Goal: Task Accomplishment & Management: Manage account settings

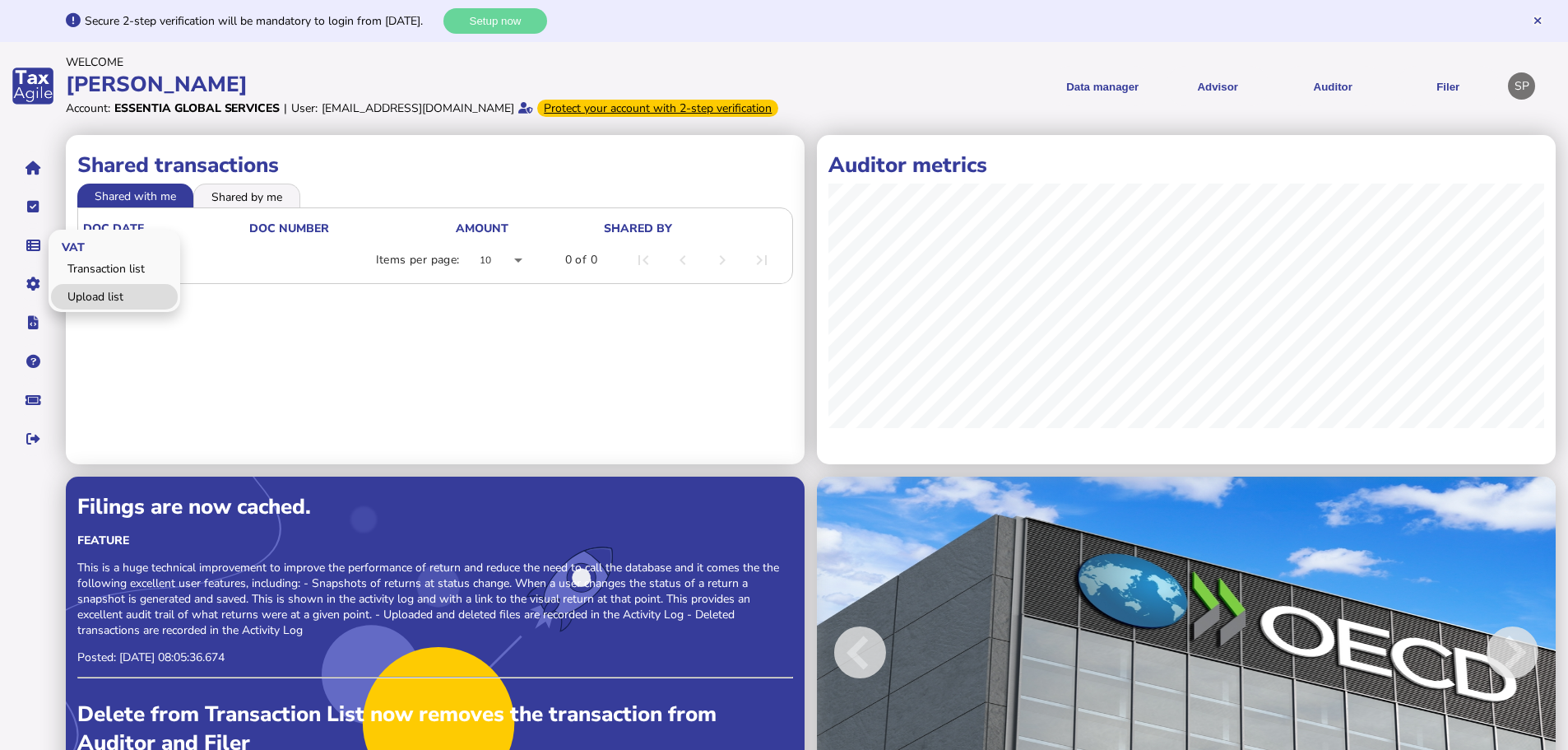
click at [101, 310] on link "Upload list" at bounding box center [114, 296] width 127 height 26
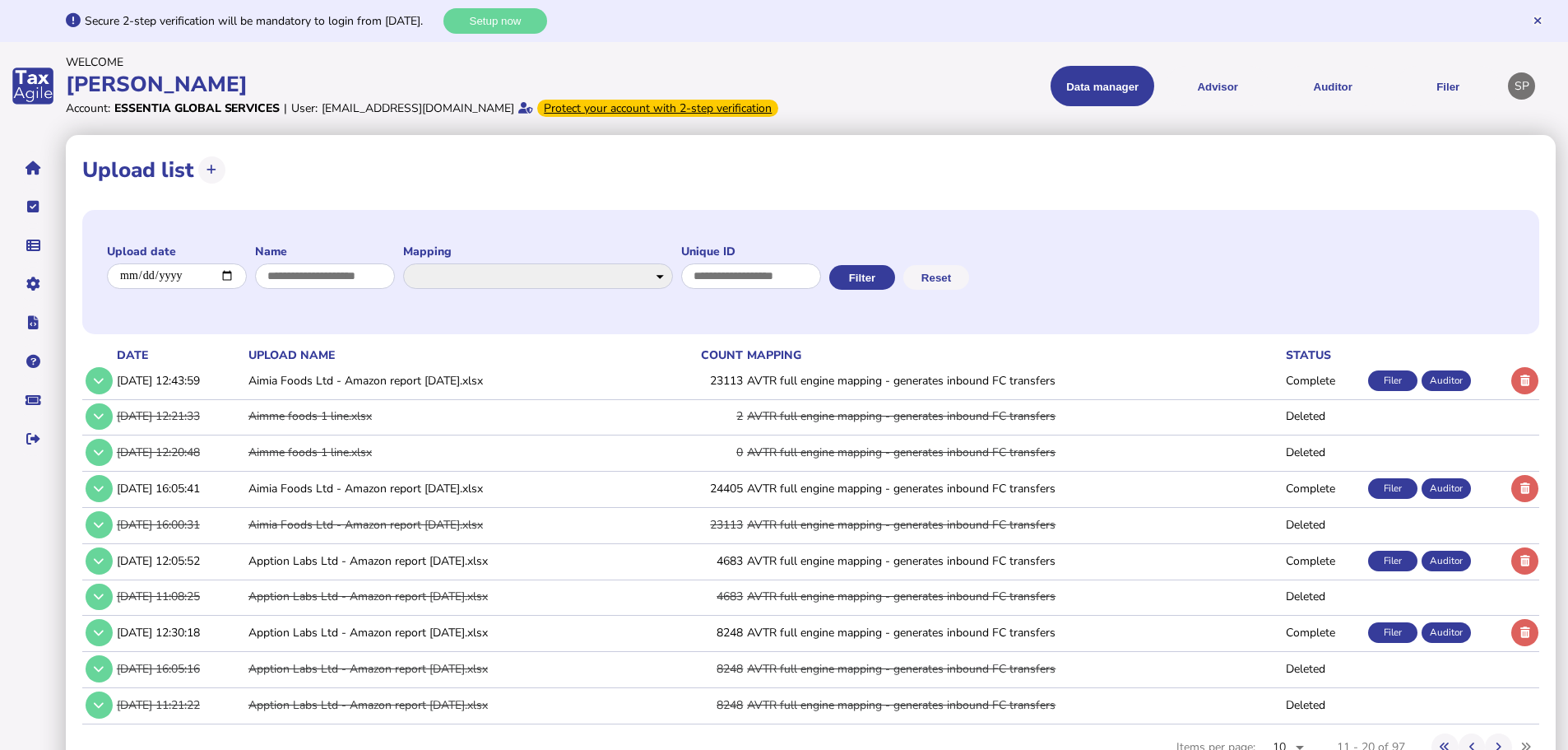
scroll to position [75, 0]
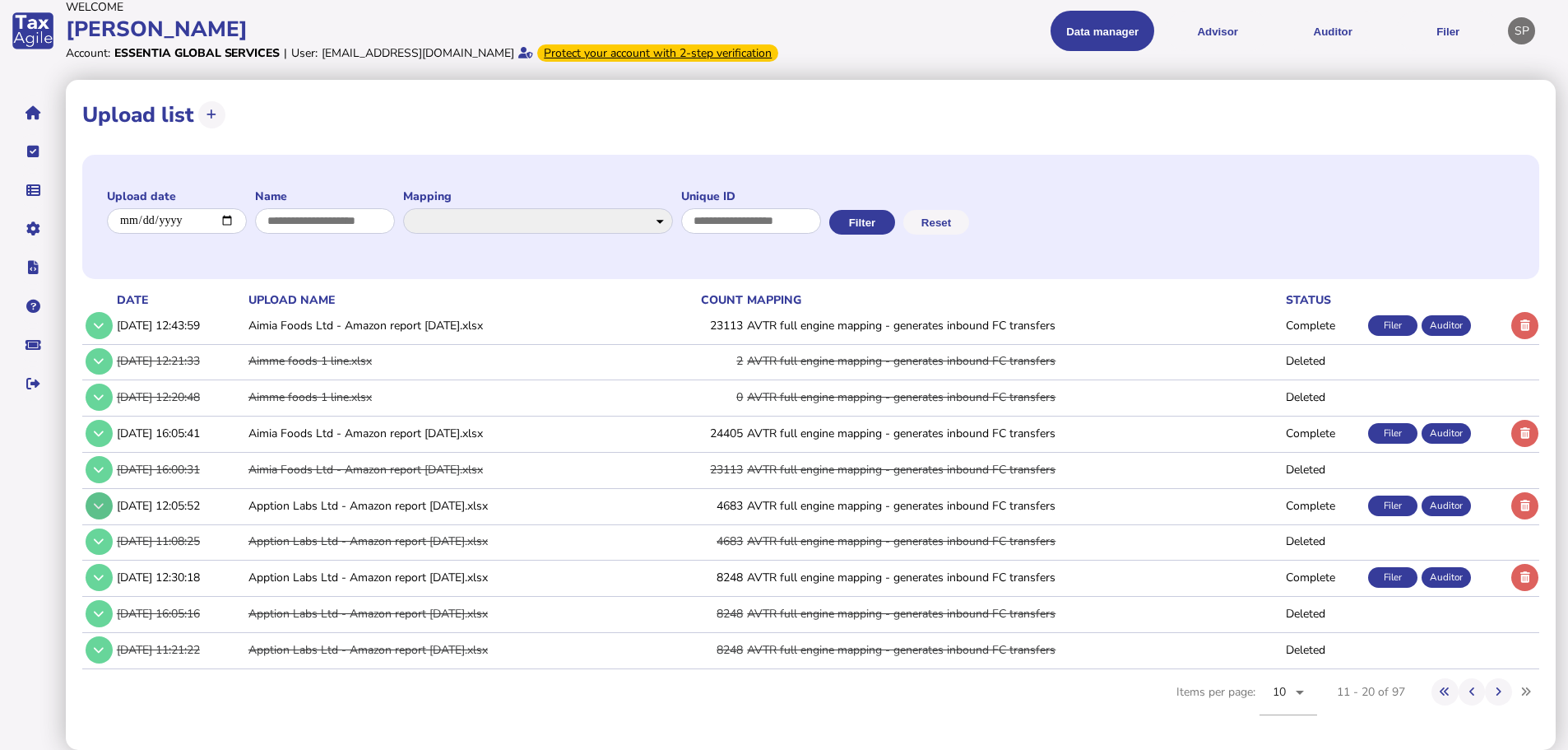
click at [108, 512] on button at bounding box center [99, 505] width 27 height 27
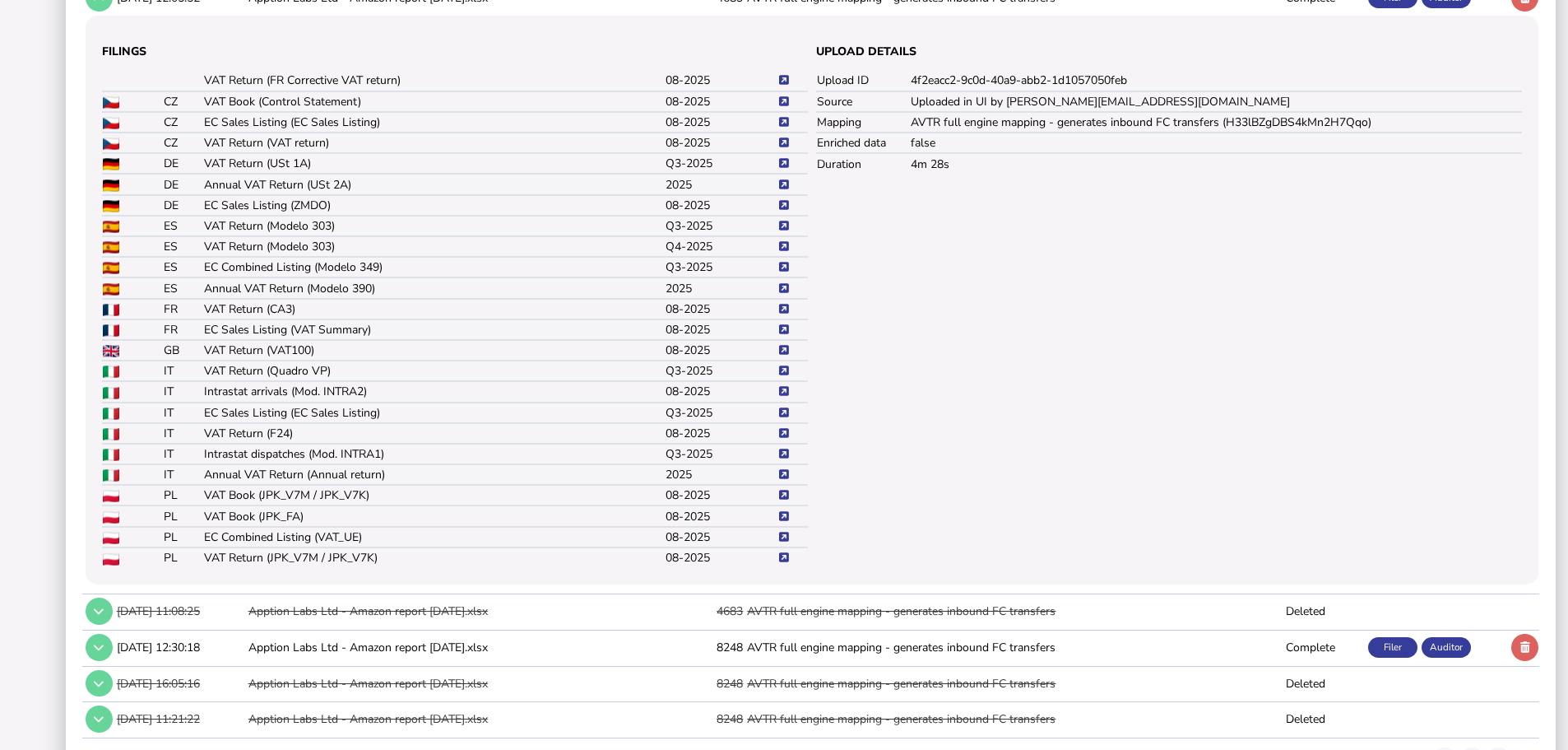
scroll to position [569, 0]
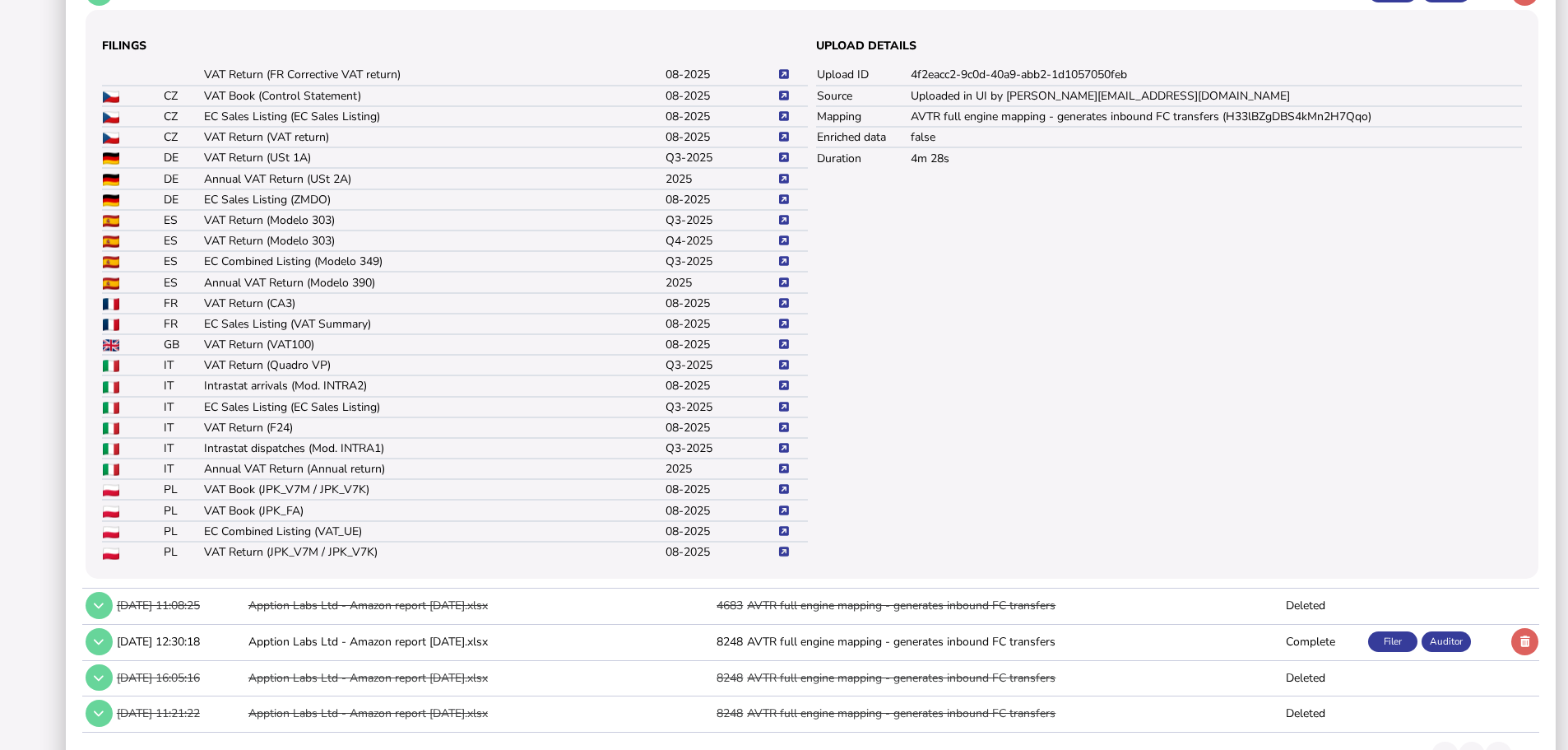
click at [781, 557] on icon at bounding box center [784, 552] width 10 height 11
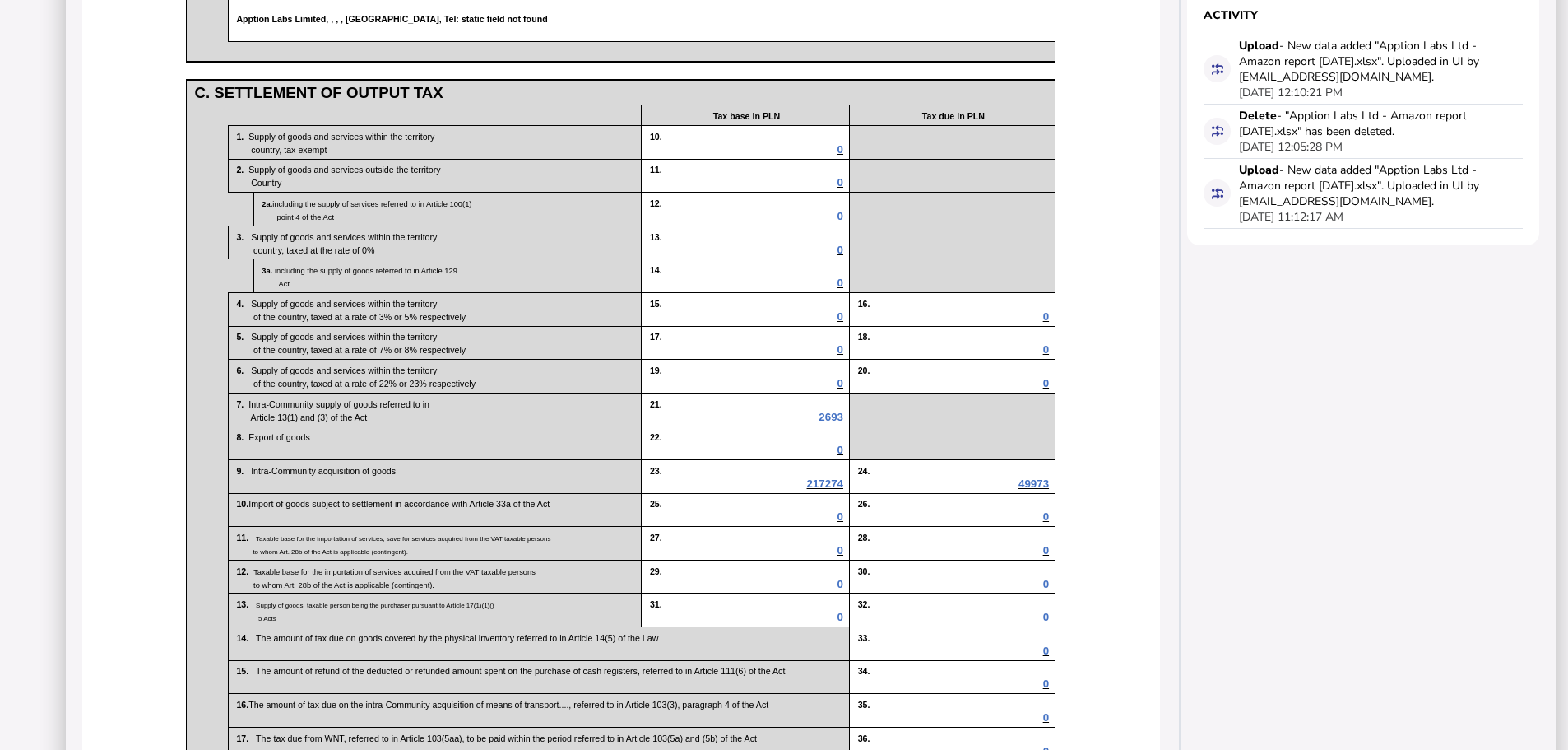
scroll to position [659, 0]
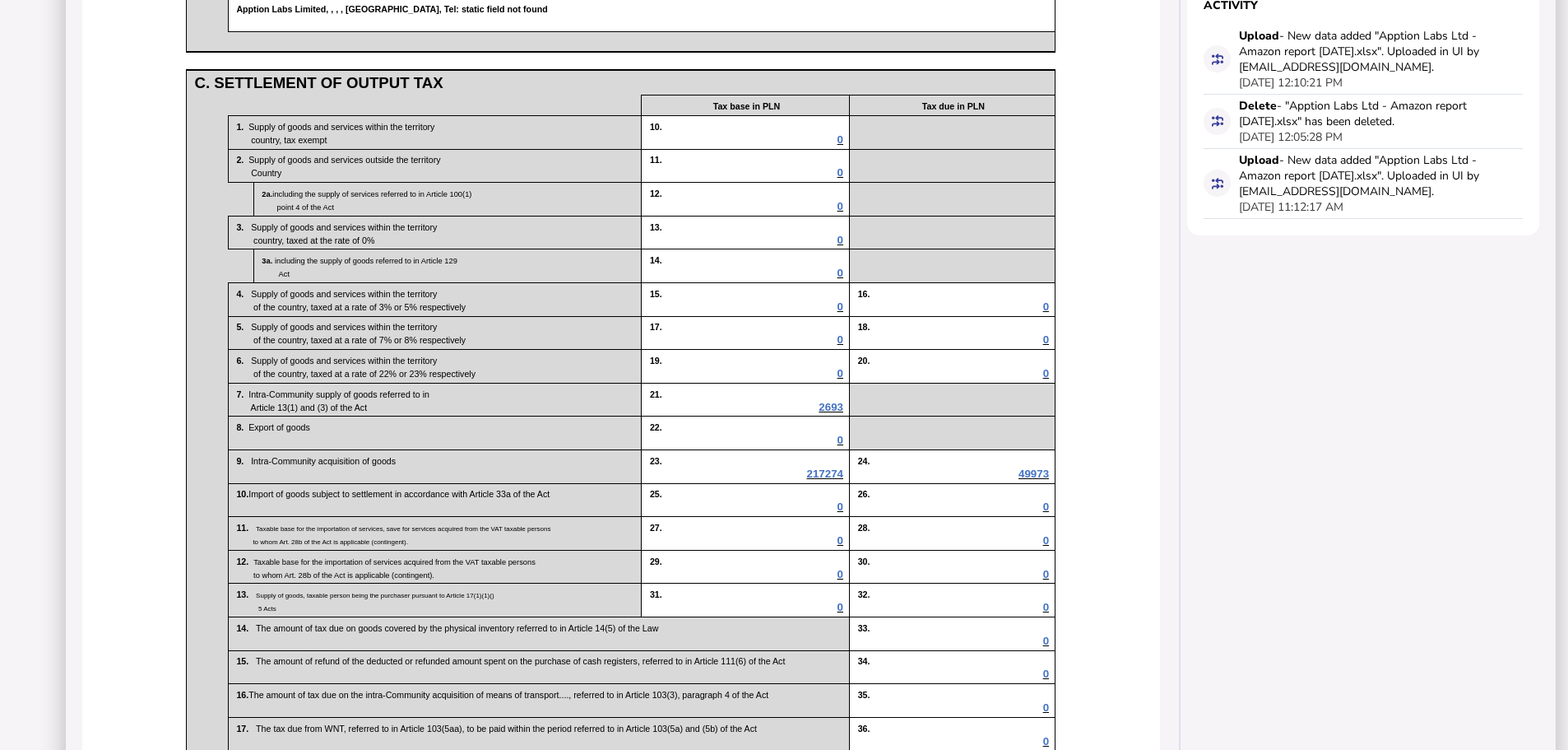
click at [831, 413] on span "2693" at bounding box center [831, 407] width 25 height 12
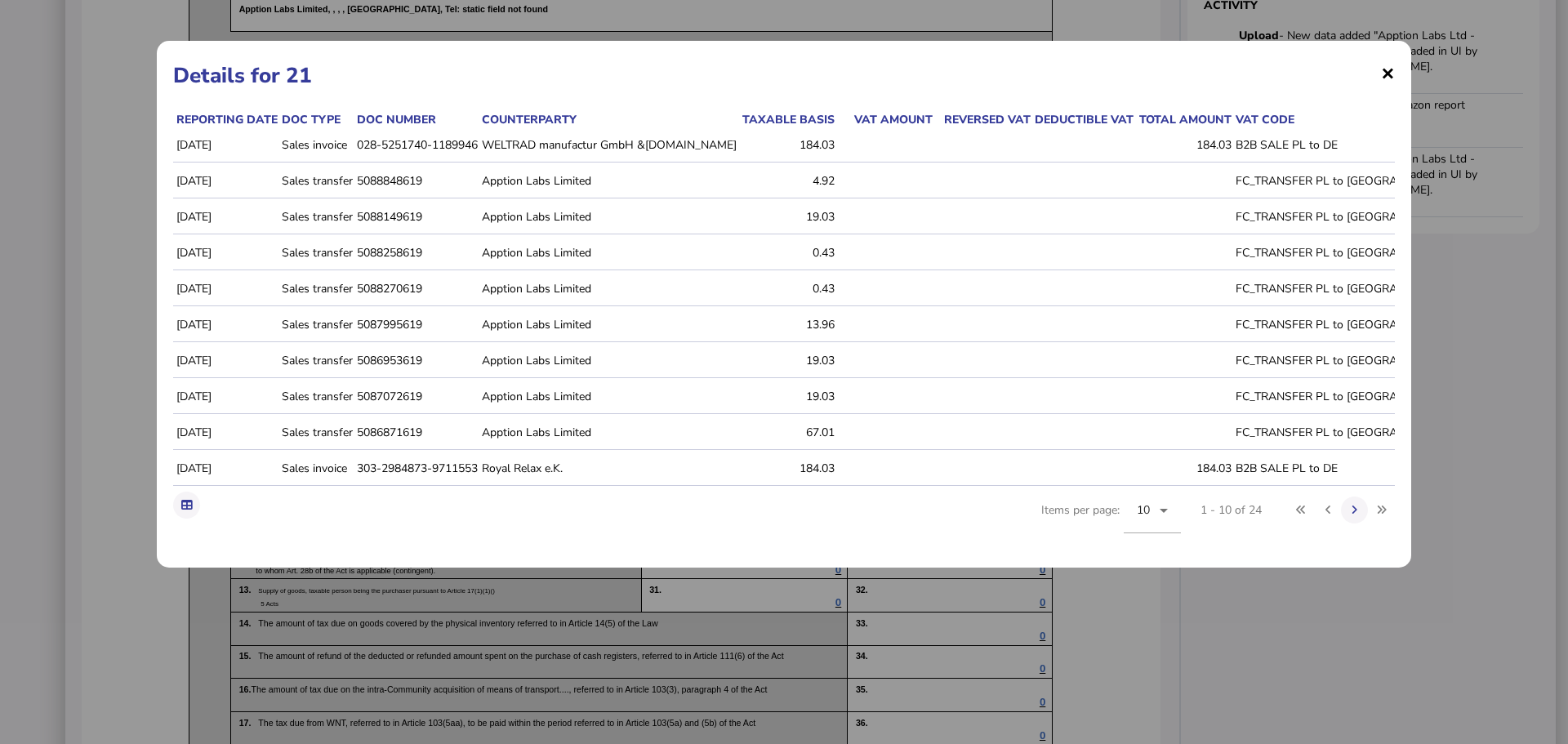
click at [1391, 70] on span "×" at bounding box center [1387, 73] width 14 height 31
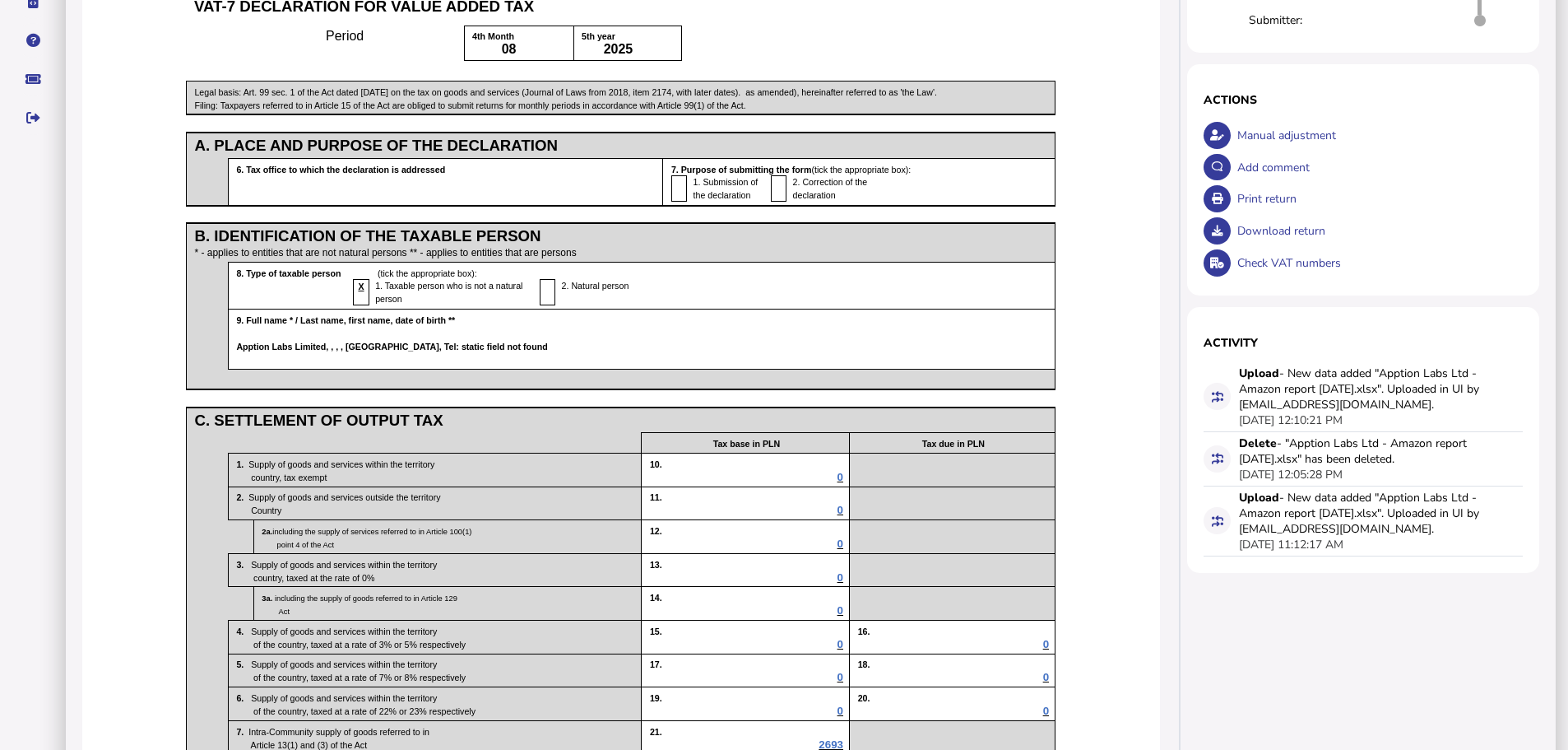
scroll to position [0, 0]
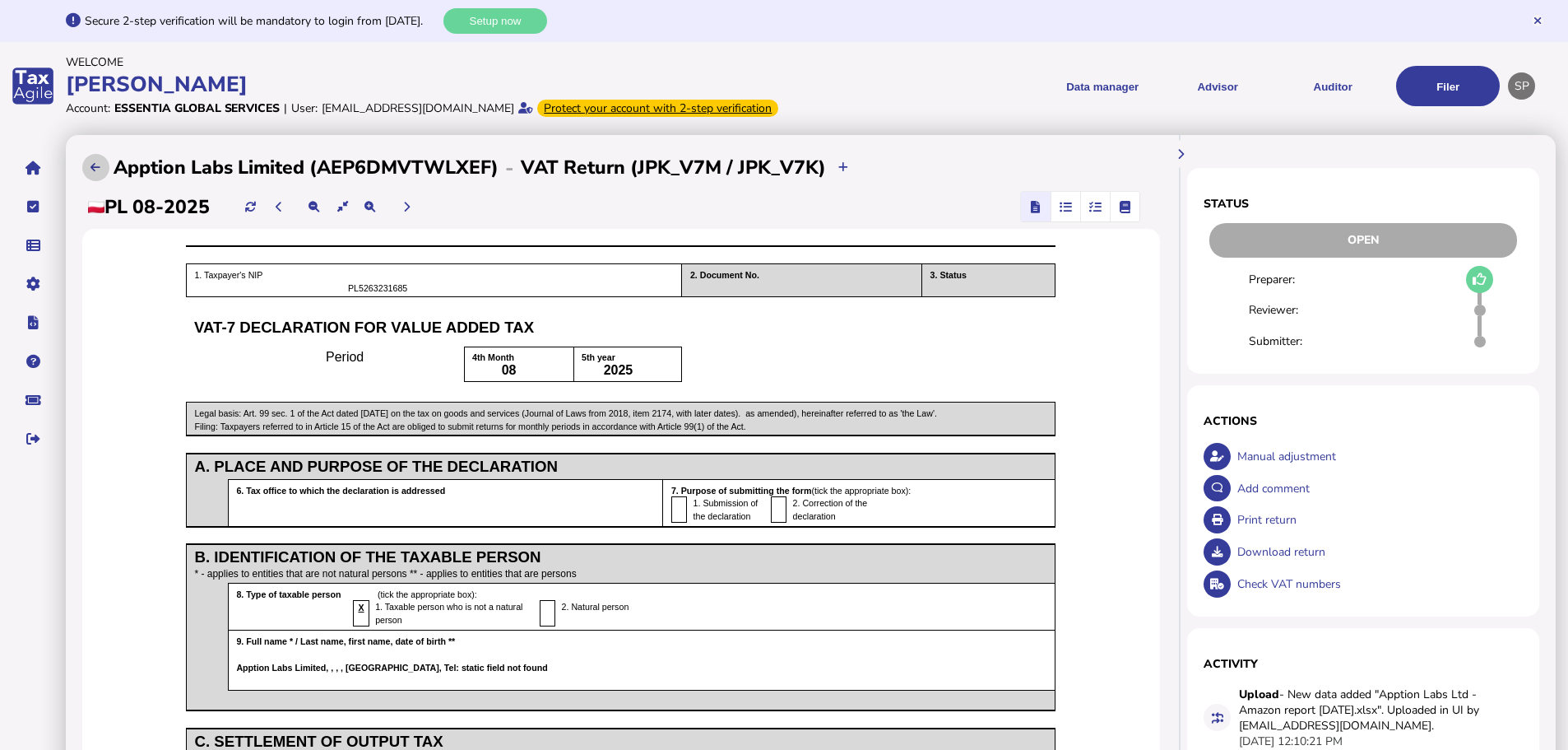
click at [91, 173] on icon at bounding box center [95, 167] width 10 height 11
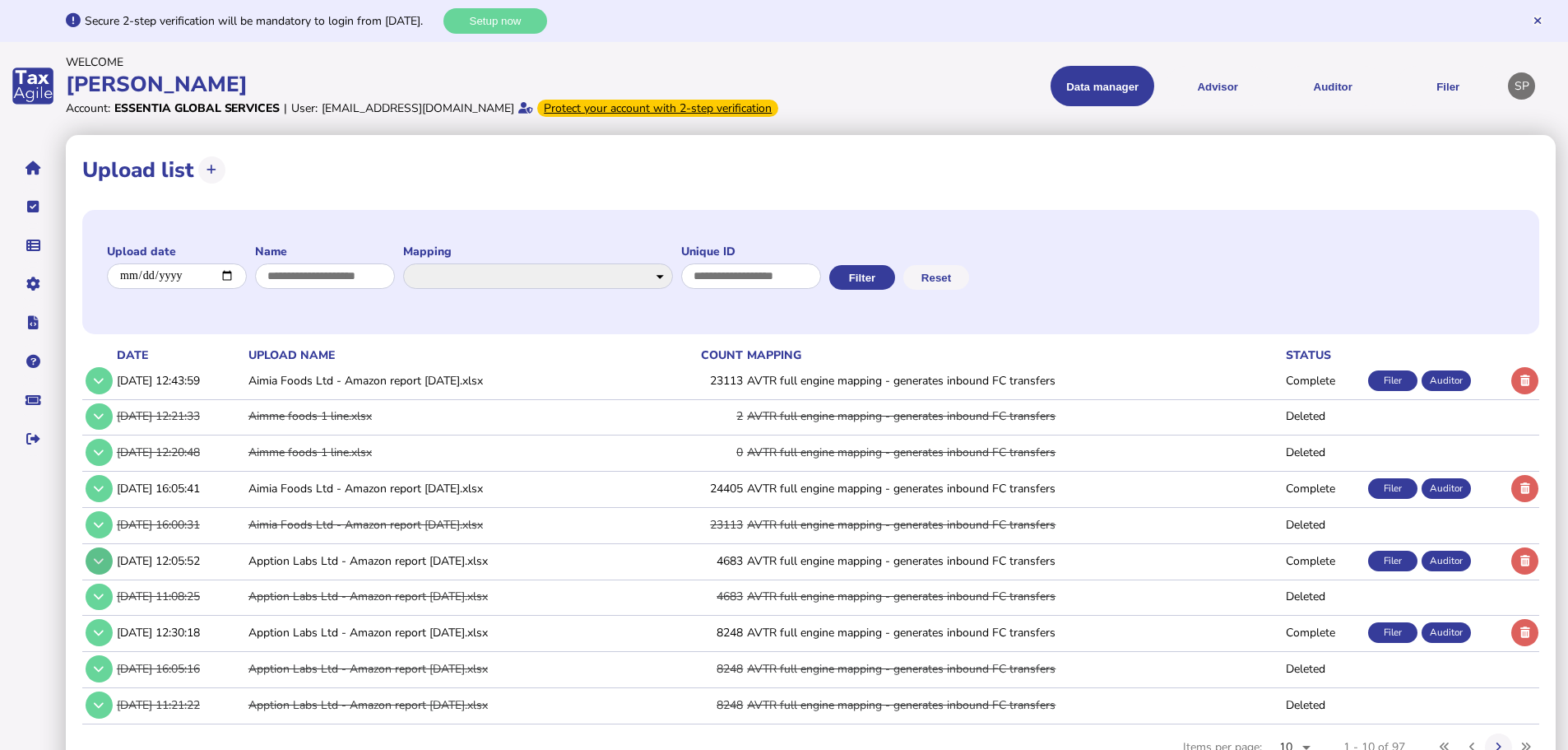
click at [96, 566] on icon at bounding box center [99, 561] width 10 height 11
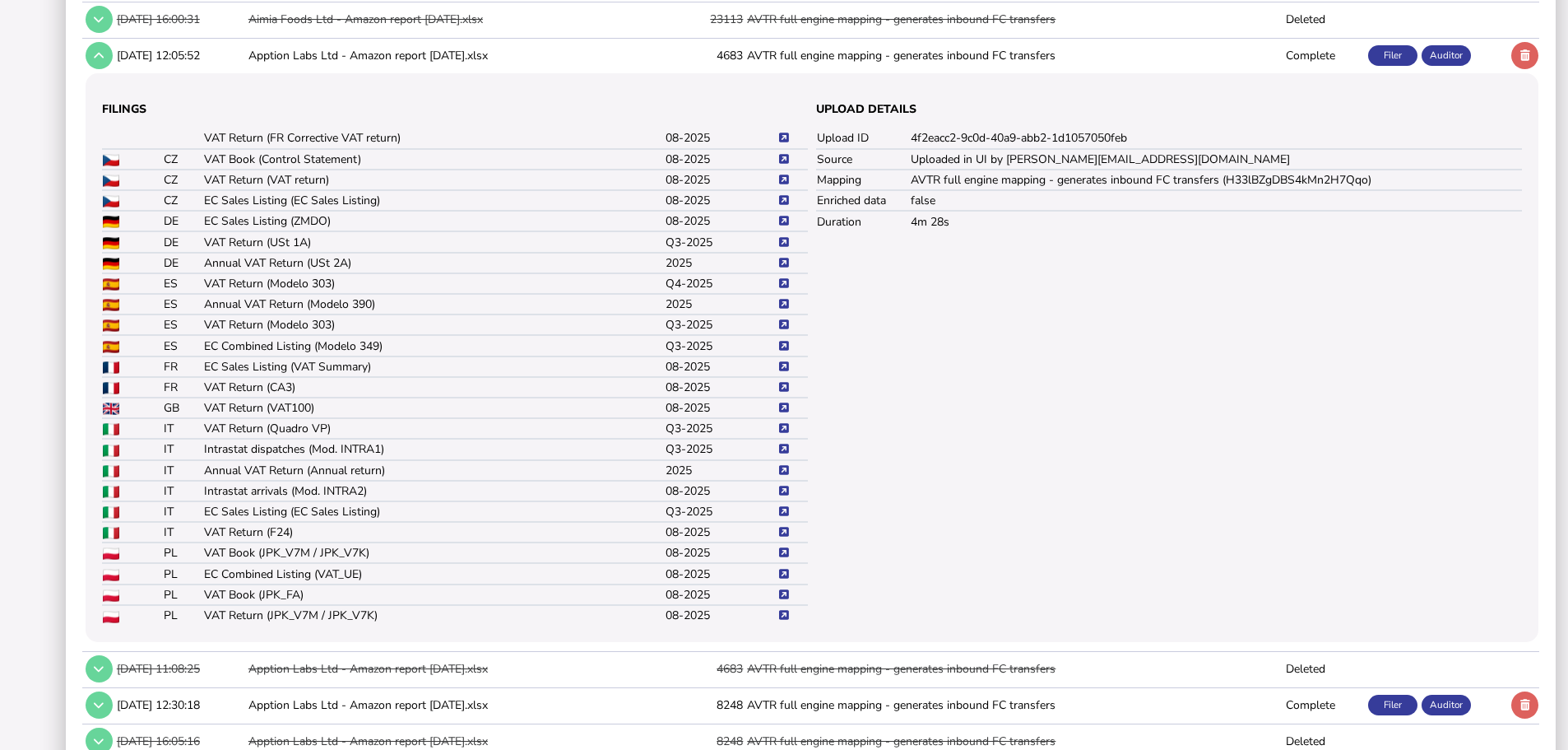
scroll to position [652, 0]
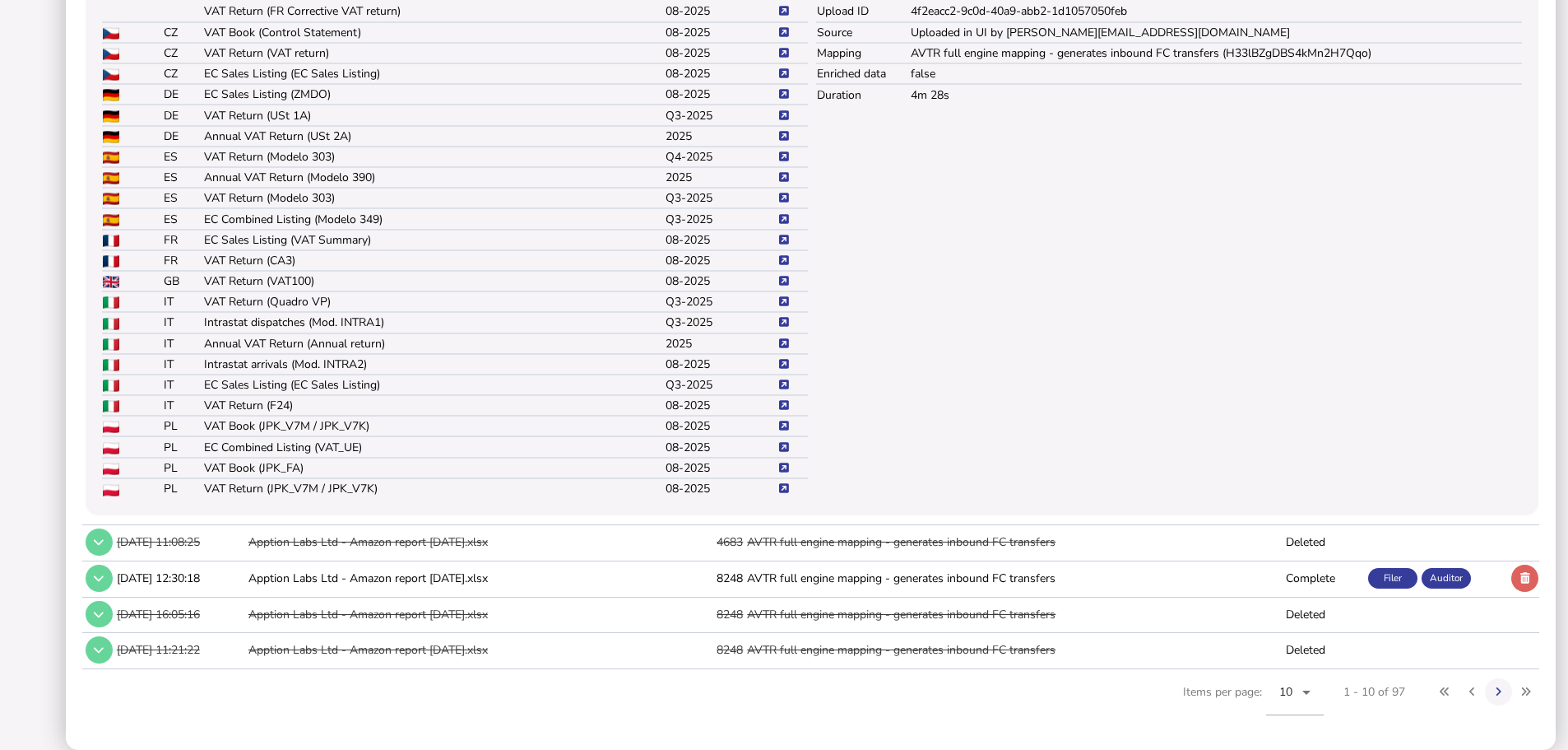
click at [784, 447] on icon at bounding box center [784, 447] width 10 height 11
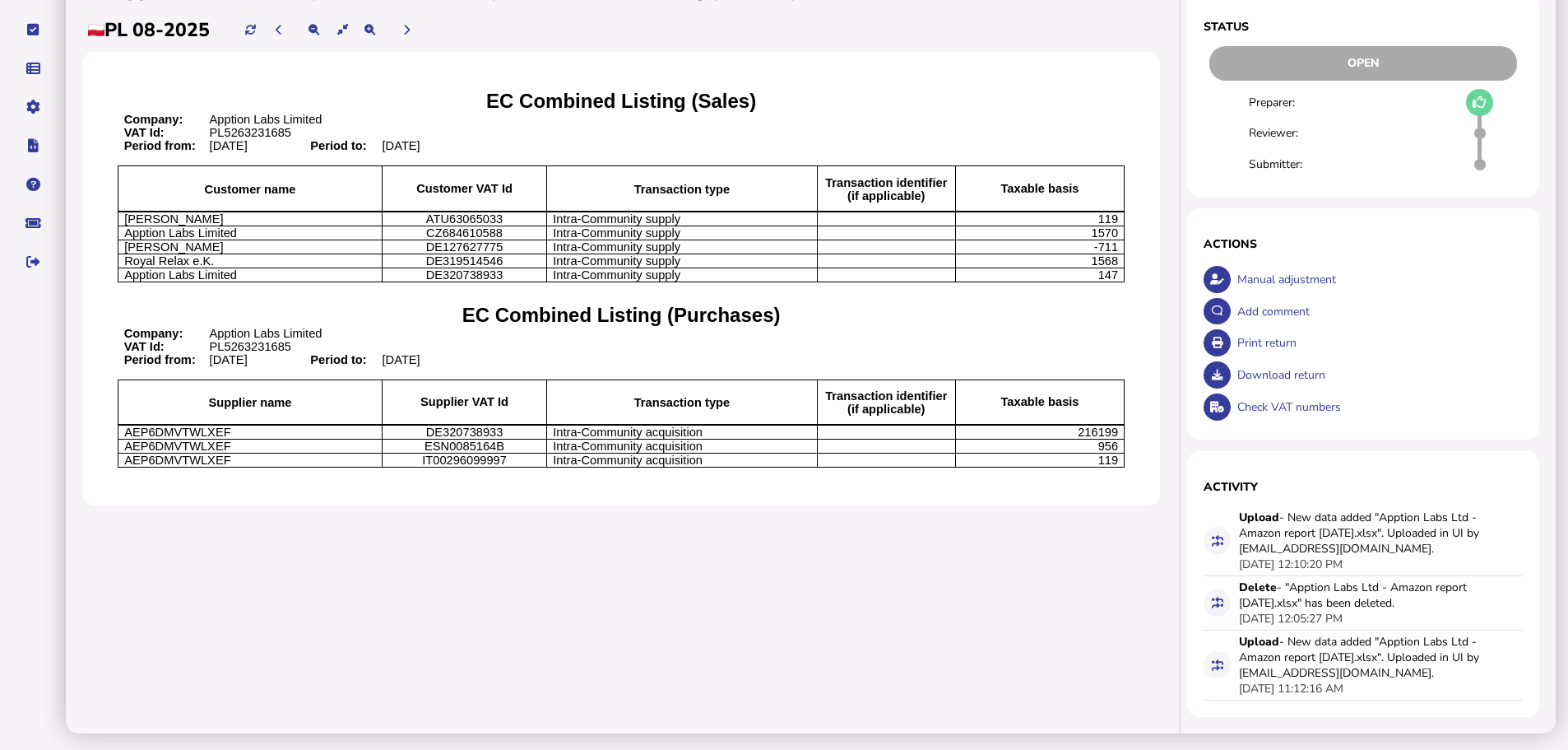
scroll to position [146, 0]
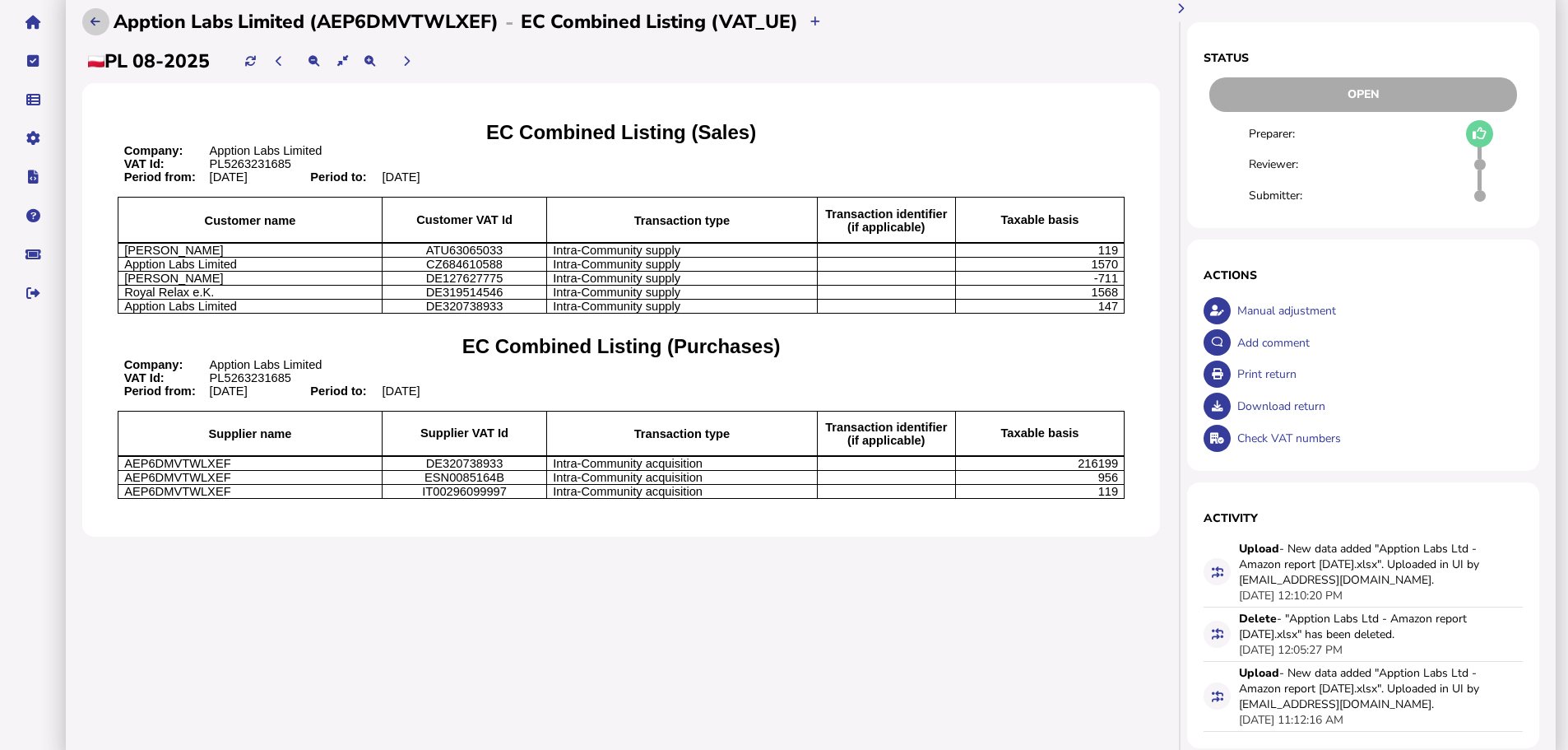
click at [92, 27] on icon at bounding box center [95, 21] width 10 height 11
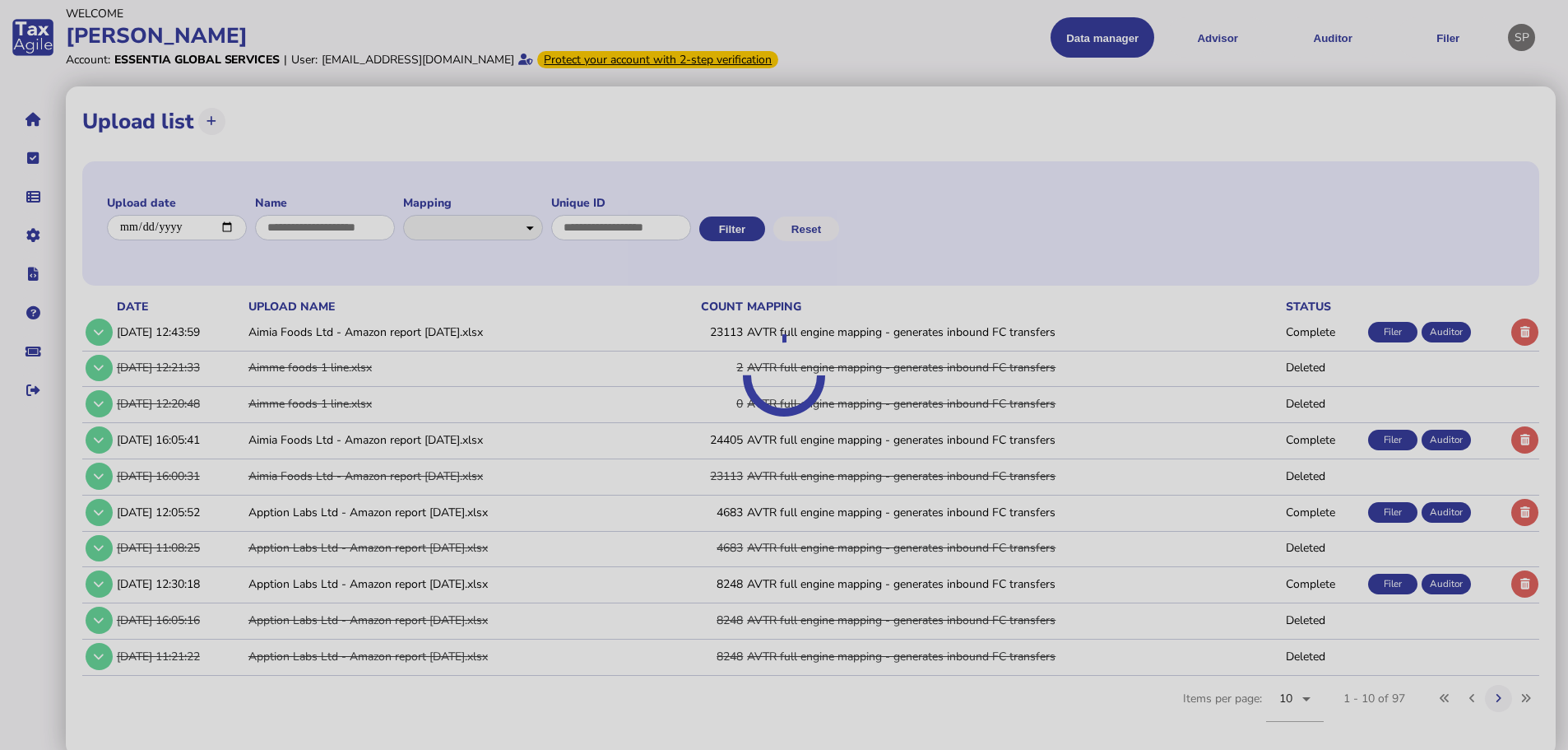
scroll to position [75, 0]
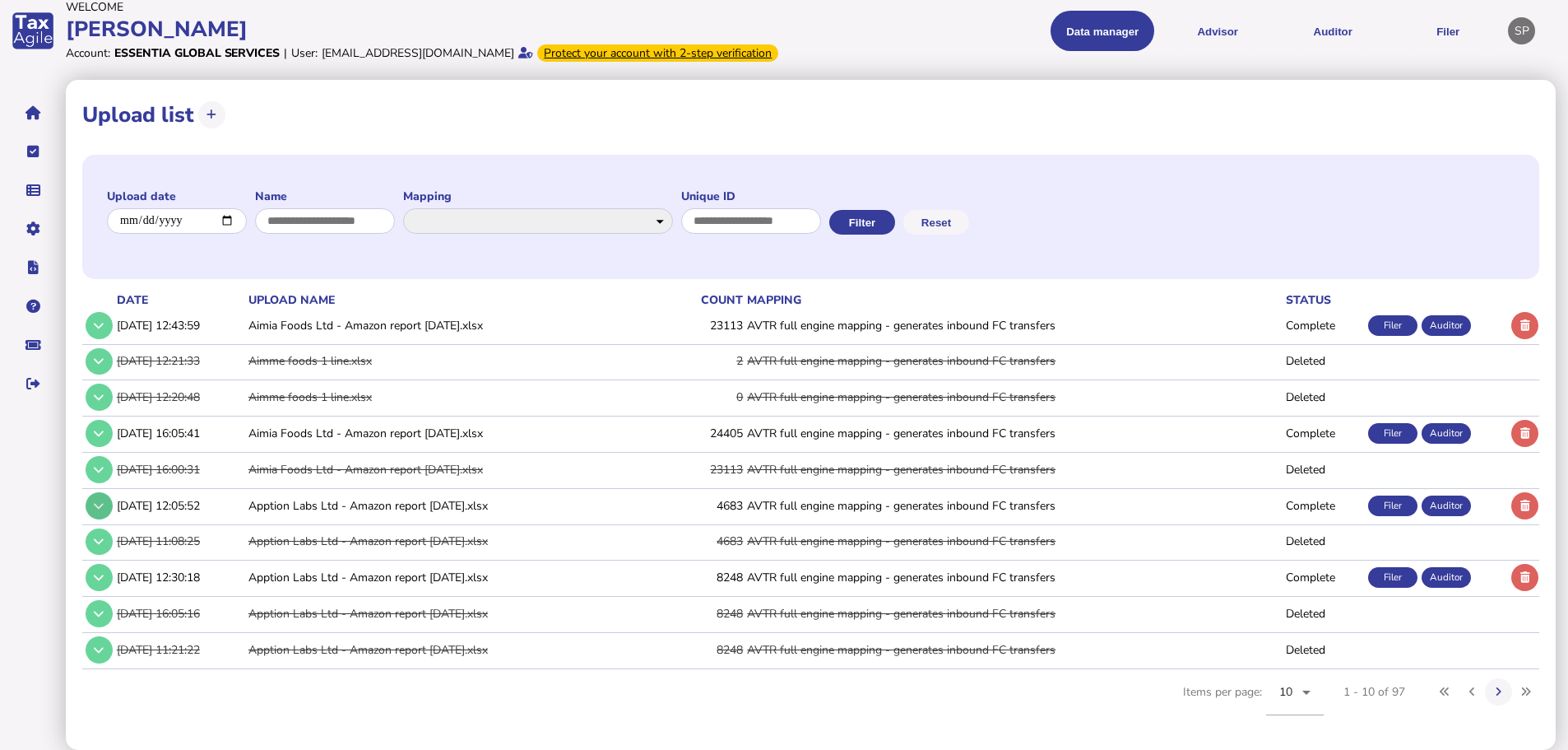
click at [94, 502] on icon at bounding box center [99, 505] width 10 height 11
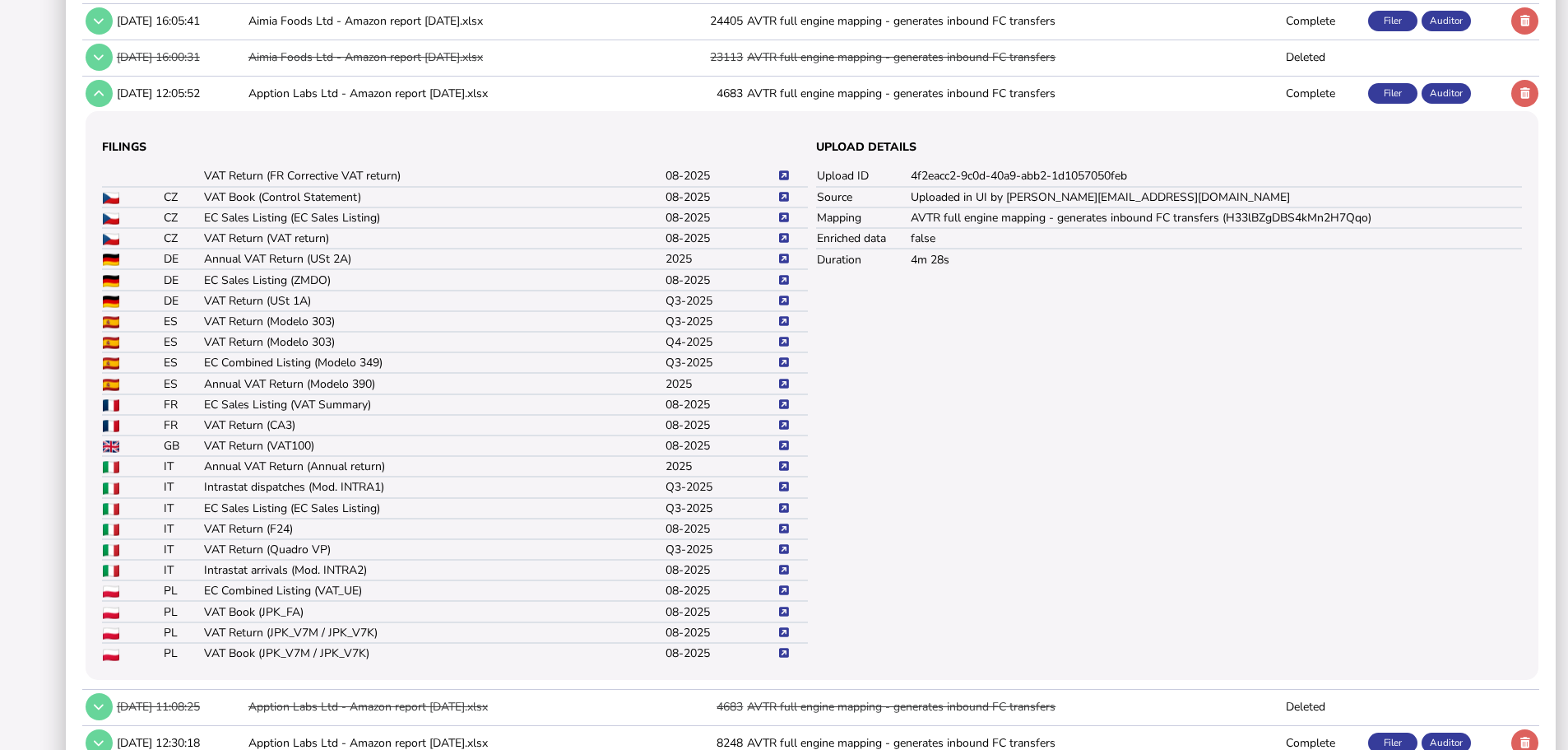
scroll to position [569, 0]
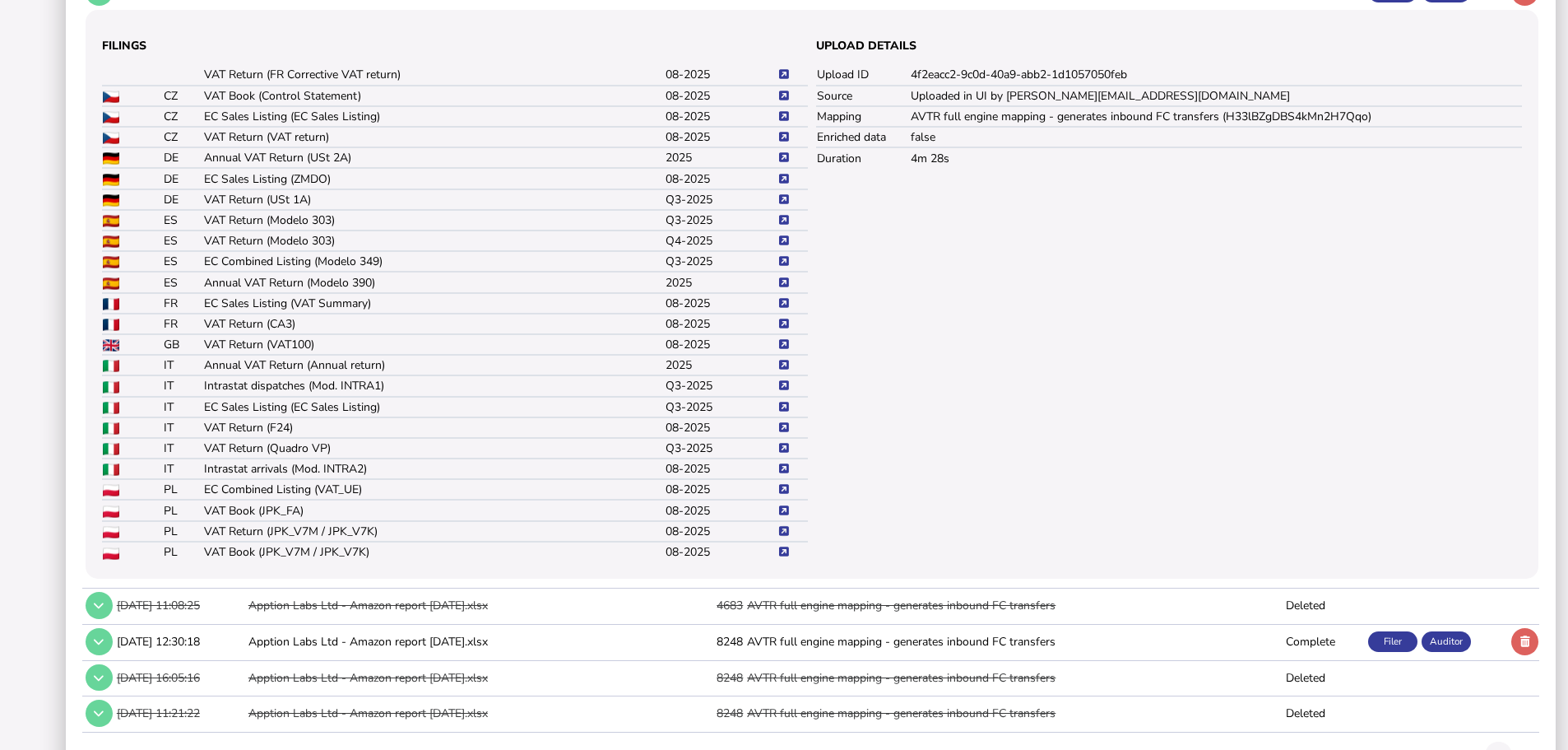
click at [780, 537] on icon at bounding box center [784, 531] width 10 height 11
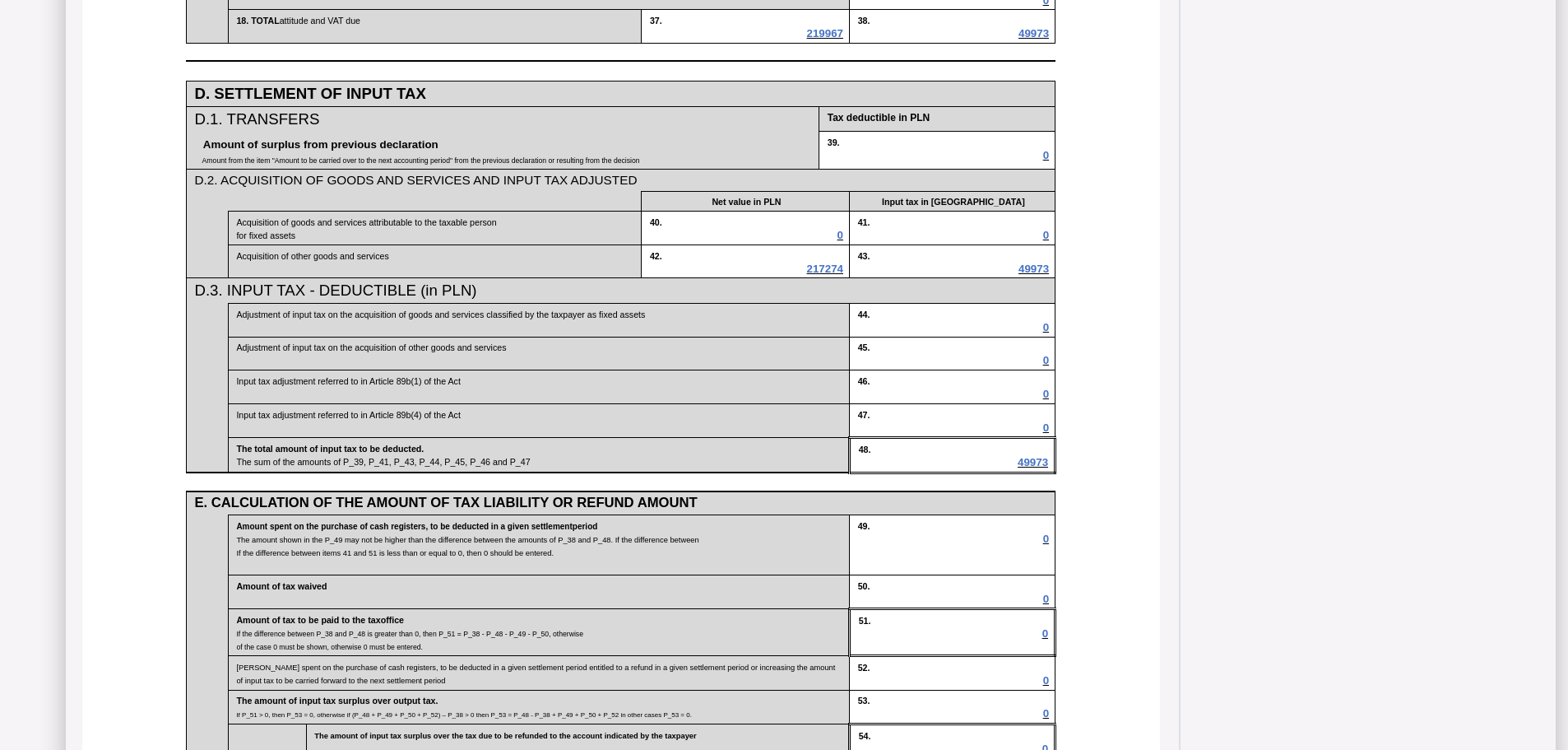
scroll to position [906, 0]
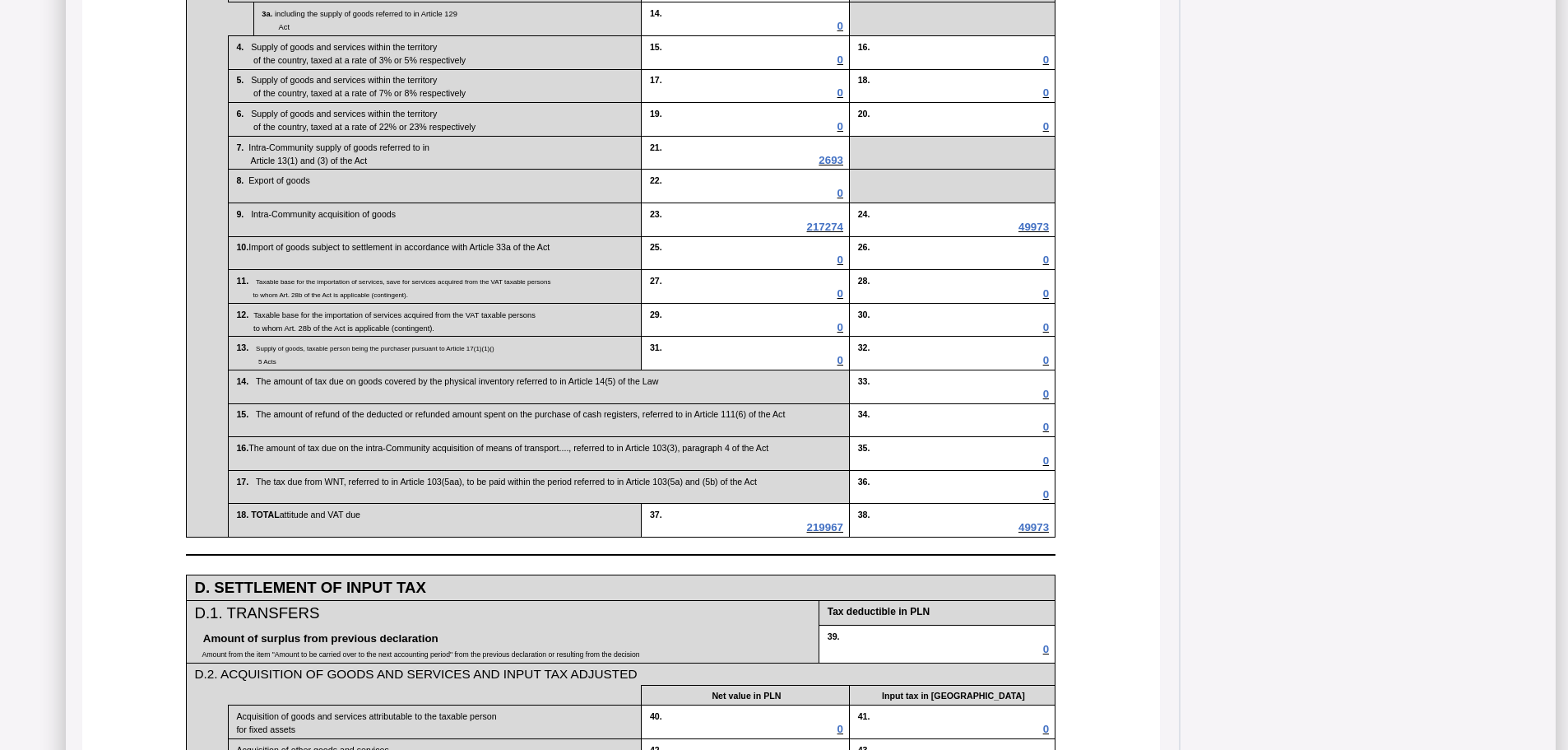
click at [819, 233] on span "217274" at bounding box center [826, 226] width 36 height 12
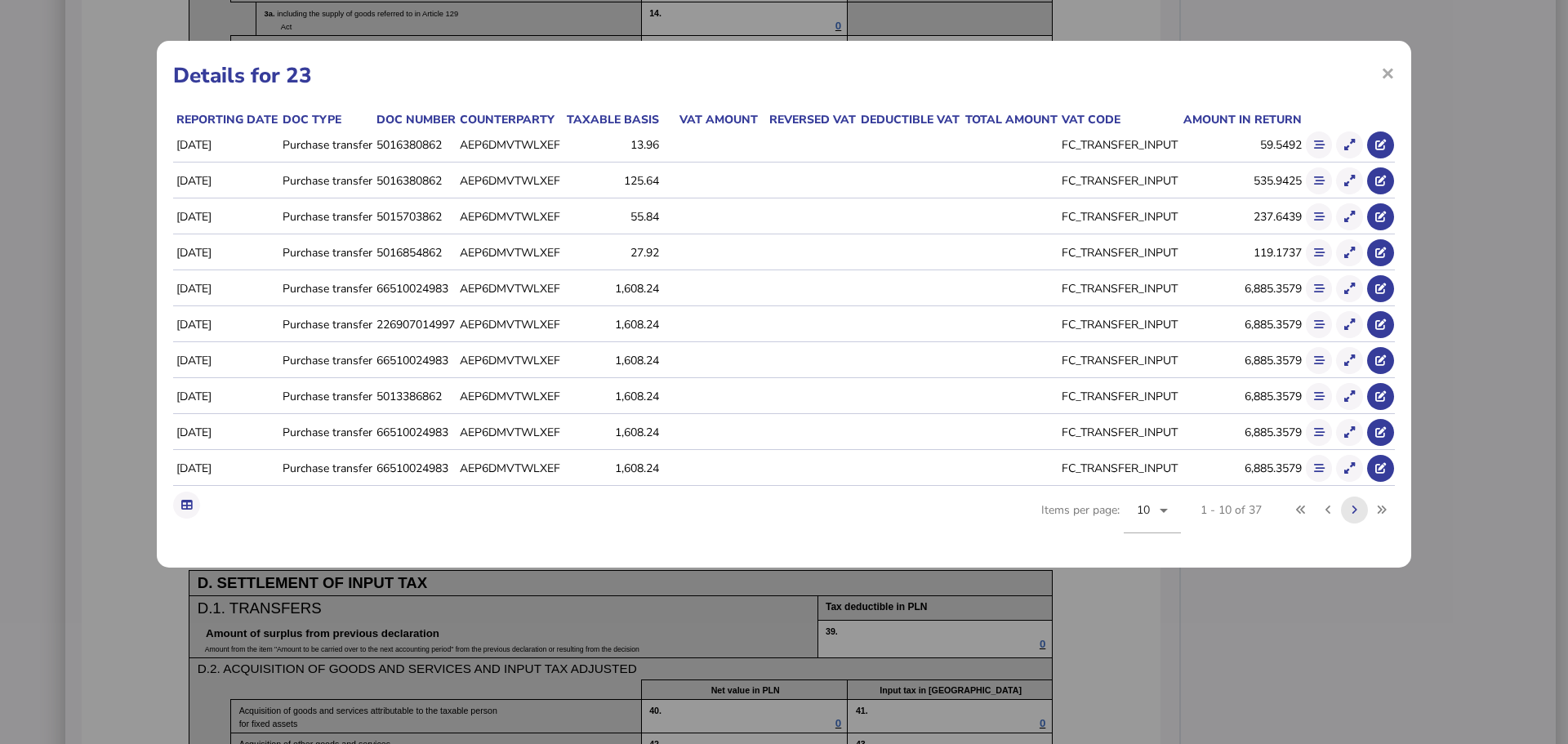
click at [1360, 511] on button at bounding box center [1354, 510] width 27 height 27
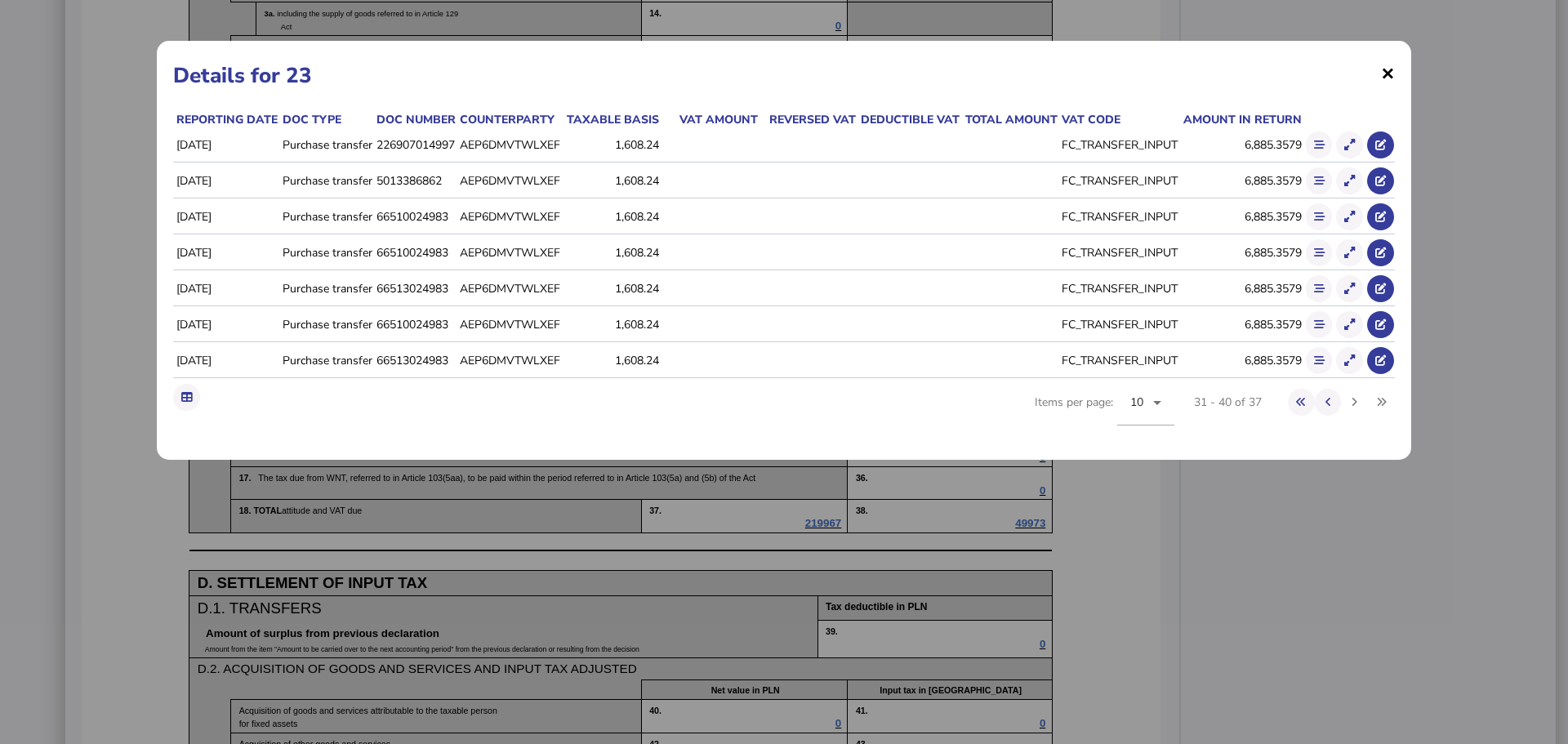
click at [1387, 68] on span "×" at bounding box center [1387, 73] width 14 height 31
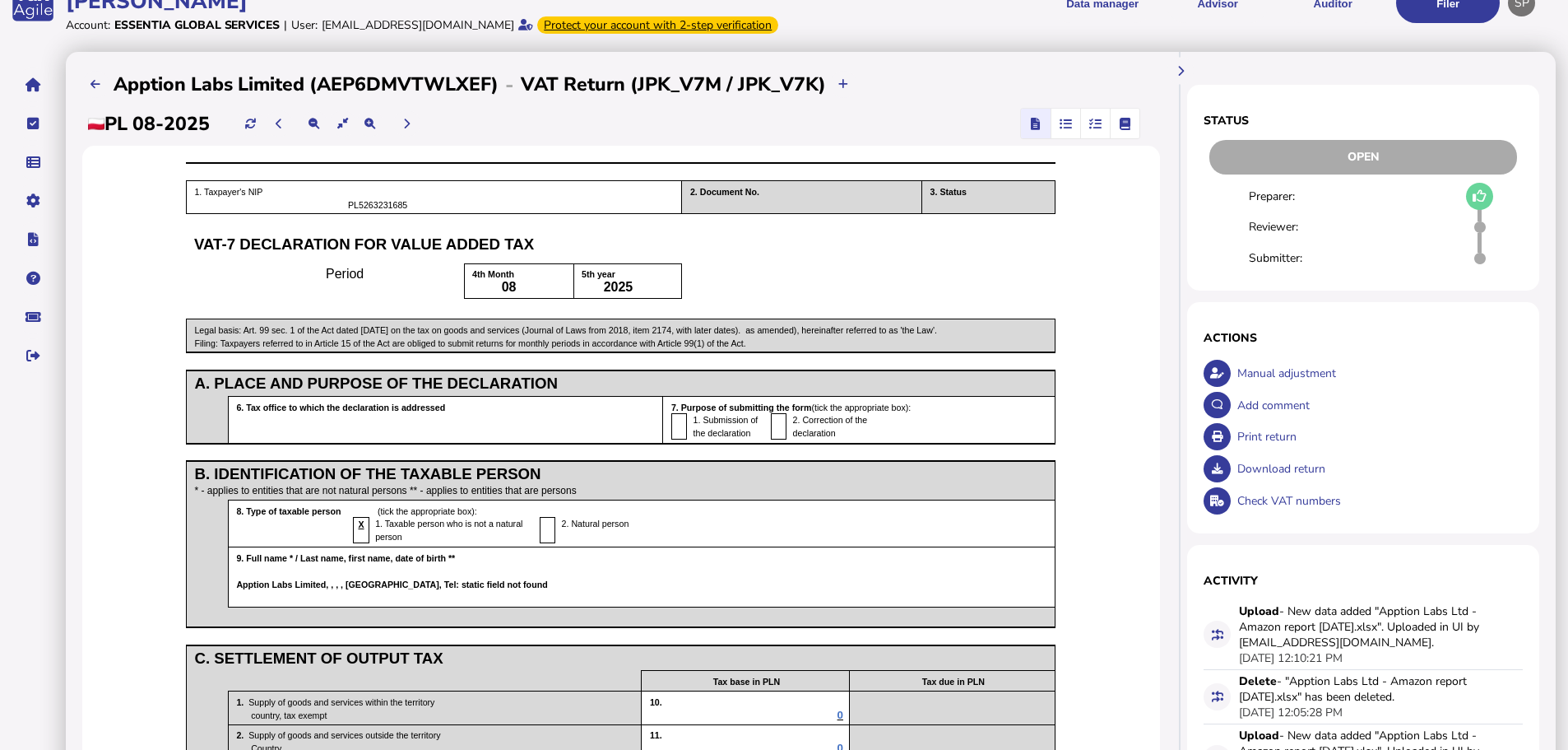
scroll to position [82, 0]
click at [95, 96] on button at bounding box center [95, 85] width 27 height 27
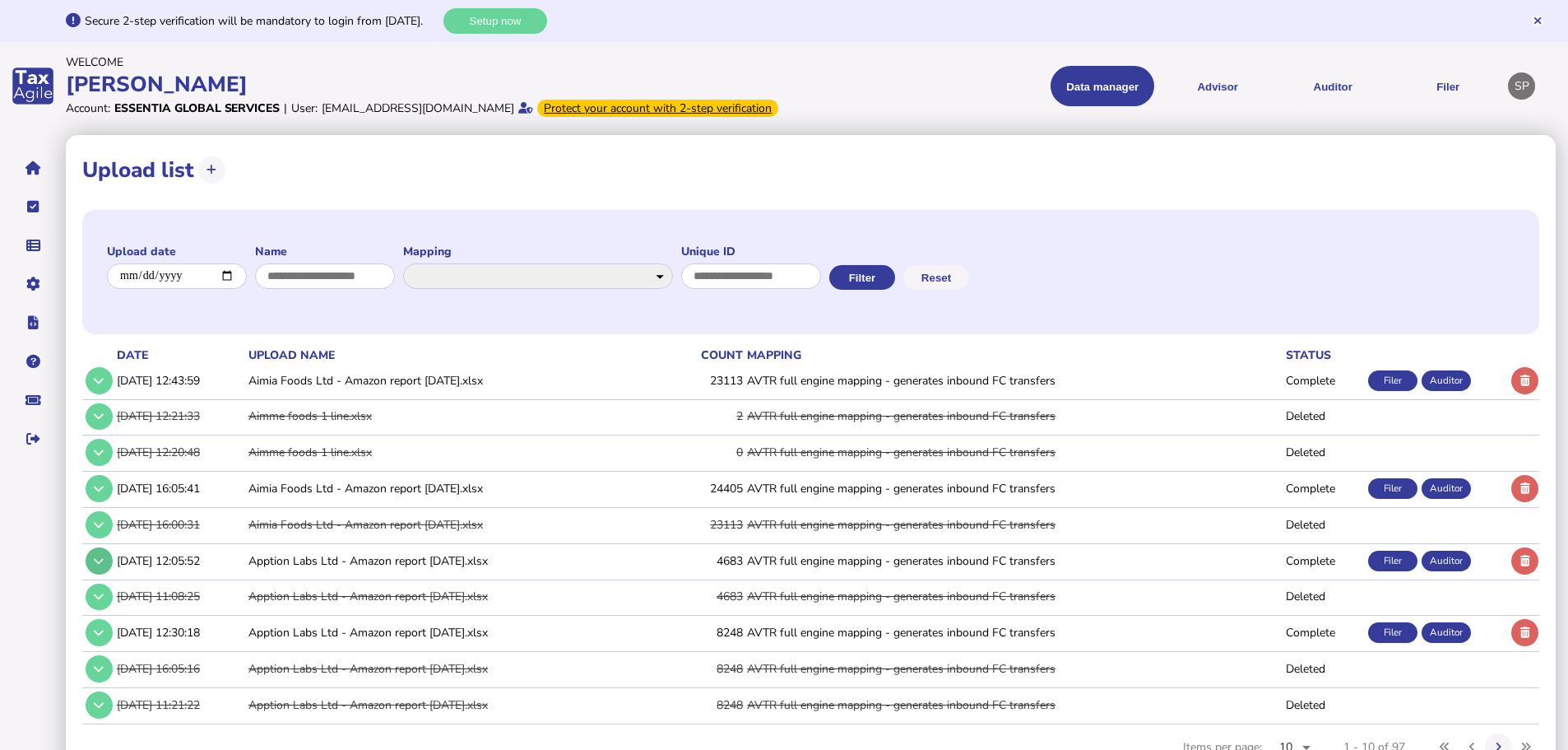
click at [91, 571] on button at bounding box center [99, 561] width 27 height 27
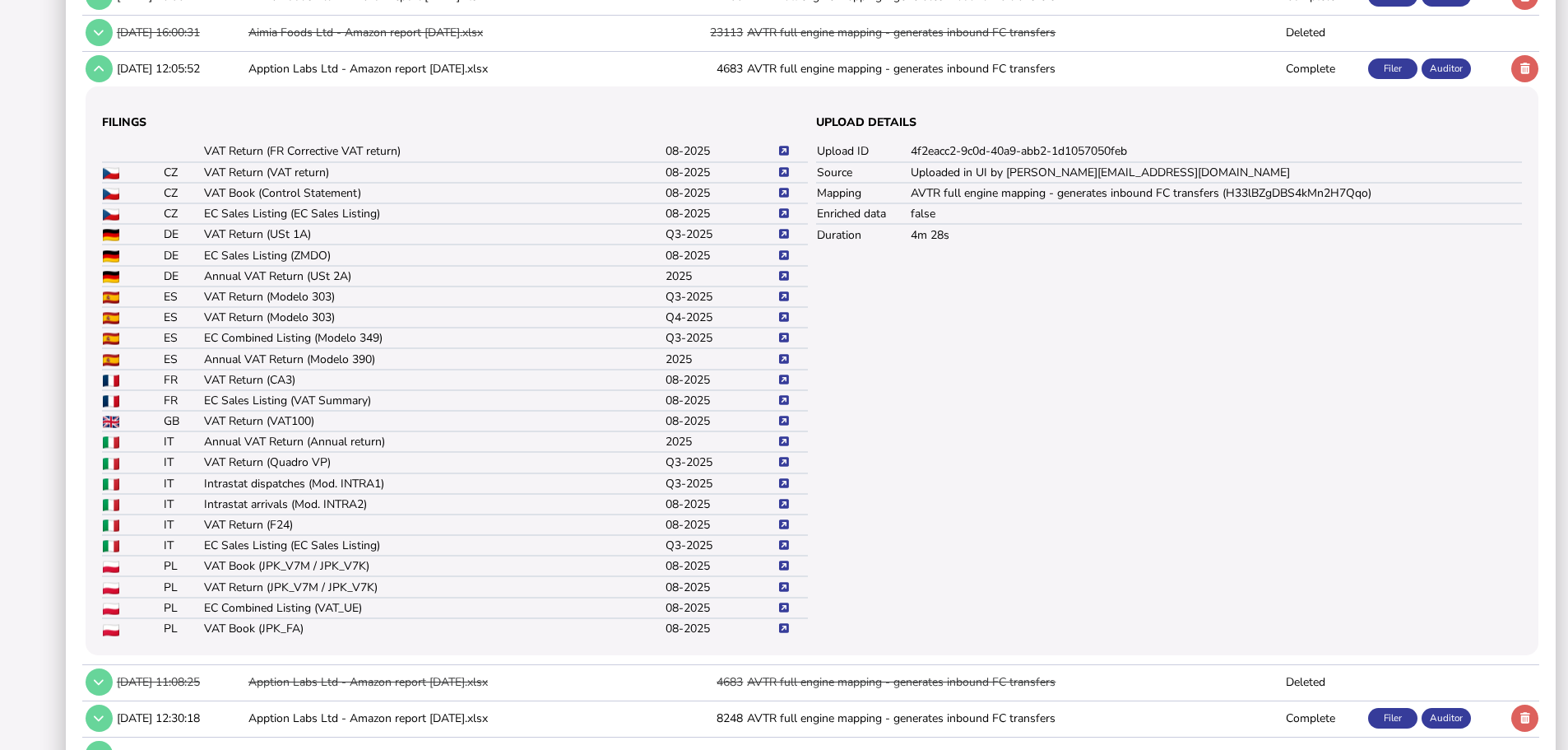
scroll to position [494, 0]
click at [784, 570] on icon at bounding box center [784, 564] width 10 height 11
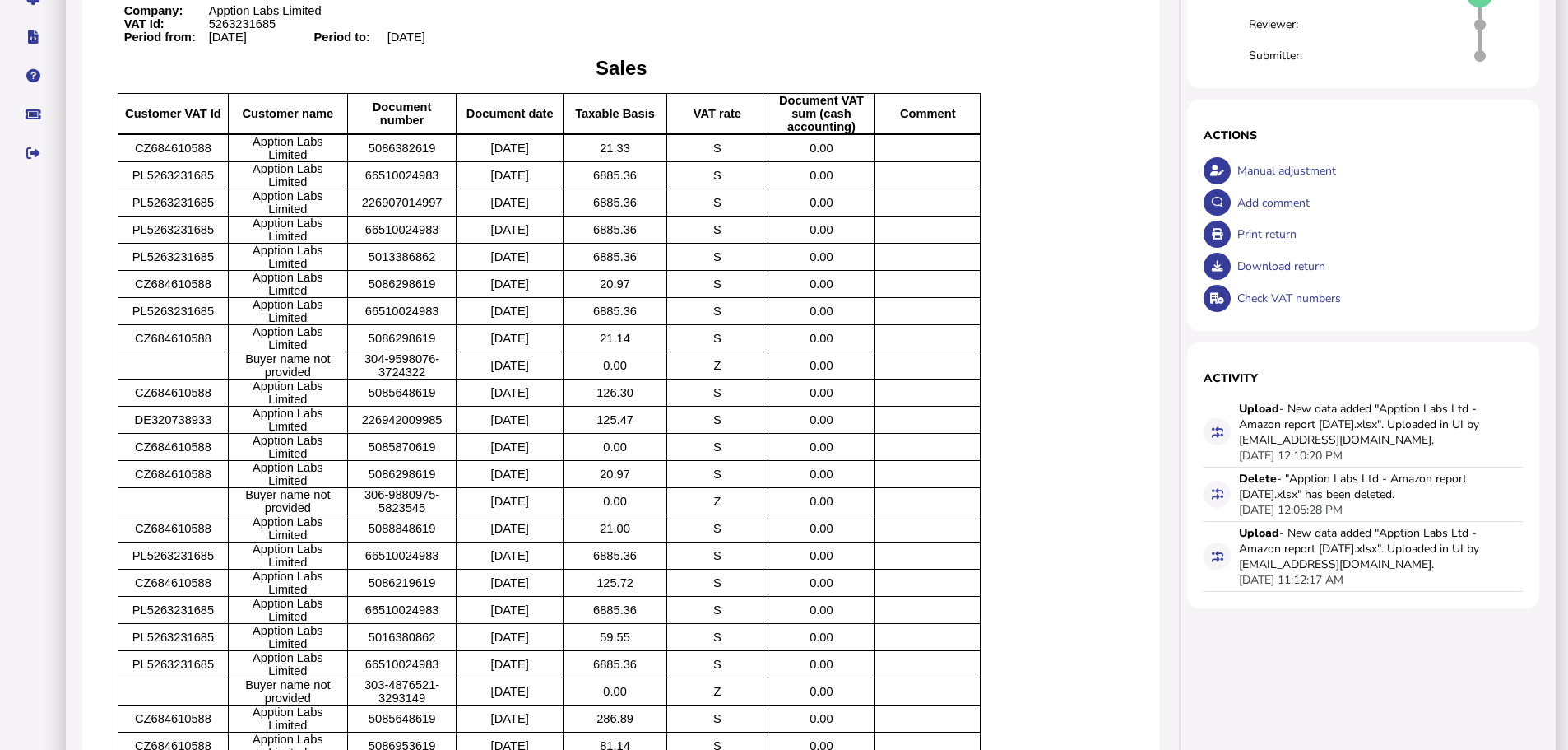
scroll to position [247, 0]
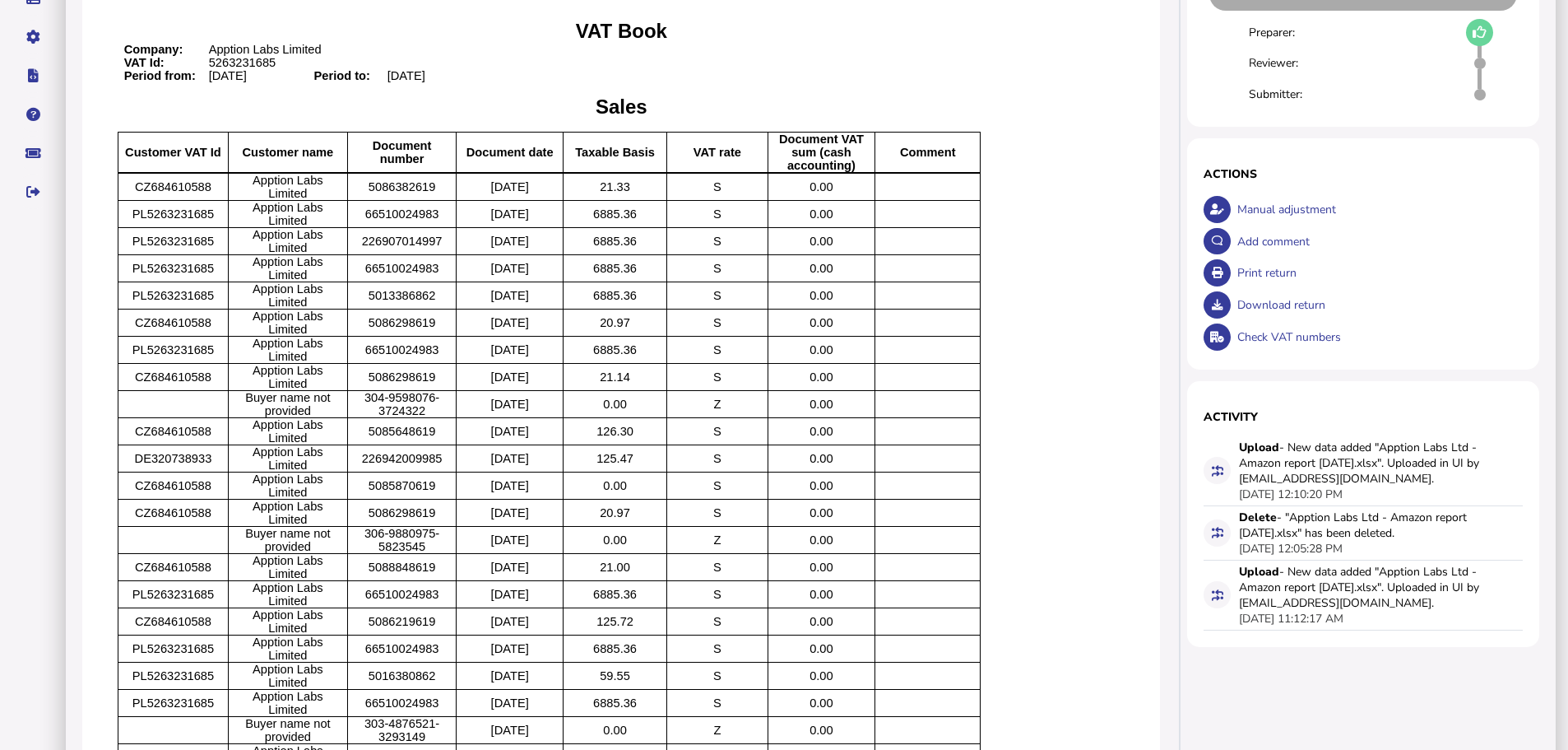
click at [1292, 321] on div "Download return" at bounding box center [1378, 305] width 291 height 32
drag, startPoint x: 435, startPoint y: 354, endPoint x: 381, endPoint y: 339, distance: 56.0
click at [381, 391] on p "304-9598076-3724322" at bounding box center [402, 404] width 96 height 26
copy span "304-9598076-3724322"
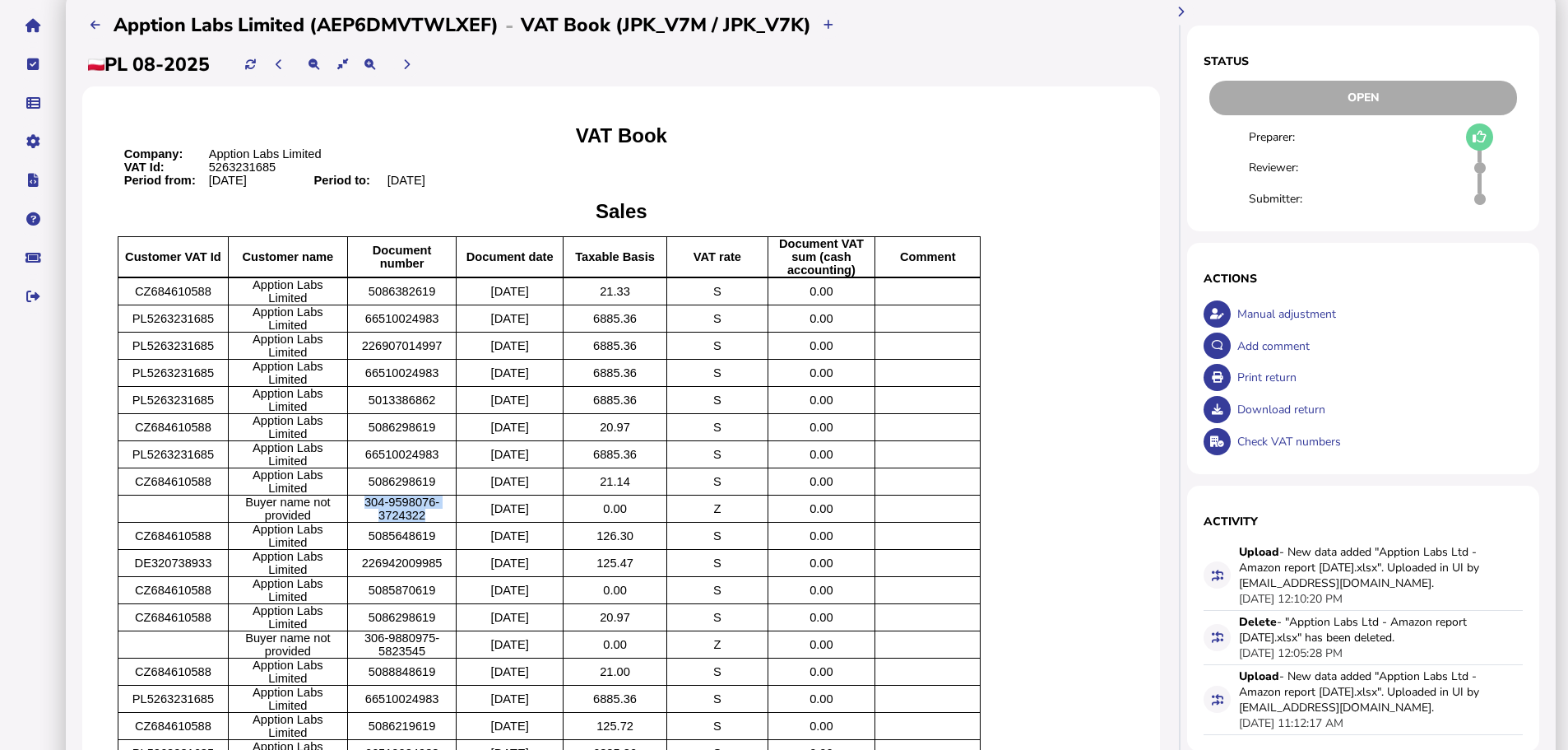
scroll to position [0, 0]
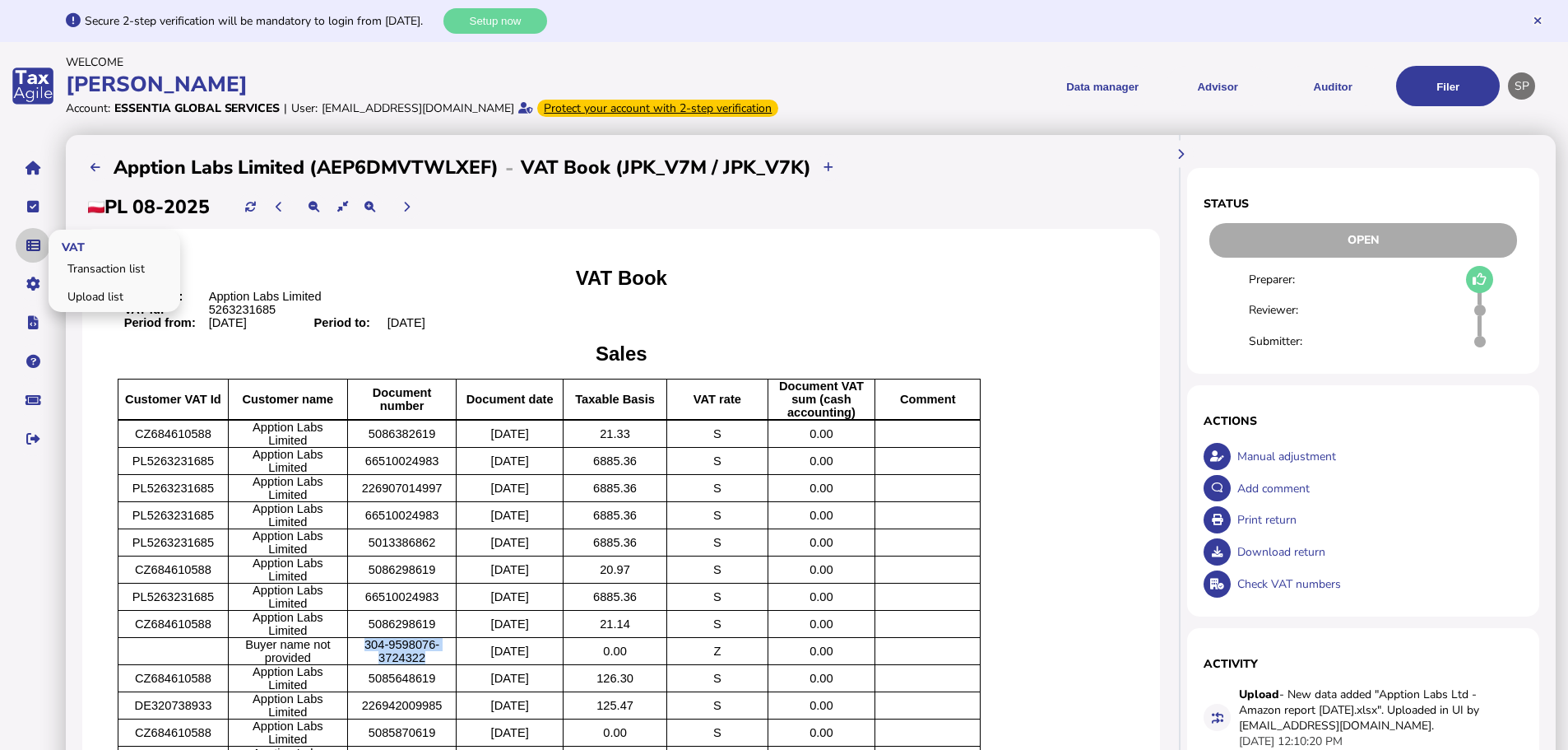
click at [30, 246] on icon "navigate application pages" at bounding box center [33, 245] width 14 height 1
click at [450, 440] on p "5086382619" at bounding box center [402, 434] width 96 height 13
click at [421, 440] on span "5086382619" at bounding box center [402, 434] width 67 height 13
click at [87, 282] on link "Transaction list" at bounding box center [114, 268] width 127 height 26
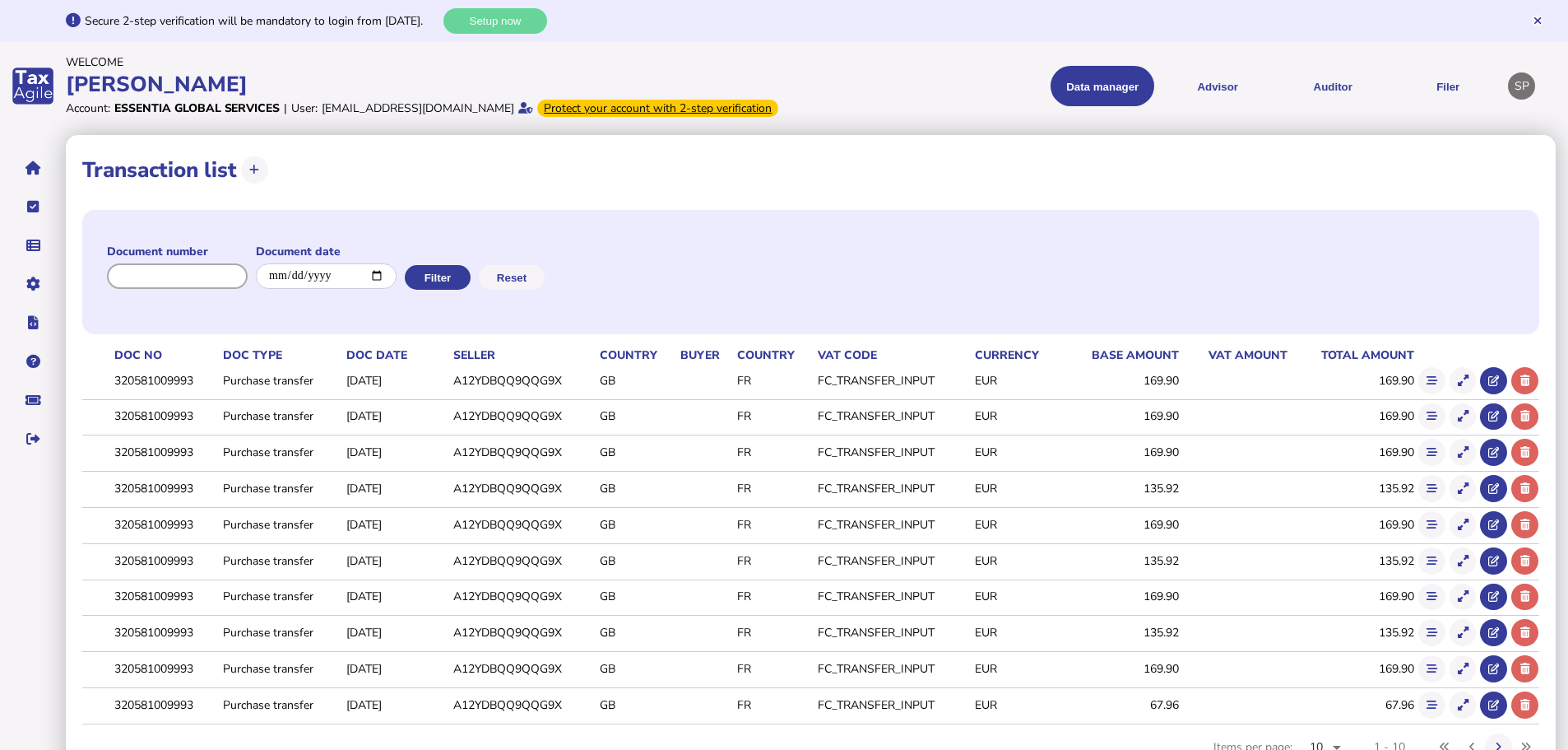
click at [182, 287] on input "input" at bounding box center [177, 276] width 141 height 26
paste input "**********"
type input "**********"
click at [472, 290] on button "Filter" at bounding box center [444, 277] width 66 height 25
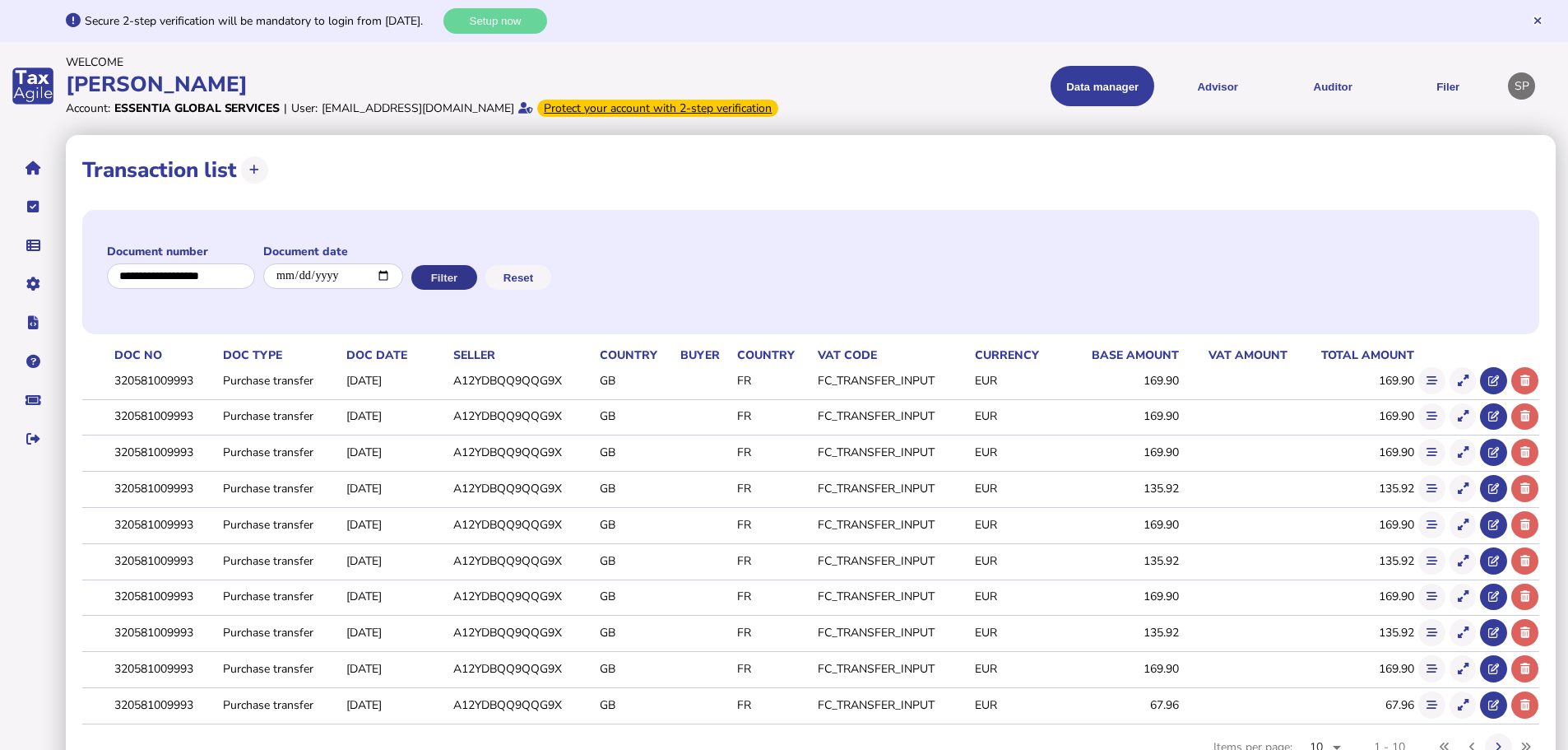
scroll to position [0, 0]
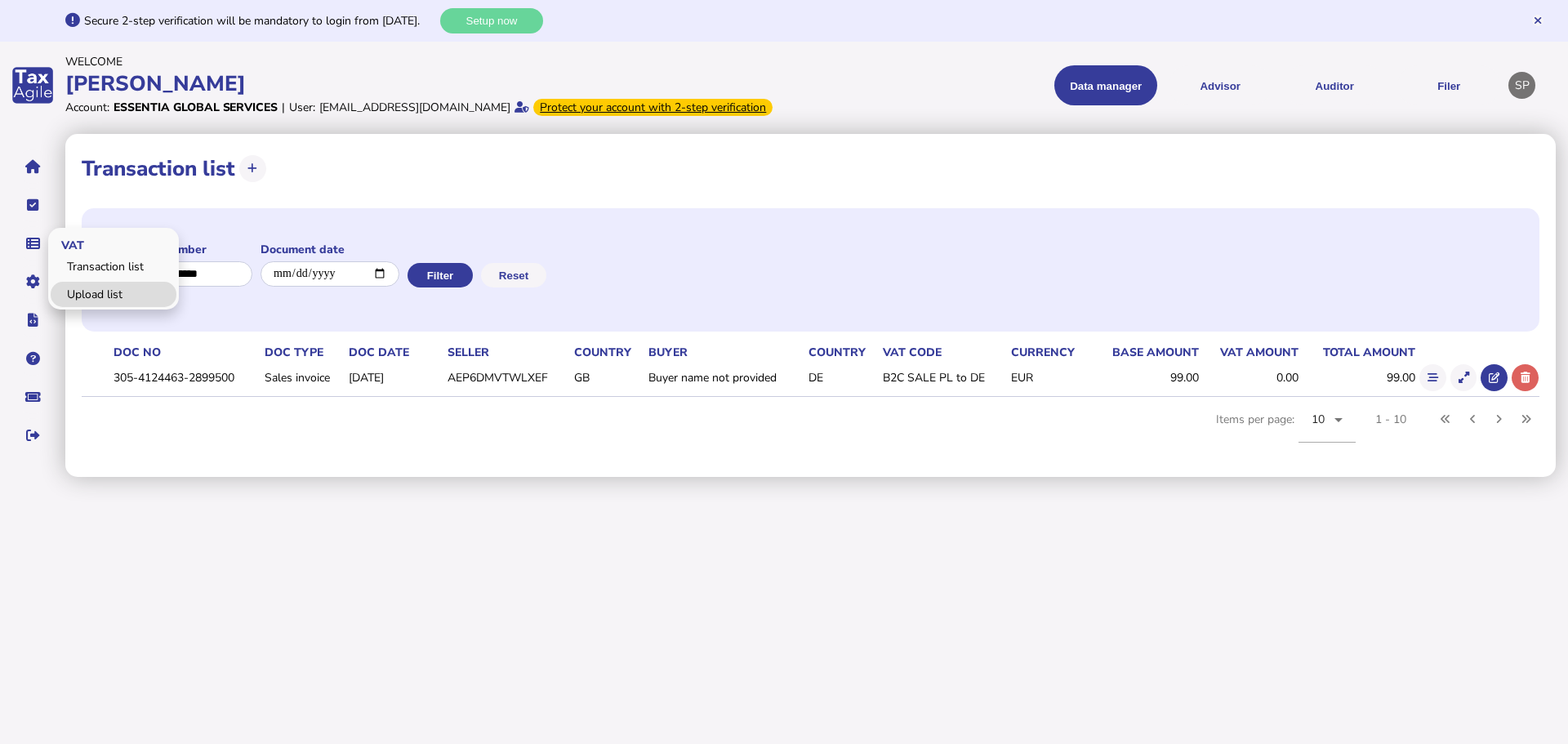
click at [85, 307] on link "Upload list" at bounding box center [114, 294] width 126 height 25
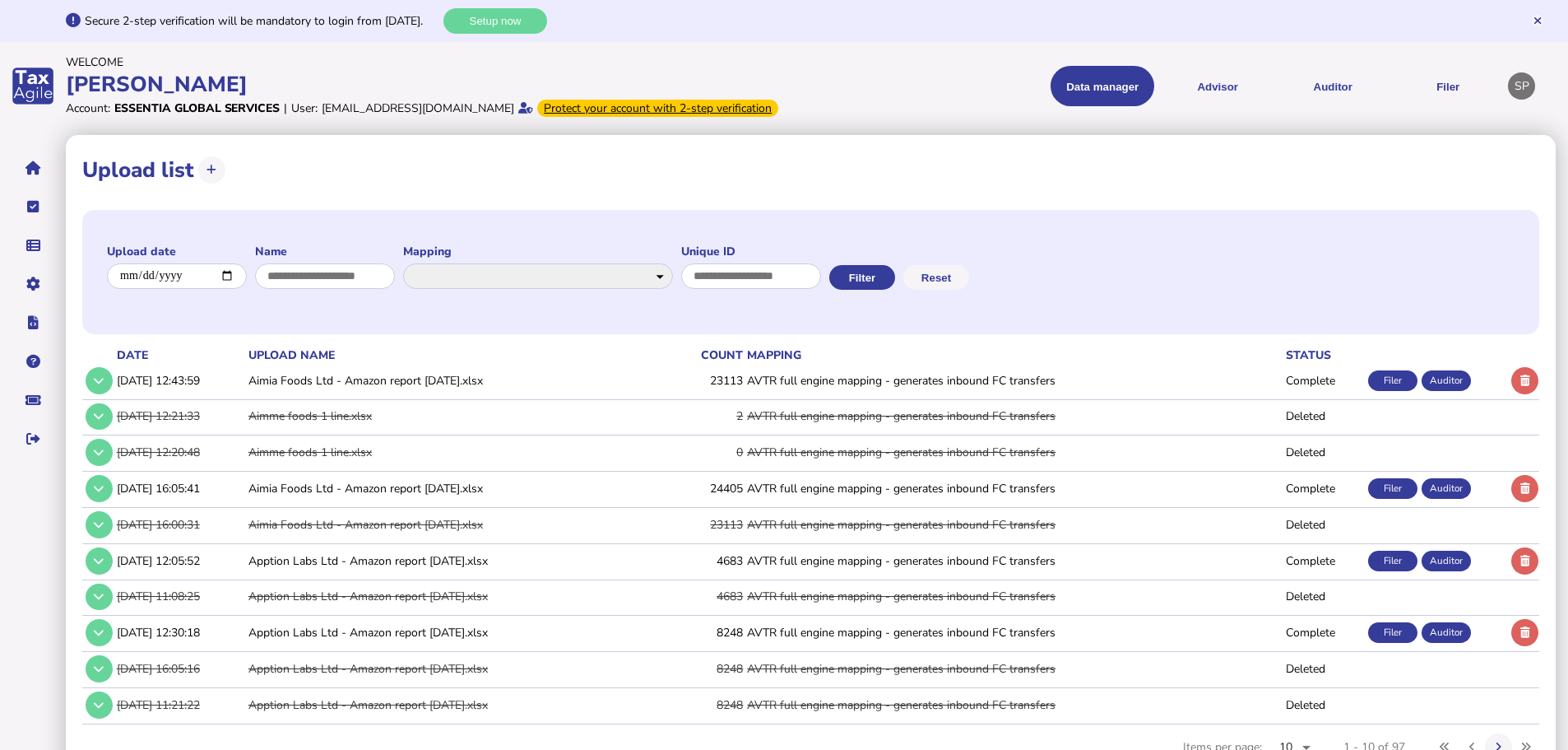
scroll to position [75, 0]
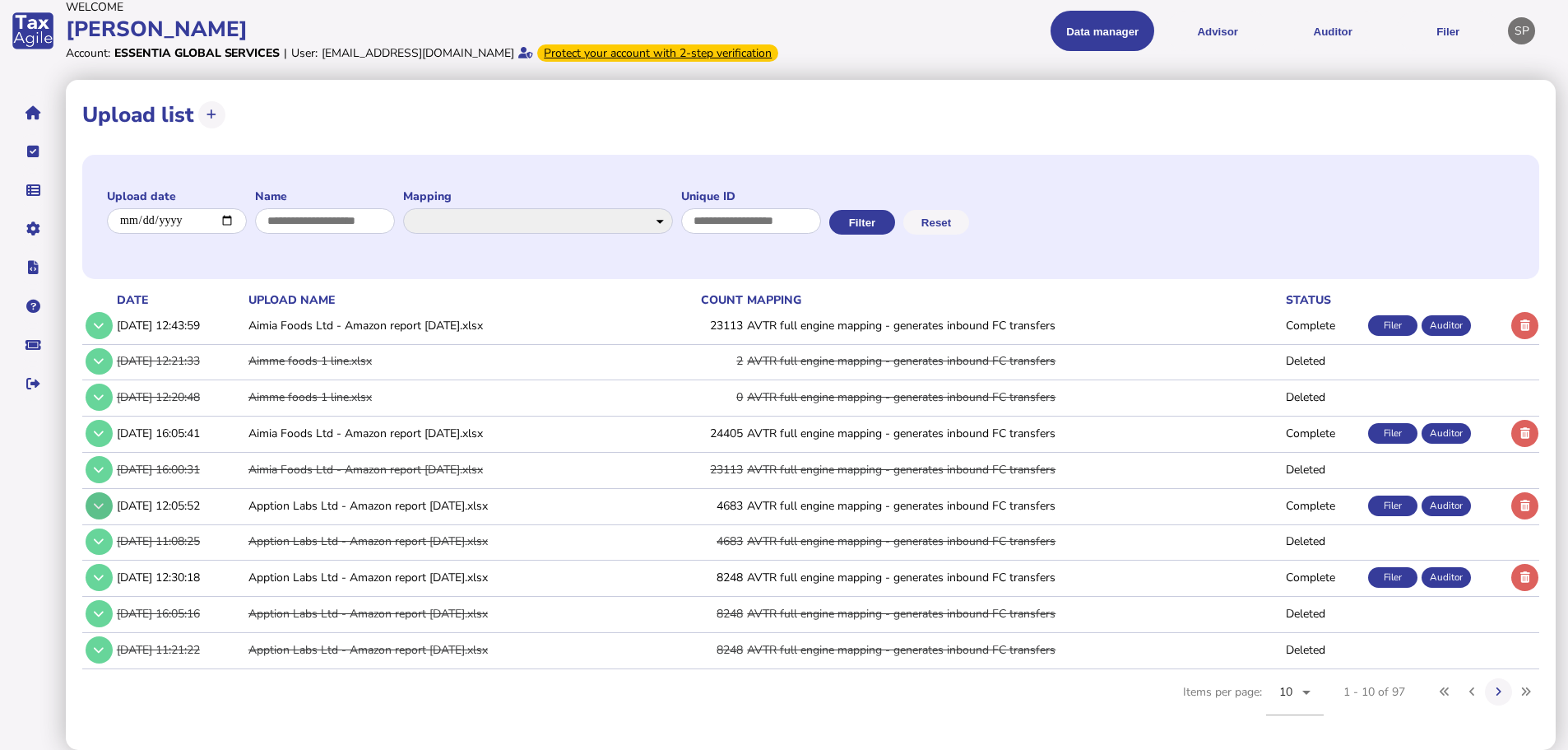
click at [94, 505] on icon at bounding box center [99, 505] width 10 height 11
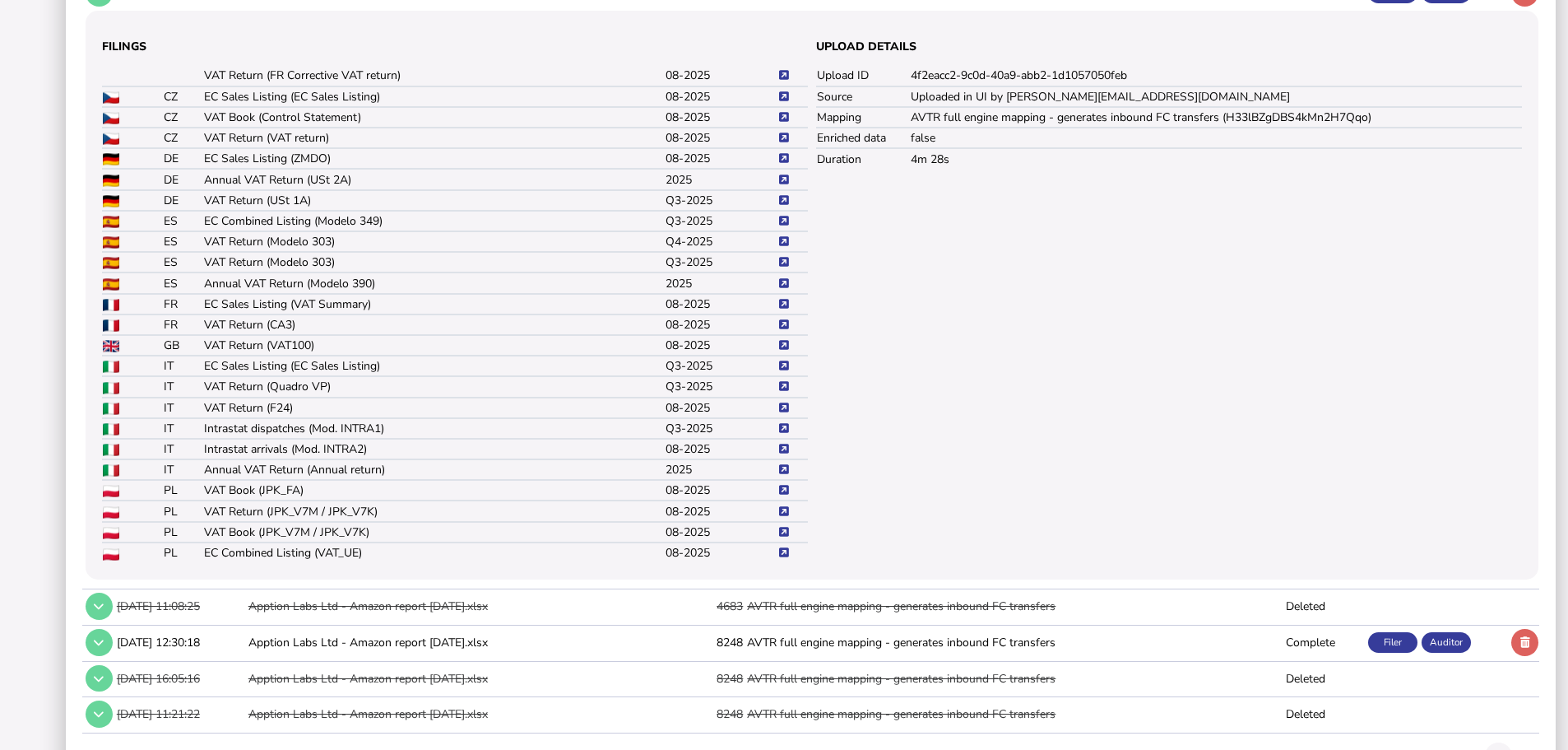
scroll to position [569, 0]
click at [787, 537] on icon at bounding box center [784, 531] width 10 height 11
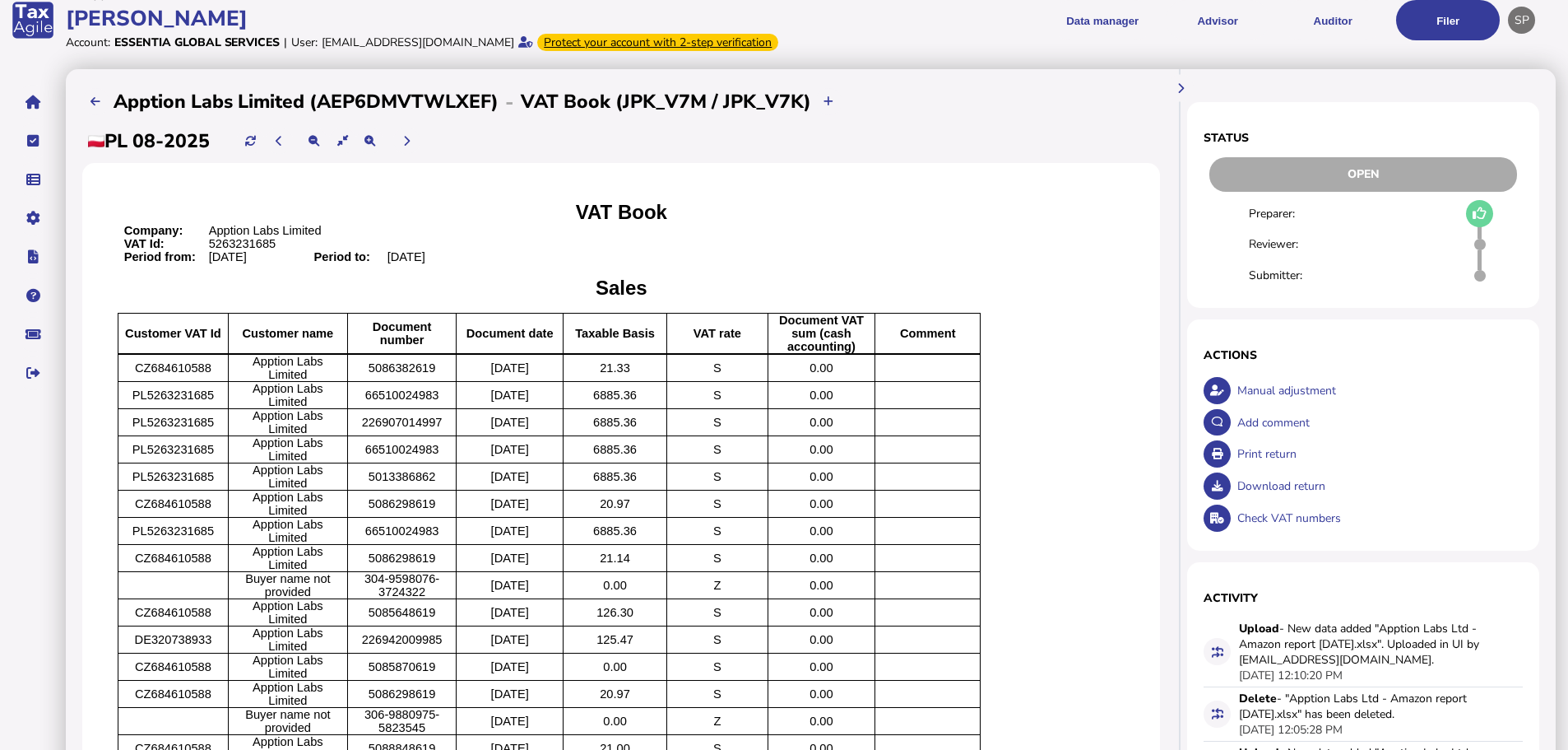
scroll to position [13, 0]
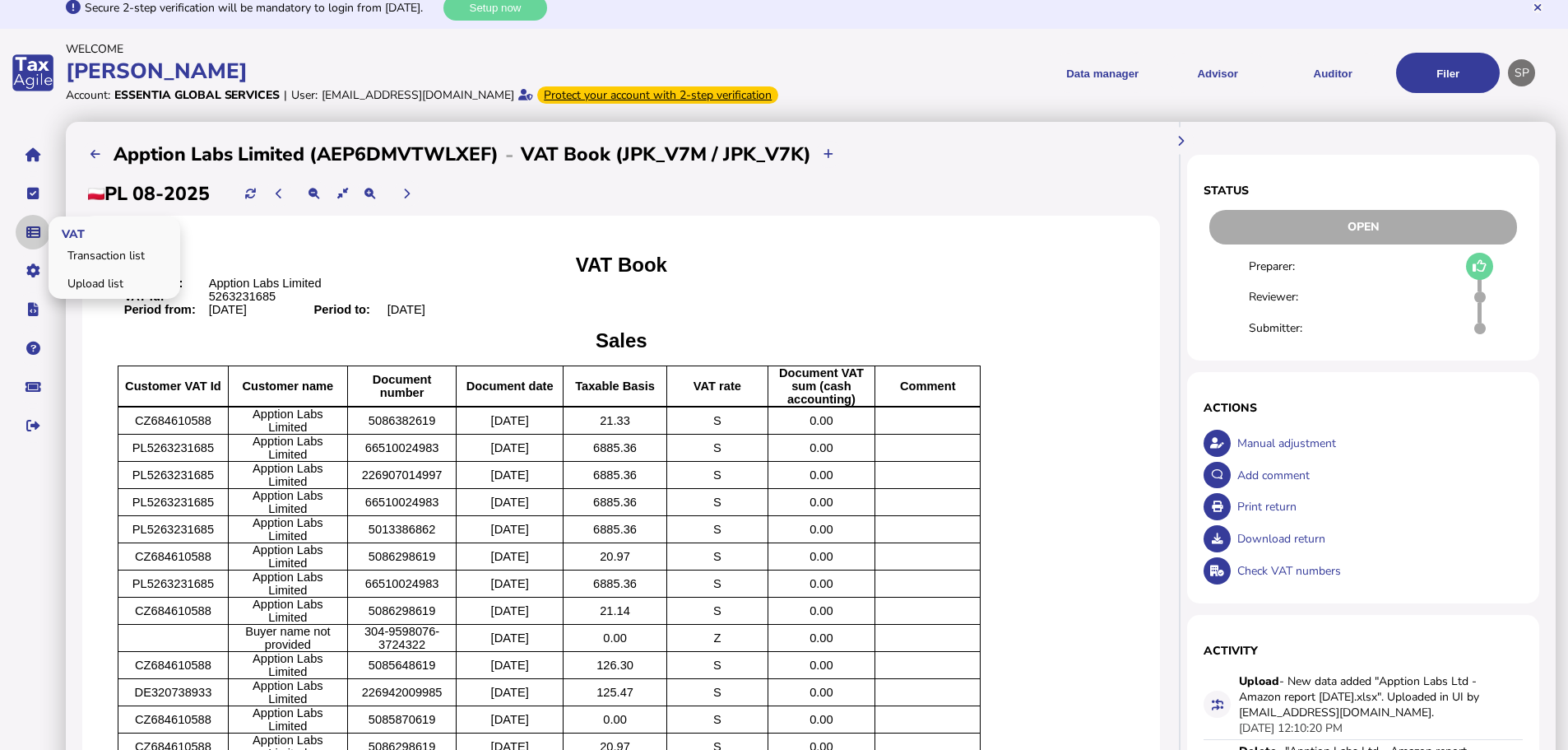
click at [33, 233] on icon "navigate application pages" at bounding box center [33, 232] width 14 height 1
click at [83, 268] on link "Transaction list" at bounding box center [114, 255] width 127 height 26
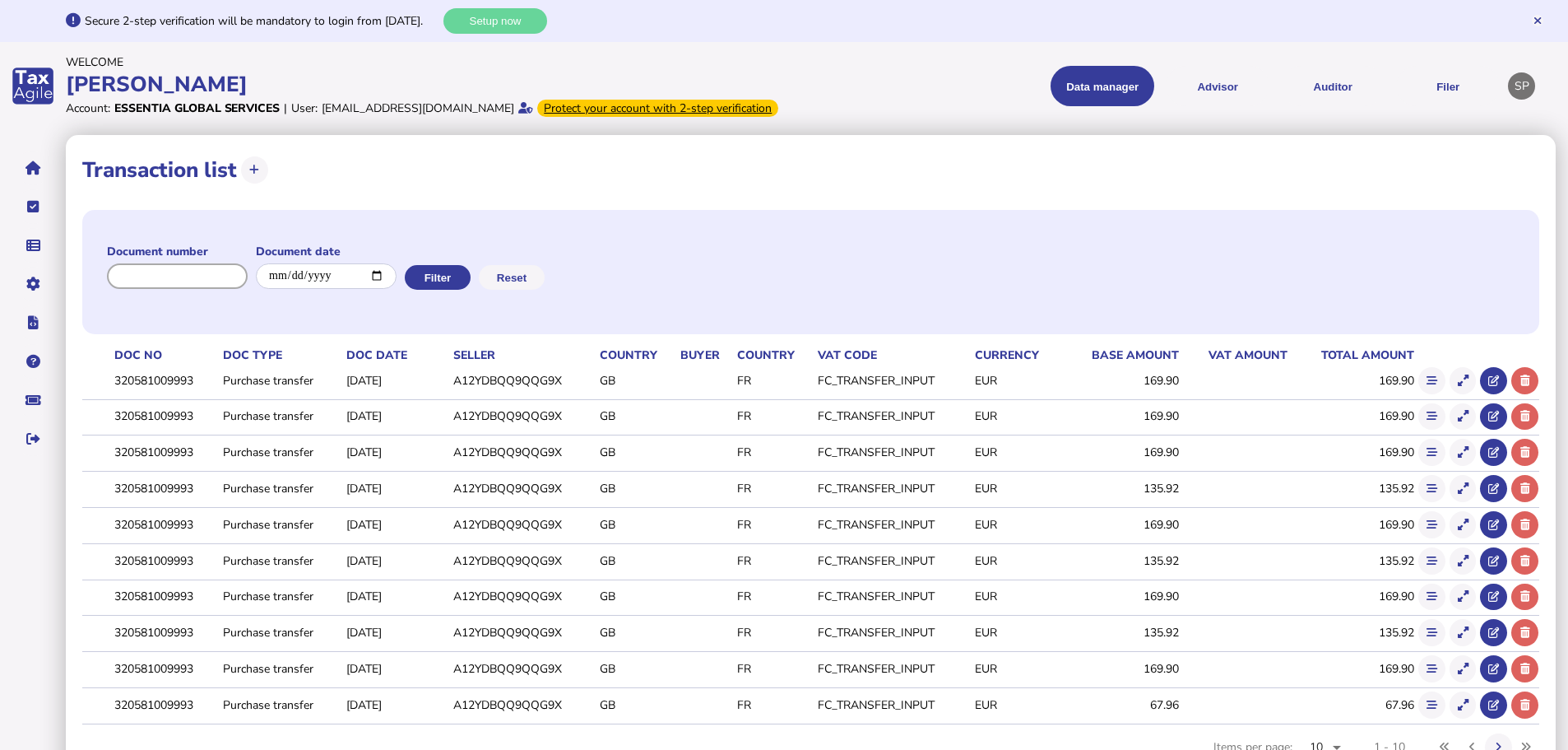
click at [215, 289] on input "input" at bounding box center [177, 276] width 141 height 26
paste input "**********"
type input "**********"
click at [457, 290] on button "Filter" at bounding box center [444, 277] width 66 height 25
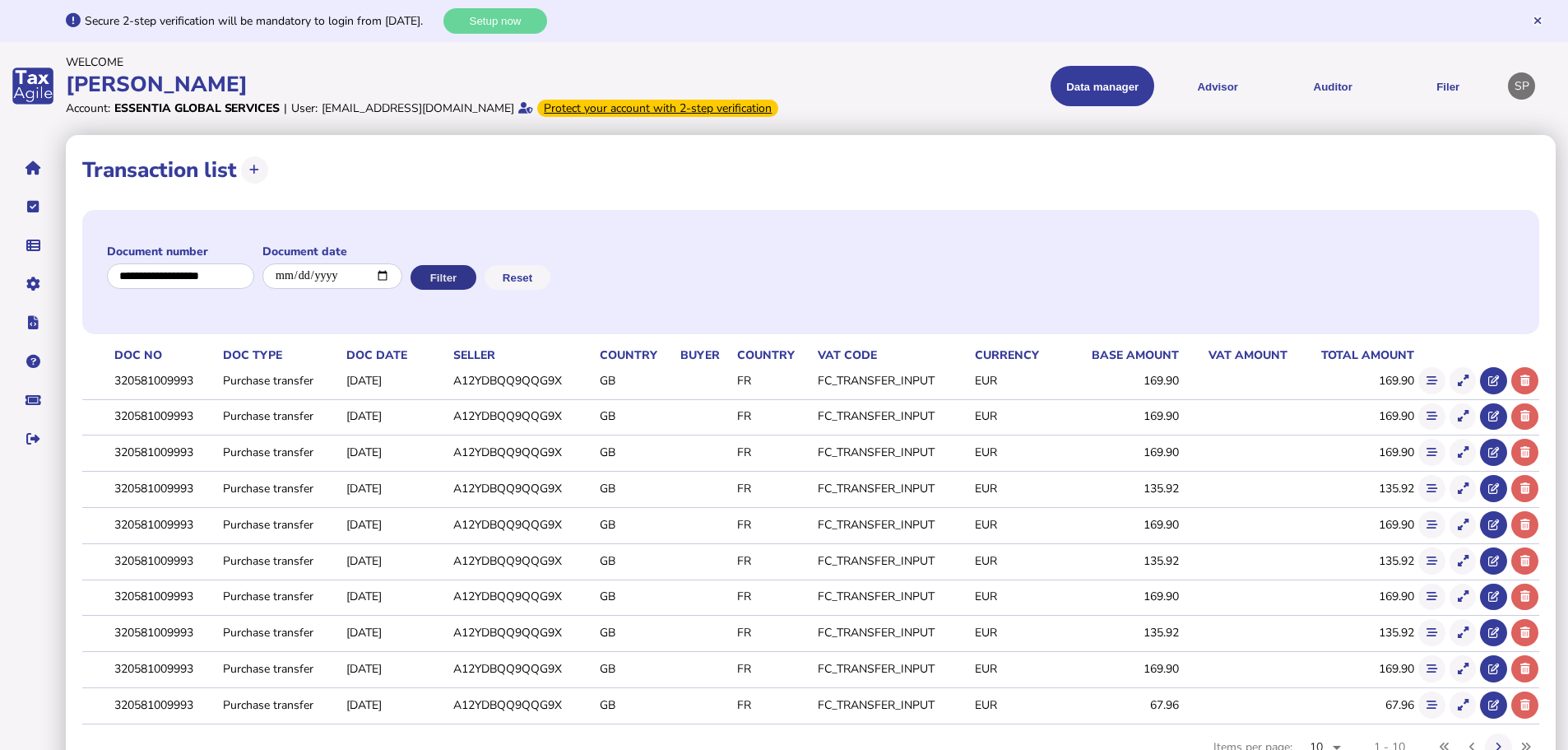
scroll to position [0, 0]
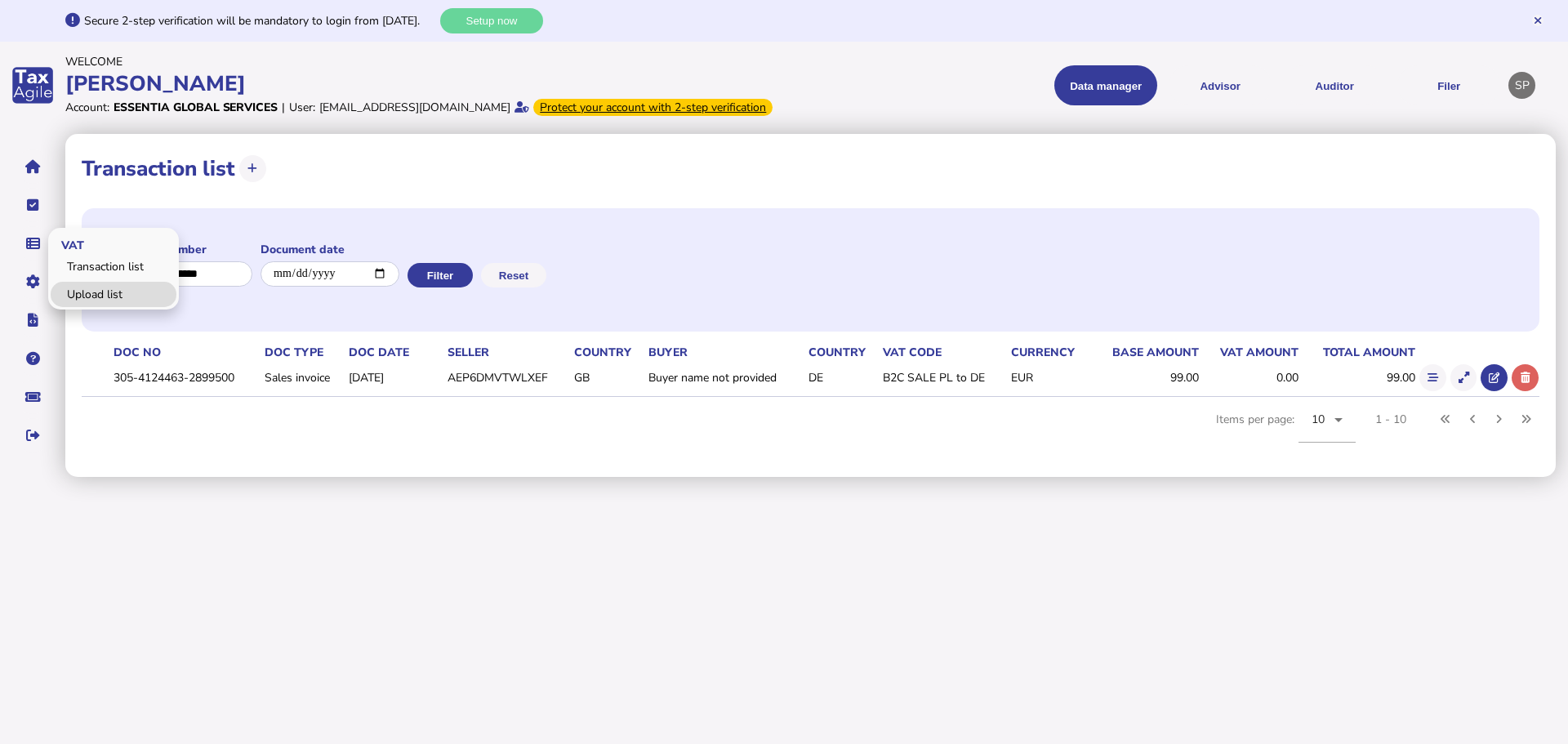
click at [77, 307] on link "Upload list" at bounding box center [114, 294] width 126 height 25
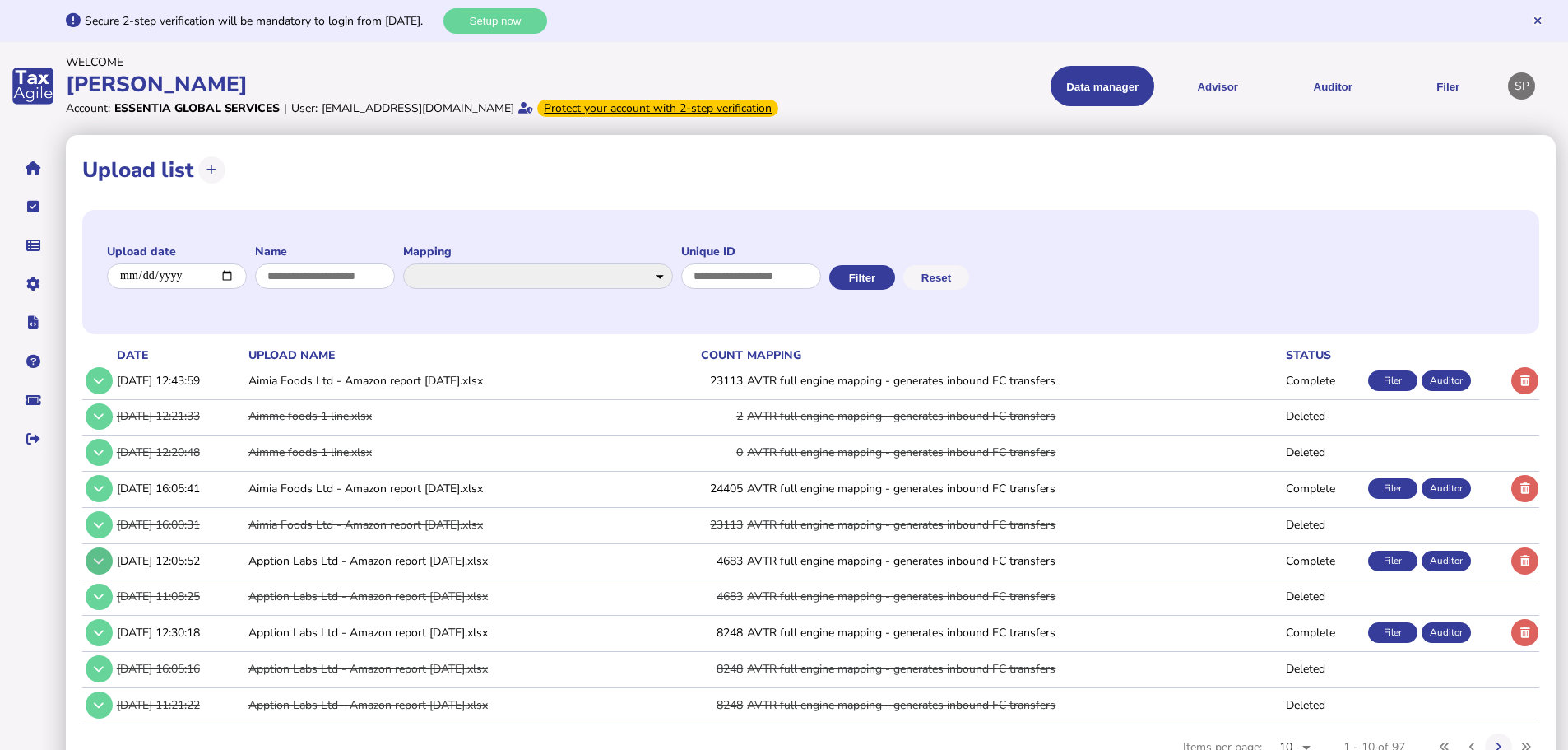
click at [94, 566] on icon at bounding box center [99, 561] width 10 height 11
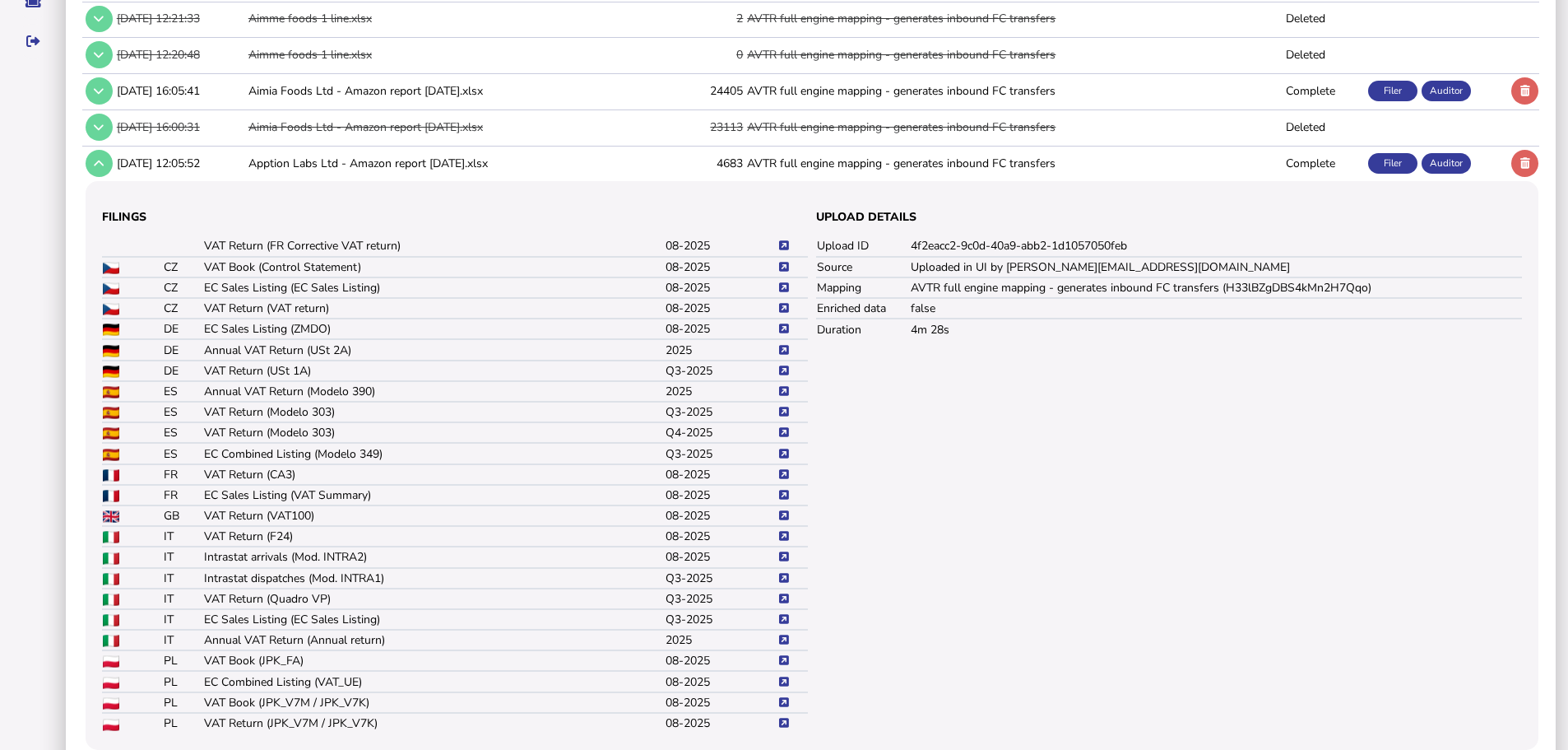
scroll to position [412, 0]
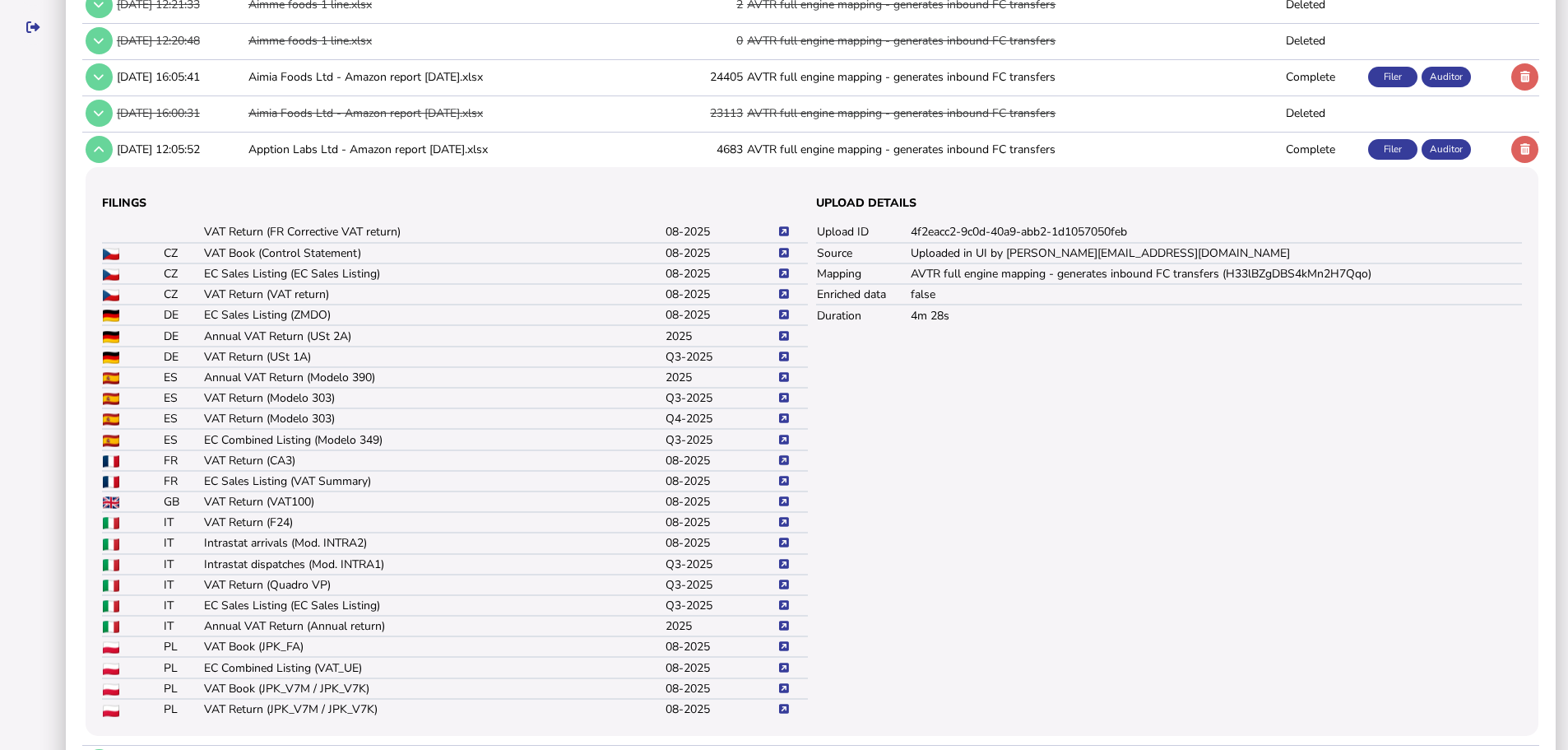
click at [783, 466] on icon at bounding box center [784, 460] width 10 height 11
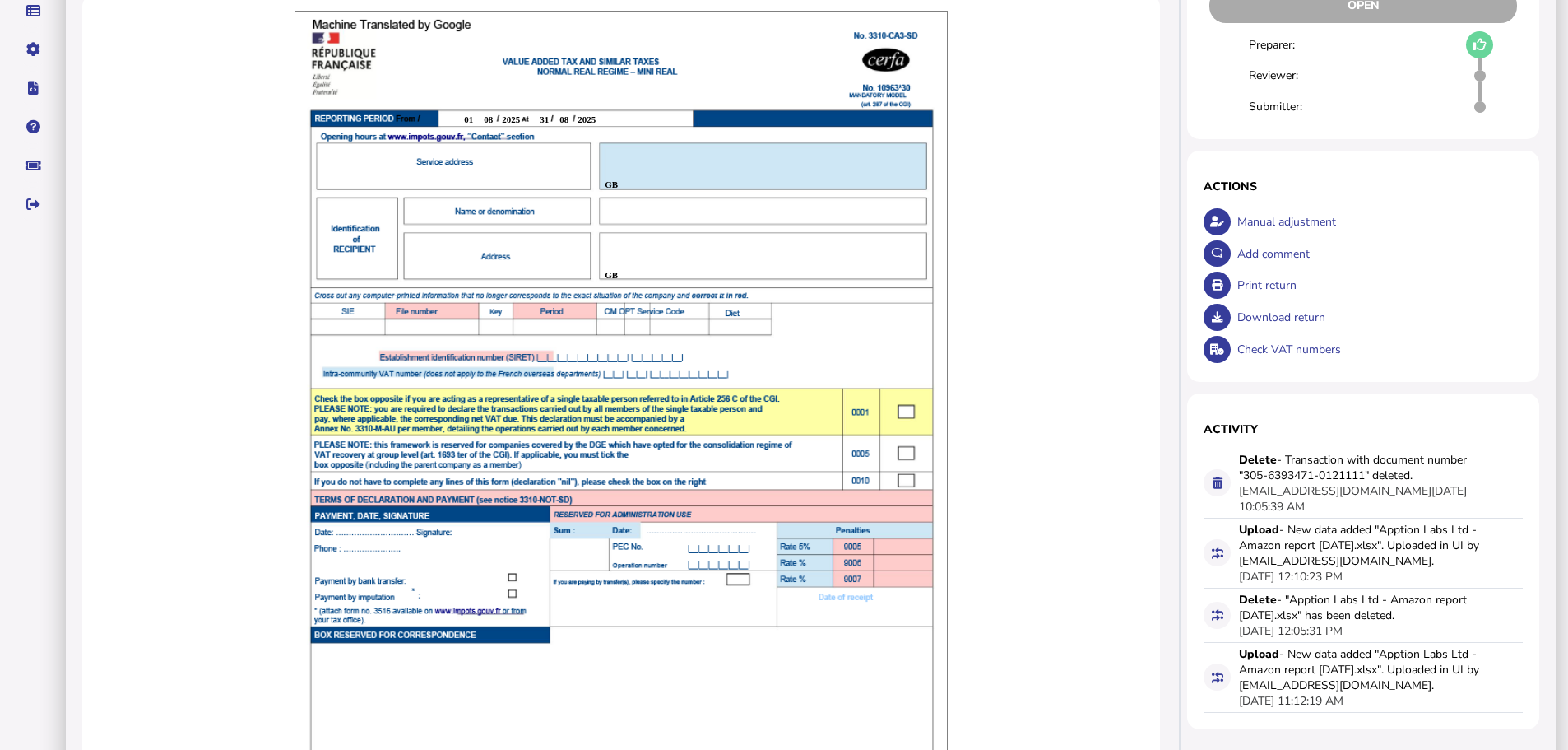
scroll to position [329, 0]
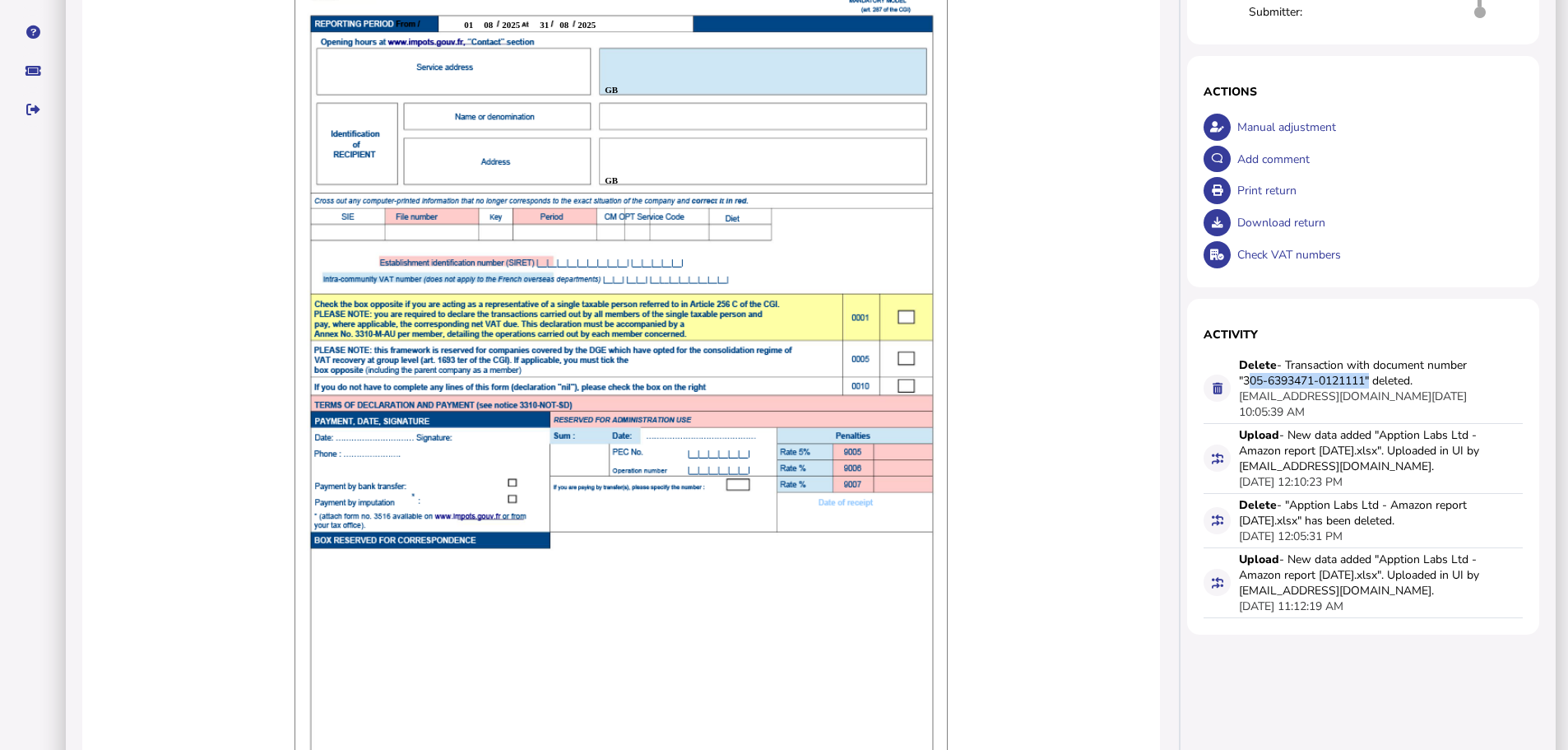
drag, startPoint x: 1370, startPoint y: 399, endPoint x: 1246, endPoint y: 403, distance: 124.1
click at [1246, 389] on div "Delete - Transaction with document number "305-6393471-0121111" deleted." at bounding box center [1362, 373] width 247 height 31
copy div "305-6393471-0121111"
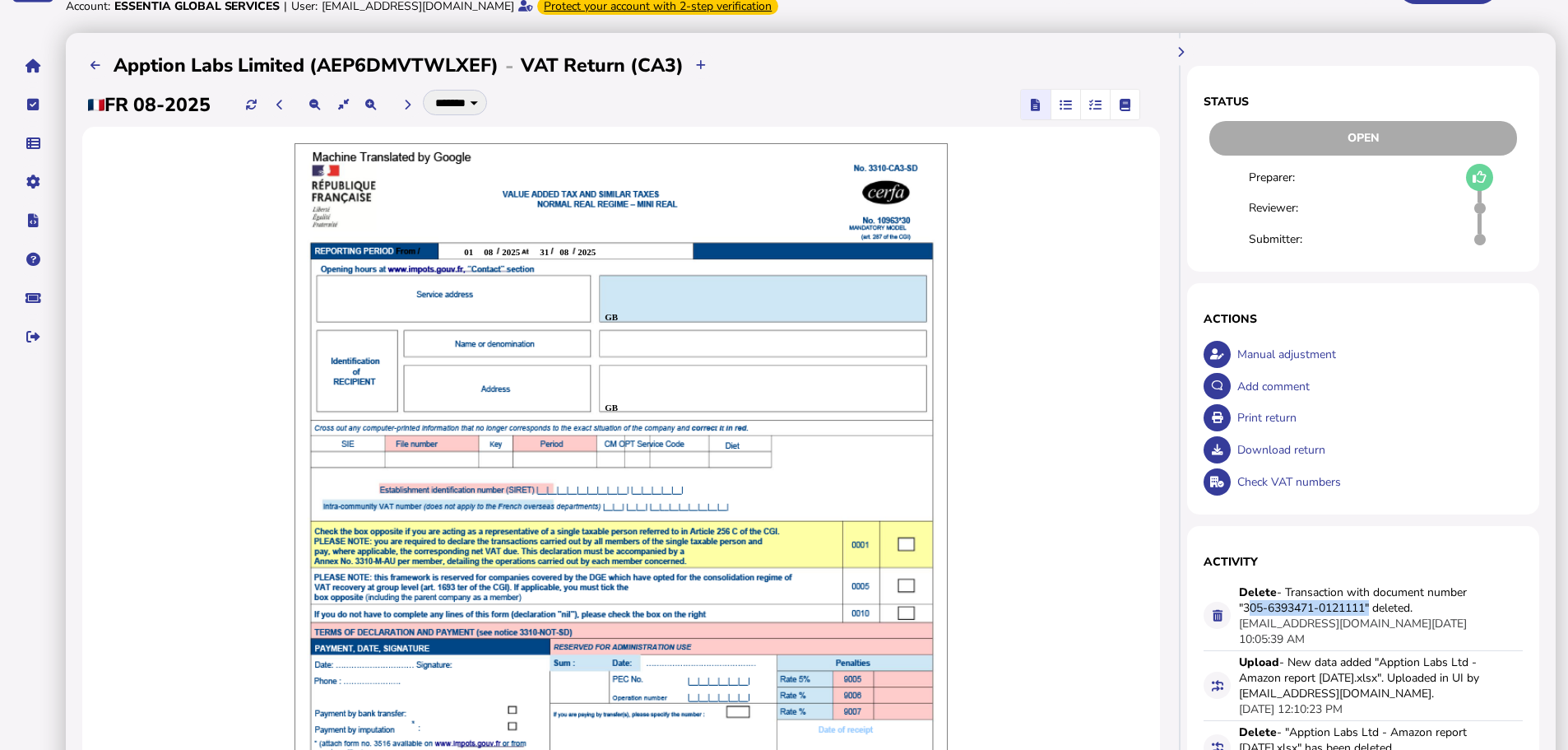
scroll to position [82, 0]
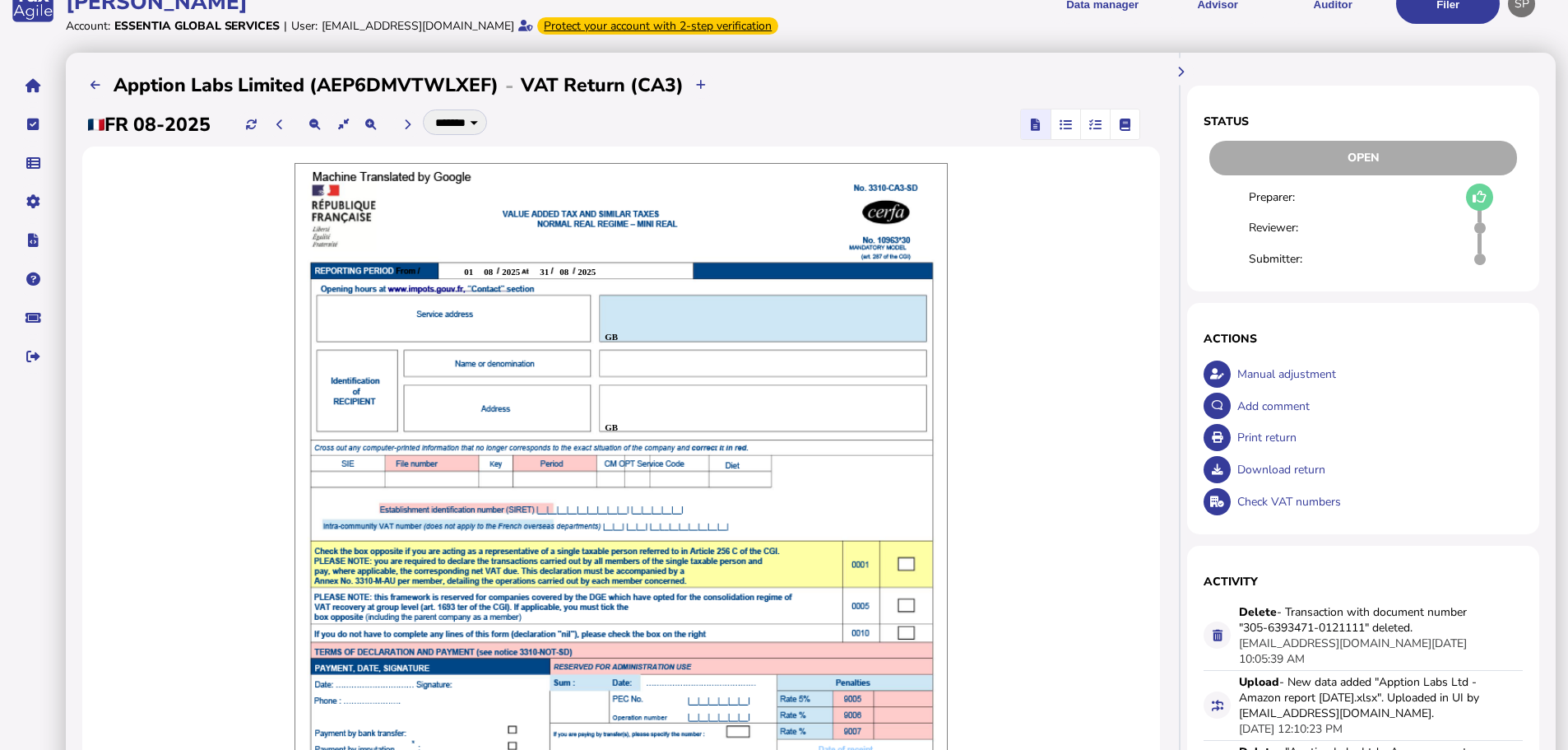
click at [1268, 422] on div "Add comment" at bounding box center [1378, 406] width 291 height 32
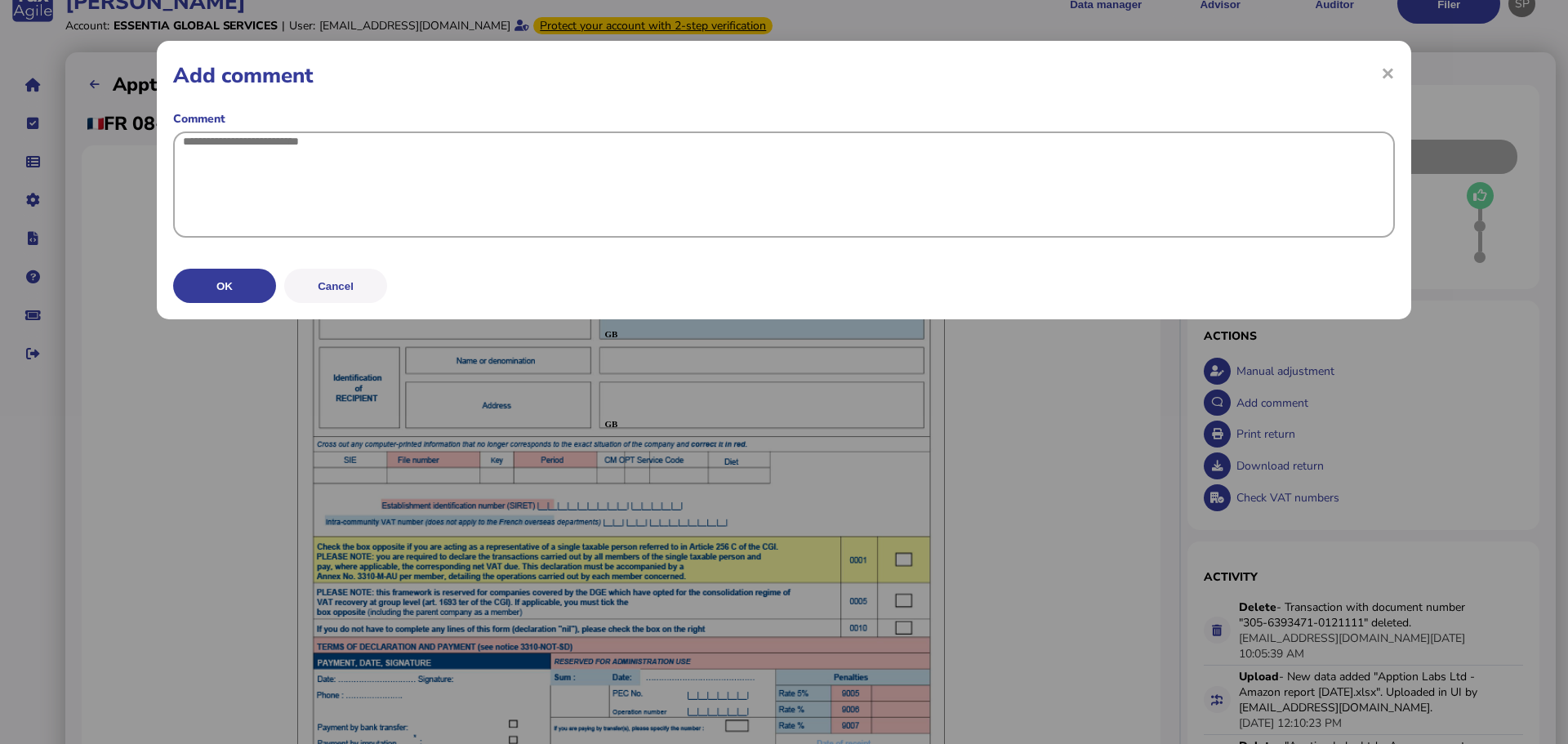
click at [516, 181] on textarea at bounding box center [784, 185] width 1222 height 106
paste textarea "**********"
type textarea "**********"
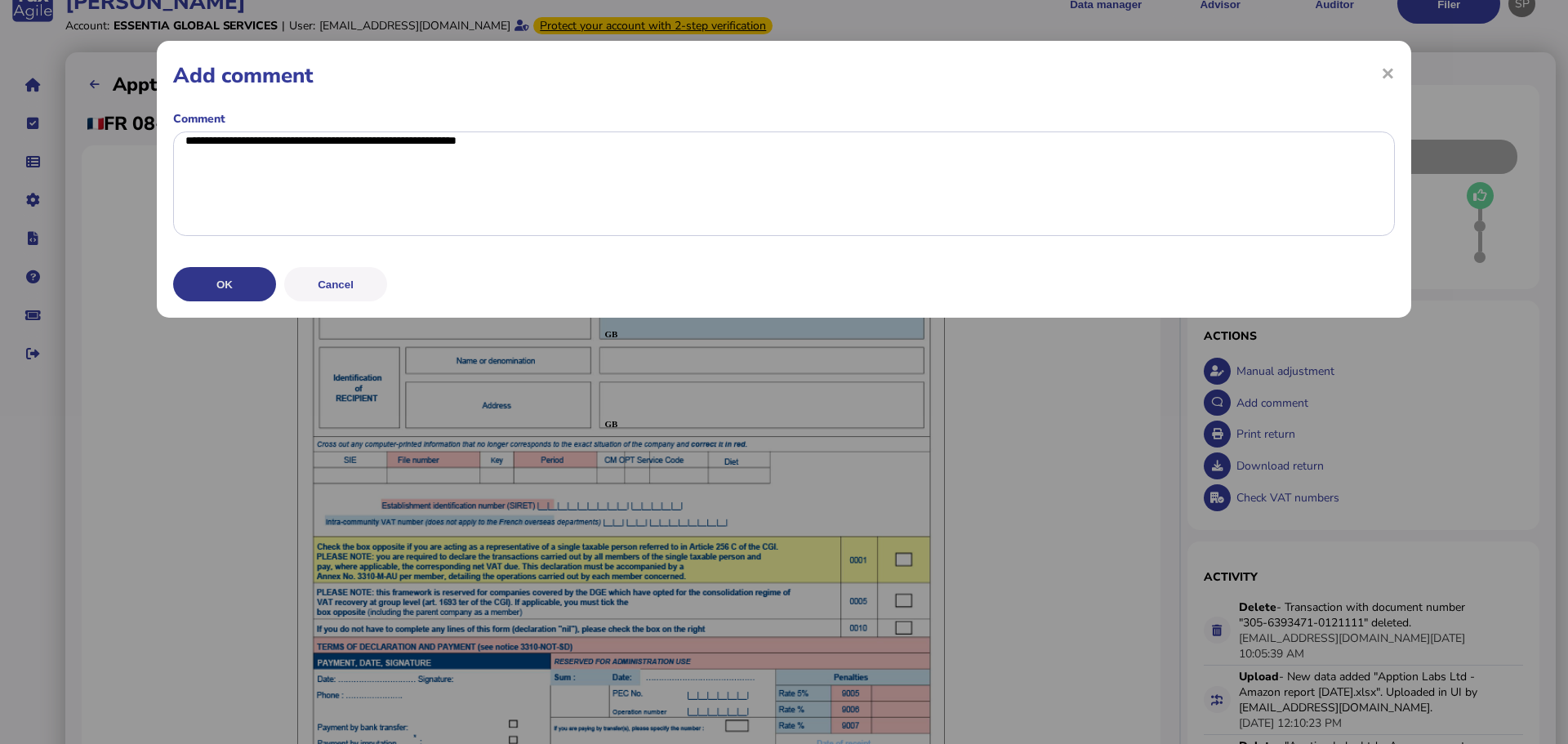
click at [247, 301] on button "OK" at bounding box center [225, 284] width 103 height 34
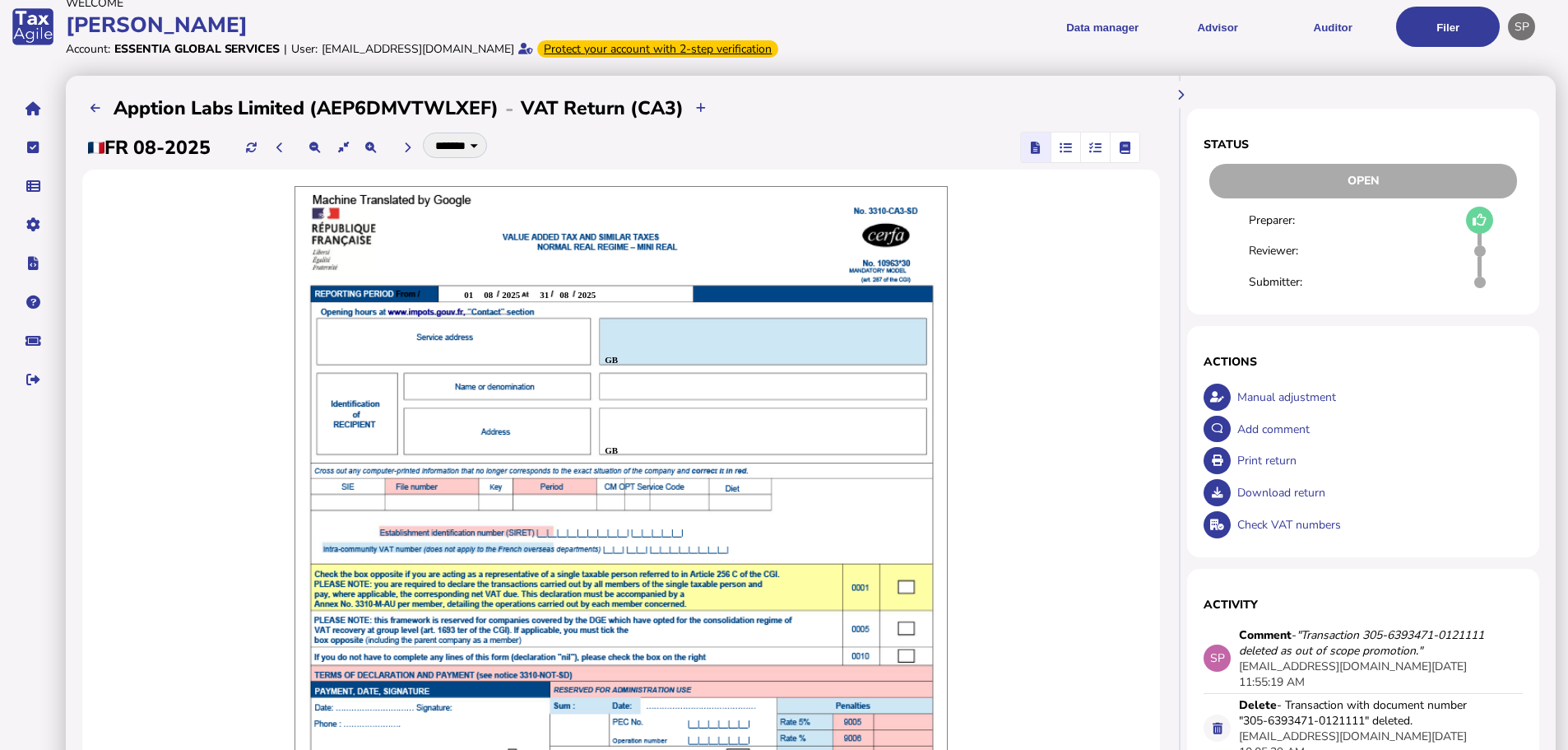
scroll to position [0, 0]
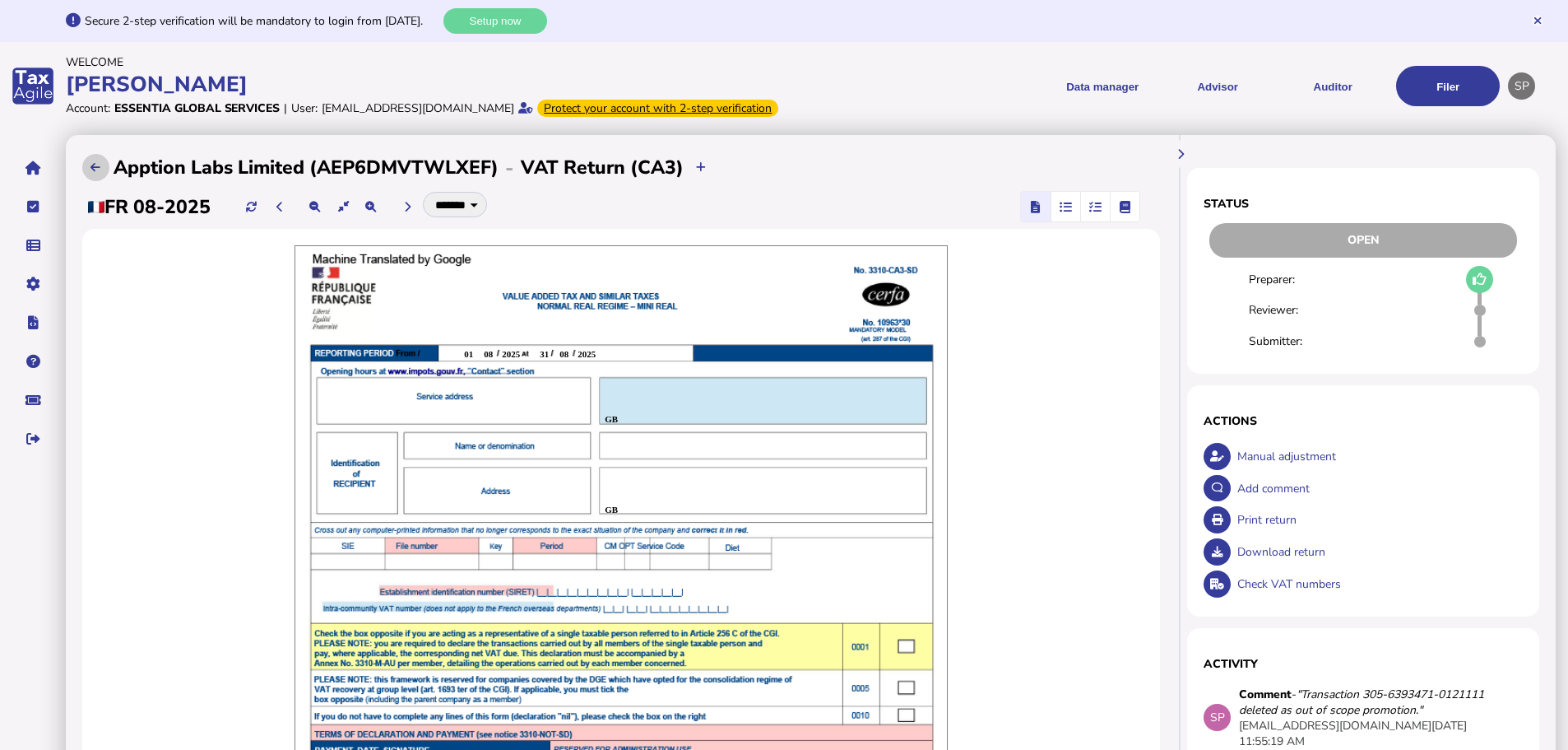
click at [94, 173] on icon at bounding box center [95, 167] width 10 height 11
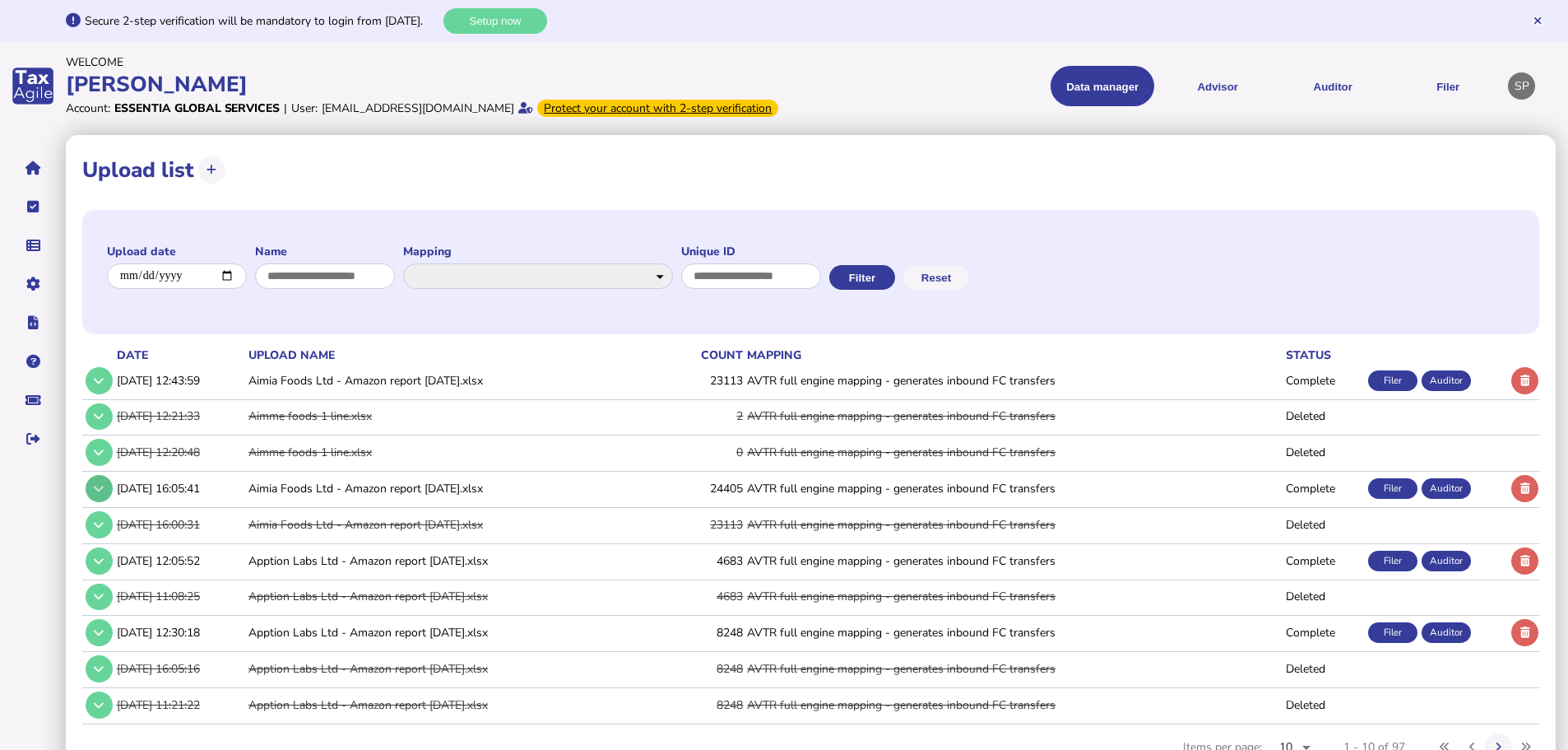
click at [102, 494] on icon at bounding box center [99, 488] width 10 height 11
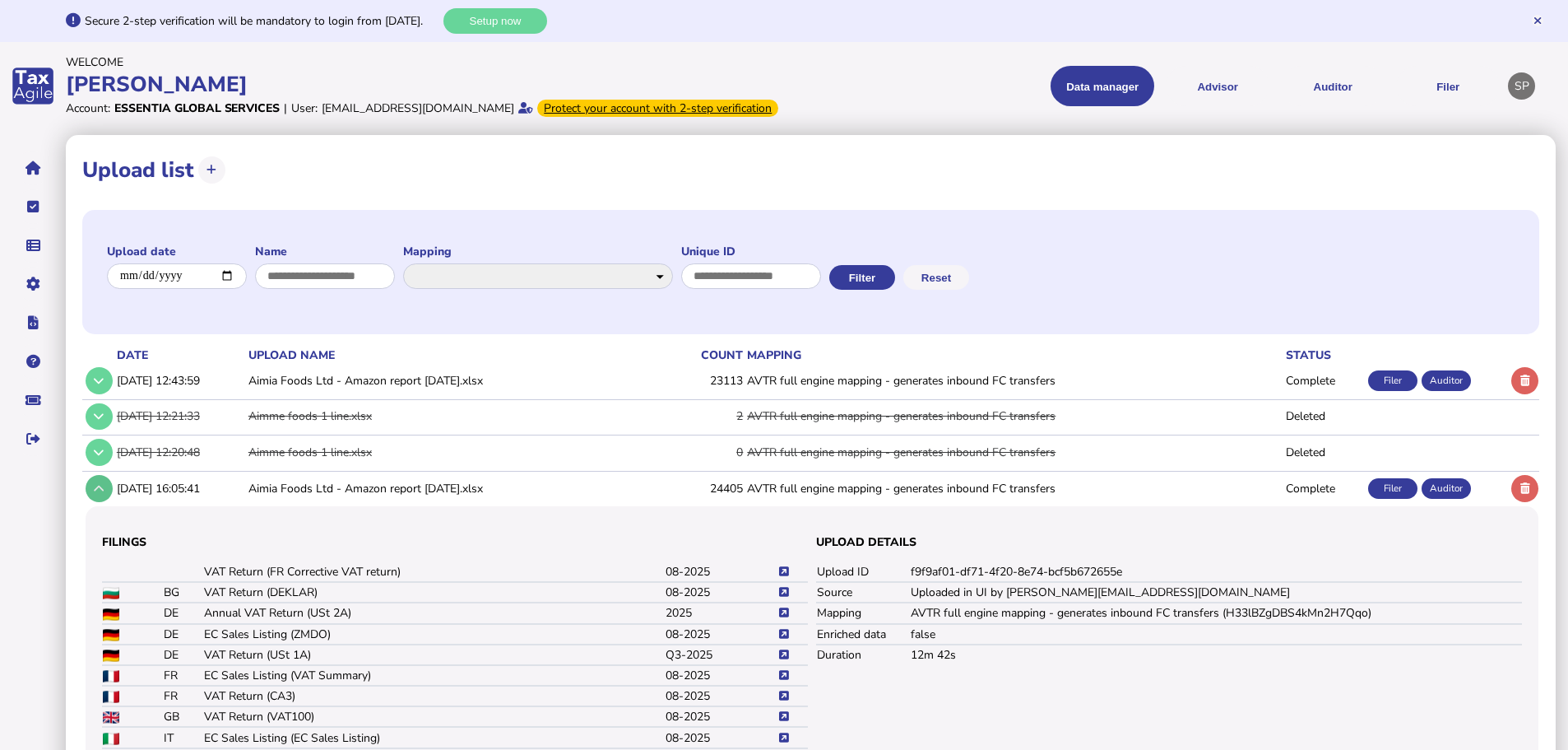
click at [102, 494] on icon at bounding box center [99, 488] width 10 height 11
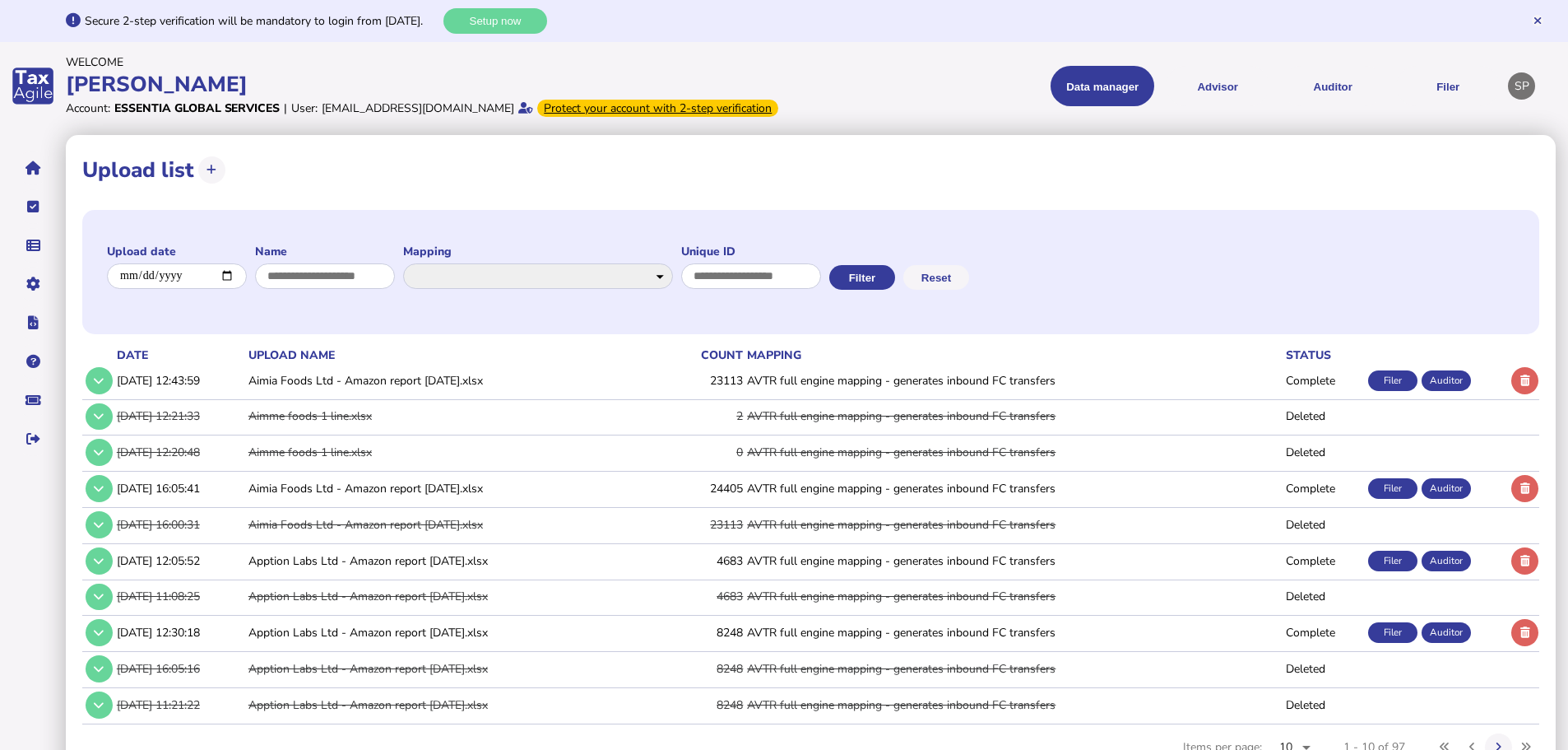
scroll to position [75, 0]
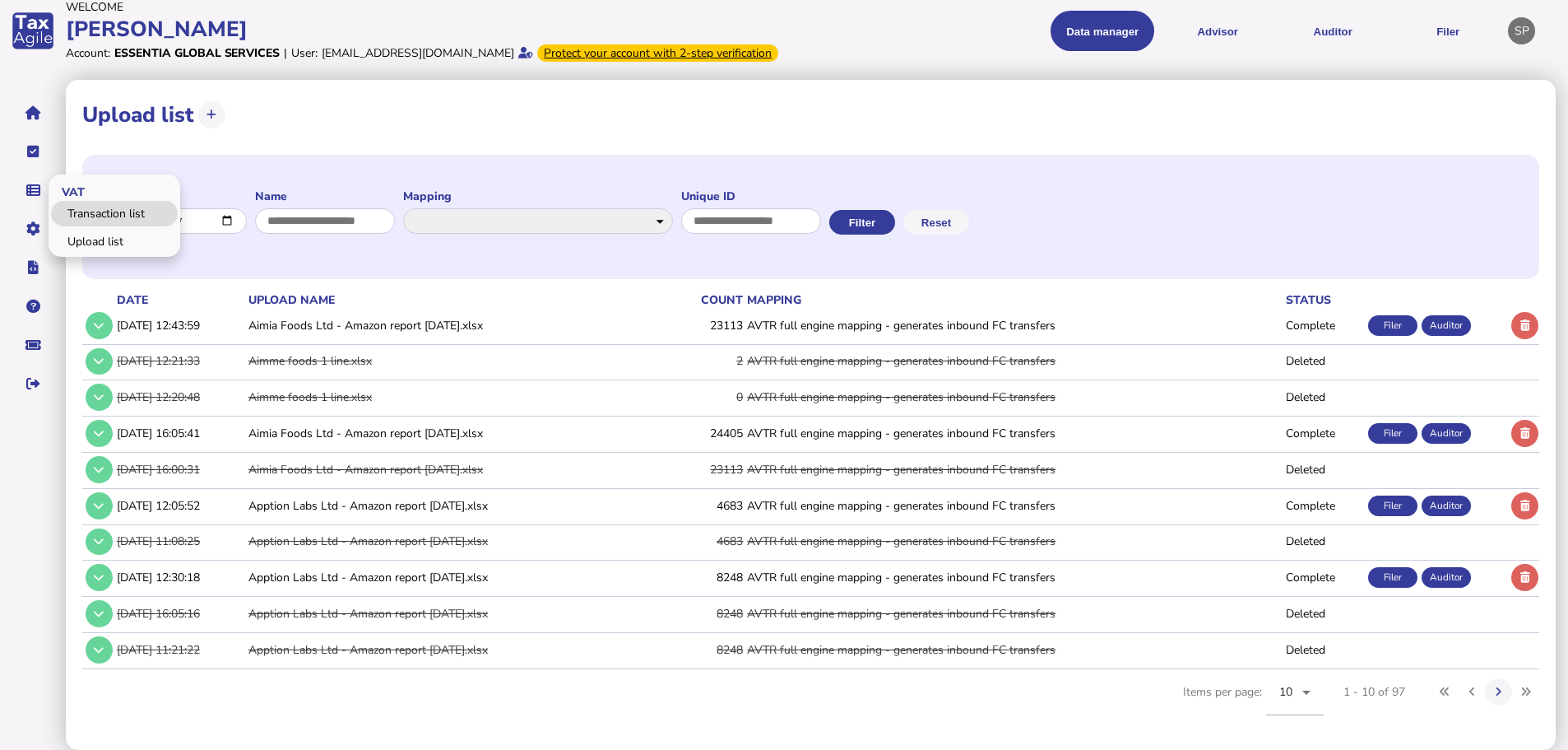
click at [111, 214] on link "Transaction list" at bounding box center [114, 213] width 127 height 26
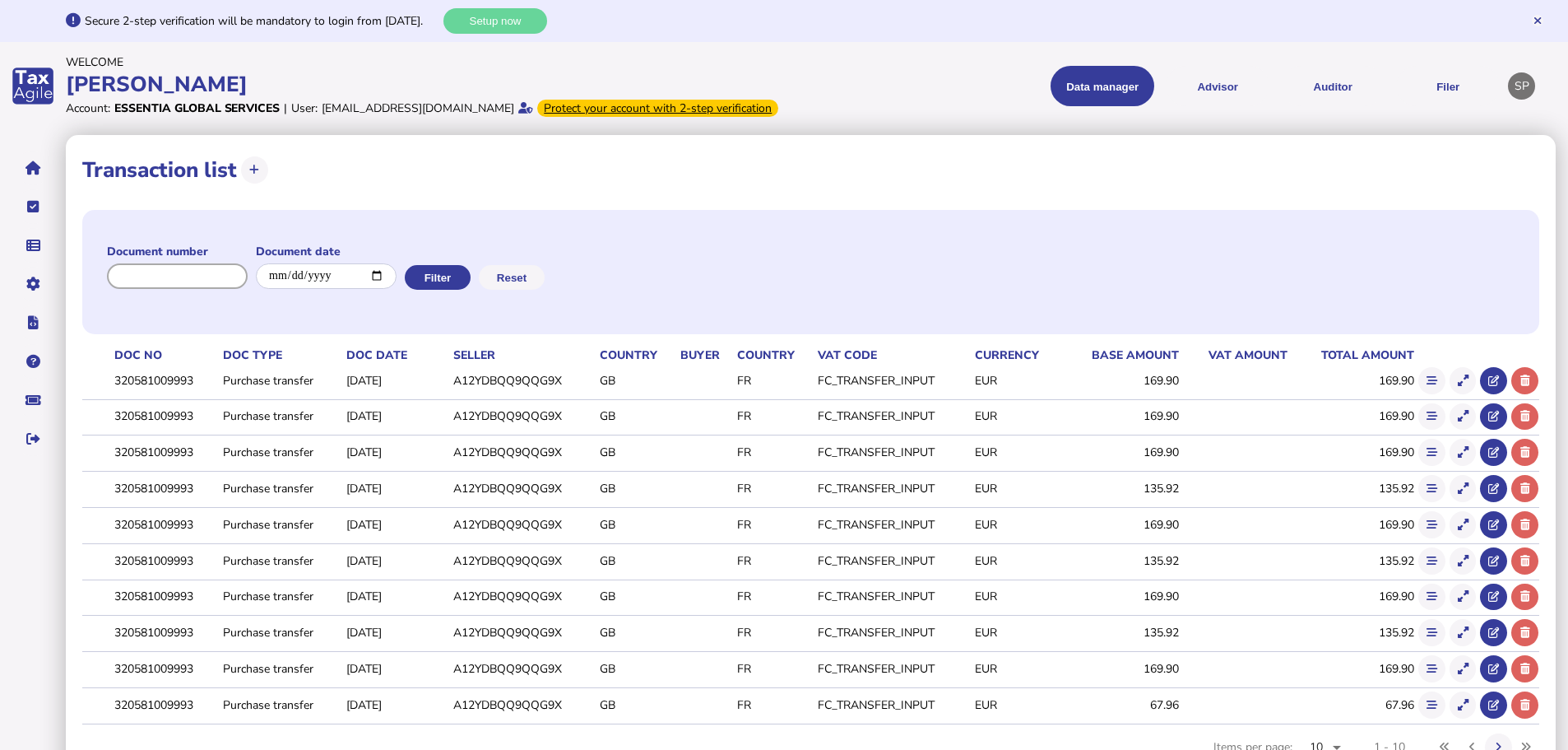
click at [227, 289] on input "input" at bounding box center [177, 276] width 141 height 26
paste input "**********"
drag, startPoint x: 212, startPoint y: 292, endPoint x: 69, endPoint y: 299, distance: 143.2
click at [69, 299] on div "**********" at bounding box center [811, 470] width 1490 height 670
drag, startPoint x: 240, startPoint y: 296, endPoint x: 56, endPoint y: 296, distance: 184.0
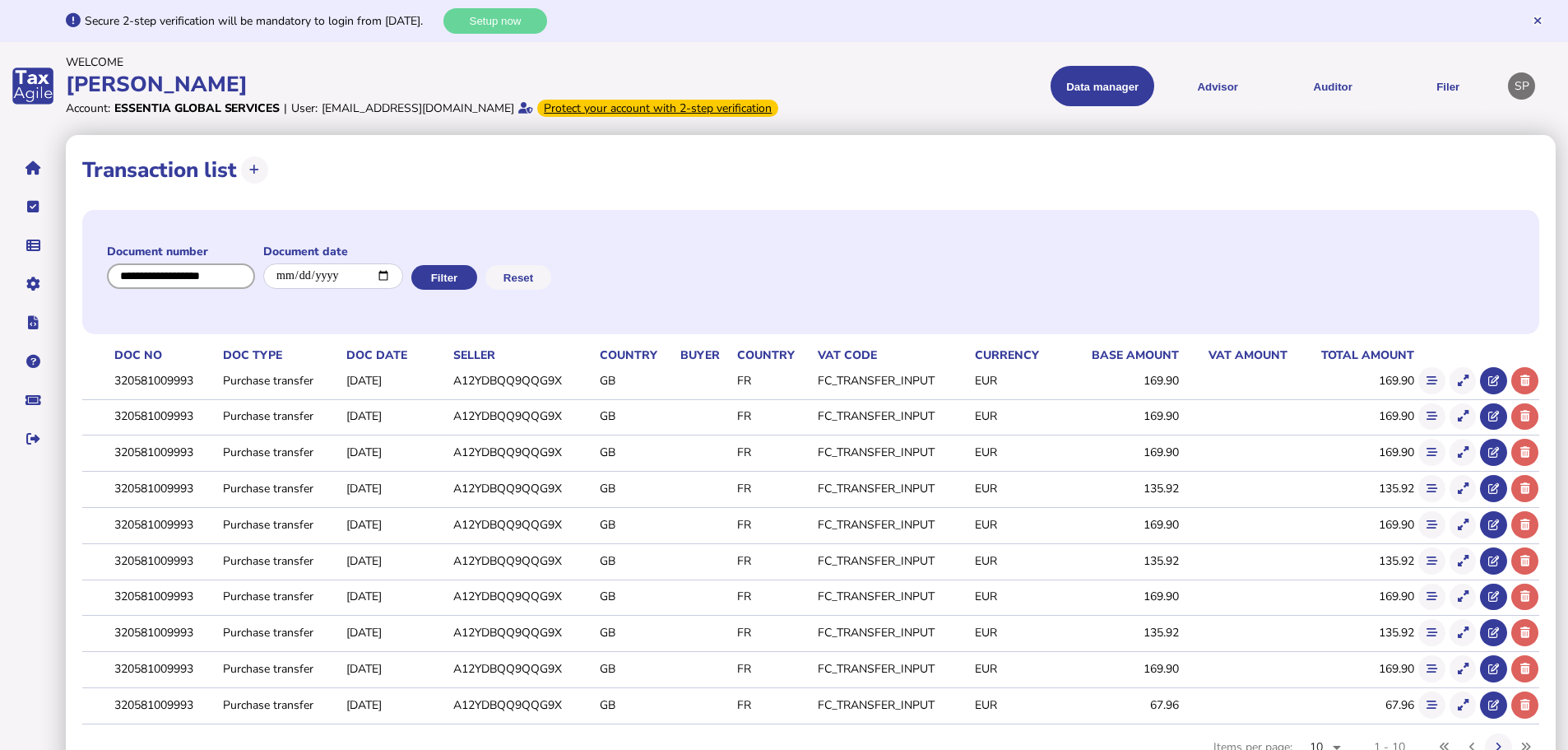
click at [56, 296] on div "**********" at bounding box center [784, 403] width 1568 height 805
paste input "**********"
click at [453, 290] on button "Filter" at bounding box center [444, 277] width 66 height 25
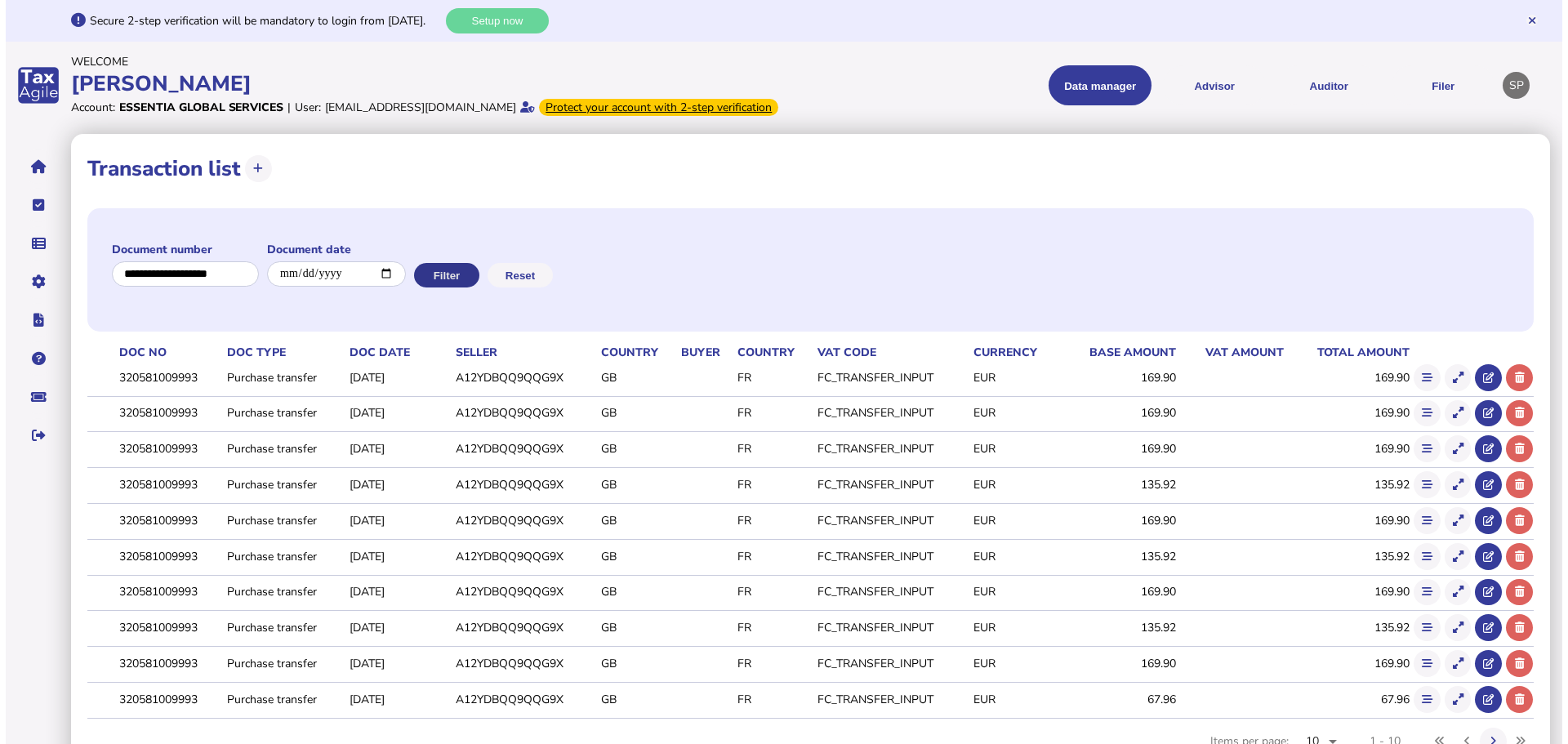
scroll to position [0, 0]
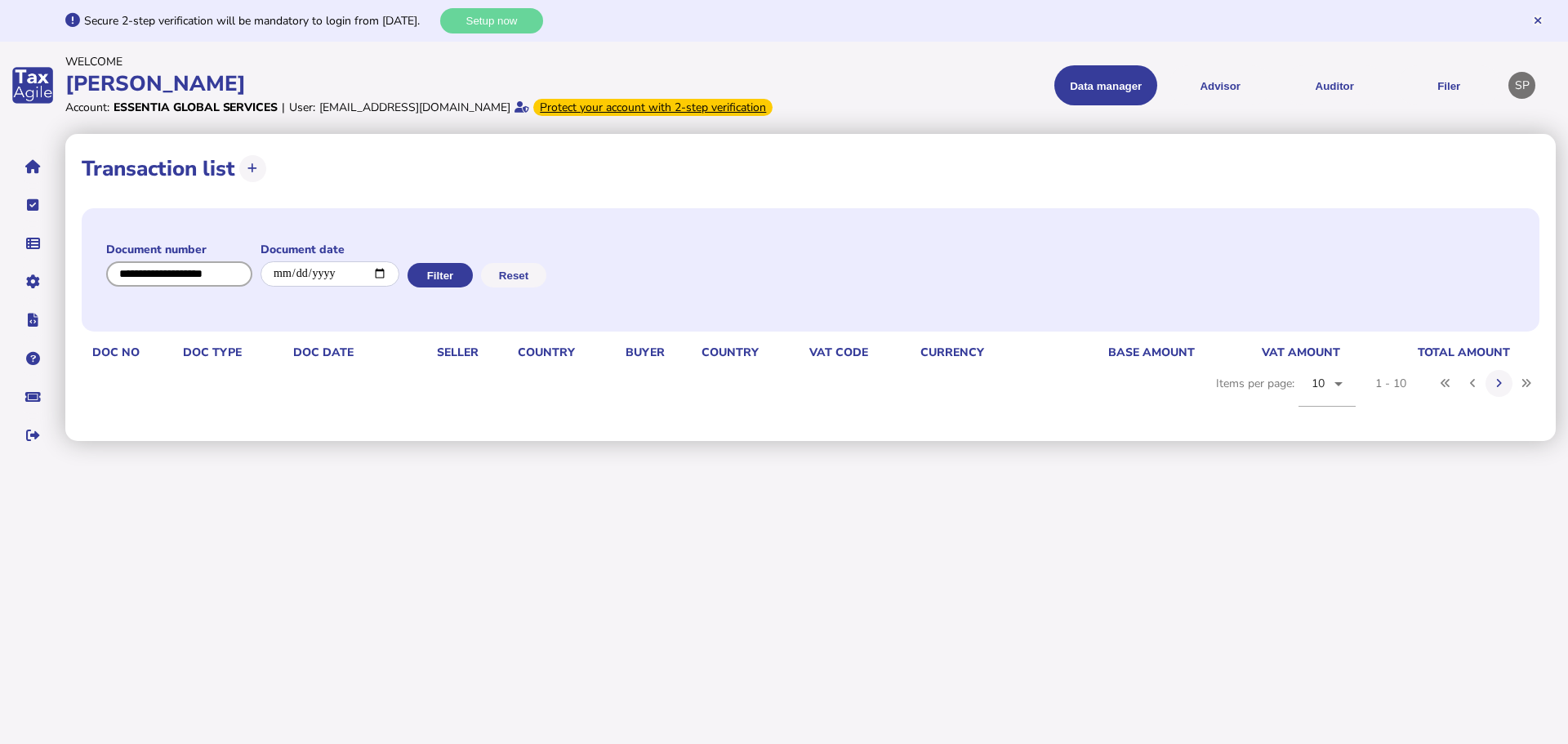
click at [214, 287] on input "input" at bounding box center [179, 274] width 146 height 25
click at [214, 287] on input "input" at bounding box center [180, 274] width 147 height 25
paste input "**********"
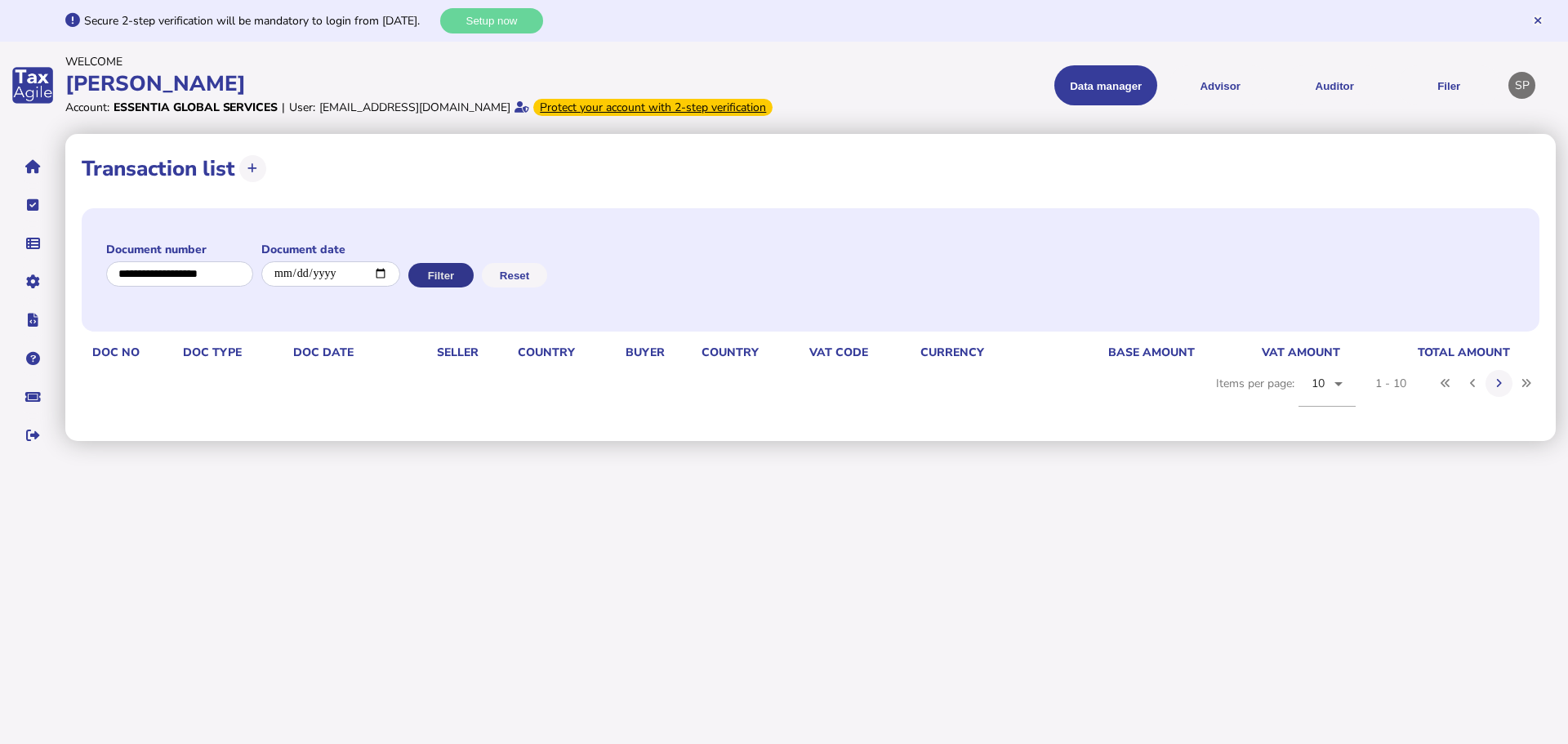
click at [454, 284] on button "Filter" at bounding box center [441, 275] width 65 height 25
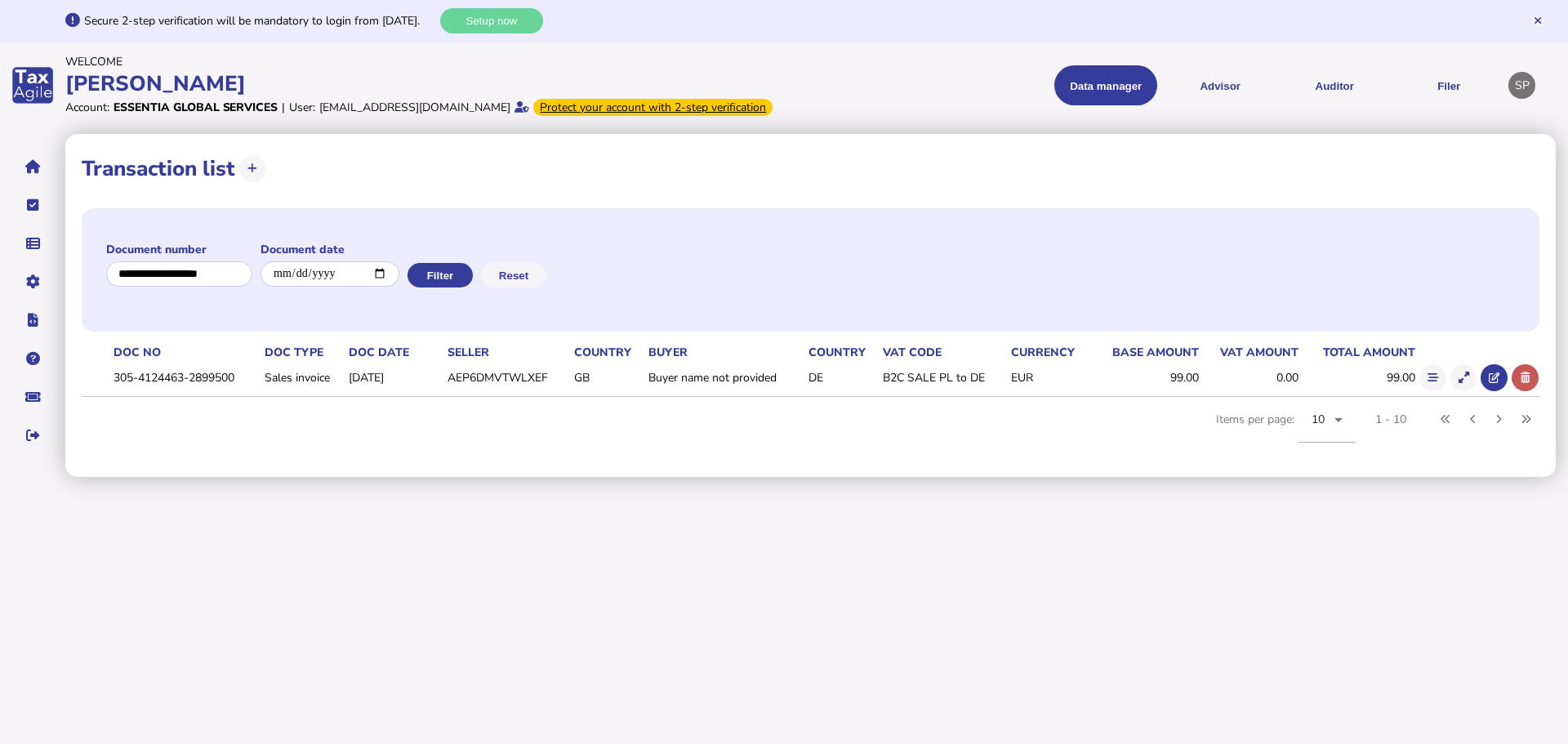
click at [1530, 383] on icon at bounding box center [1526, 377] width 10 height 11
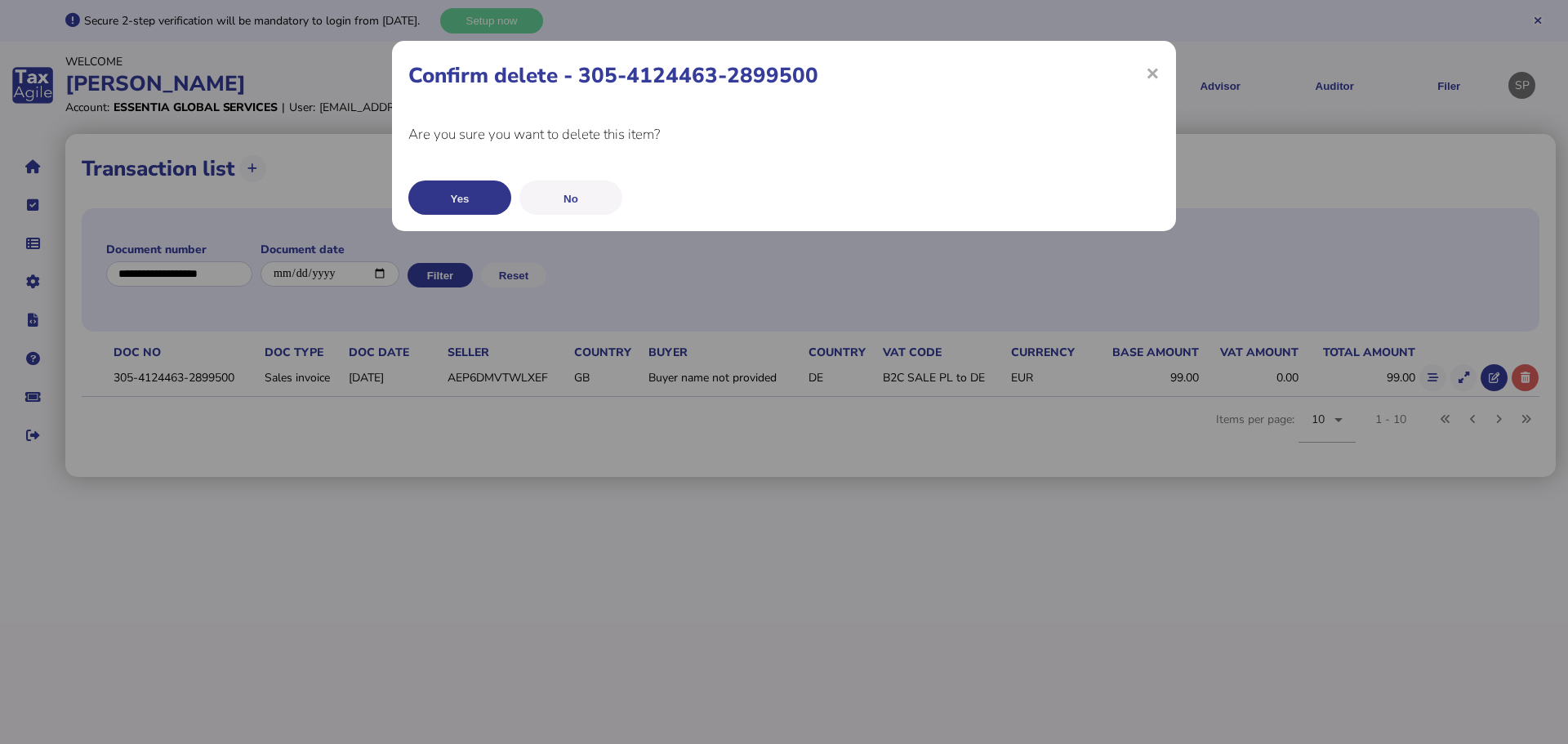
click at [451, 200] on button "Yes" at bounding box center [460, 198] width 103 height 34
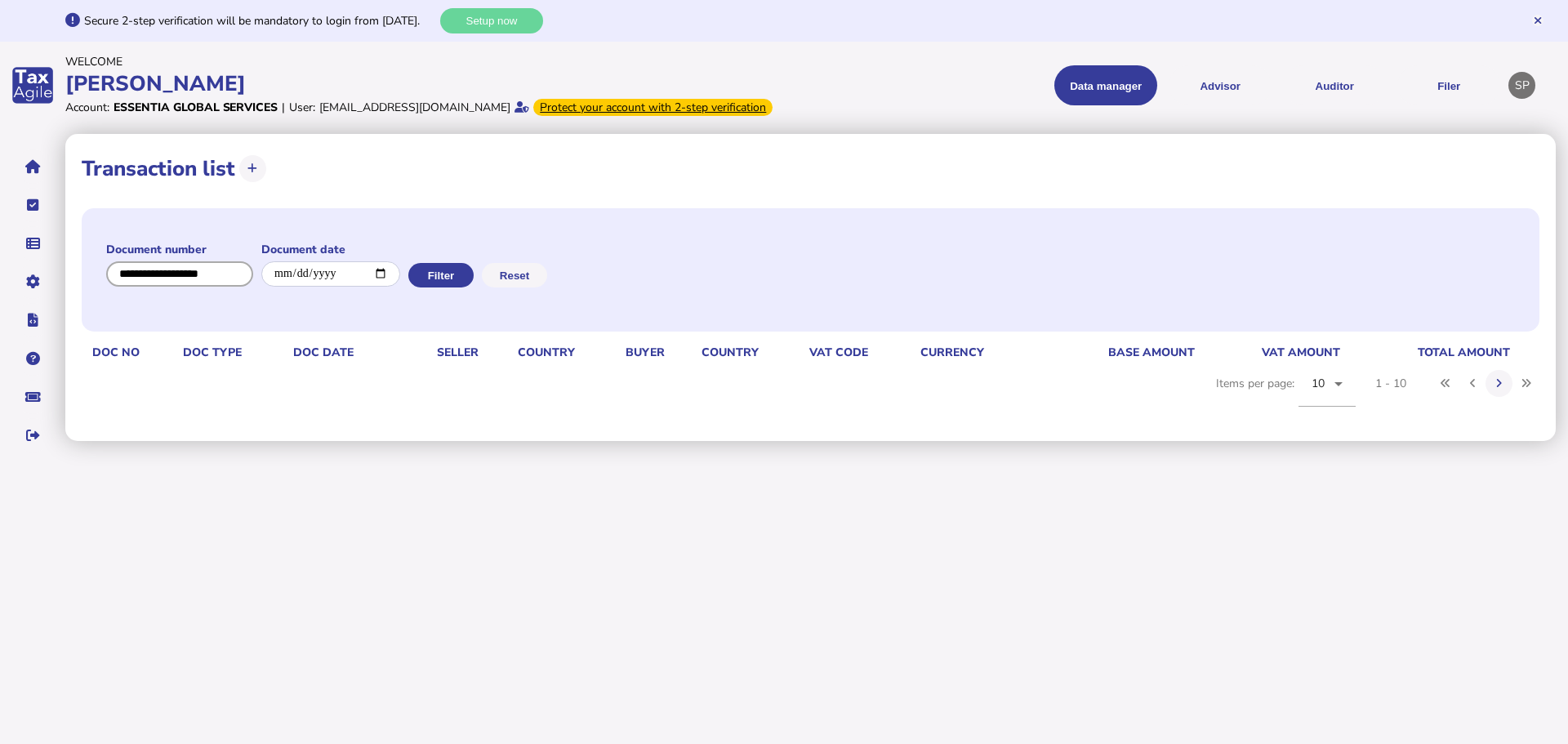
click at [217, 287] on input "input" at bounding box center [180, 274] width 147 height 25
paste input "**********"
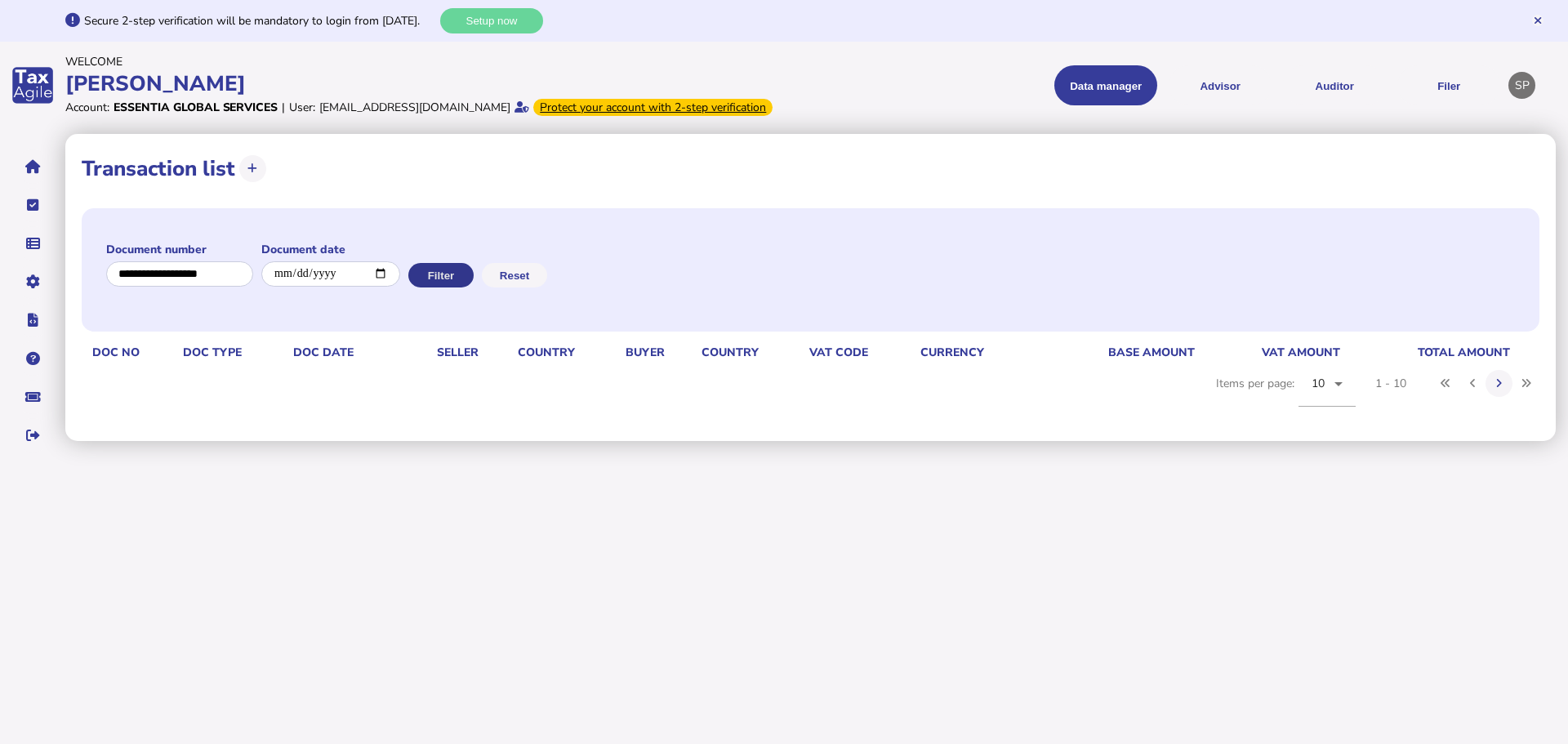
click at [444, 287] on button "Filter" at bounding box center [441, 275] width 65 height 25
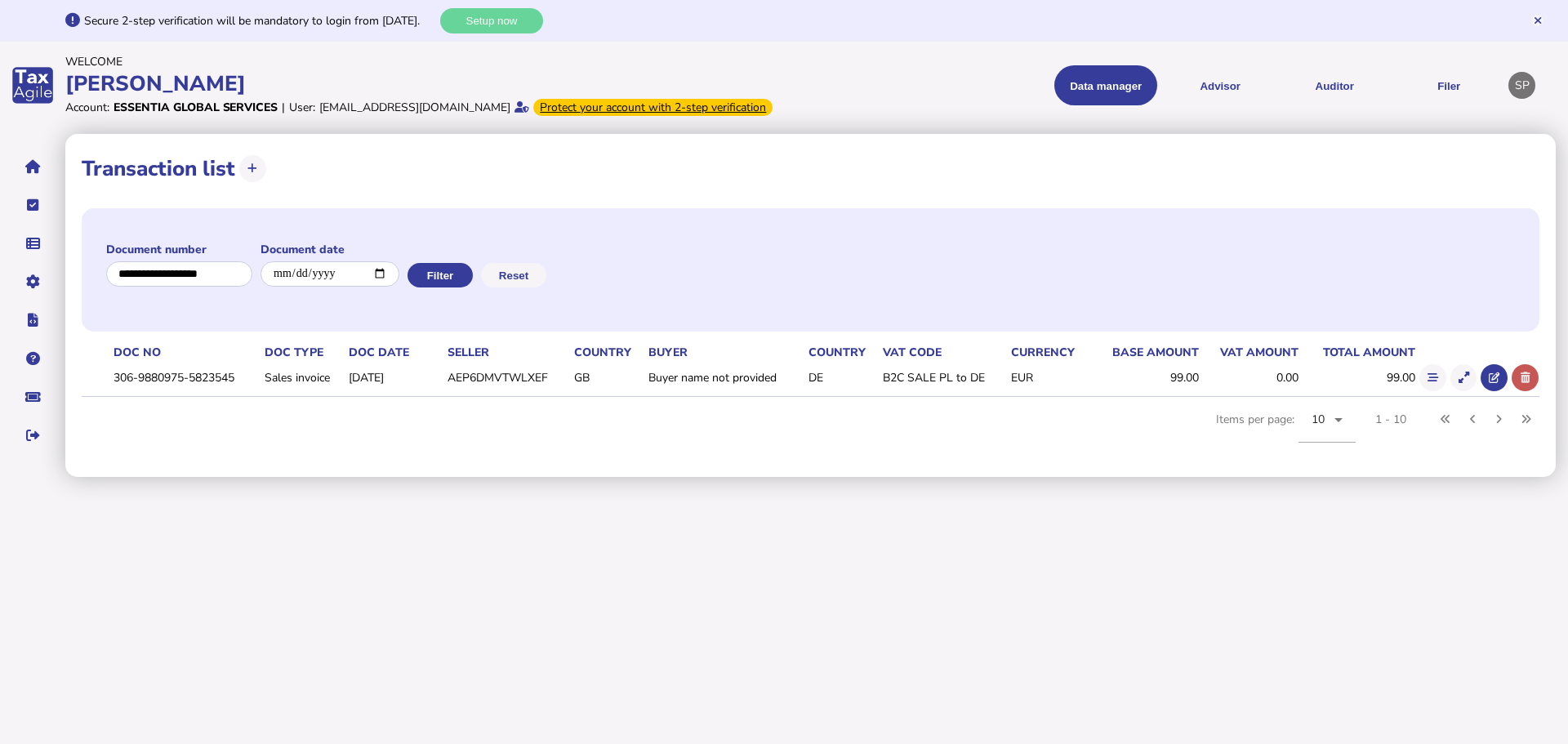
click at [1530, 391] on button at bounding box center [1525, 377] width 27 height 27
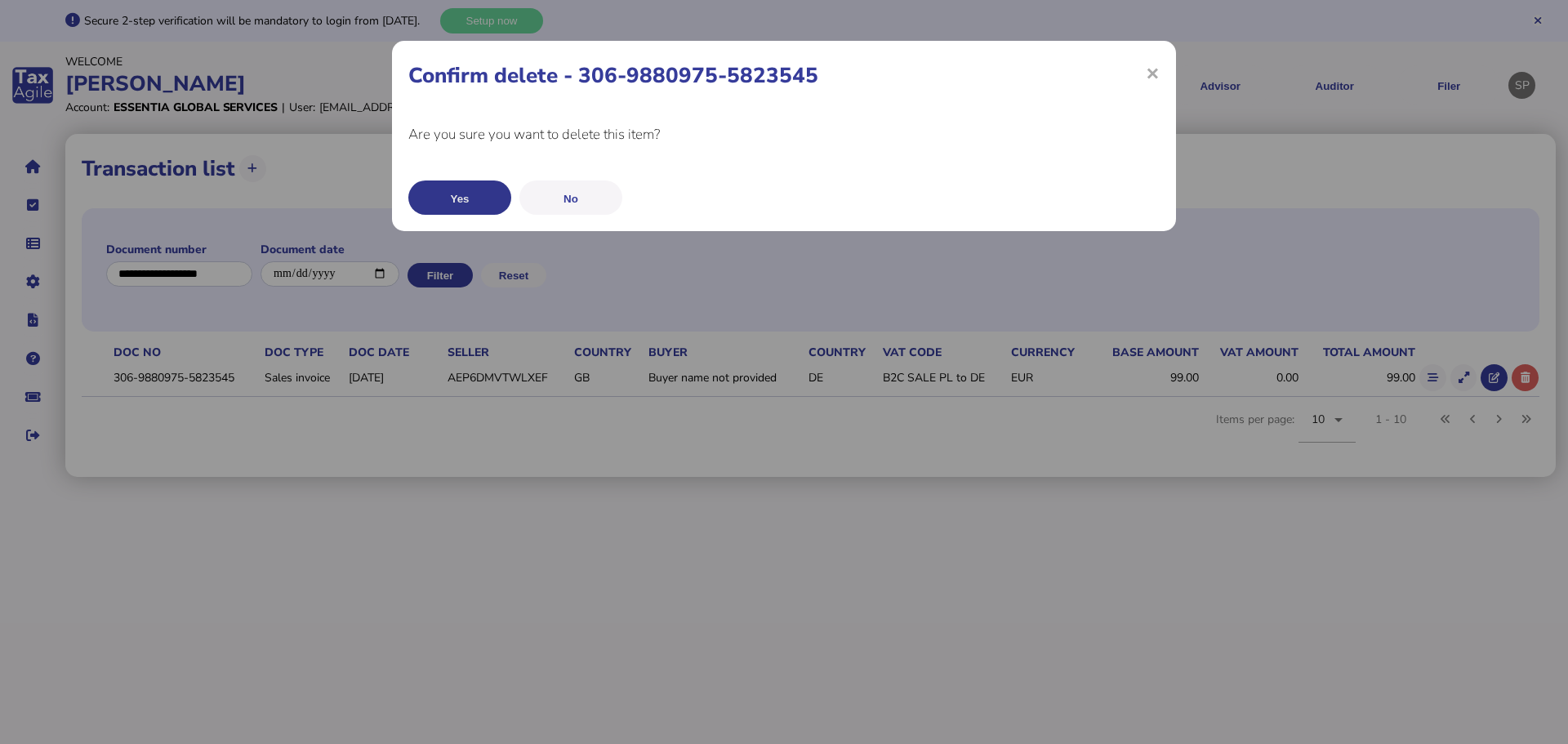
click at [457, 198] on button "Yes" at bounding box center [460, 198] width 103 height 34
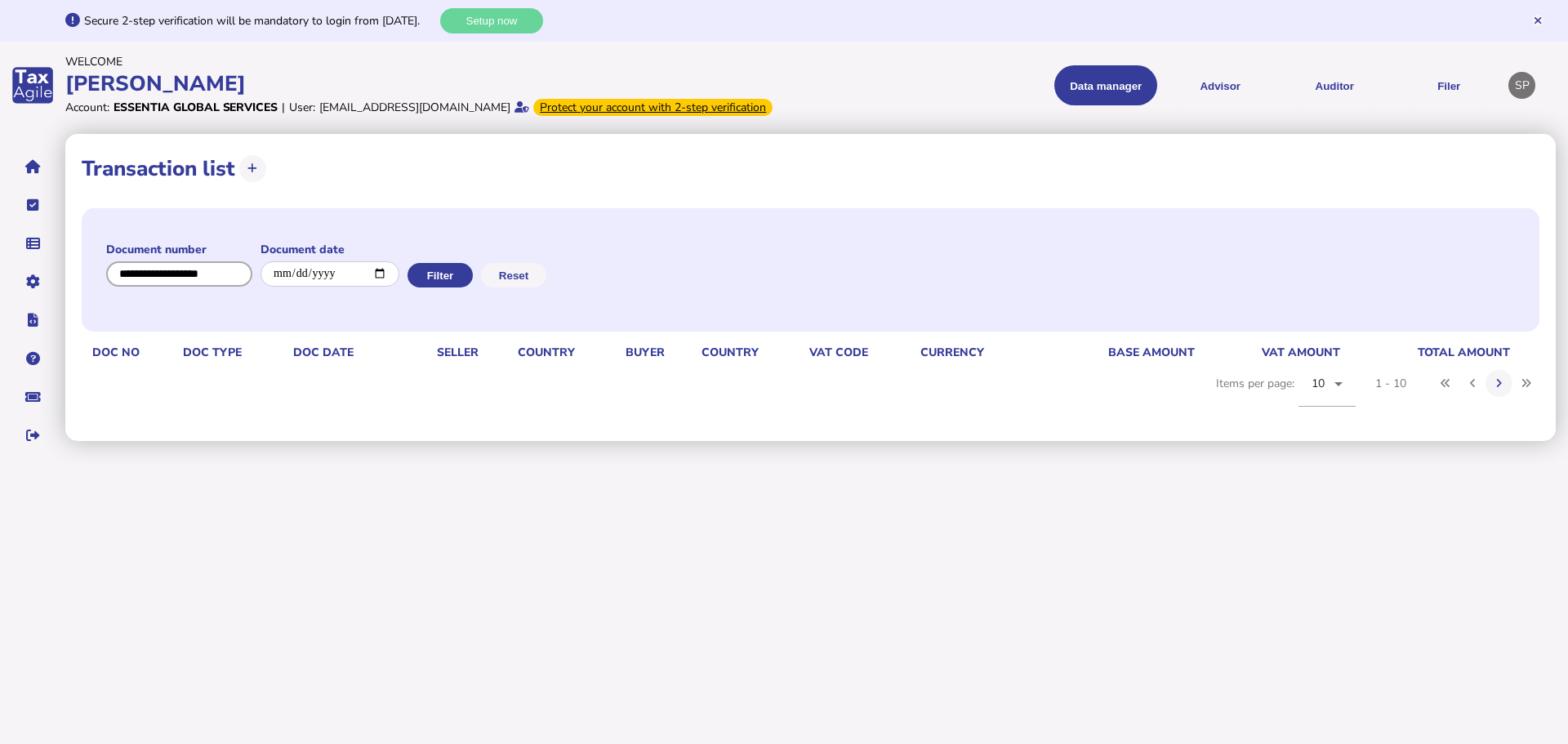
click at [188, 287] on input "input" at bounding box center [179, 274] width 146 height 25
click at [188, 287] on input "input" at bounding box center [180, 274] width 147 height 25
paste input "**********"
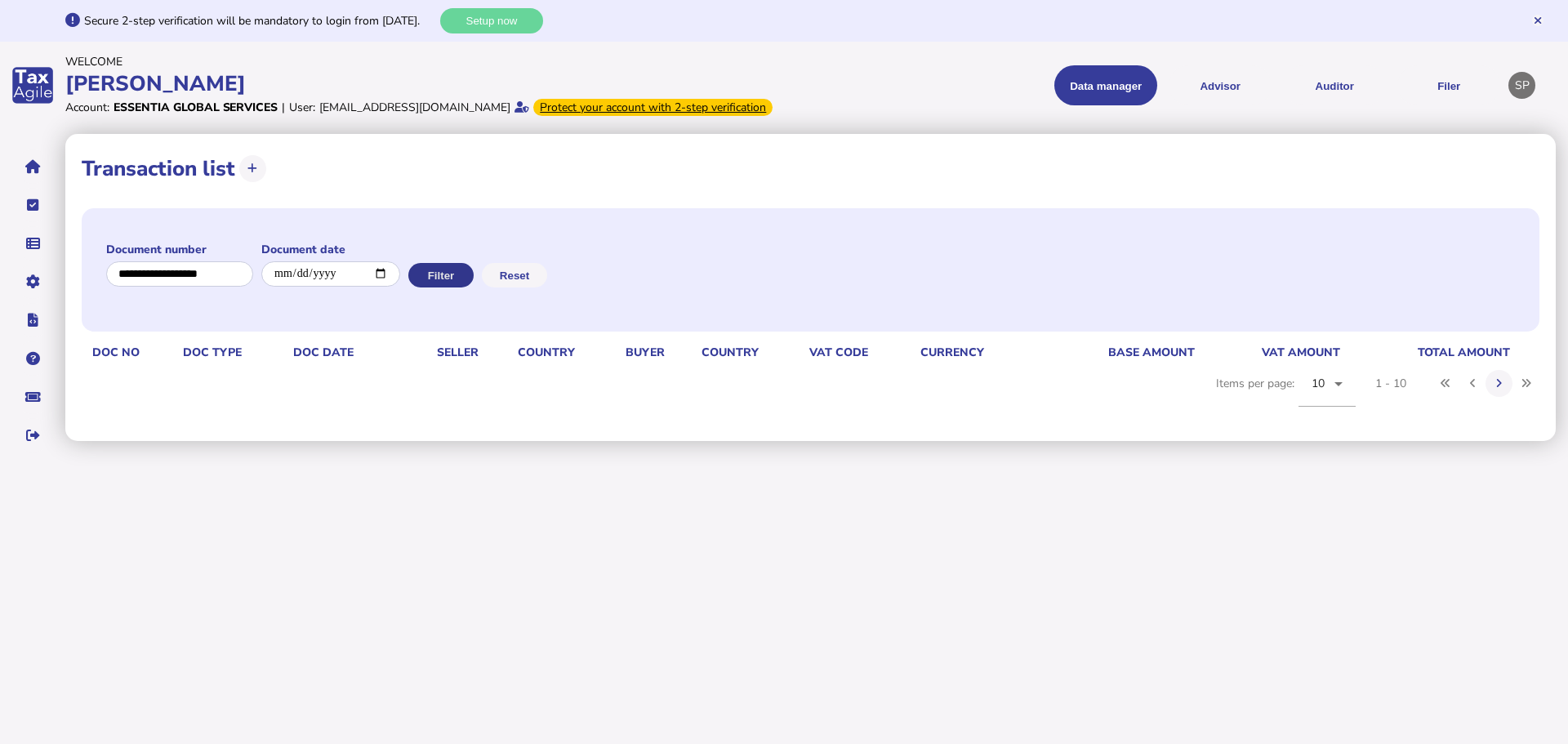
click at [440, 287] on button "Filter" at bounding box center [441, 275] width 65 height 25
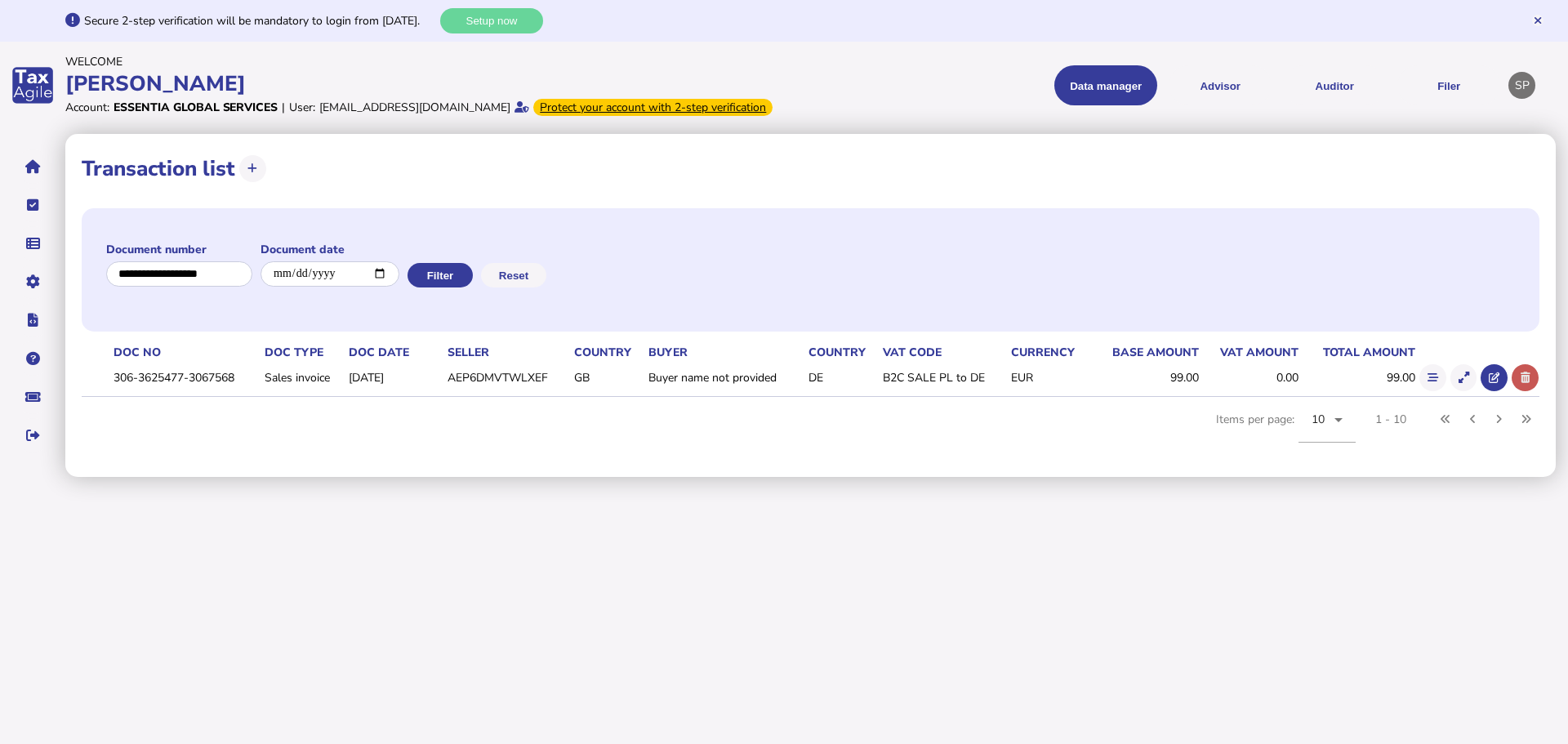
click at [1528, 383] on icon at bounding box center [1526, 377] width 10 height 11
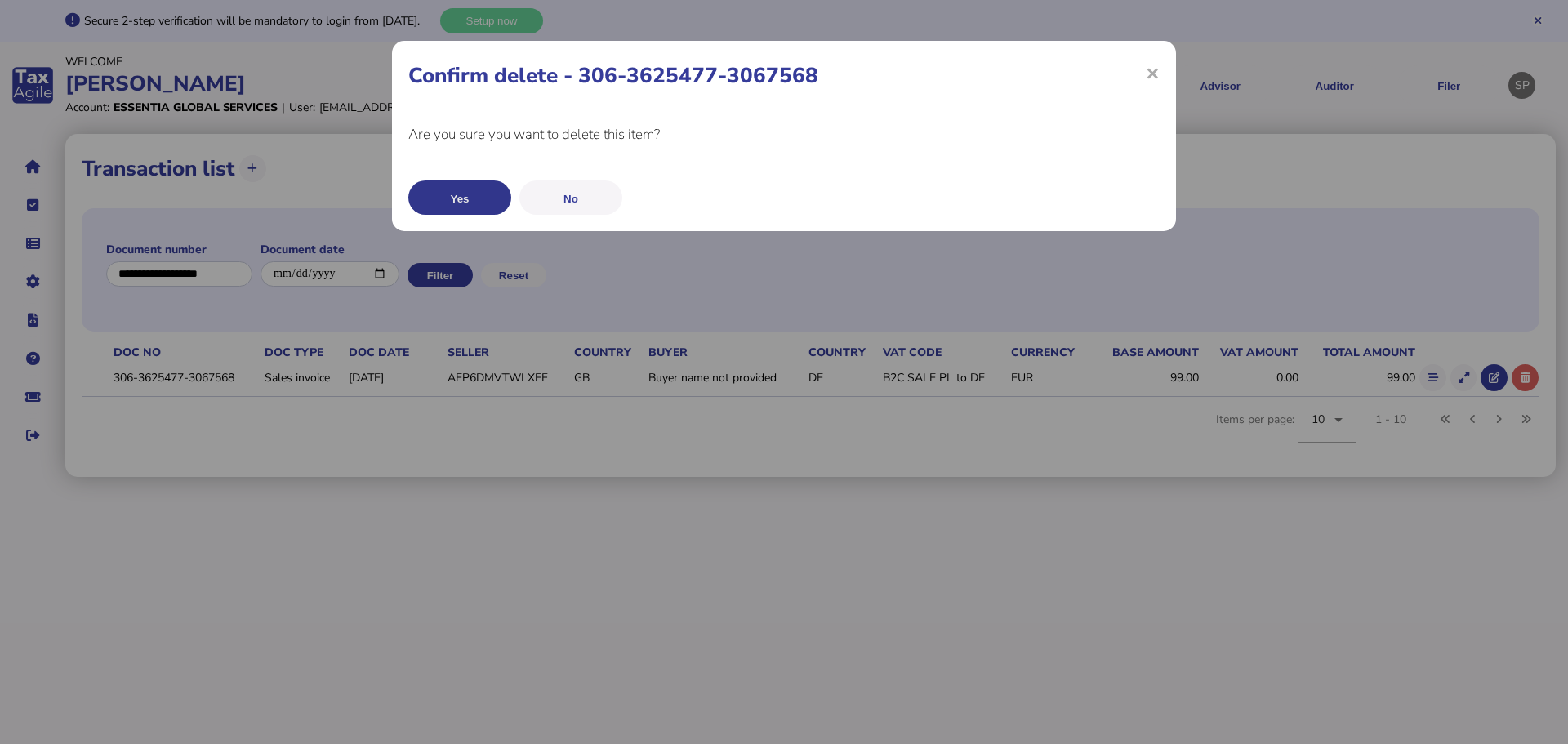
click at [476, 198] on button "Yes" at bounding box center [460, 198] width 103 height 34
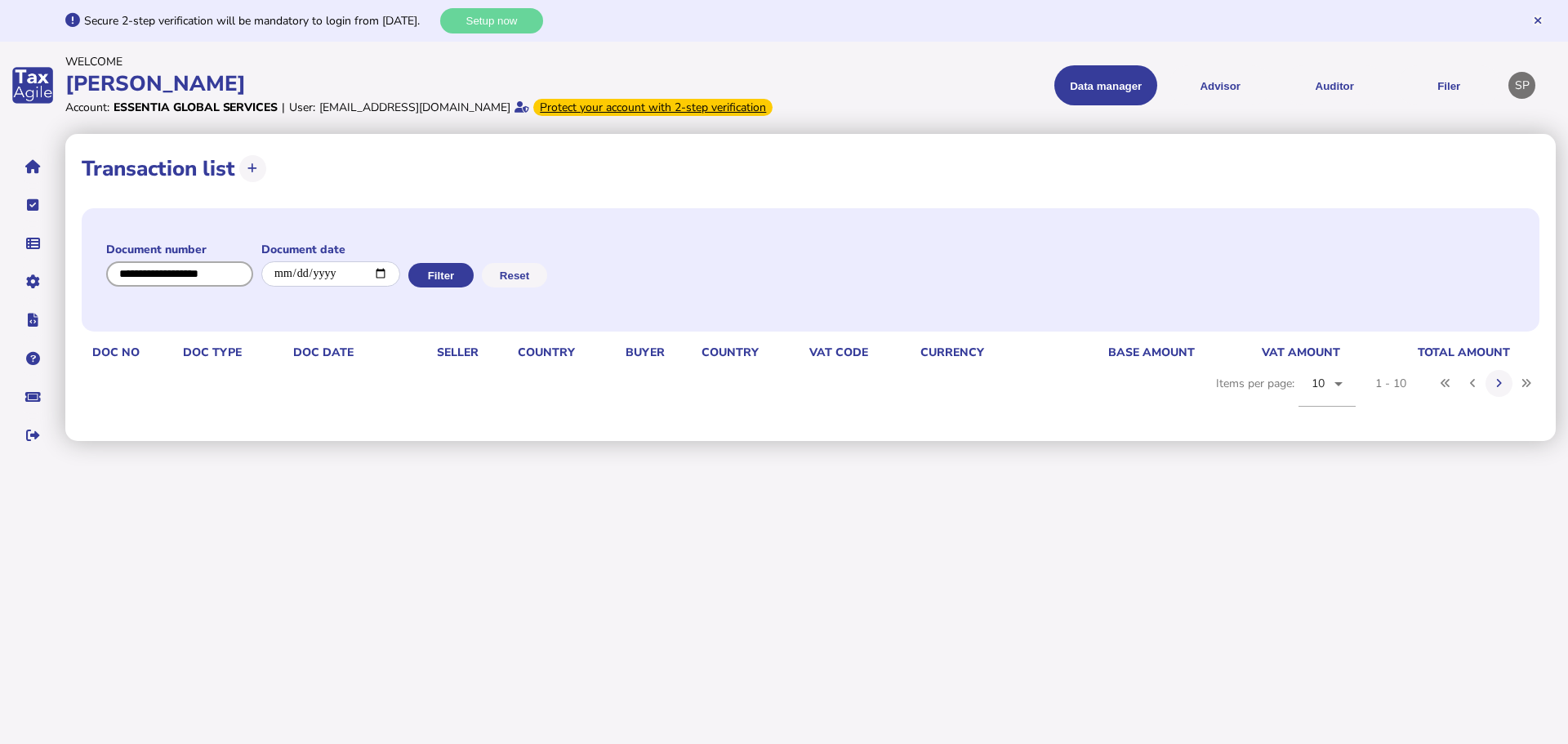
click at [208, 287] on input "input" at bounding box center [180, 274] width 147 height 25
paste input "**********"
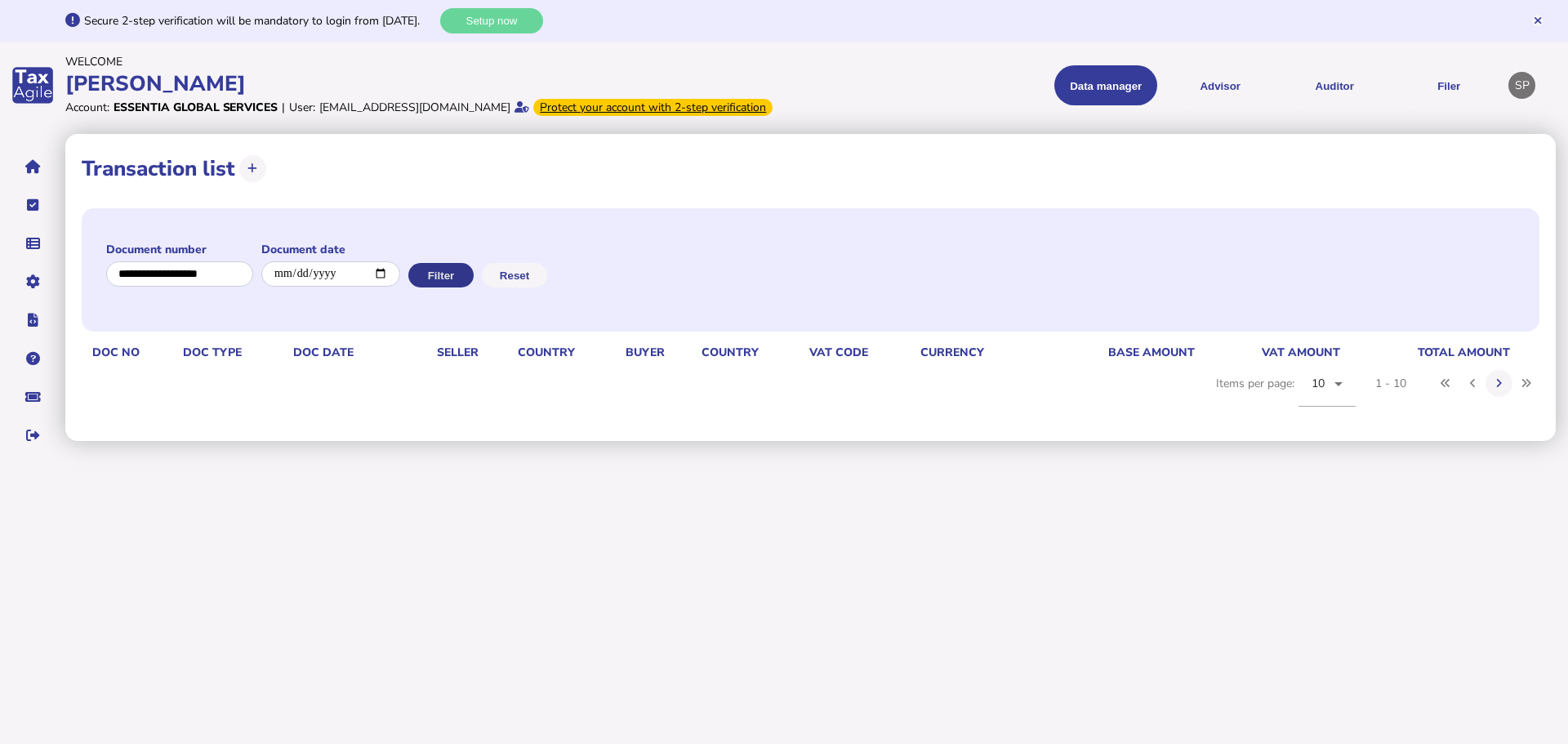
click at [423, 287] on button "Filter" at bounding box center [441, 275] width 65 height 25
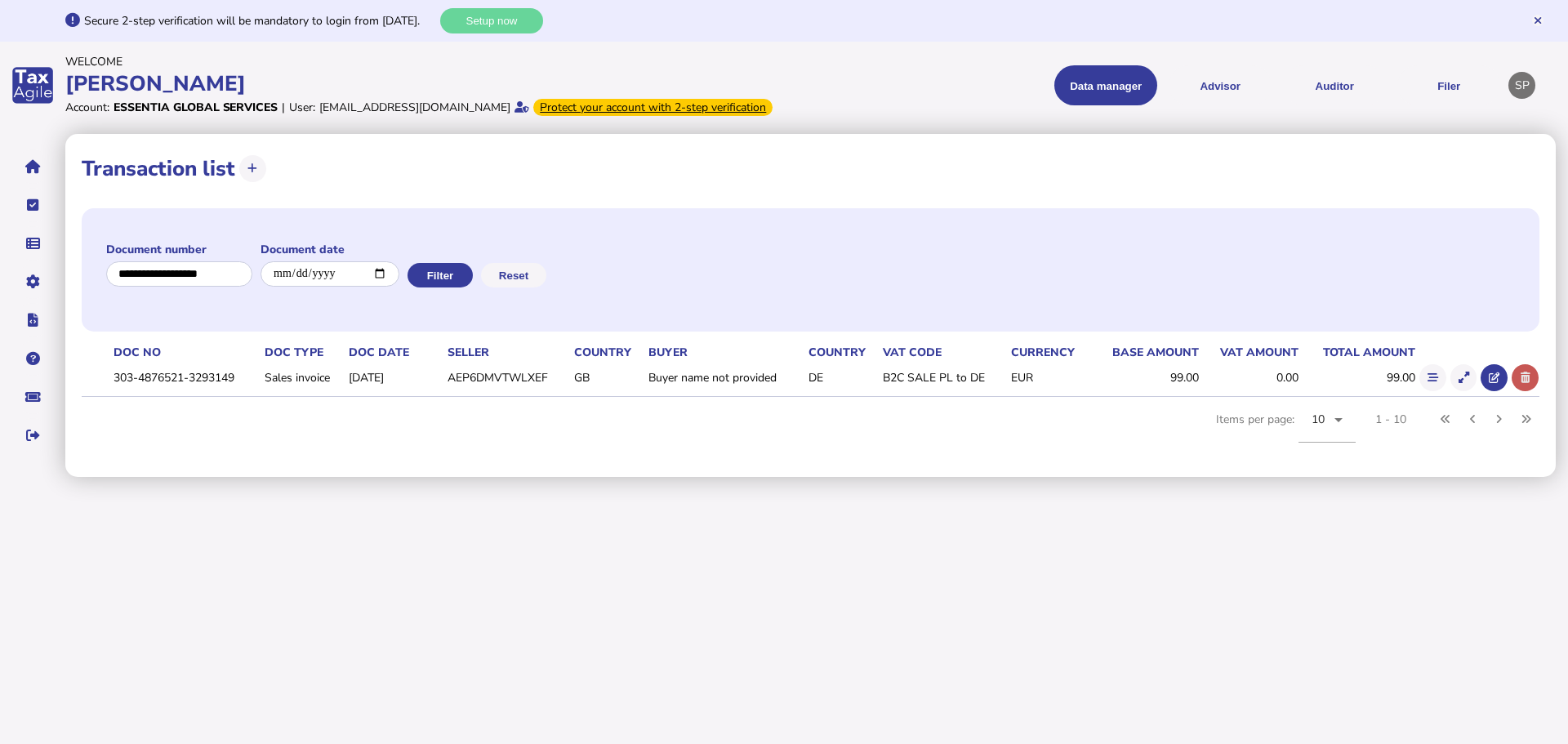
click at [1526, 383] on icon at bounding box center [1526, 377] width 10 height 11
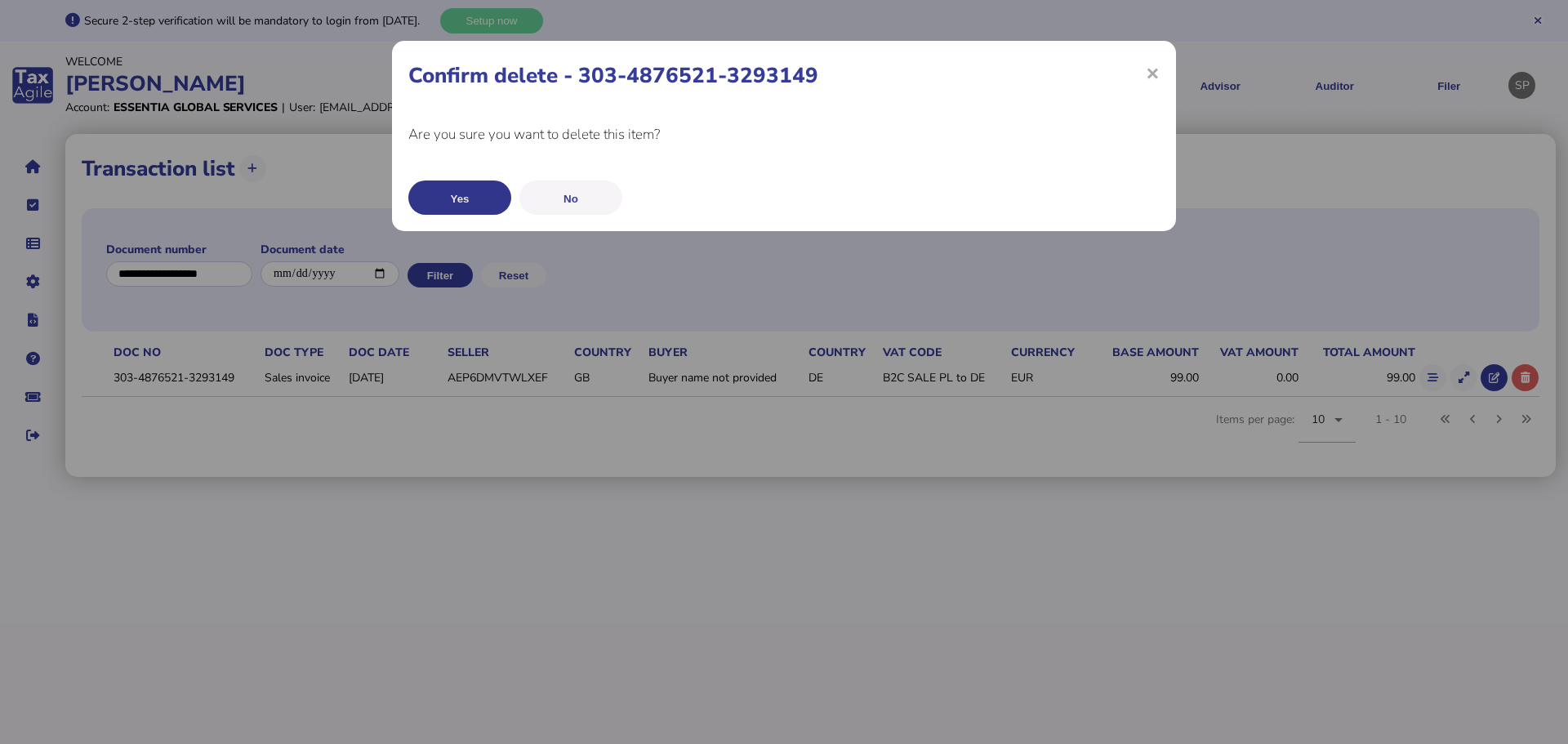
click at [469, 203] on button "Yes" at bounding box center [460, 198] width 103 height 34
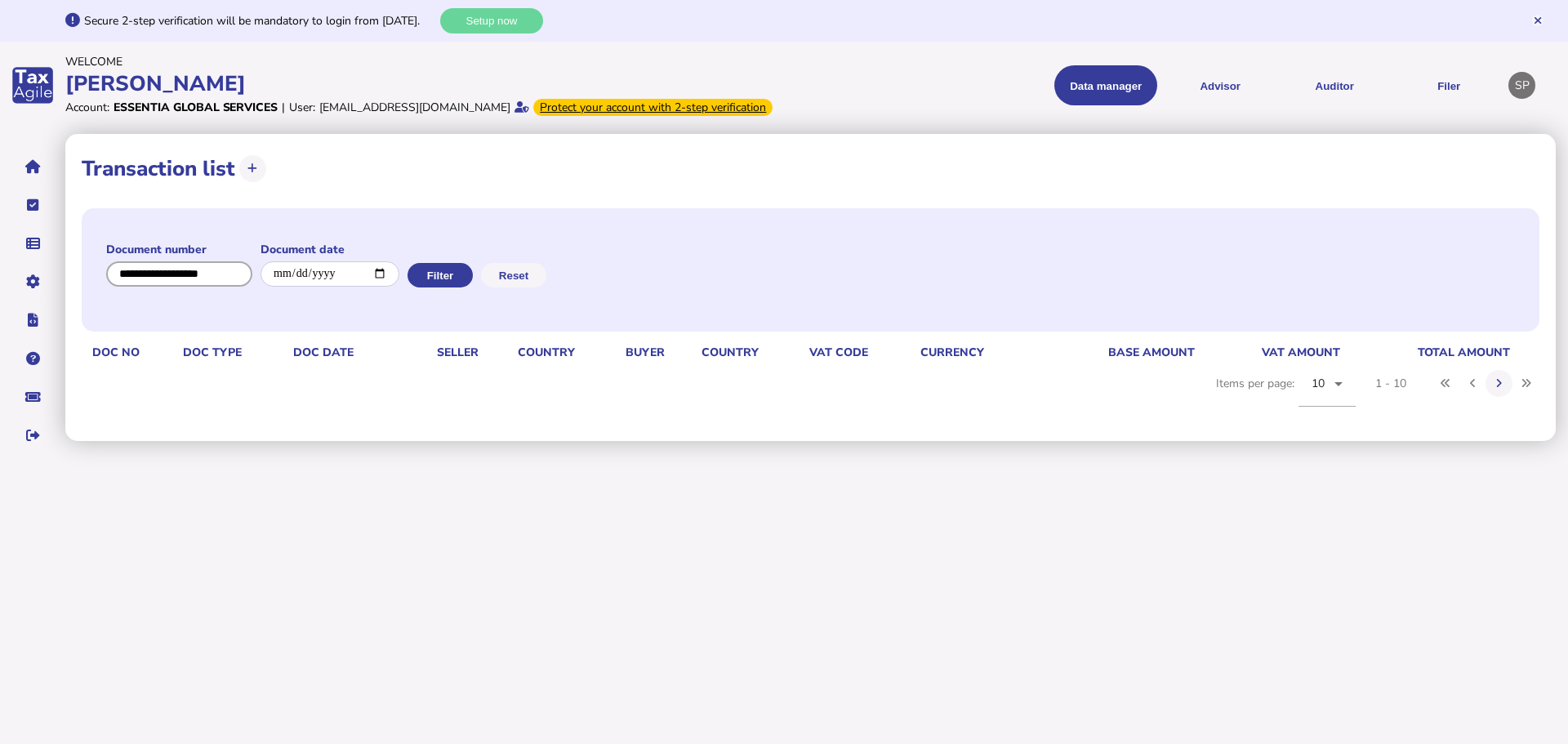
click at [199, 287] on input "input" at bounding box center [179, 274] width 146 height 25
click at [199, 287] on input "input" at bounding box center [180, 274] width 147 height 25
paste input "**********"
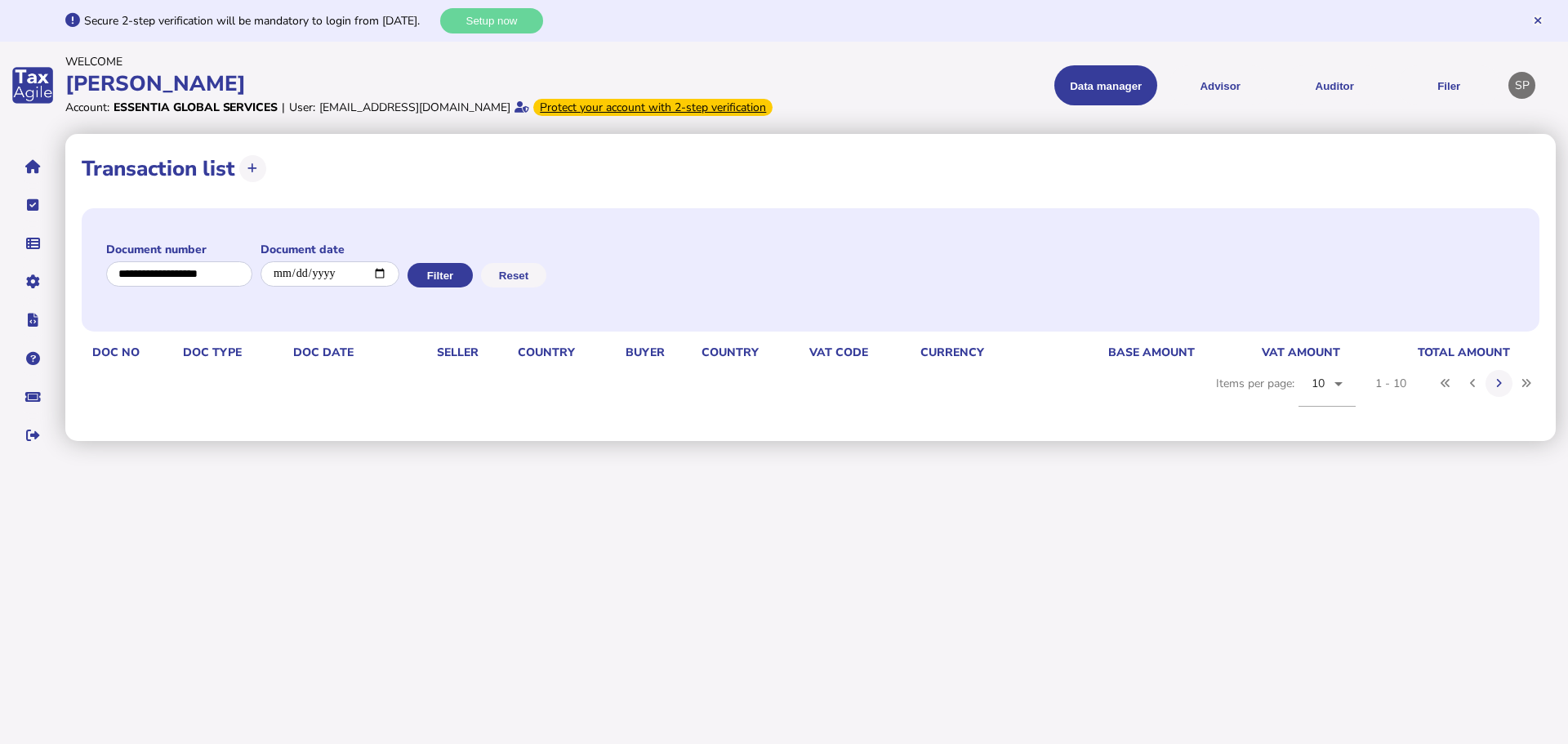
click at [436, 280] on div "Document number Document date Filter Reset" at bounding box center [811, 270] width 1458 height 123
click at [433, 287] on button "Filter" at bounding box center [440, 275] width 65 height 25
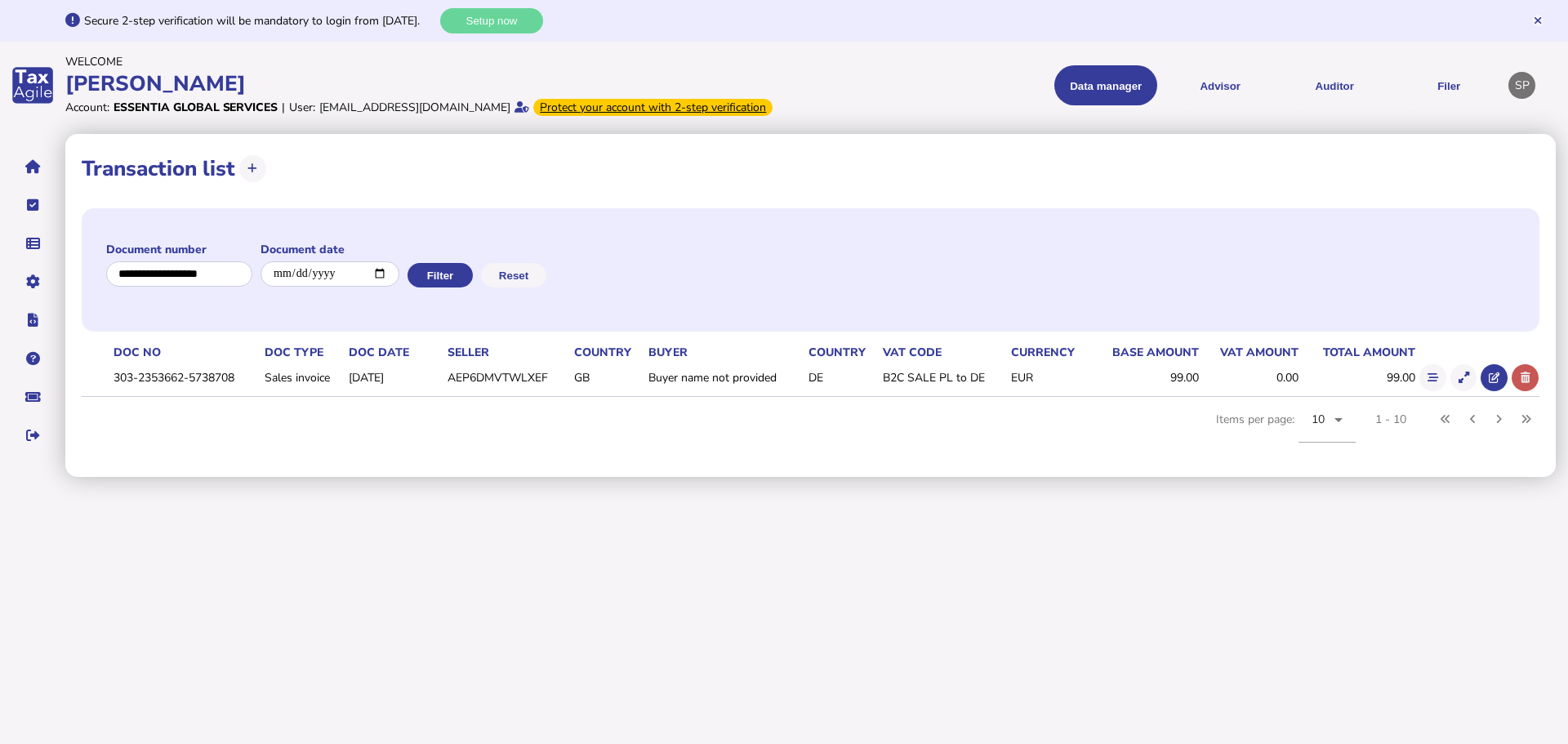
click at [1528, 383] on icon at bounding box center [1526, 377] width 10 height 11
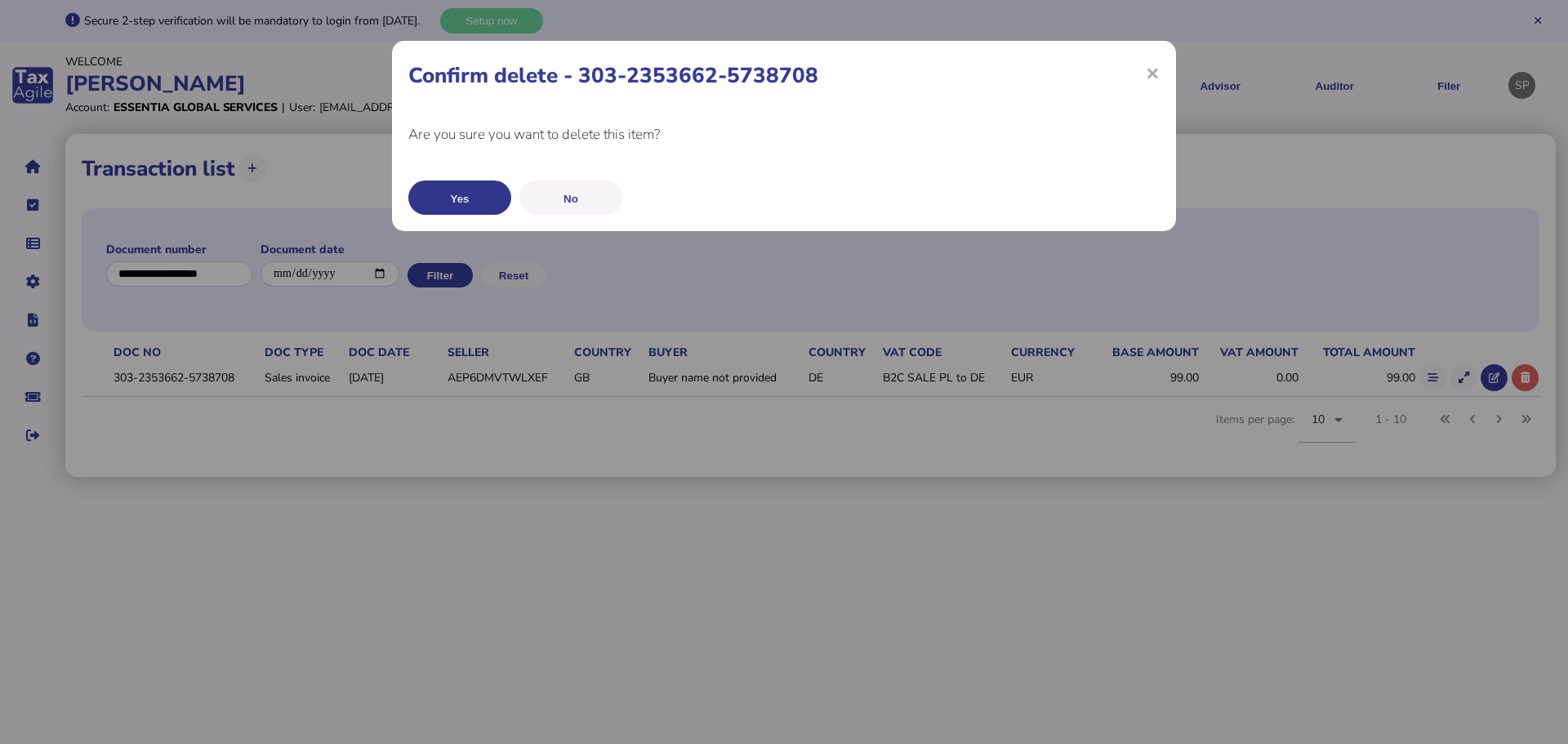
click at [473, 201] on button "Yes" at bounding box center [460, 198] width 103 height 34
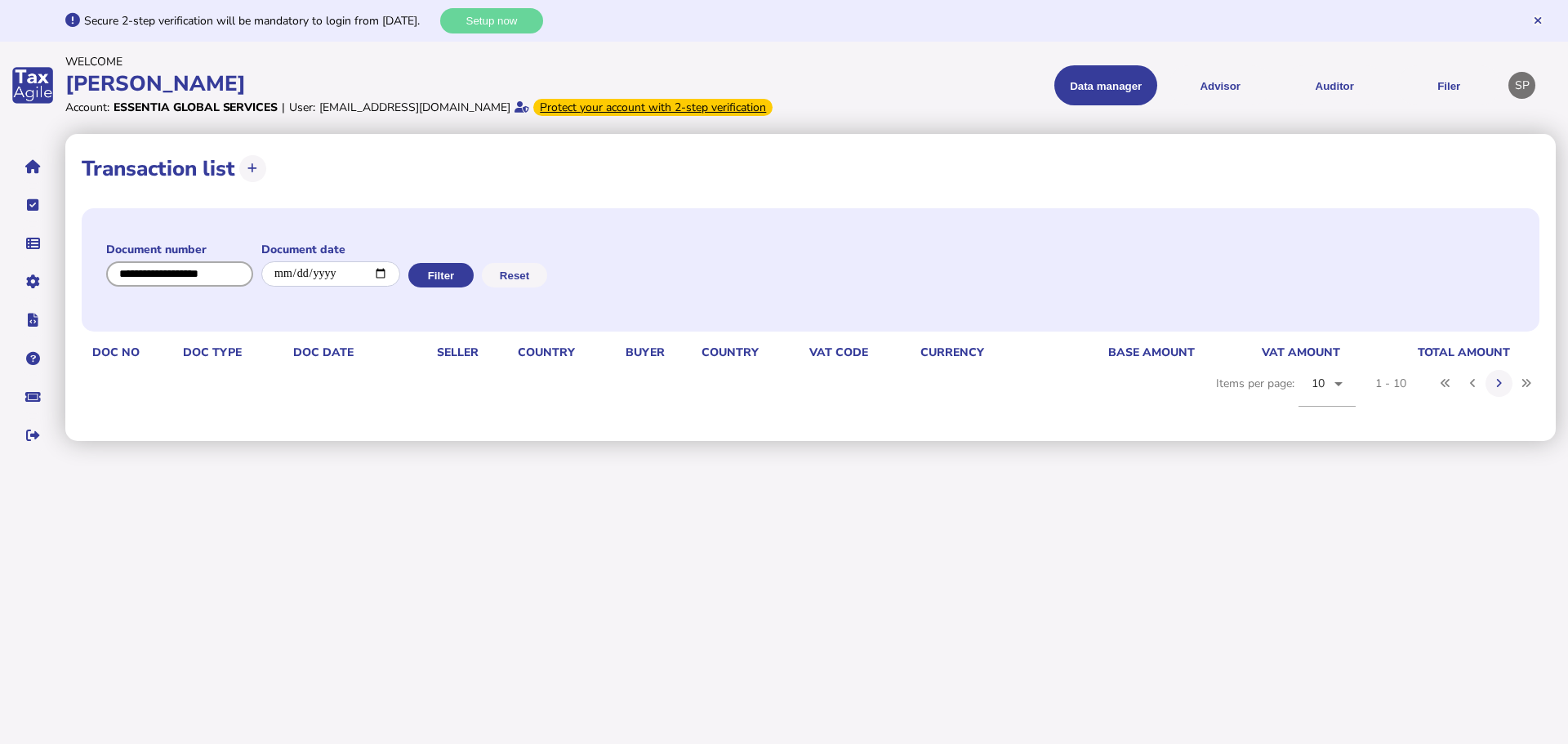
click at [215, 287] on input "input" at bounding box center [180, 274] width 147 height 25
paste input "**********"
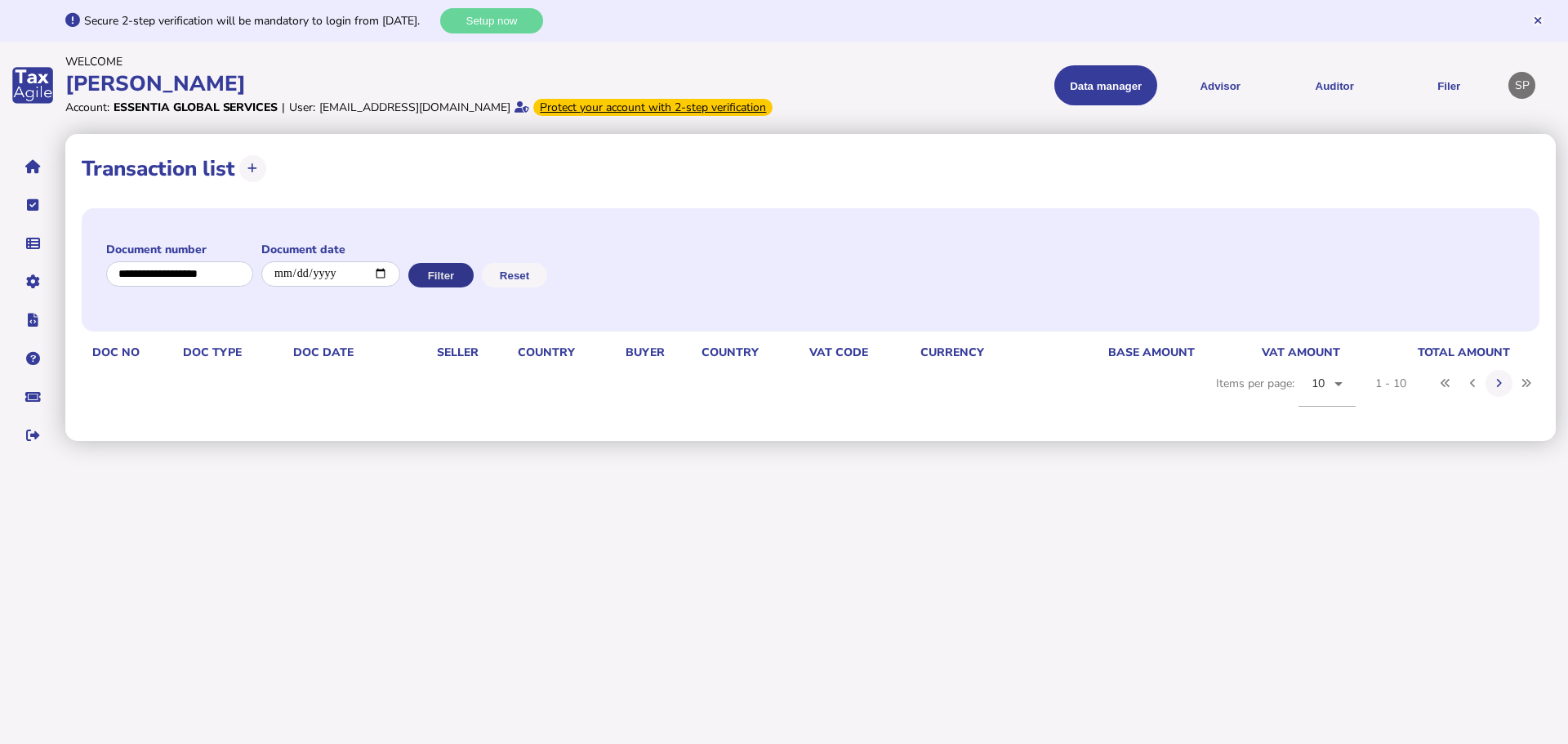
click at [451, 287] on button "Filter" at bounding box center [441, 275] width 65 height 25
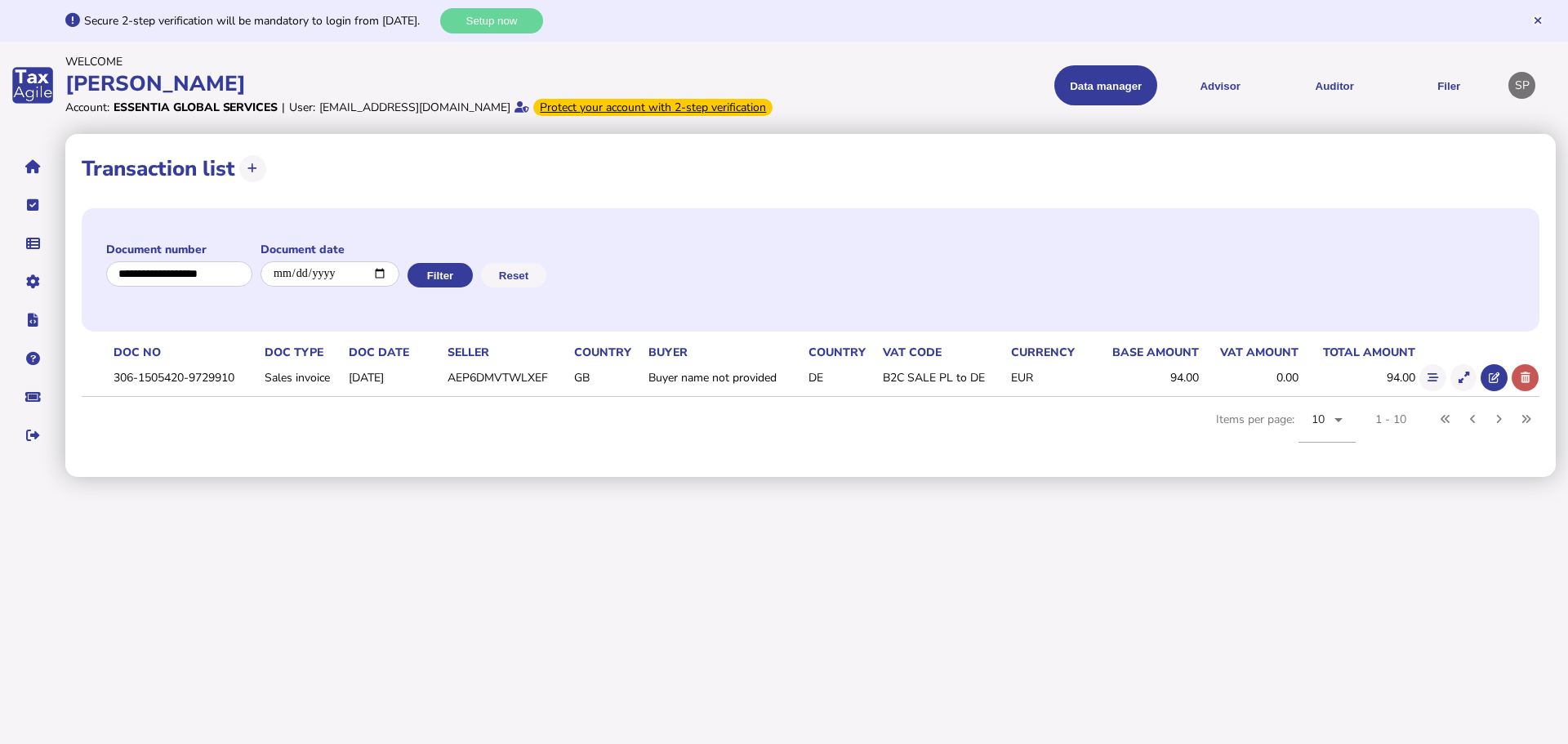
click at [1526, 383] on icon at bounding box center [1526, 377] width 10 height 11
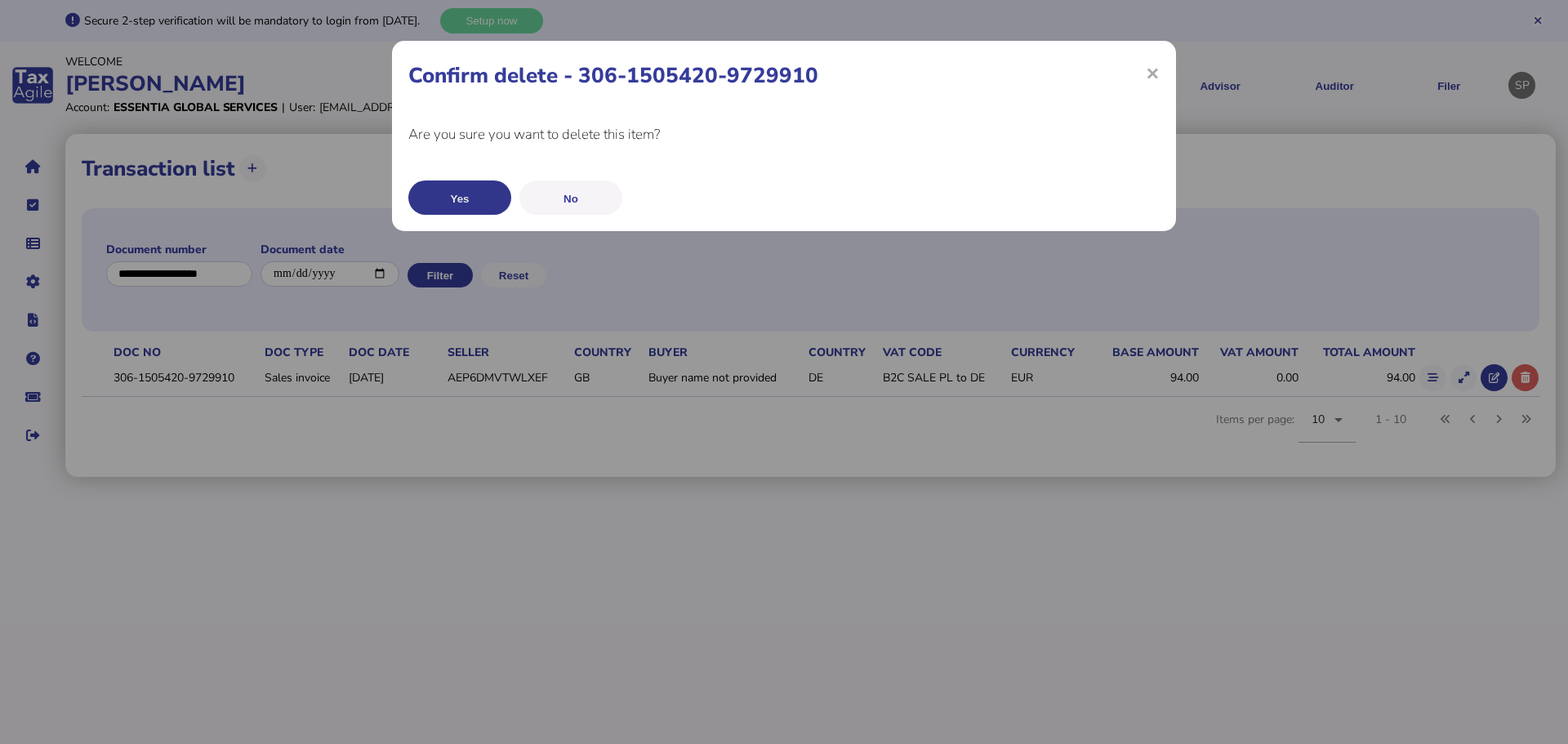
click at [478, 204] on button "Yes" at bounding box center [460, 198] width 103 height 34
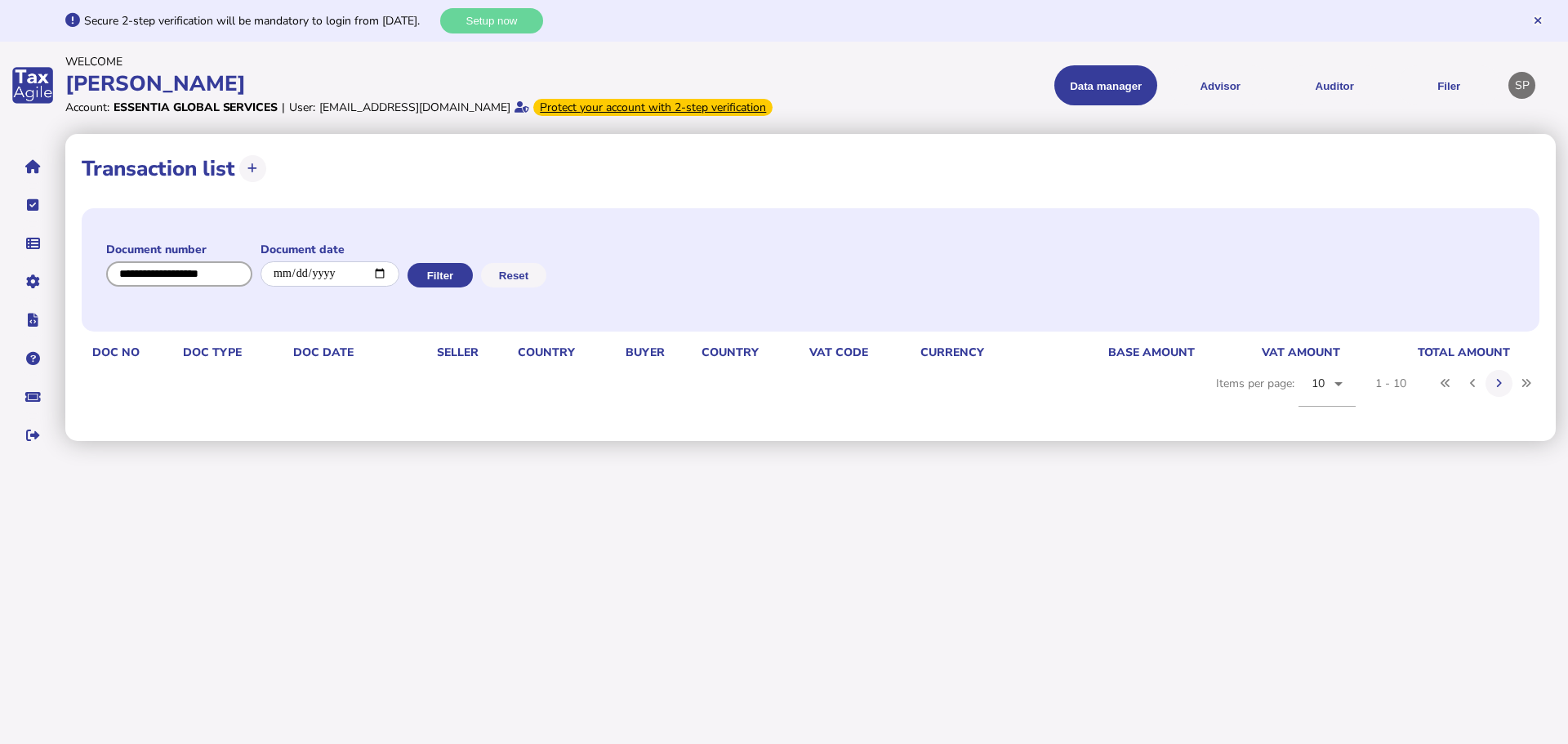
click at [202, 287] on input "input" at bounding box center [179, 274] width 146 height 25
click at [202, 287] on input "input" at bounding box center [180, 274] width 147 height 25
paste input "**********"
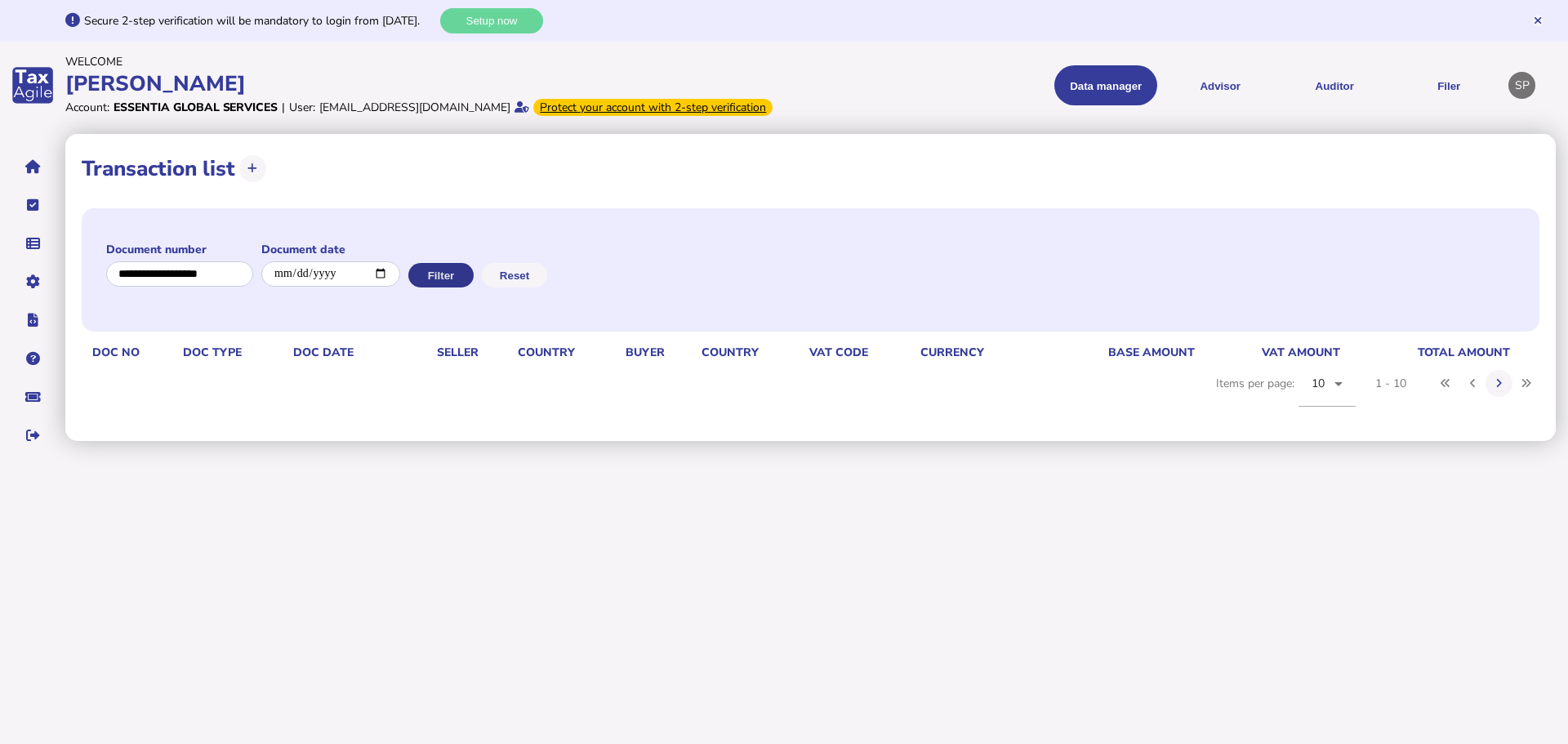
click at [448, 287] on button "Filter" at bounding box center [441, 275] width 65 height 25
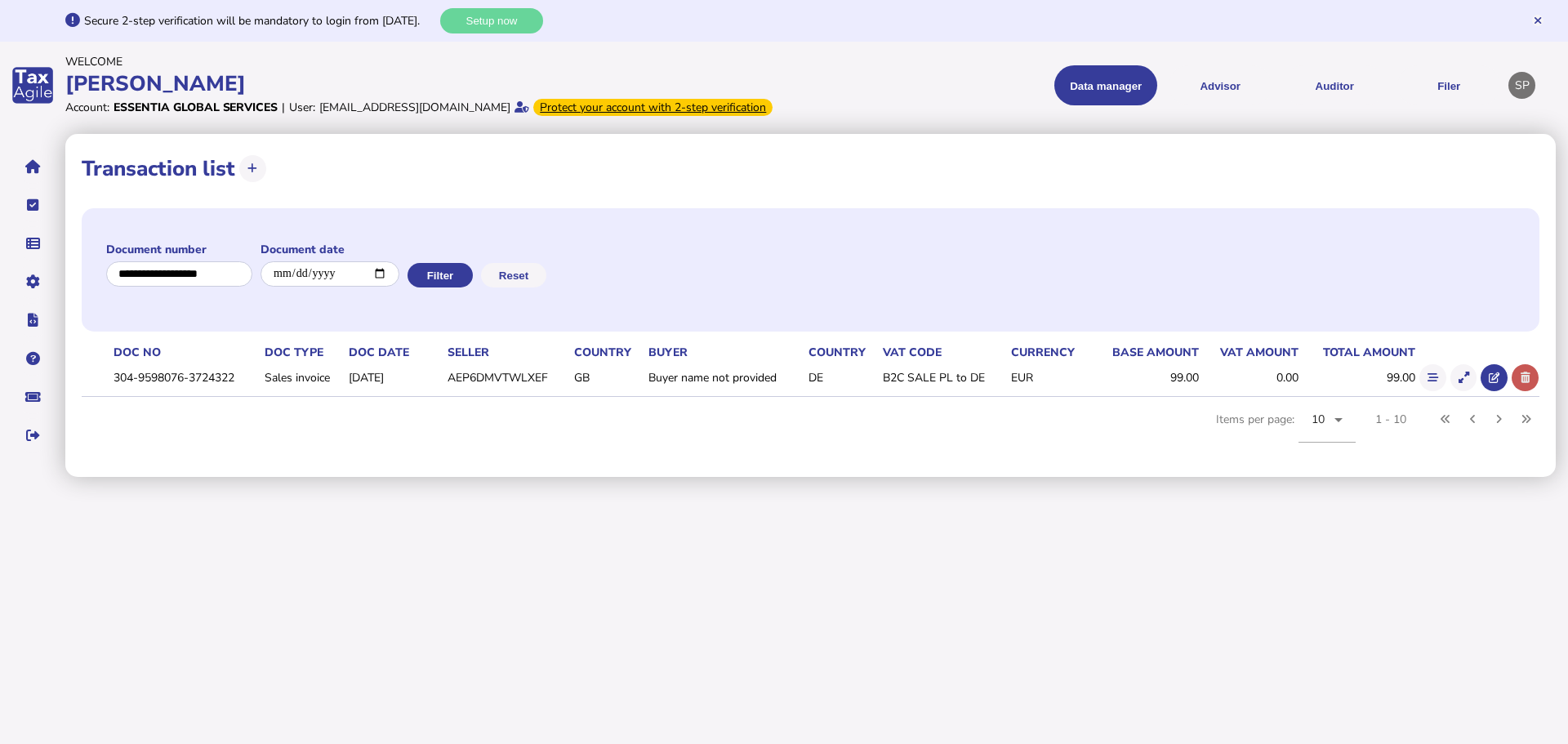
click at [1530, 391] on button at bounding box center [1525, 377] width 27 height 27
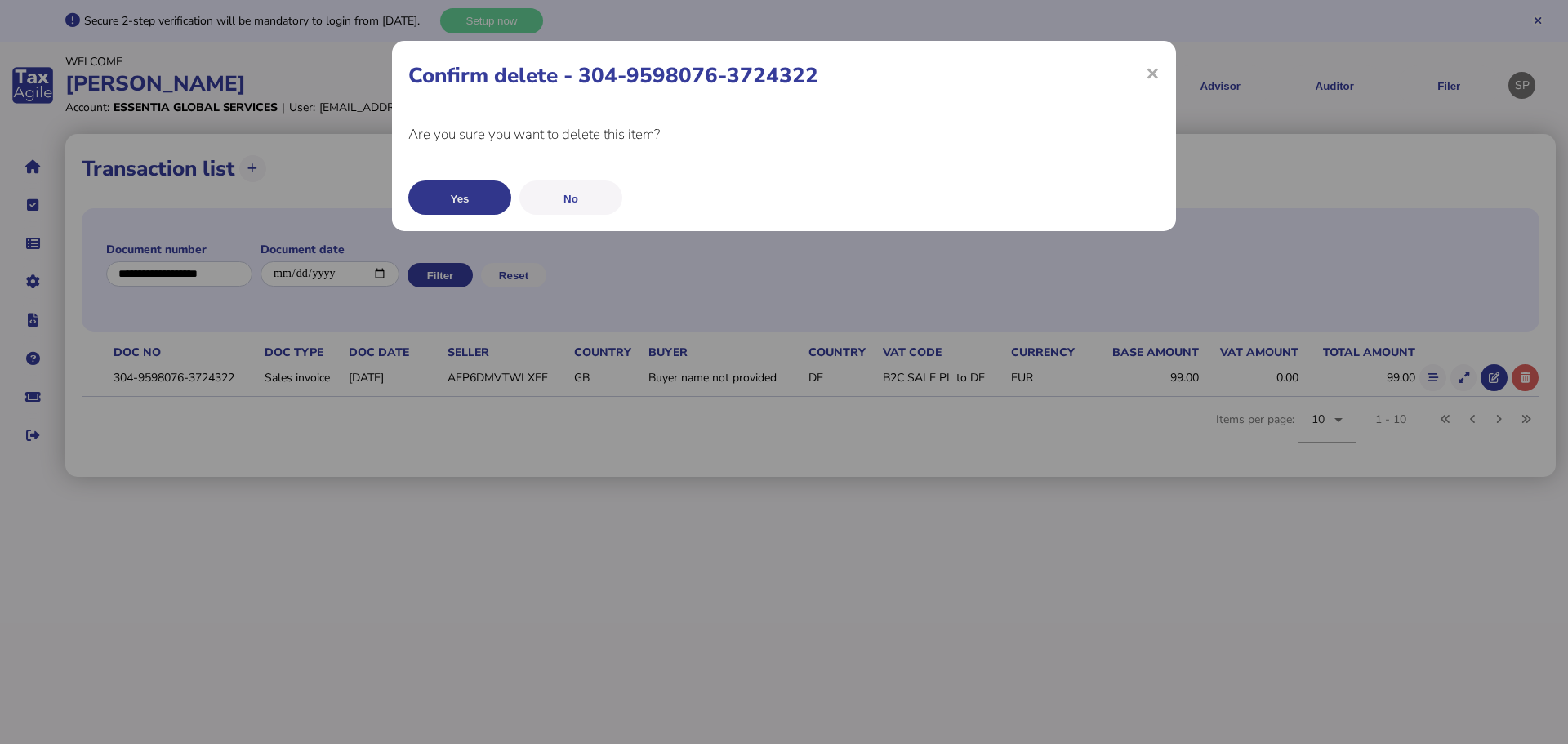
click at [471, 202] on button "Yes" at bounding box center [460, 198] width 103 height 34
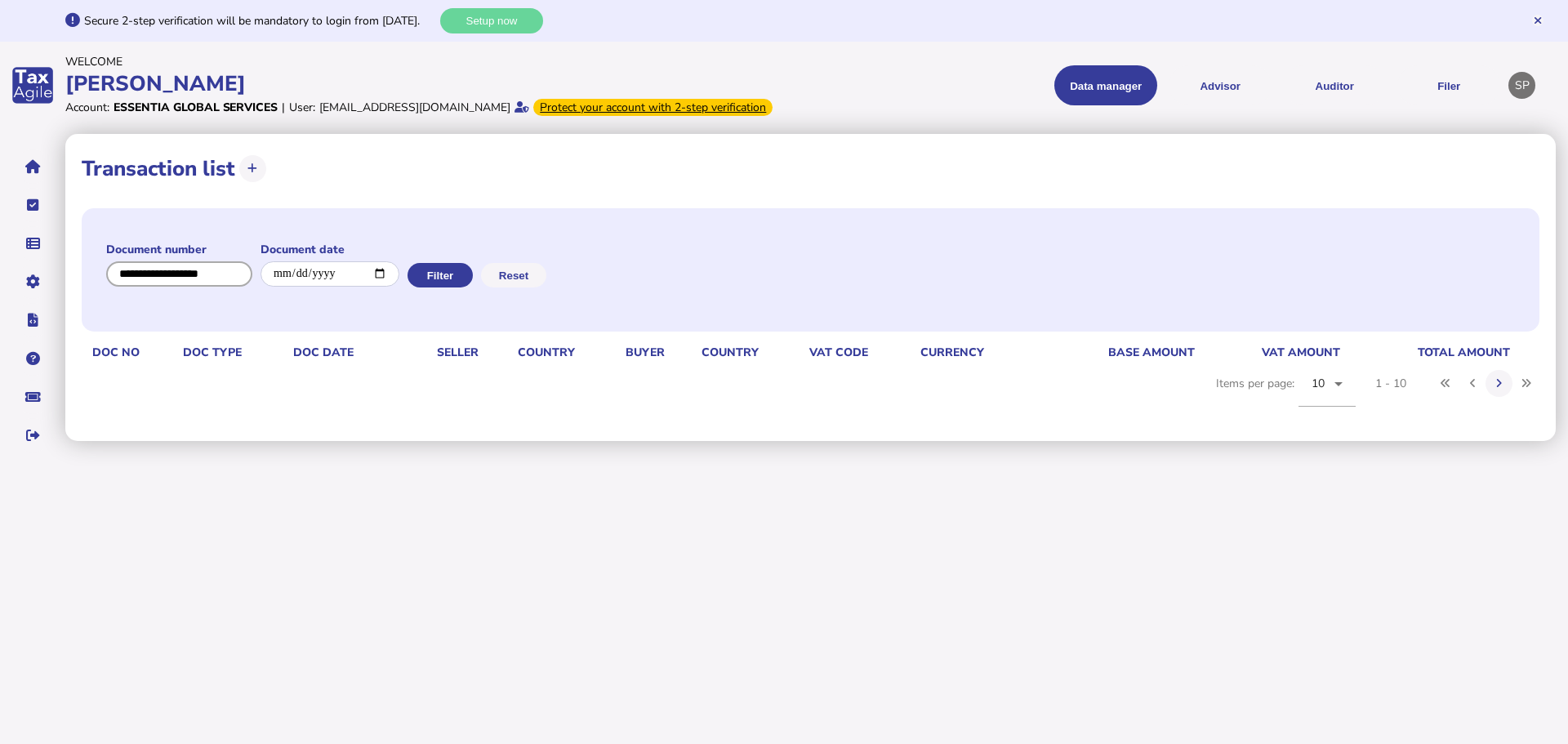
click at [187, 287] on input "input" at bounding box center [179, 274] width 146 height 25
click at [187, 287] on input "input" at bounding box center [180, 274] width 147 height 25
paste input "**********"
click at [445, 287] on button "Filter" at bounding box center [440, 275] width 65 height 25
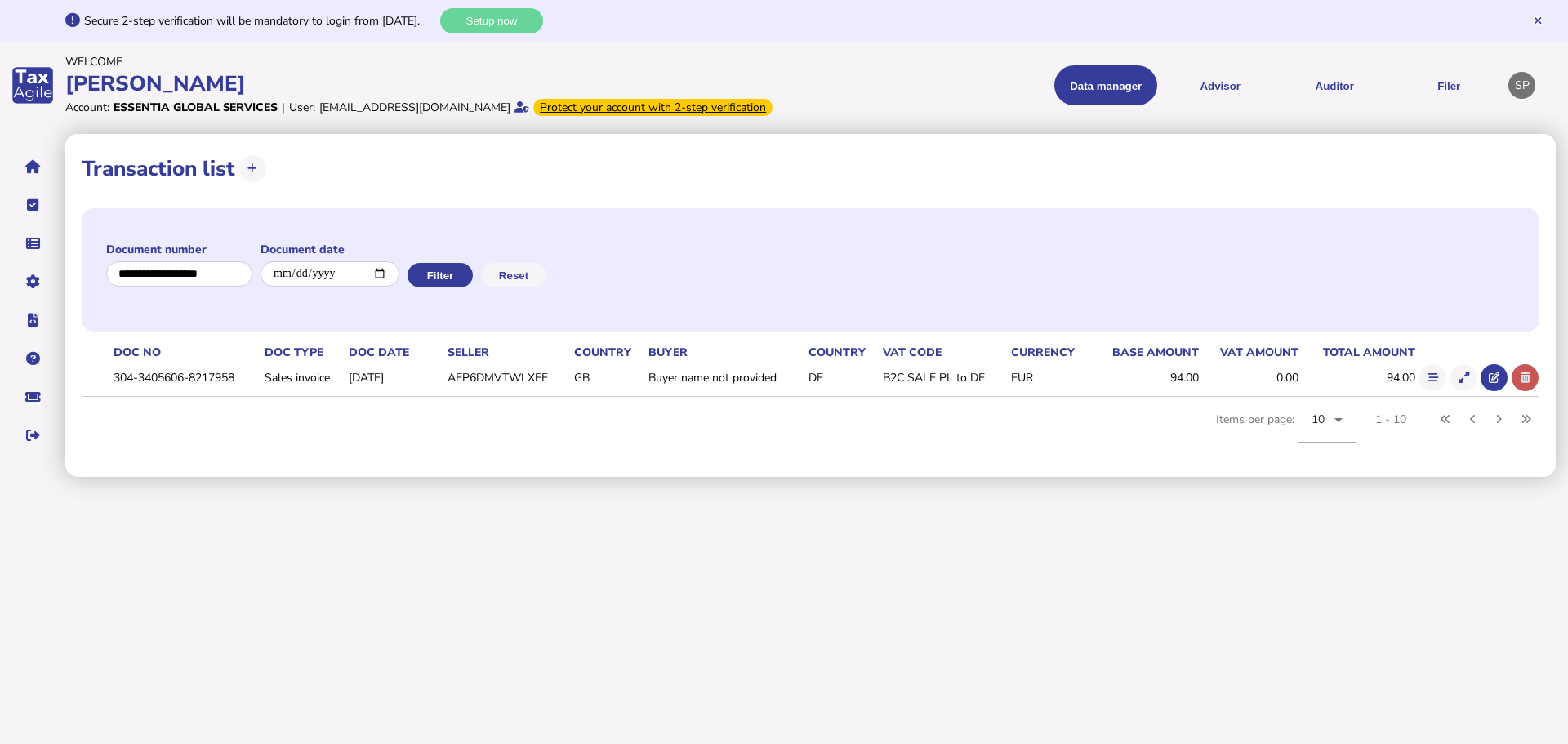
click at [1527, 383] on icon at bounding box center [1526, 377] width 10 height 11
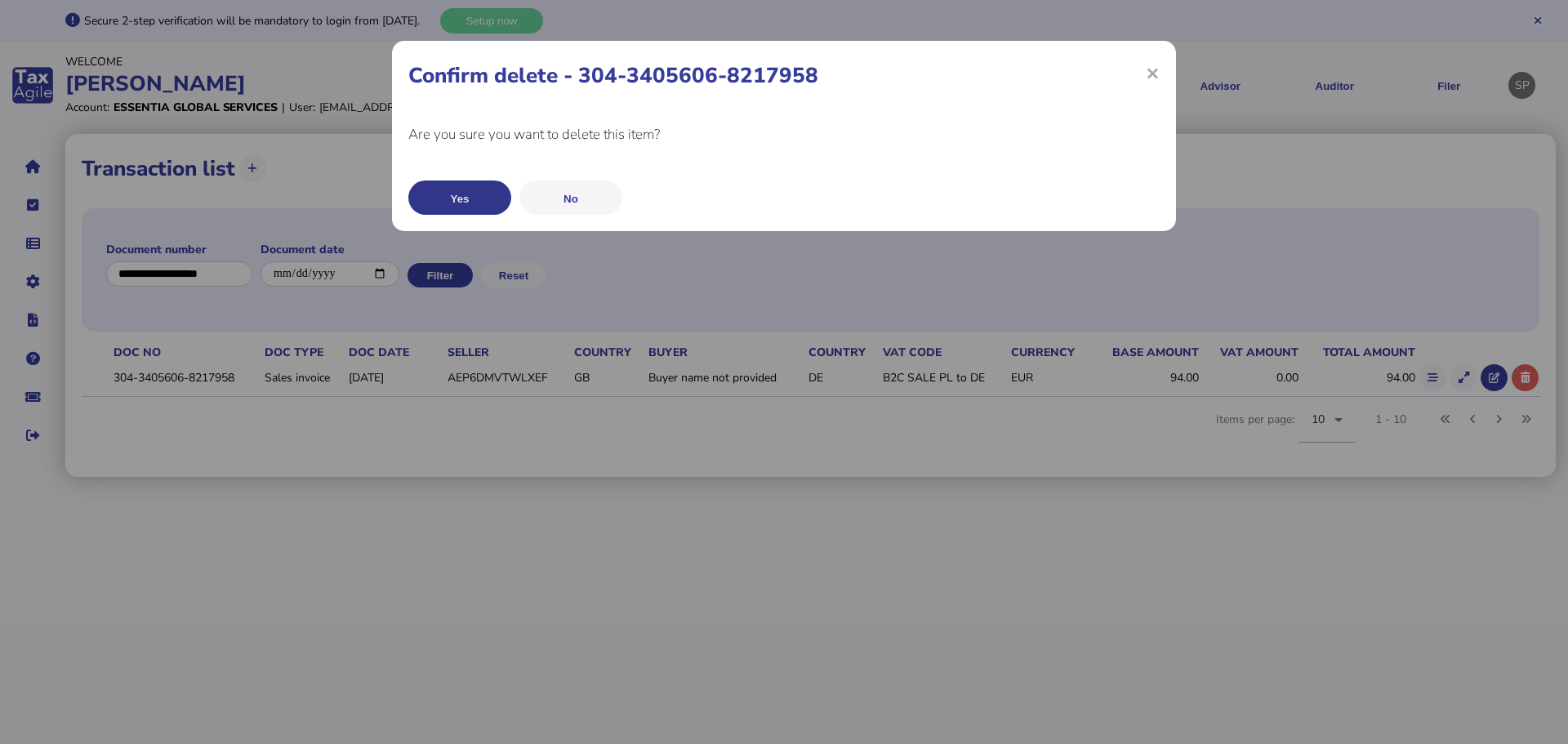
click at [434, 202] on button "Yes" at bounding box center [460, 198] width 103 height 34
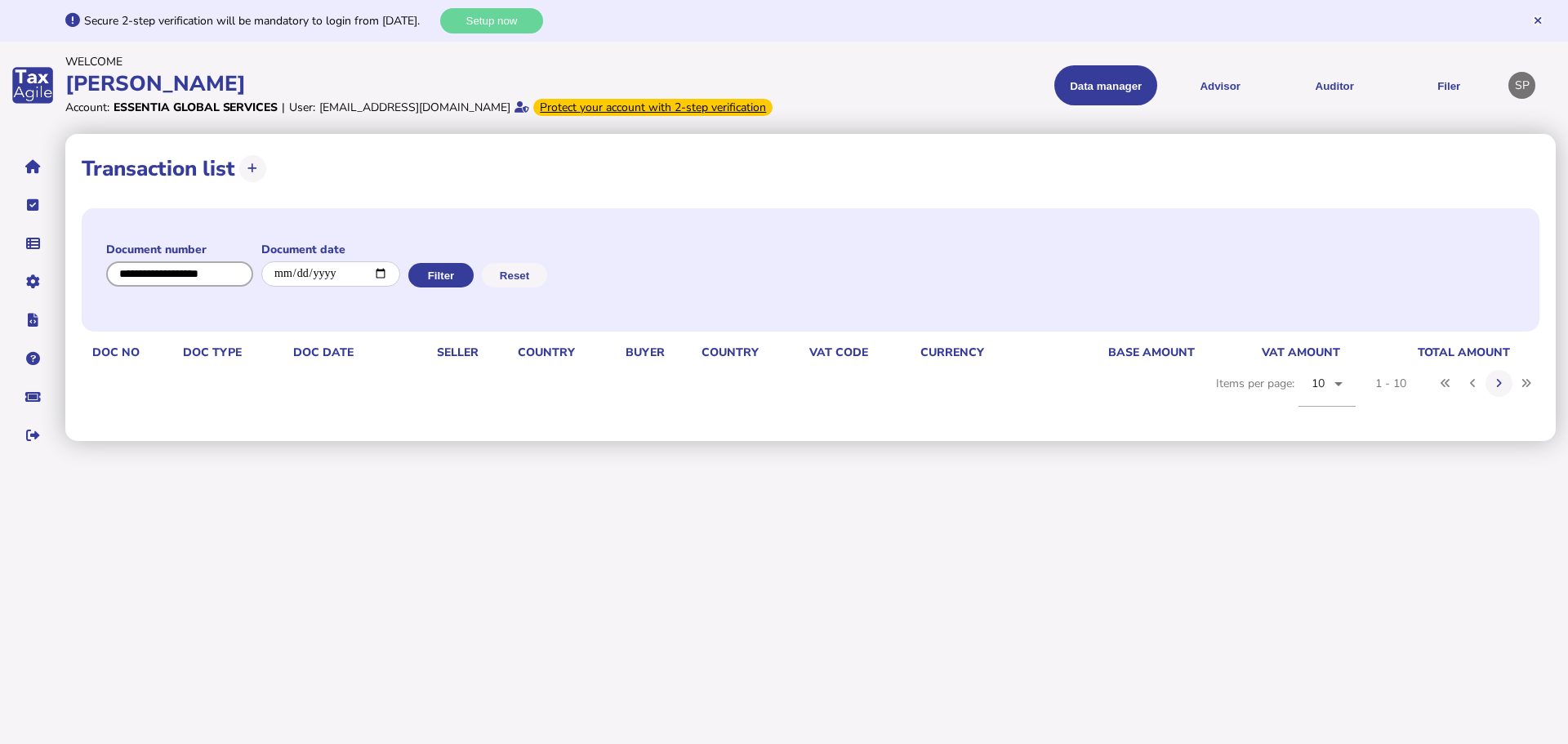
click at [171, 287] on input "input" at bounding box center [180, 274] width 147 height 25
paste input "**********"
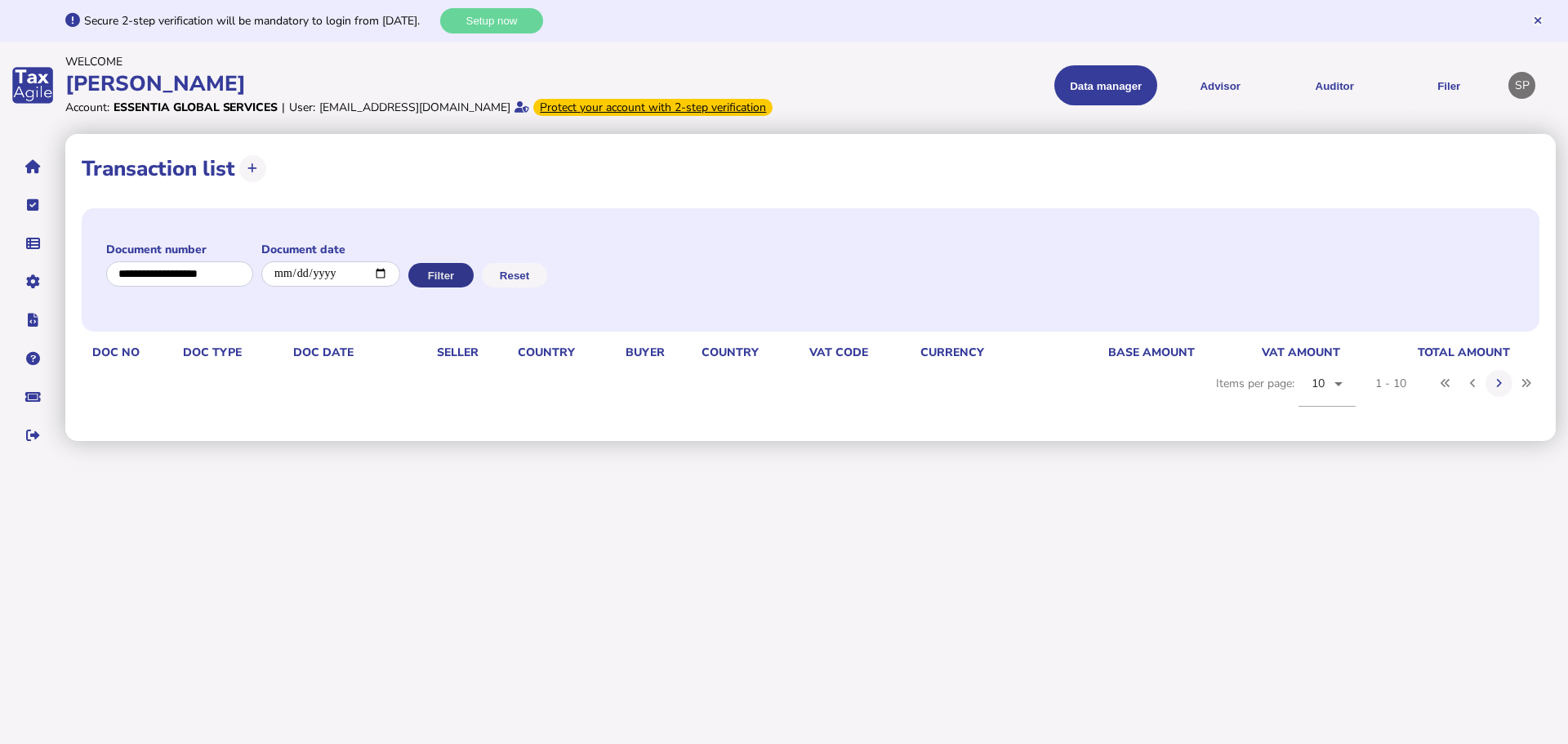
click at [457, 287] on button "Filter" at bounding box center [441, 275] width 65 height 25
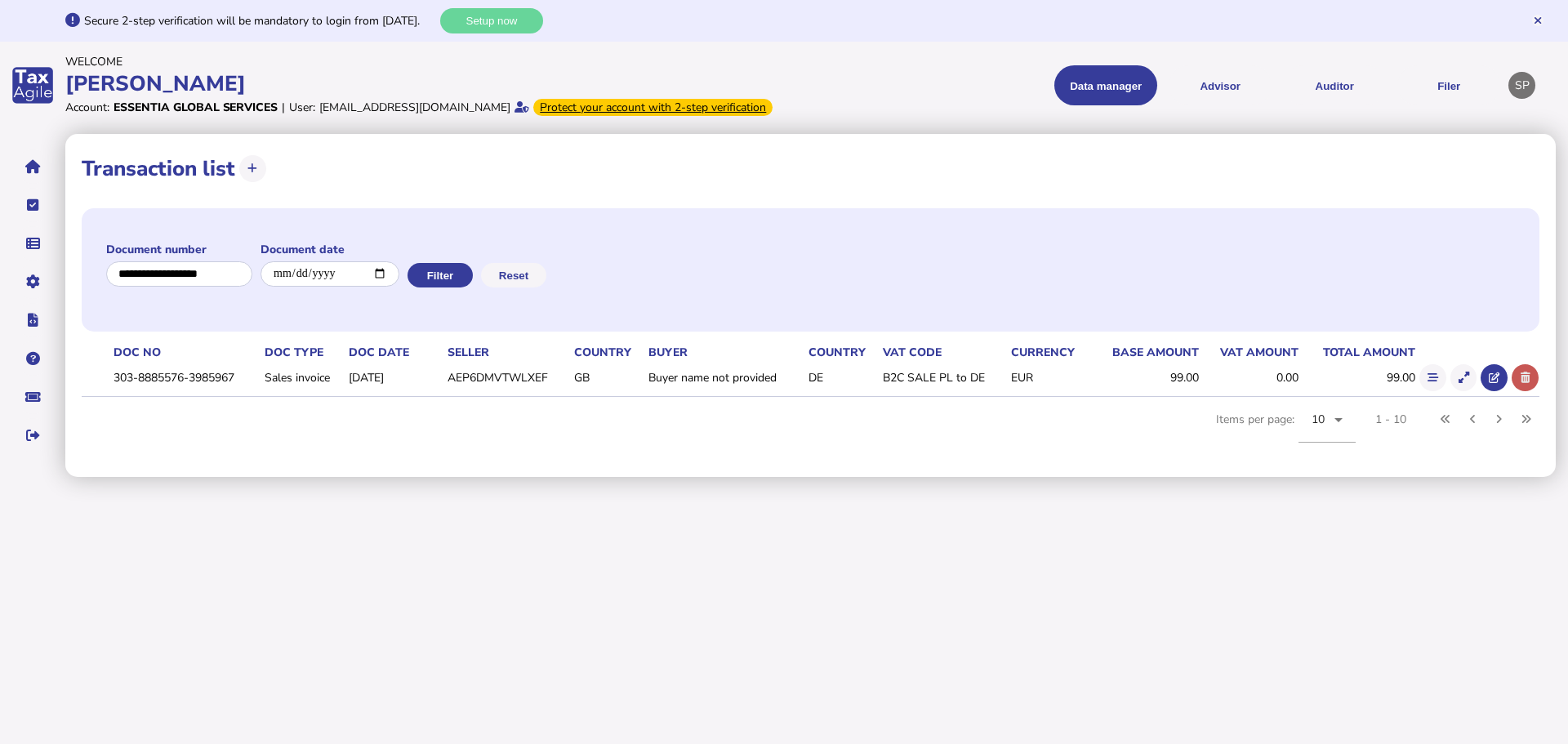
click at [1528, 383] on icon at bounding box center [1526, 377] width 10 height 11
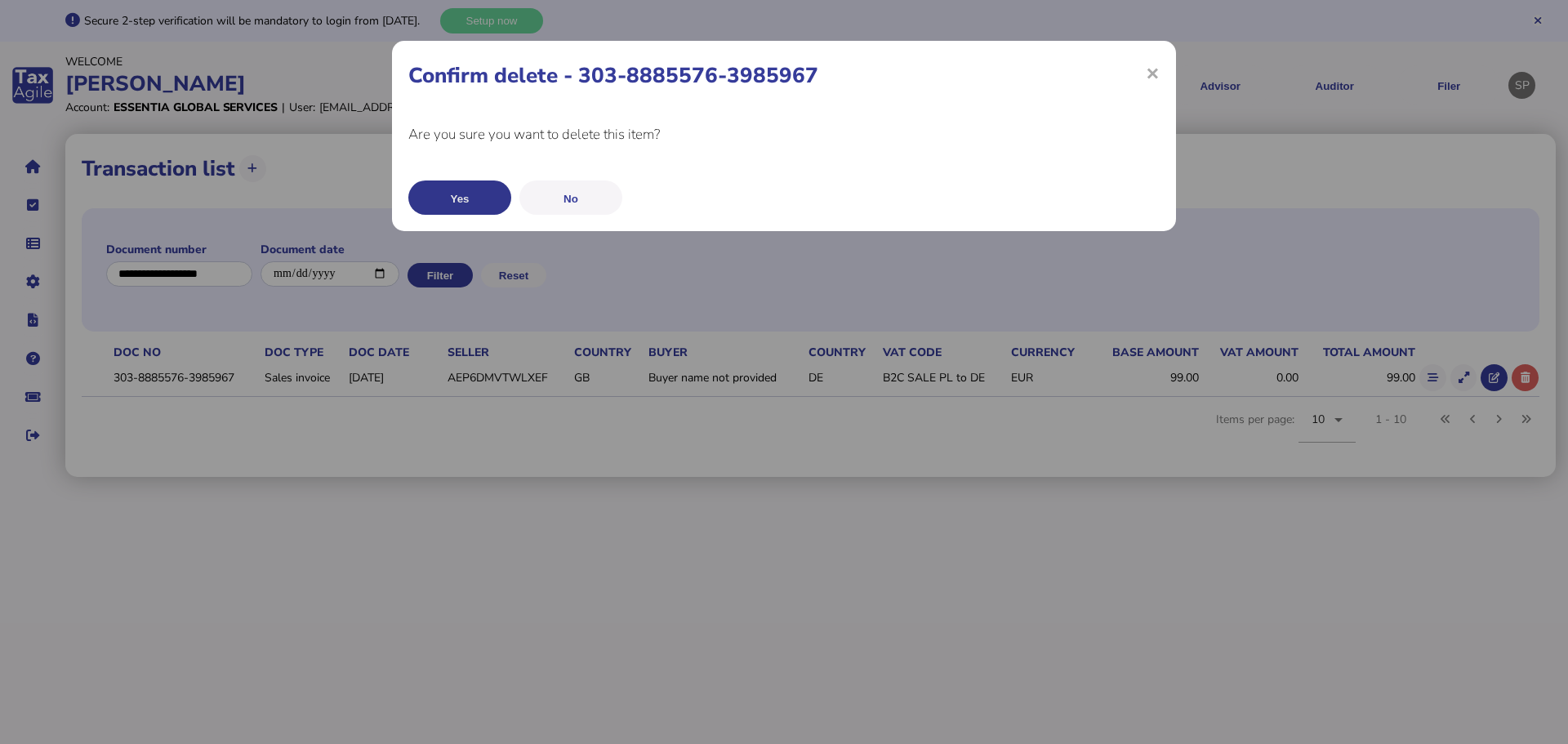
click at [447, 198] on button "Yes" at bounding box center [460, 198] width 103 height 34
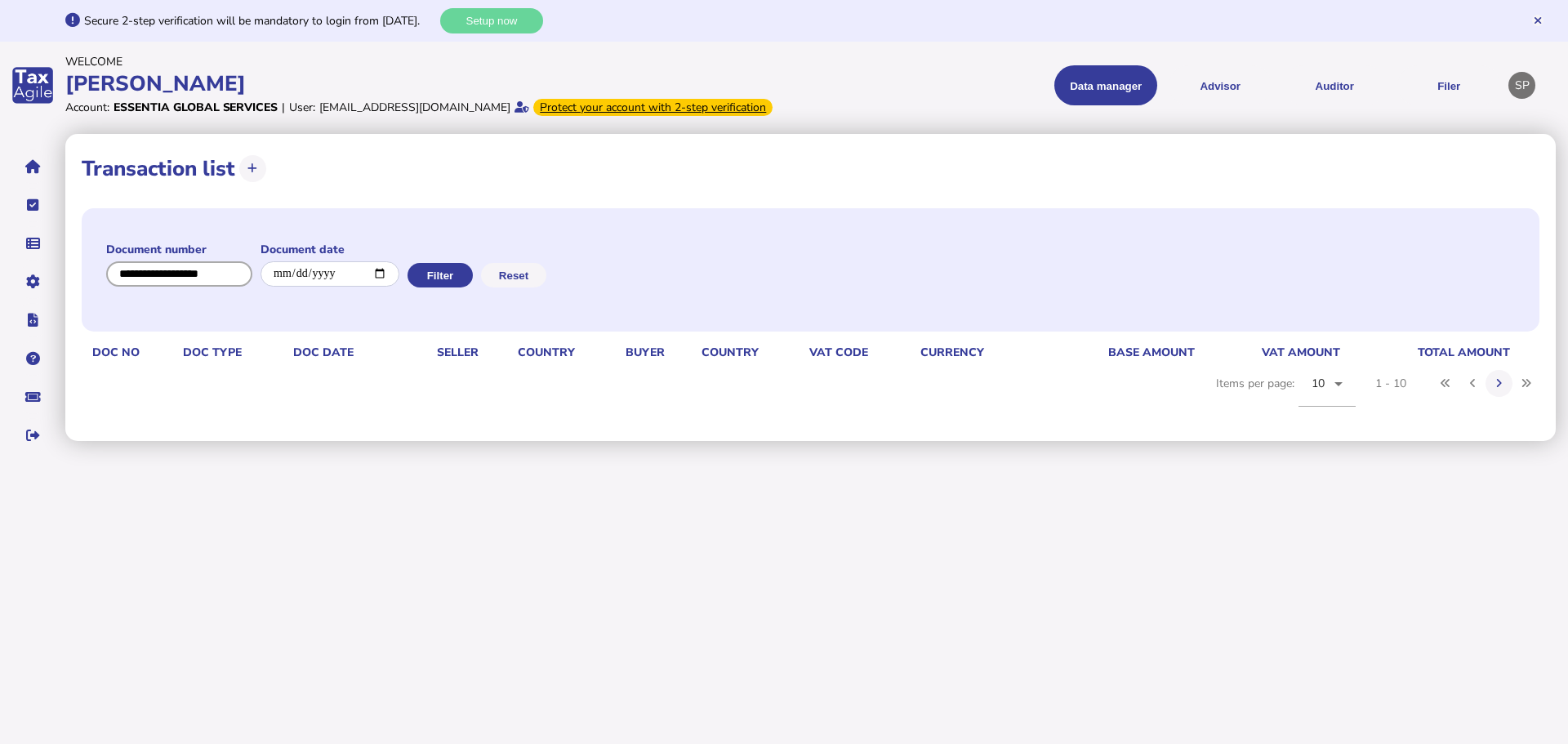
click at [201, 283] on input "input" at bounding box center [179, 274] width 146 height 25
click at [201, 283] on input "input" at bounding box center [180, 274] width 147 height 25
paste input "**********"
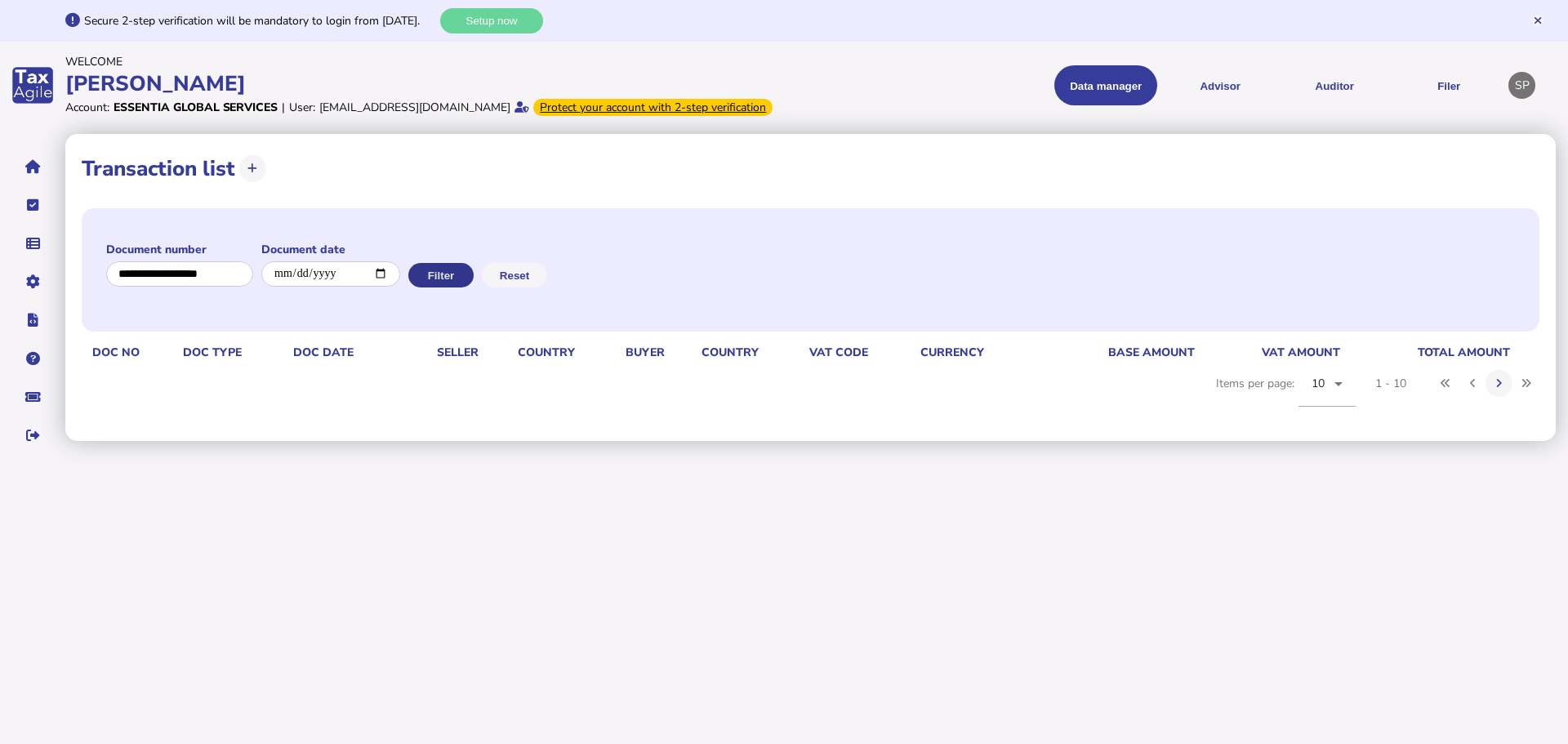
click at [430, 287] on button "Filter" at bounding box center [441, 275] width 65 height 25
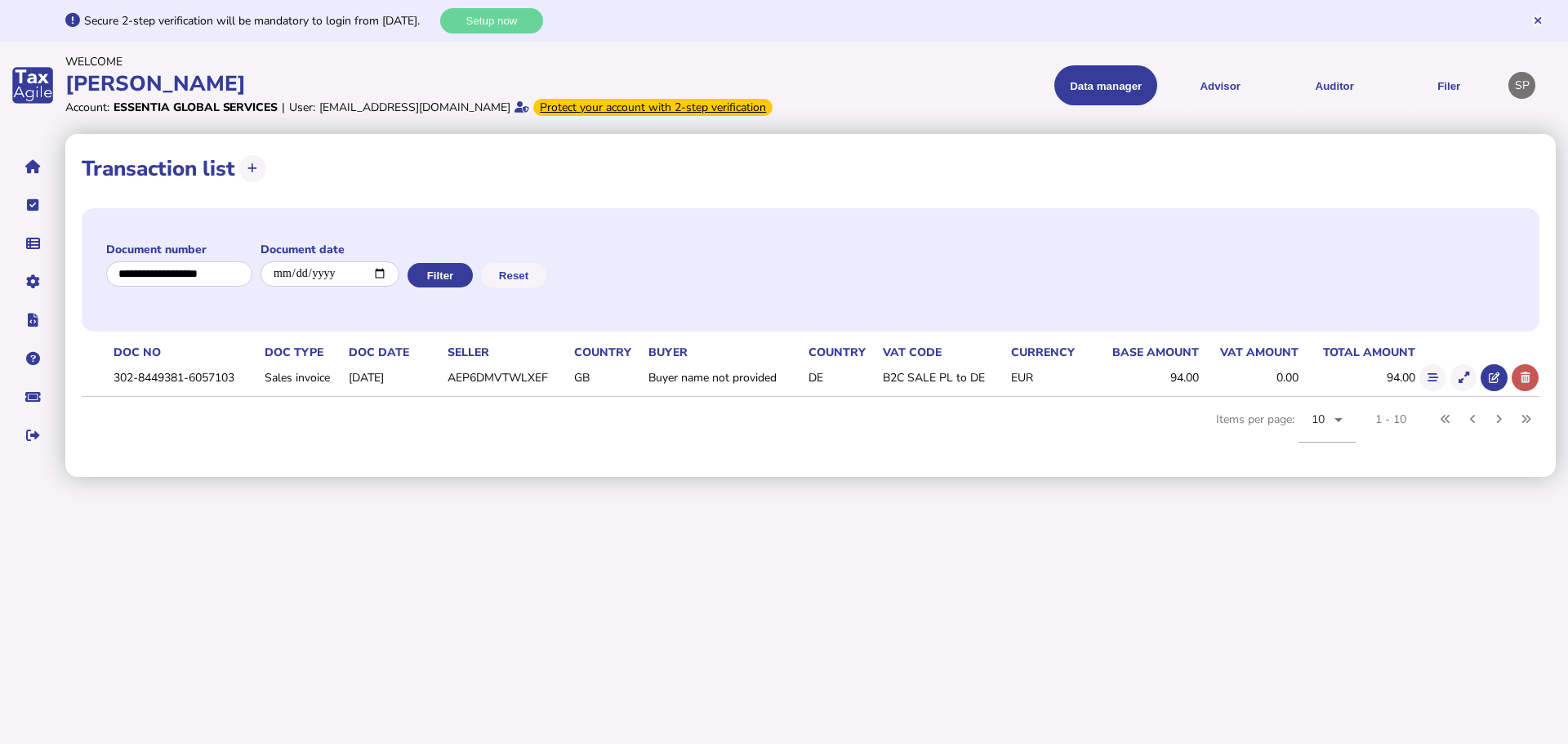
click at [1523, 383] on icon at bounding box center [1526, 377] width 10 height 11
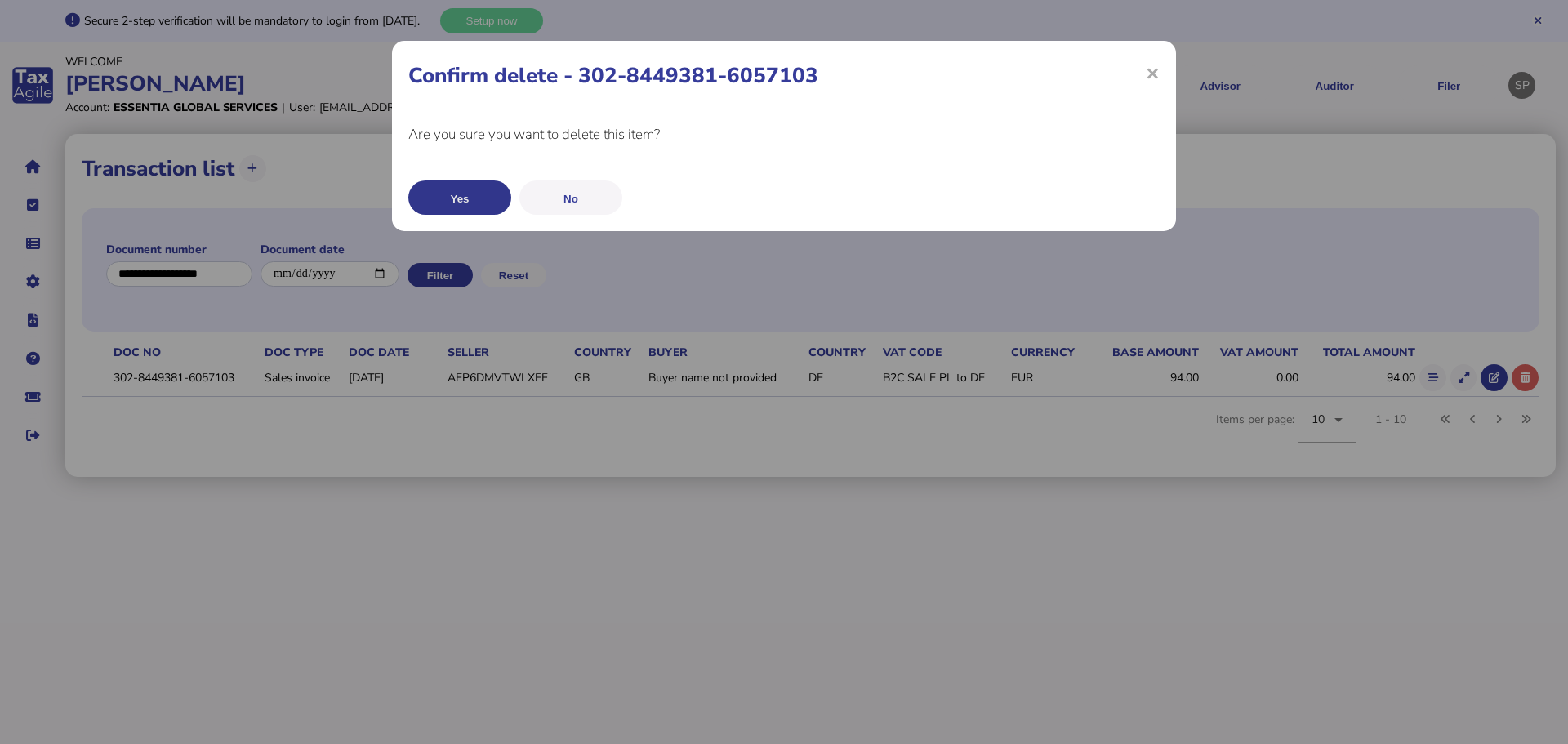
click at [480, 204] on button "Yes" at bounding box center [460, 198] width 103 height 34
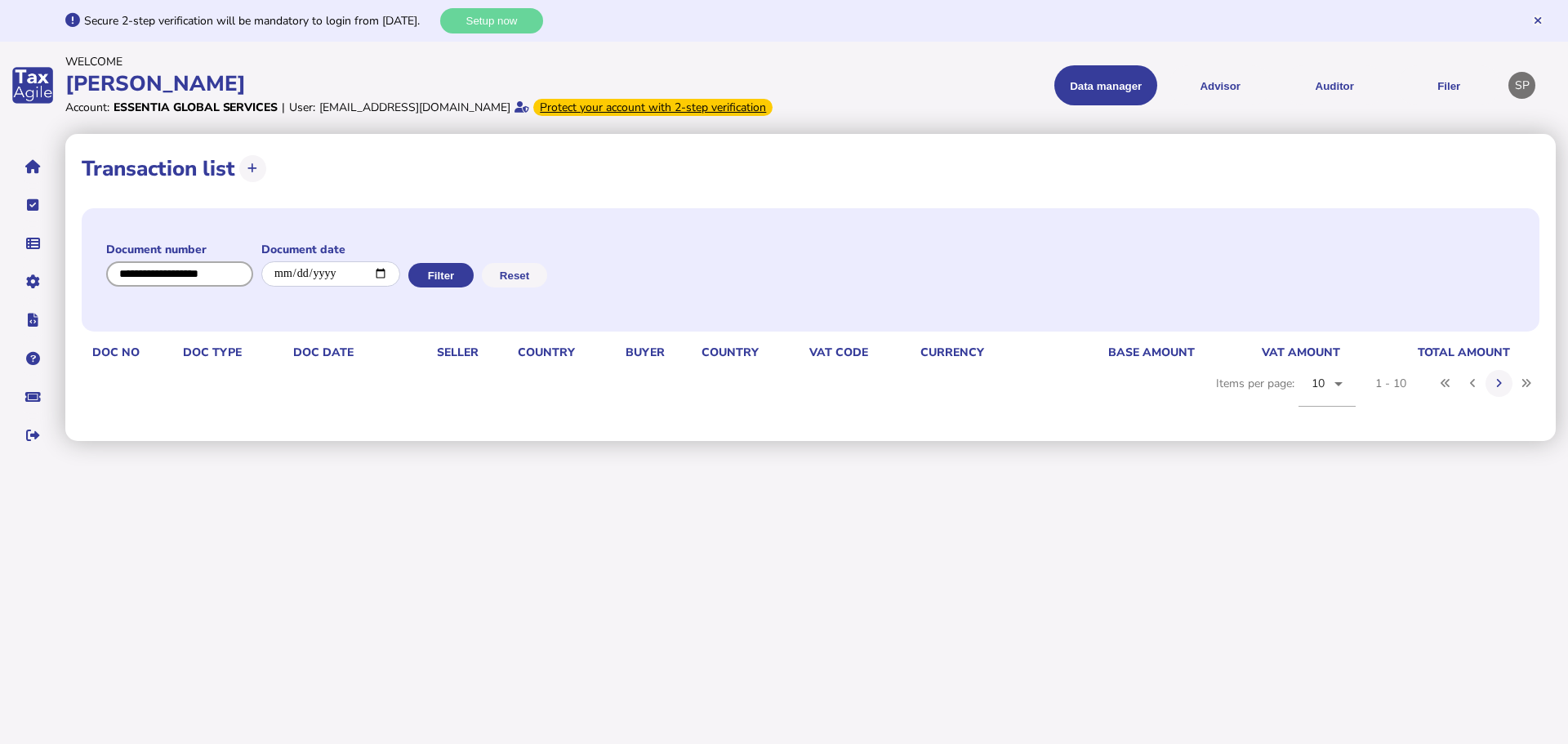
click at [186, 287] on input "input" at bounding box center [180, 274] width 147 height 25
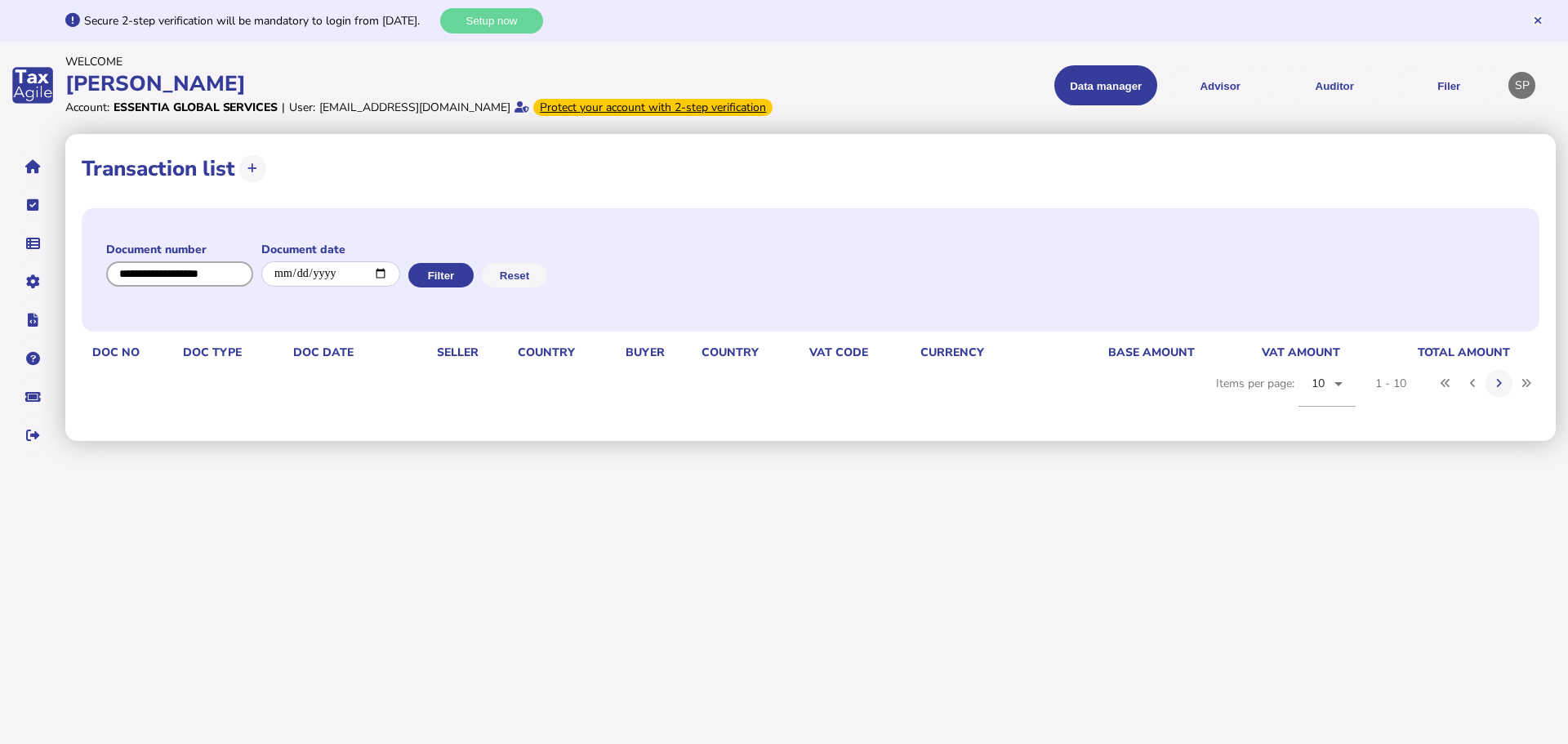
paste input "**********"
click at [435, 287] on button "Filter" at bounding box center [441, 275] width 65 height 25
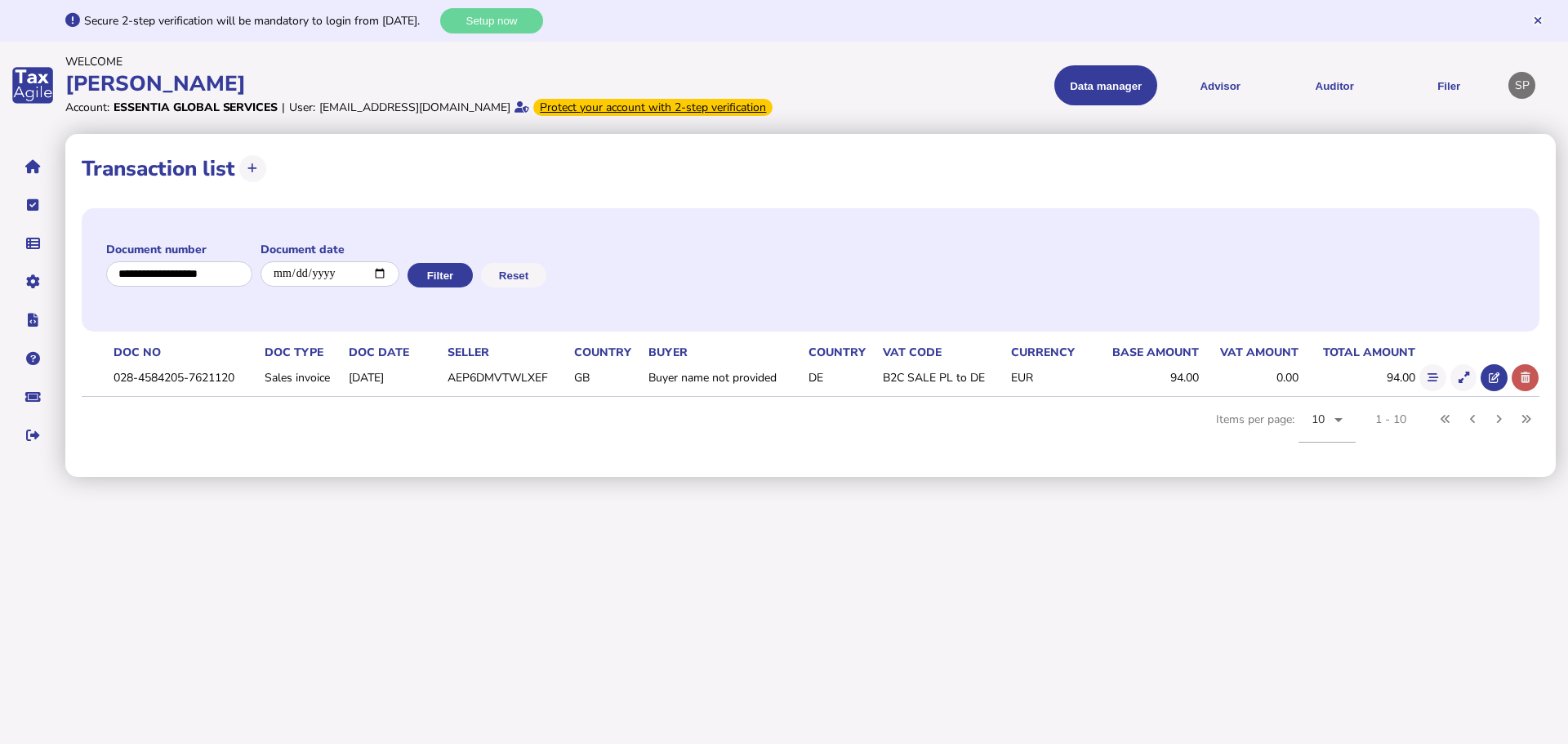
click at [1526, 383] on icon at bounding box center [1526, 377] width 10 height 11
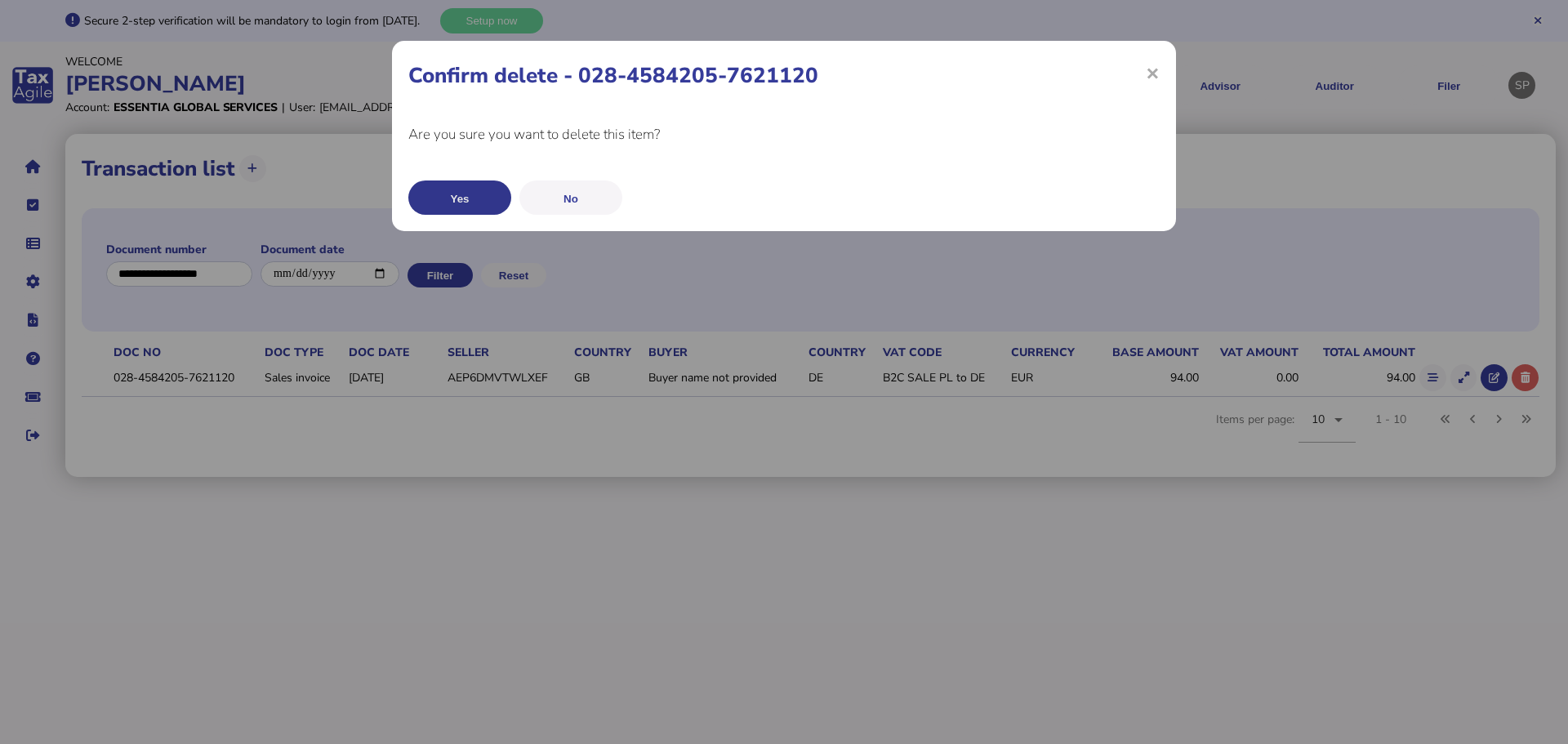
click at [462, 202] on button "Yes" at bounding box center [460, 198] width 103 height 34
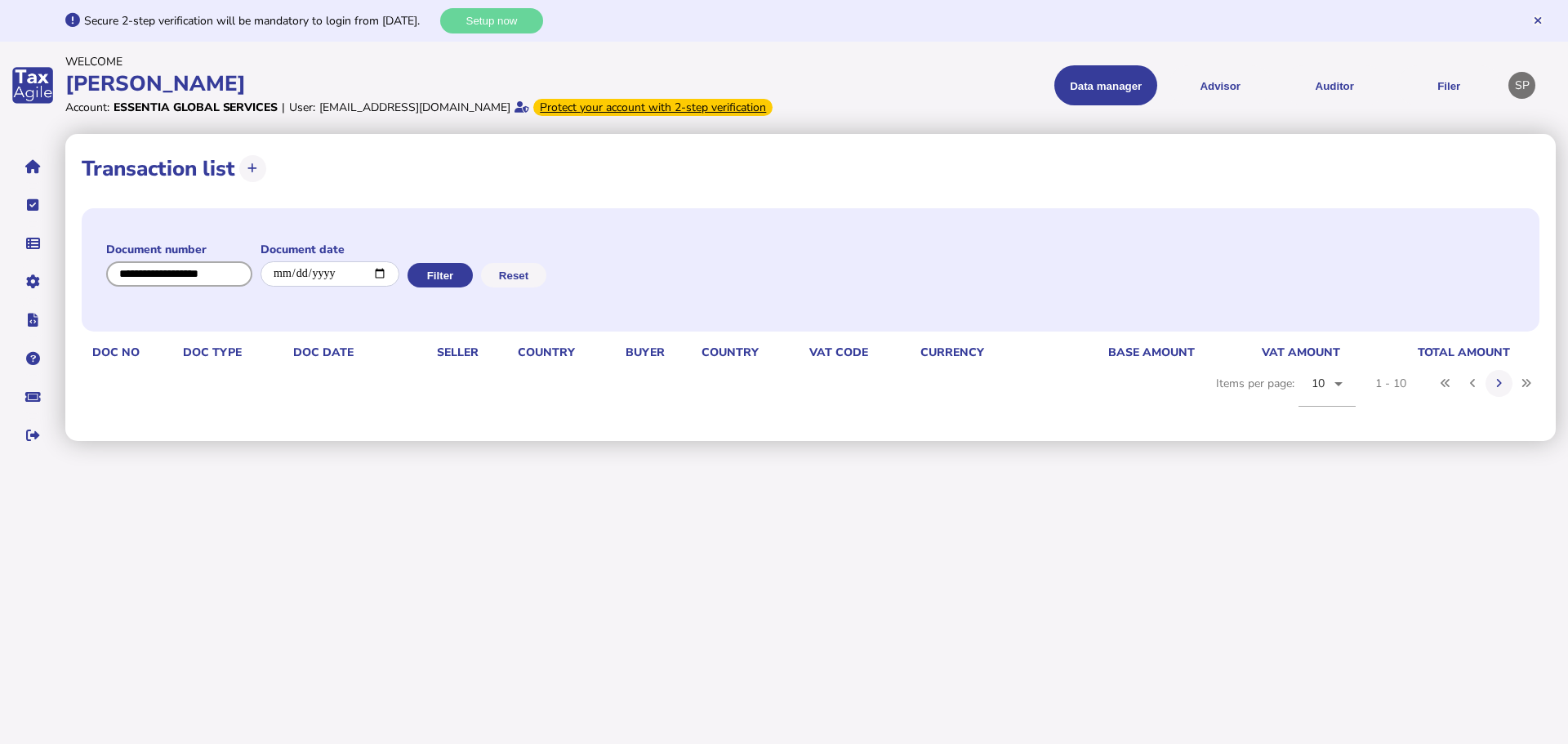
click at [220, 287] on input "input" at bounding box center [179, 274] width 146 height 25
click at [220, 287] on input "input" at bounding box center [180, 274] width 147 height 25
paste input "**********"
click at [427, 287] on button "Filter" at bounding box center [441, 275] width 65 height 25
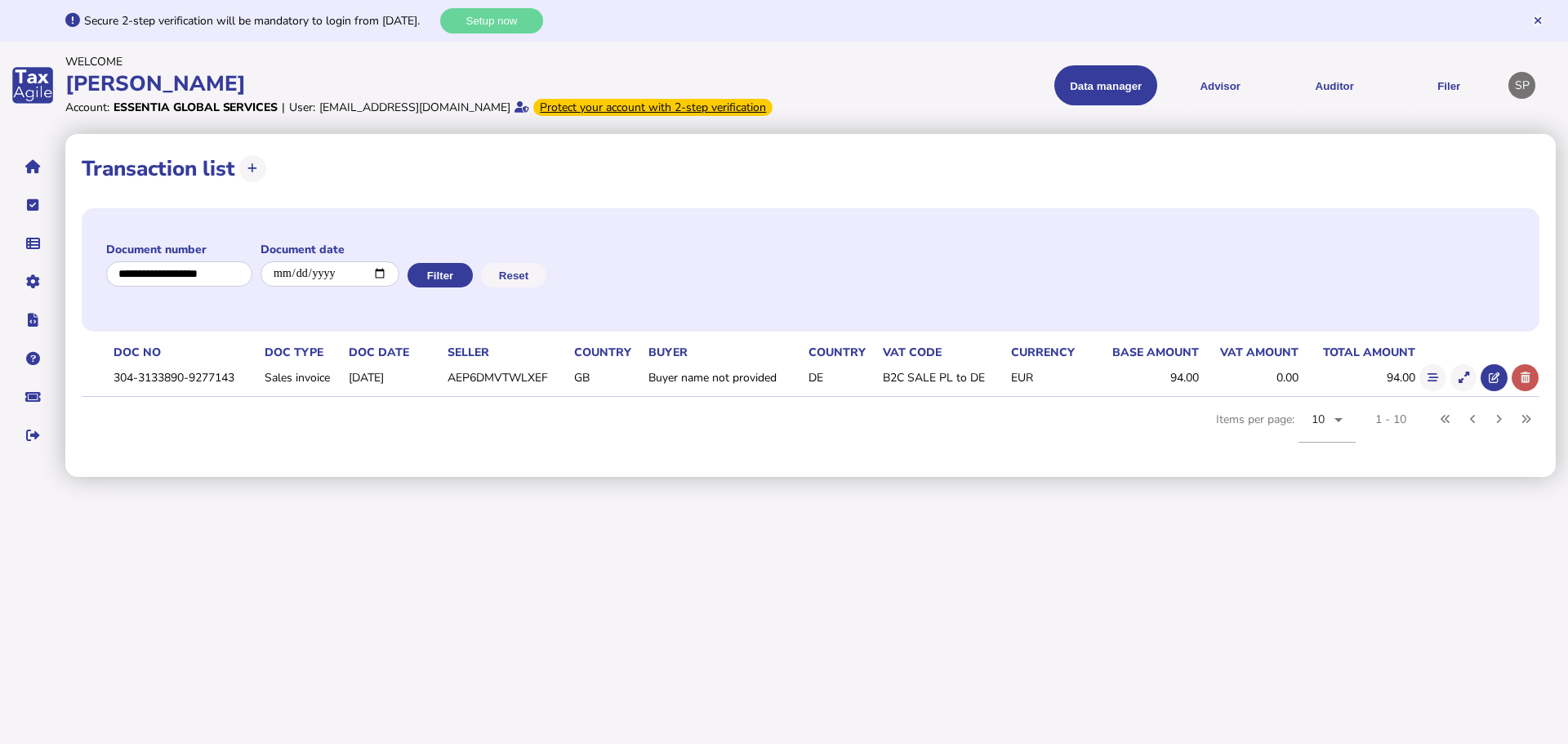
click at [1525, 390] on button at bounding box center [1525, 377] width 27 height 27
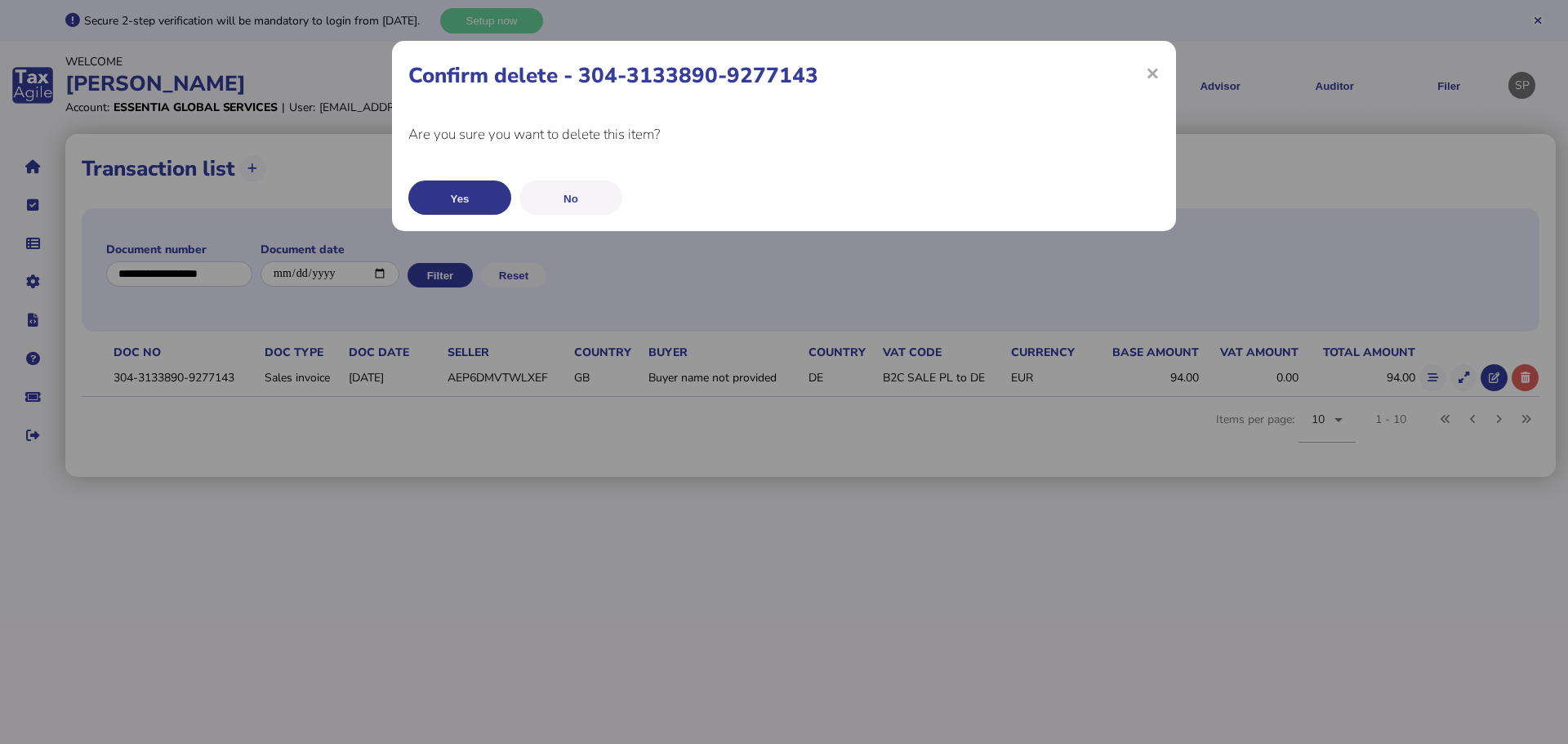
click at [491, 198] on button "Yes" at bounding box center [460, 198] width 103 height 34
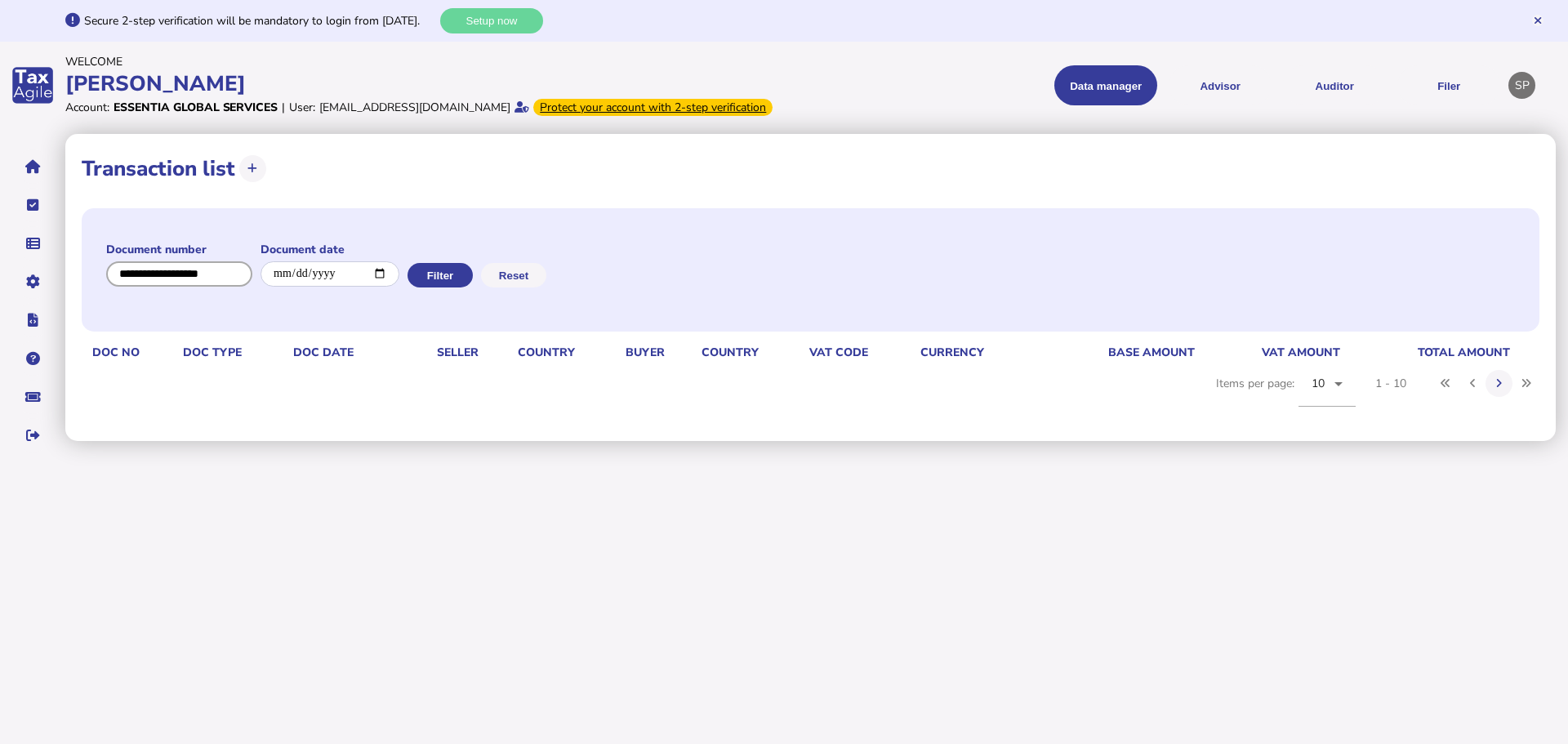
click at [203, 287] on input "input" at bounding box center [179, 274] width 146 height 25
click at [203, 287] on input "input" at bounding box center [180, 274] width 147 height 25
paste input "**********"
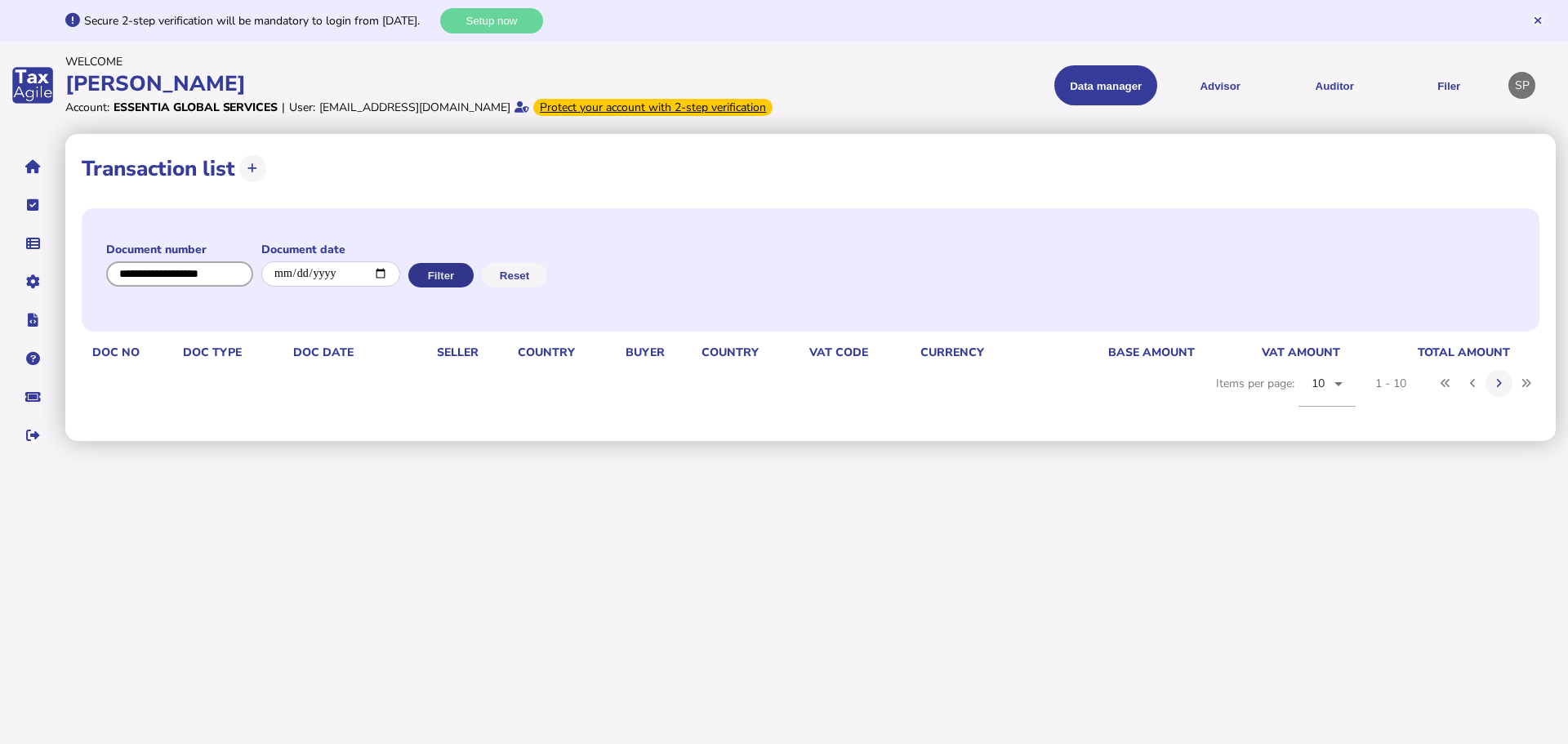
type input "**********"
click at [460, 287] on button "Filter" at bounding box center [441, 275] width 65 height 25
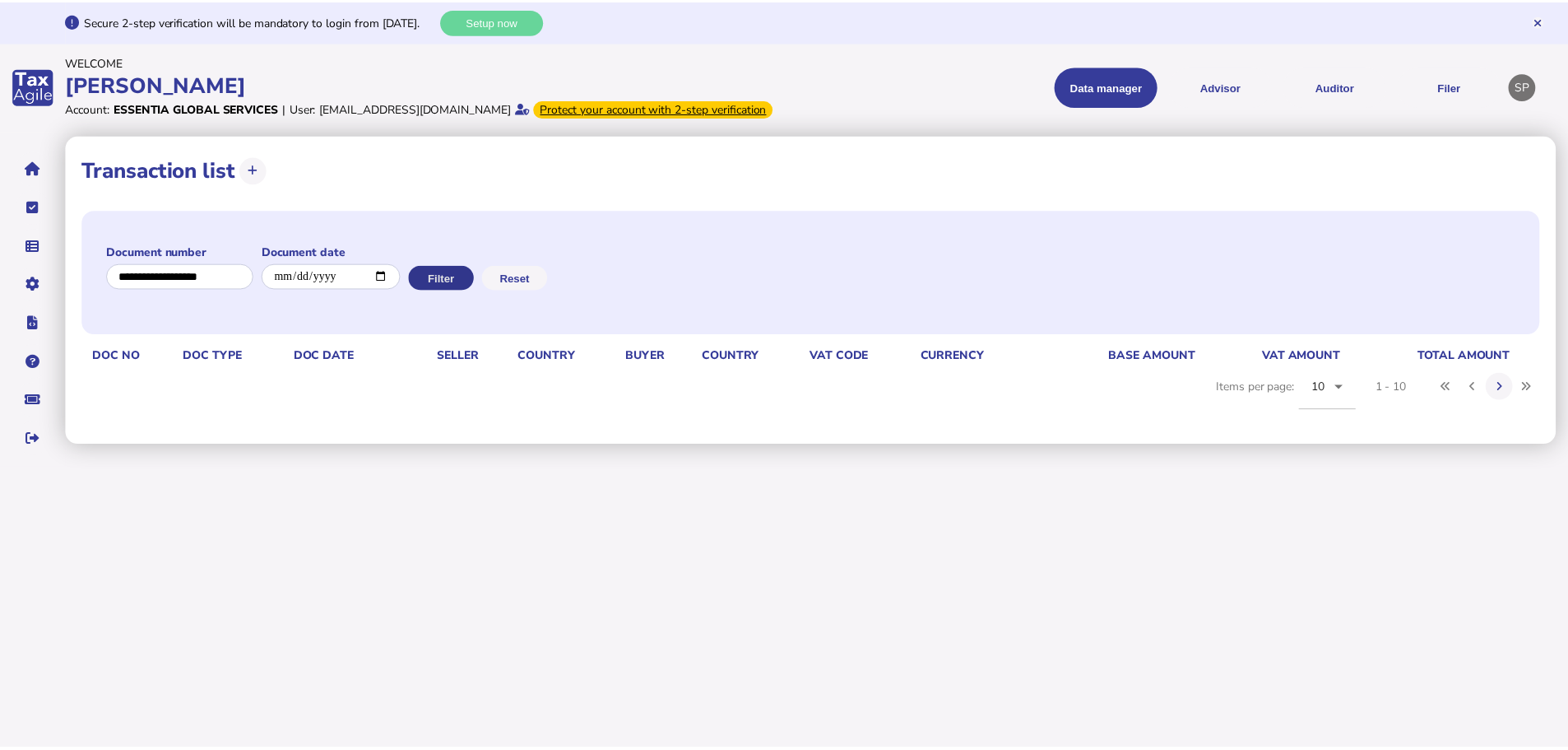
scroll to position [0, 0]
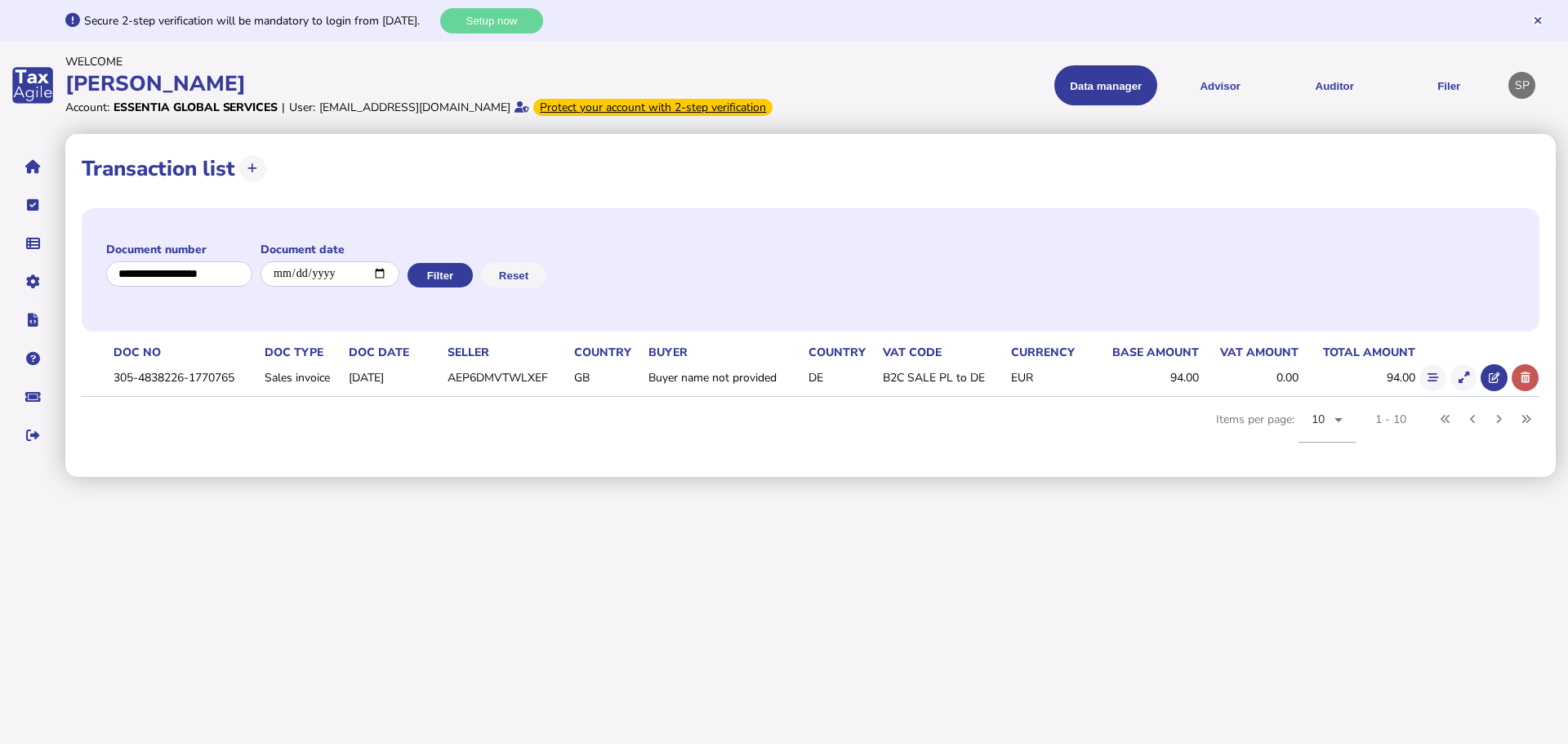
click at [1531, 391] on button at bounding box center [1525, 377] width 27 height 27
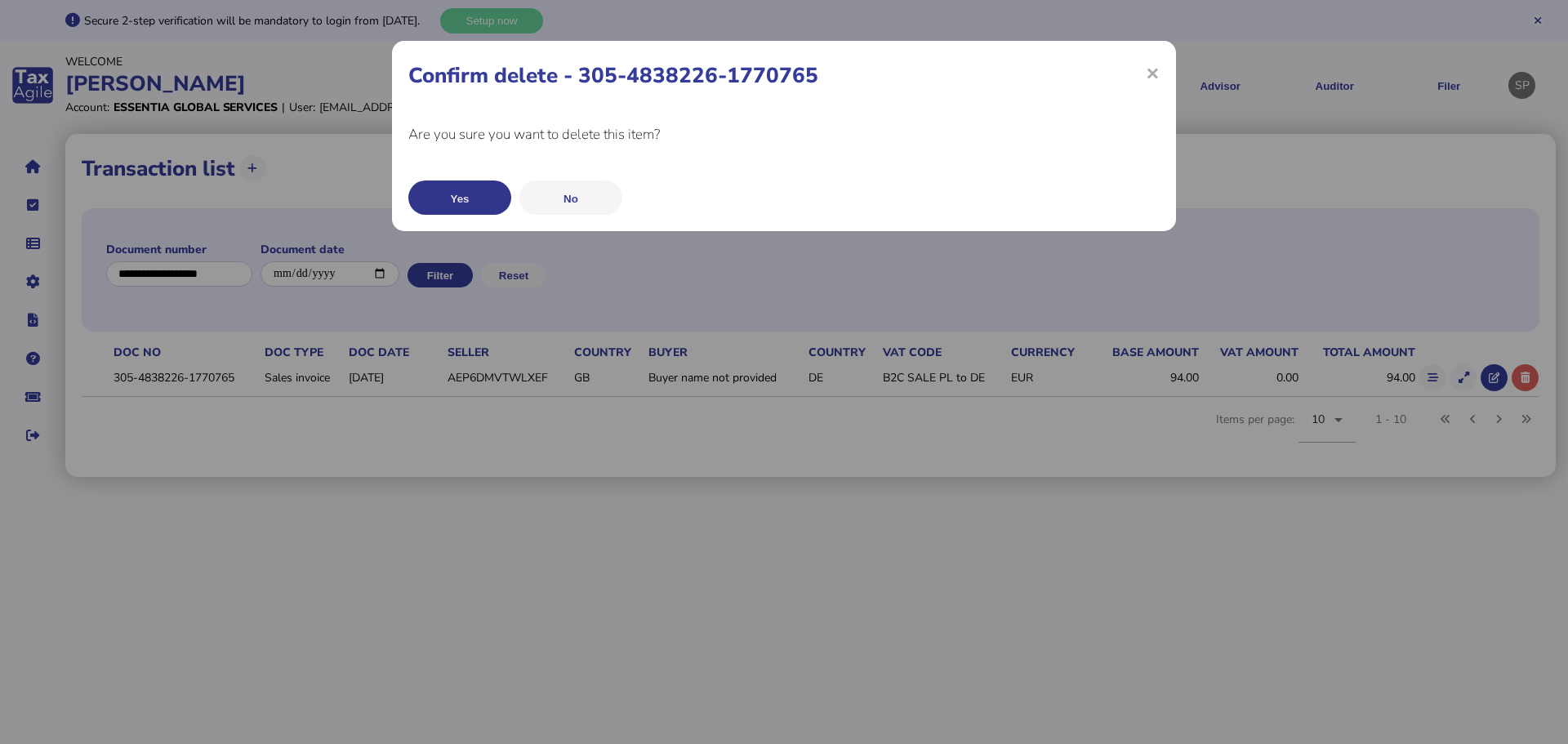
click at [474, 204] on button "Yes" at bounding box center [460, 198] width 103 height 34
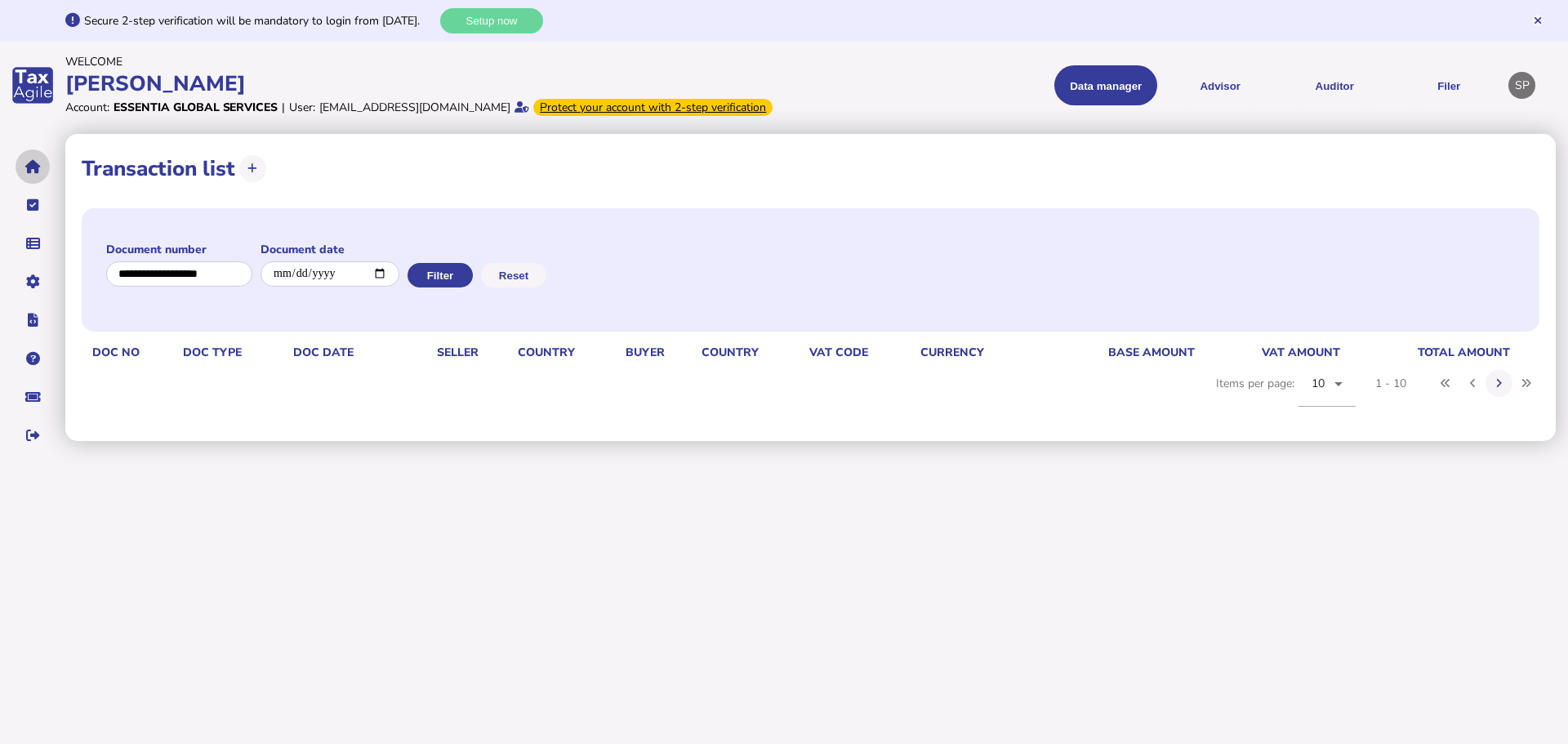
click at [36, 167] on icon "navigate application pages" at bounding box center [33, 167] width 16 height 1
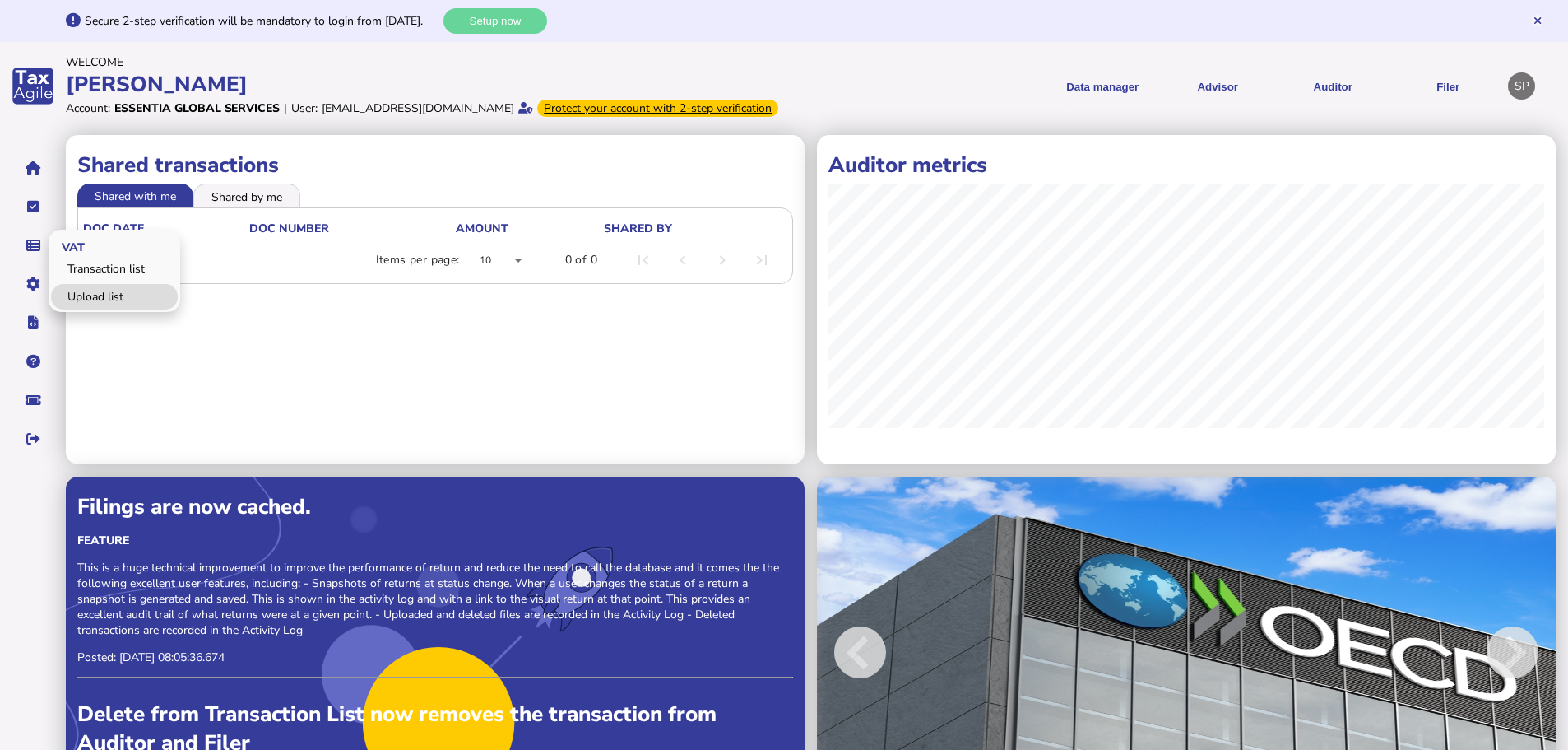
click at [86, 306] on link "Upload list" at bounding box center [114, 296] width 127 height 26
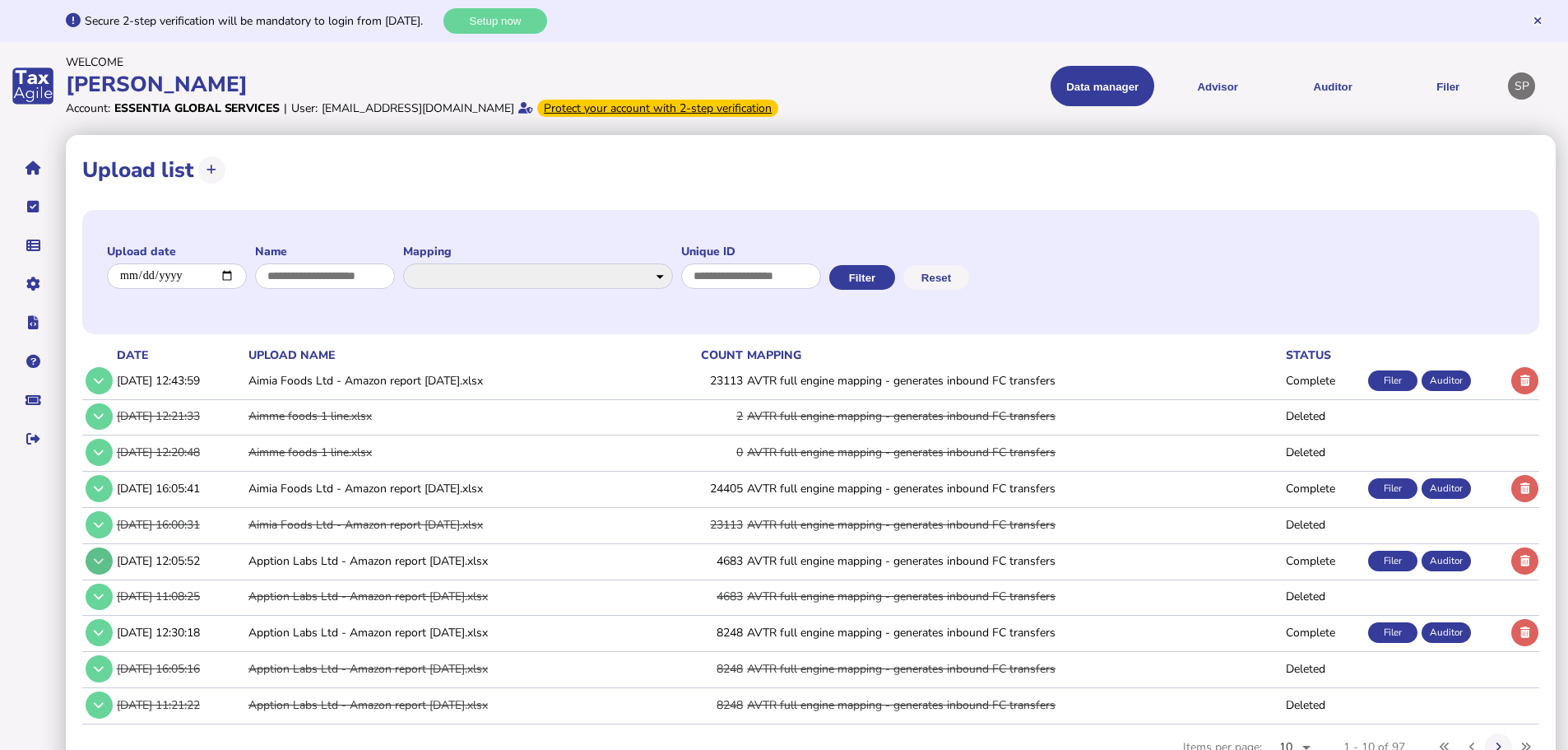
click at [93, 575] on button at bounding box center [99, 561] width 27 height 27
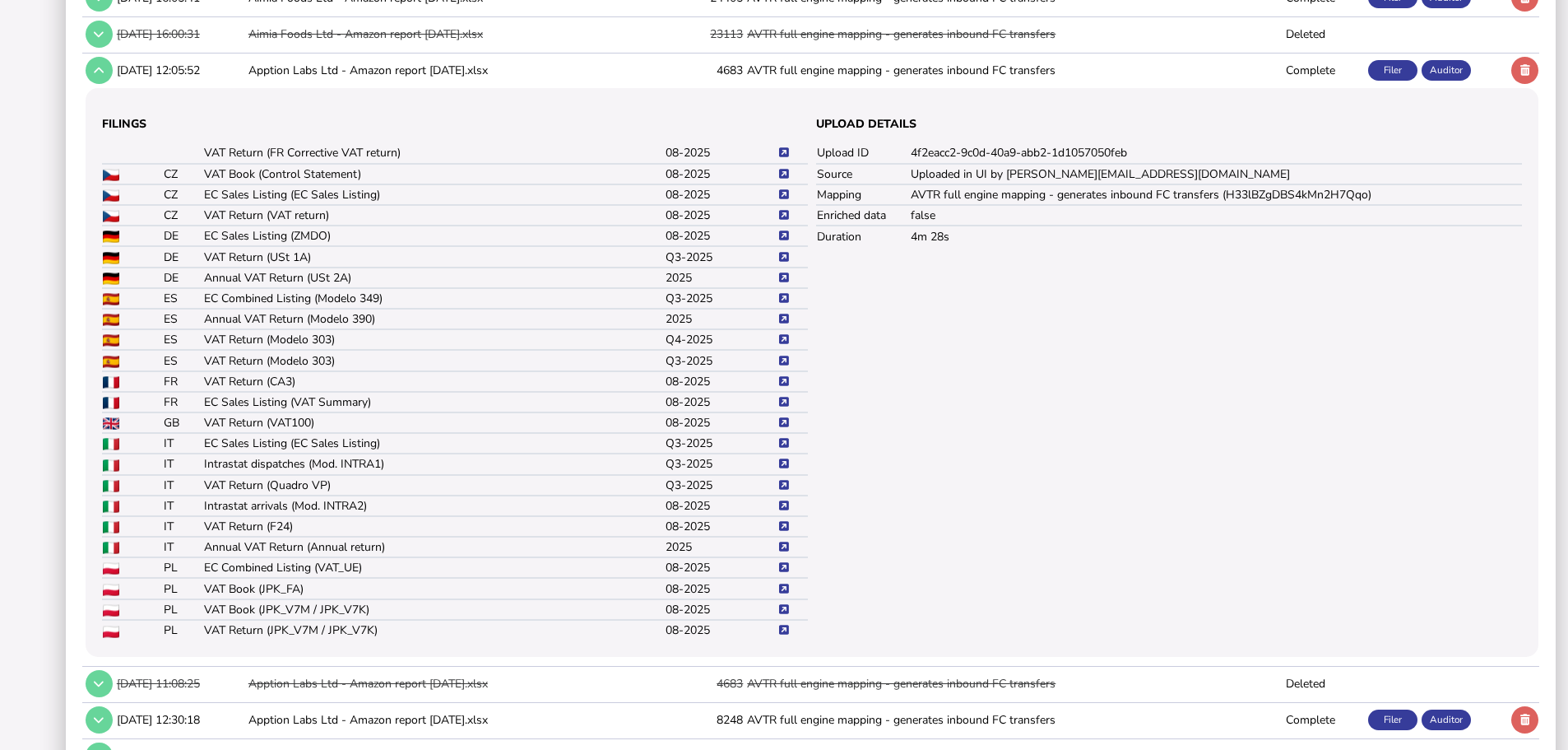
scroll to position [576, 0]
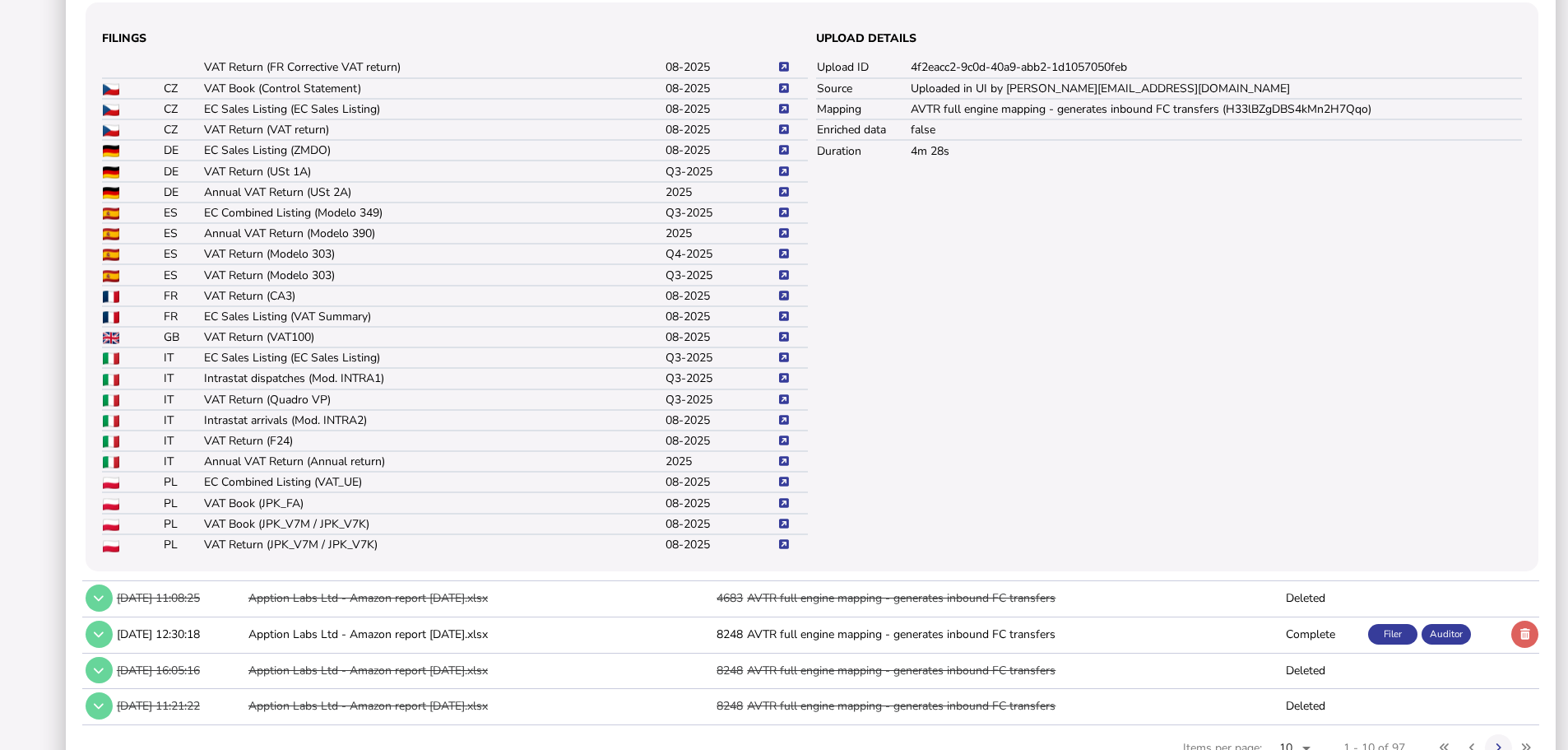
click at [784, 301] on icon at bounding box center [784, 296] width 10 height 11
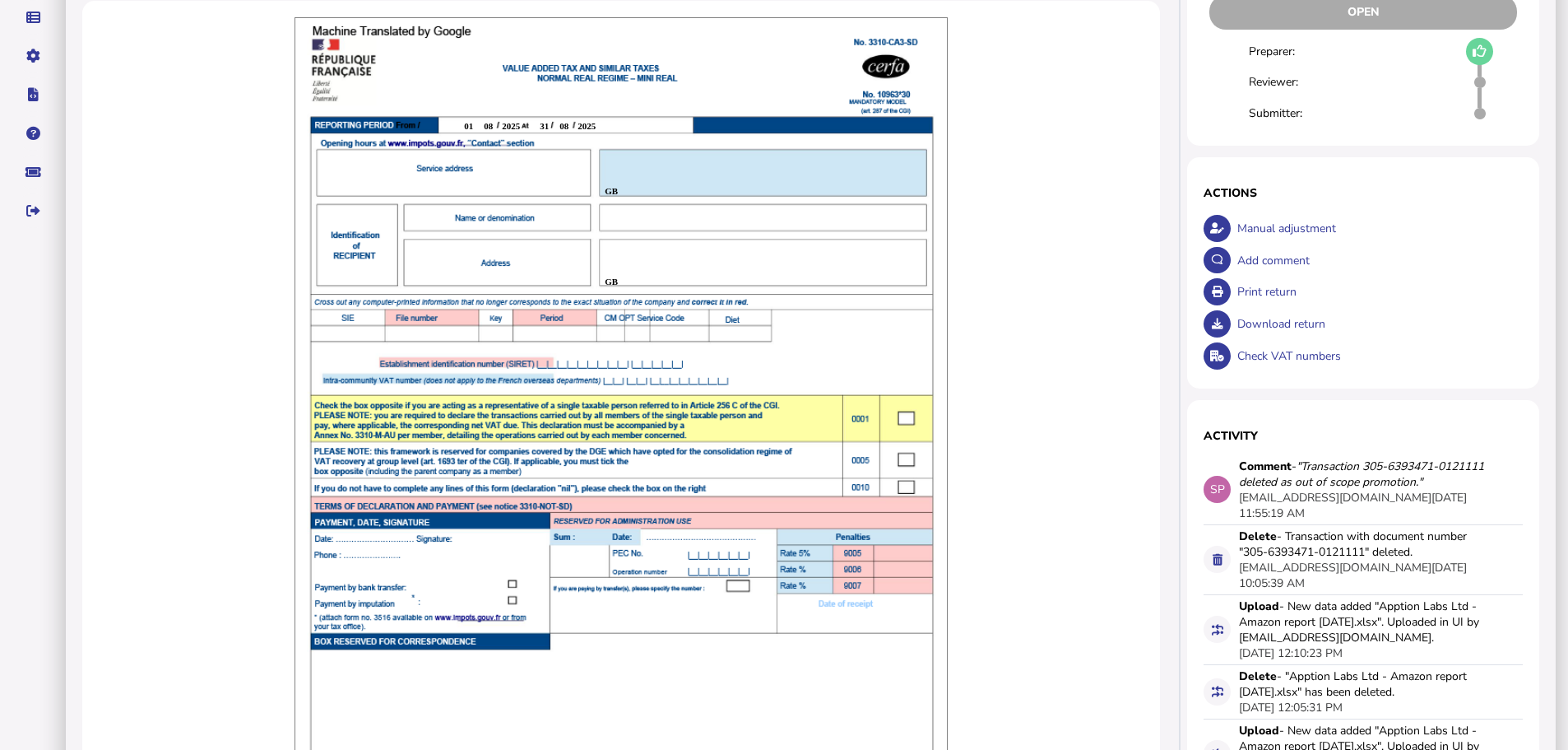
scroll to position [247, 0]
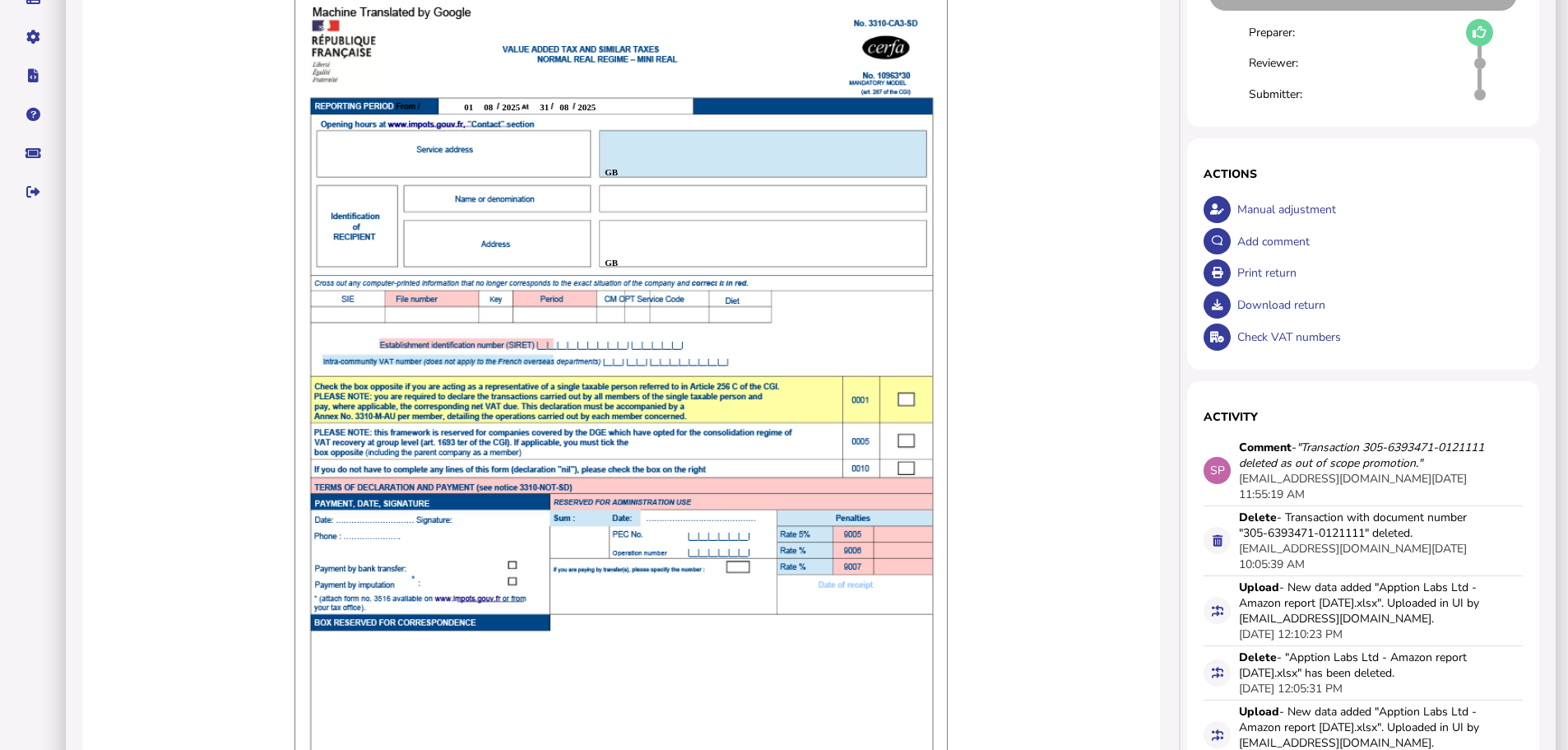
drag, startPoint x: 1310, startPoint y: 468, endPoint x: 1357, endPoint y: 491, distance: 52.3
click at [1357, 491] on div "Comment - "Transaction 305-6393471-0121111 deleted as out of scope promotion." …" at bounding box center [1362, 471] width 247 height 63
drag, startPoint x: 1310, startPoint y: 466, endPoint x: 1469, endPoint y: 480, distance: 159.6
click at [1469, 471] on icon ""Transaction 305-6393471-0121111 deleted as out of scope promotion."" at bounding box center [1361, 455] width 245 height 31
copy icon "Transaction 305-6393471-0121111 deleted as out of scope promotion."
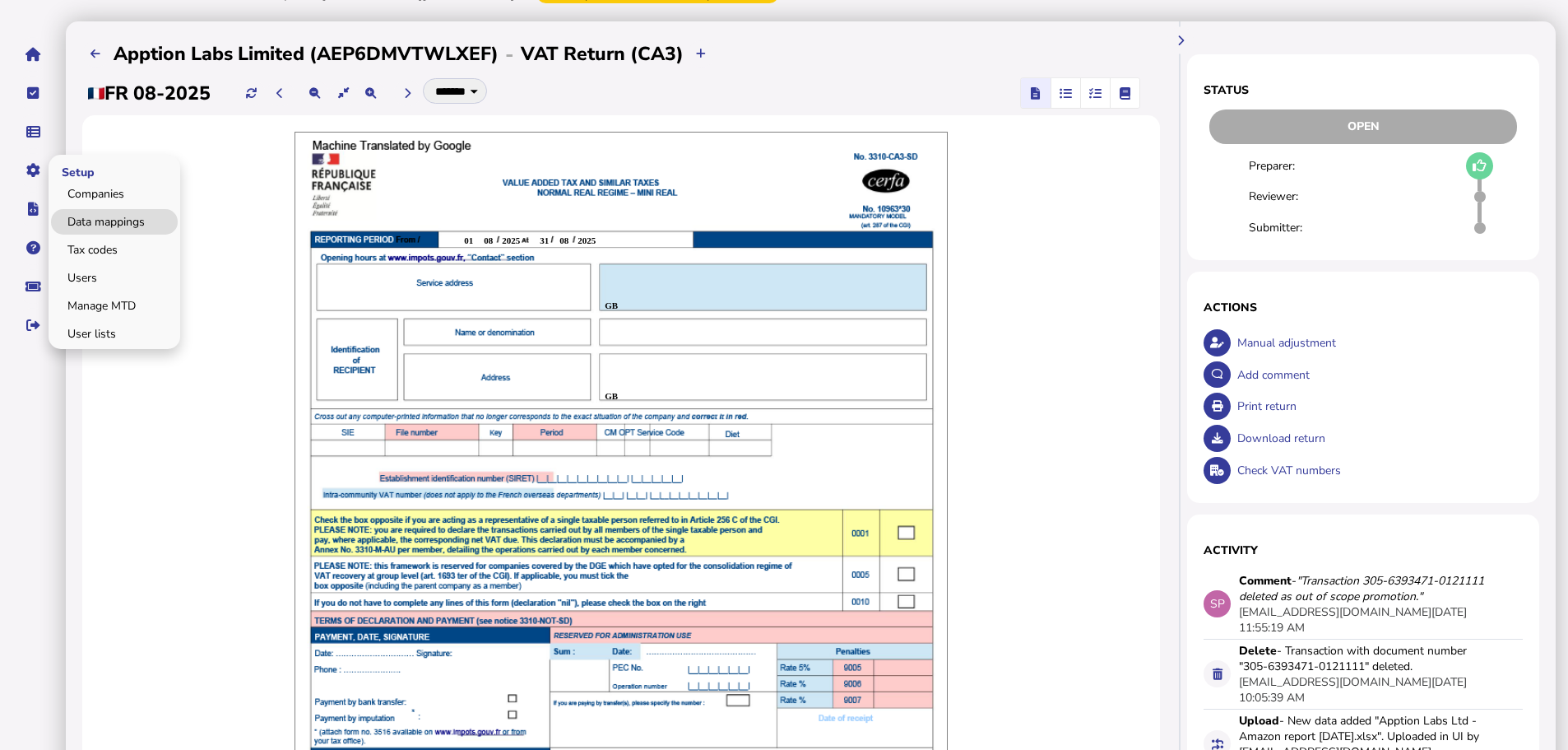
scroll to position [0, 0]
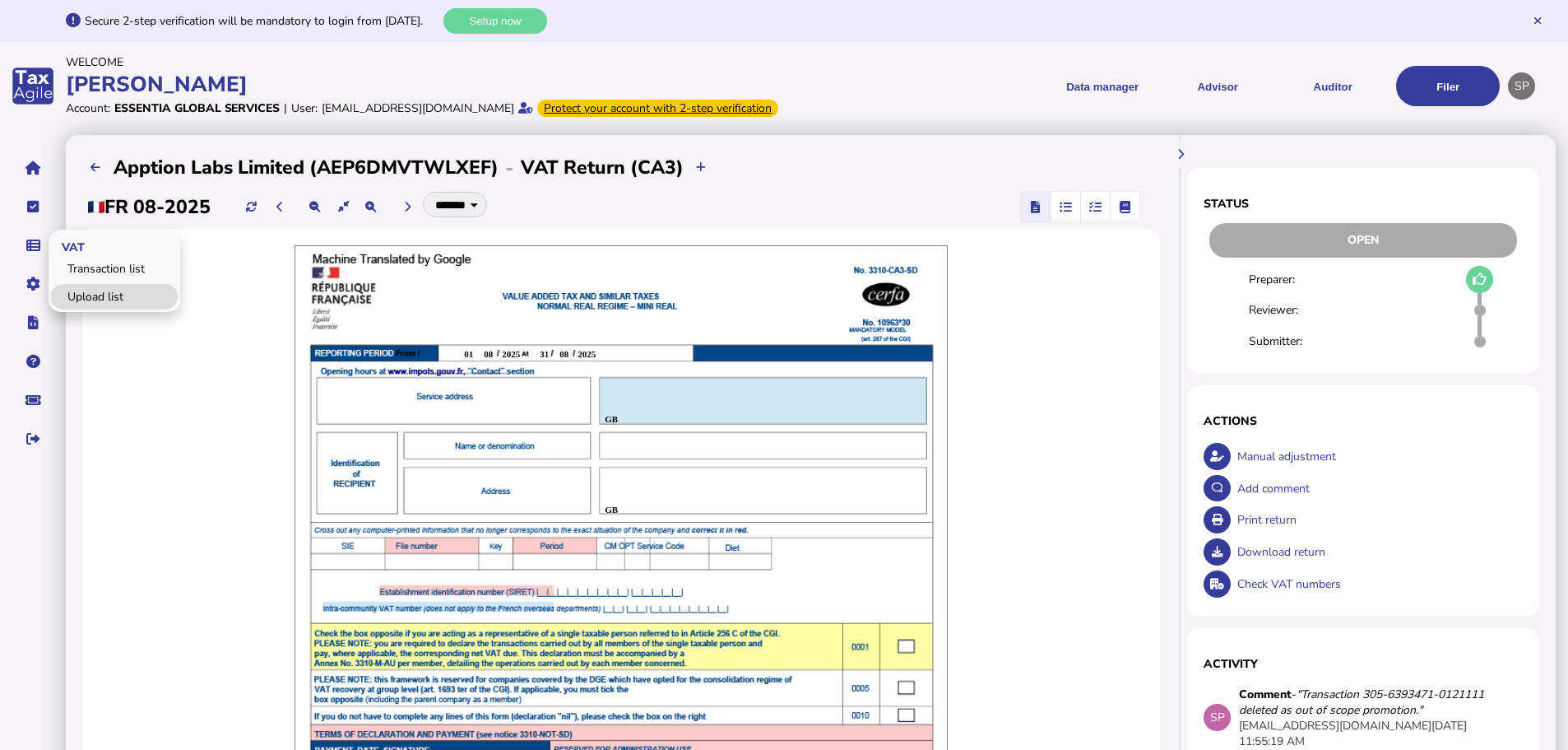
click at [106, 310] on link "Upload list" at bounding box center [114, 296] width 127 height 26
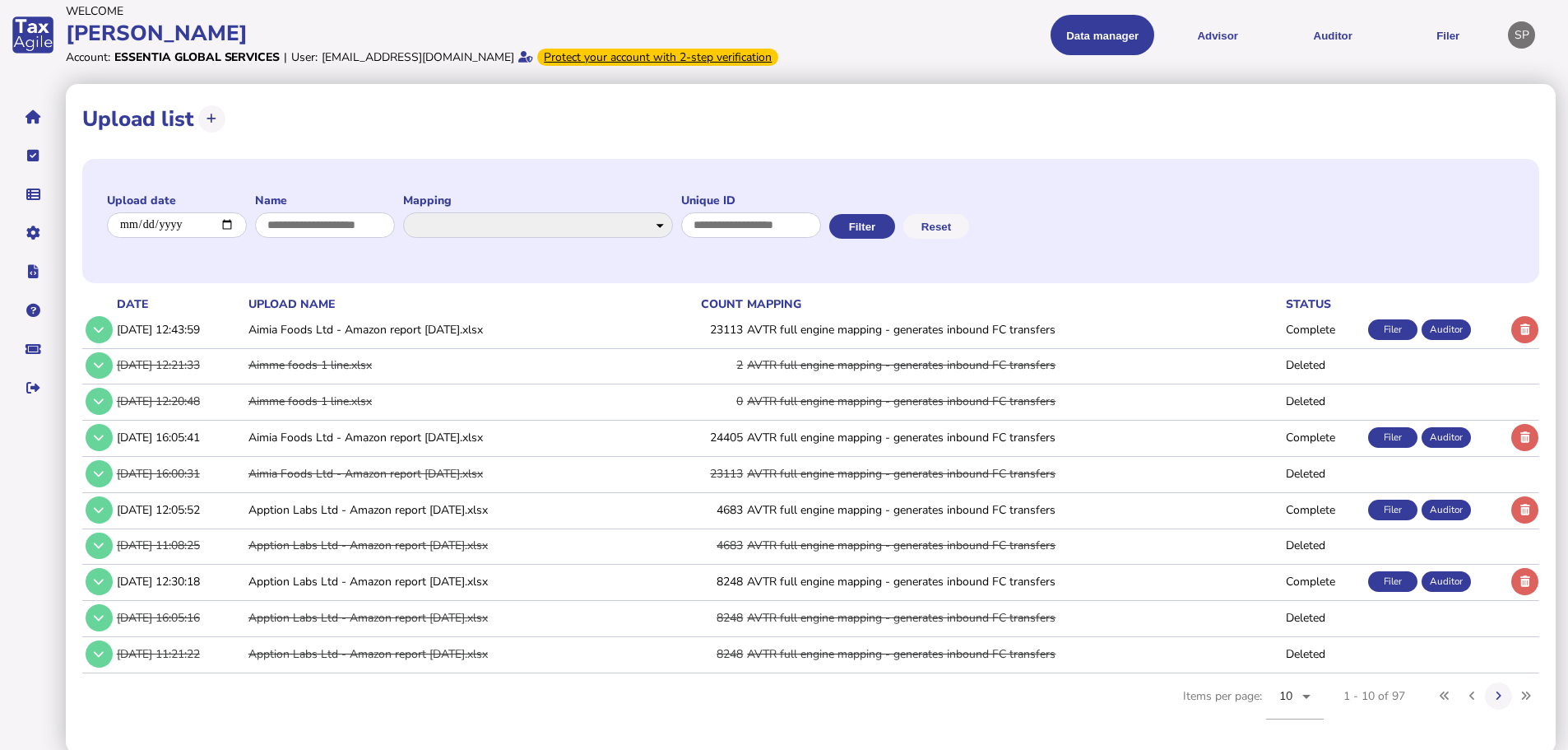
scroll to position [75, 0]
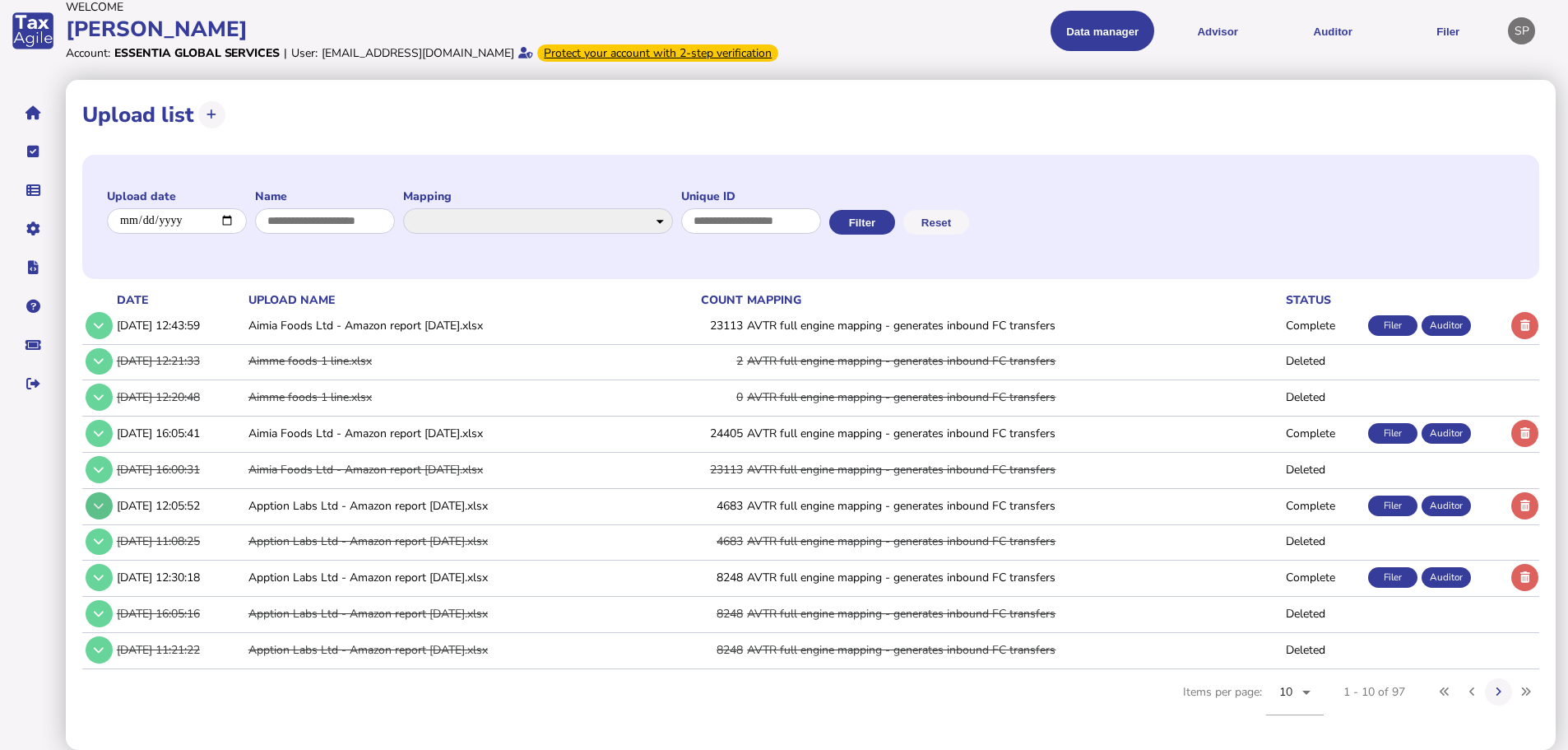
click at [109, 513] on button at bounding box center [99, 505] width 27 height 27
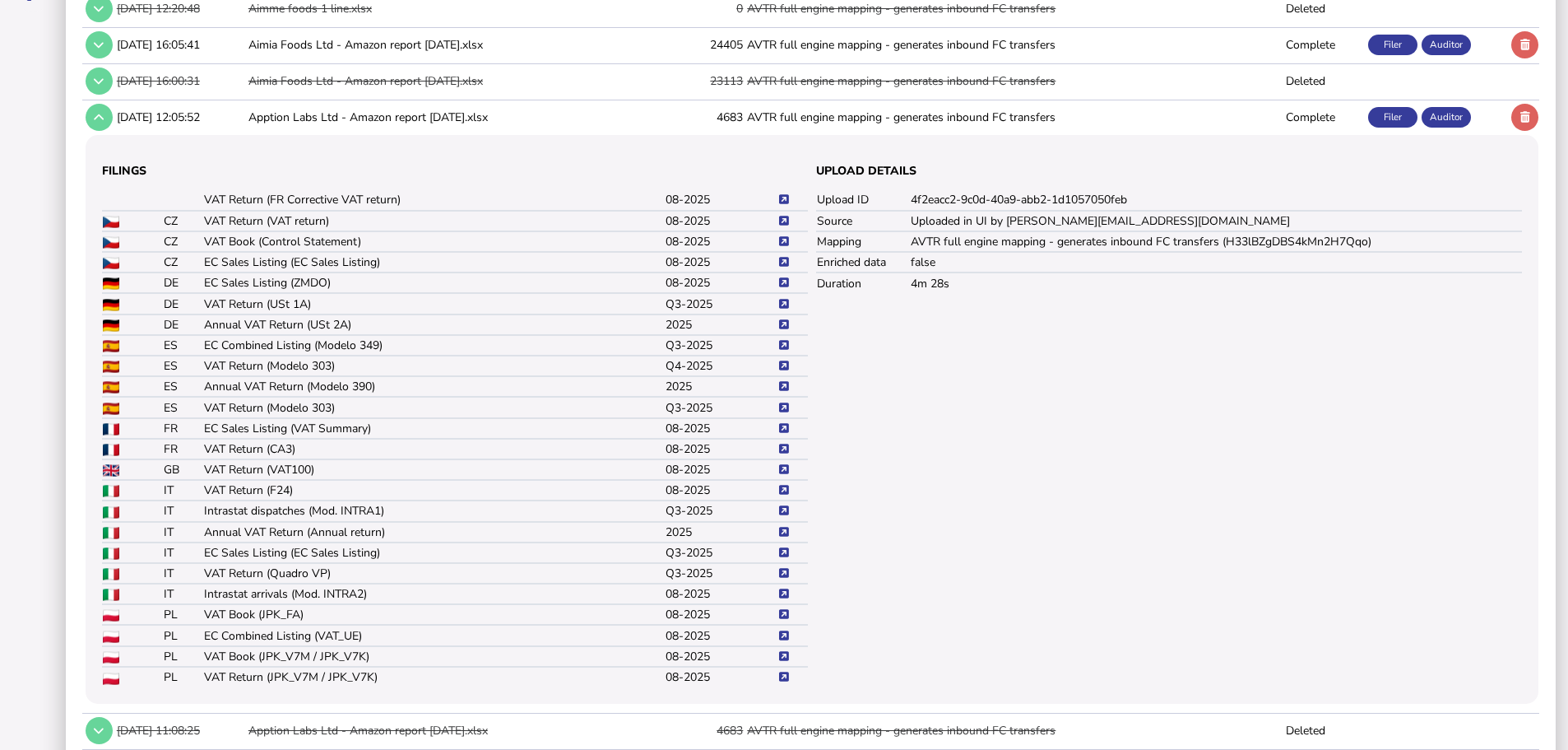
scroll to position [487, 0]
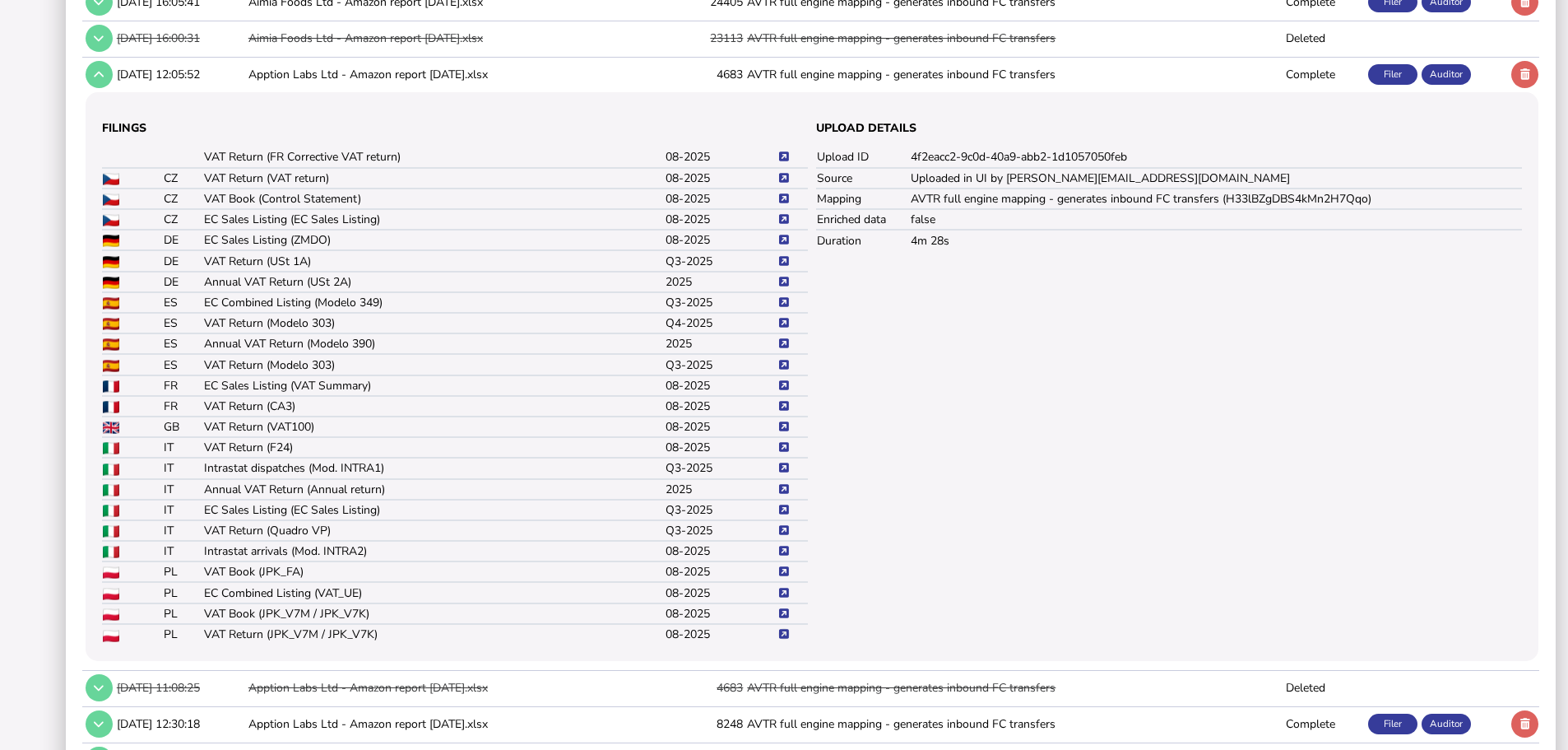
click at [786, 640] on icon at bounding box center [784, 634] width 10 height 11
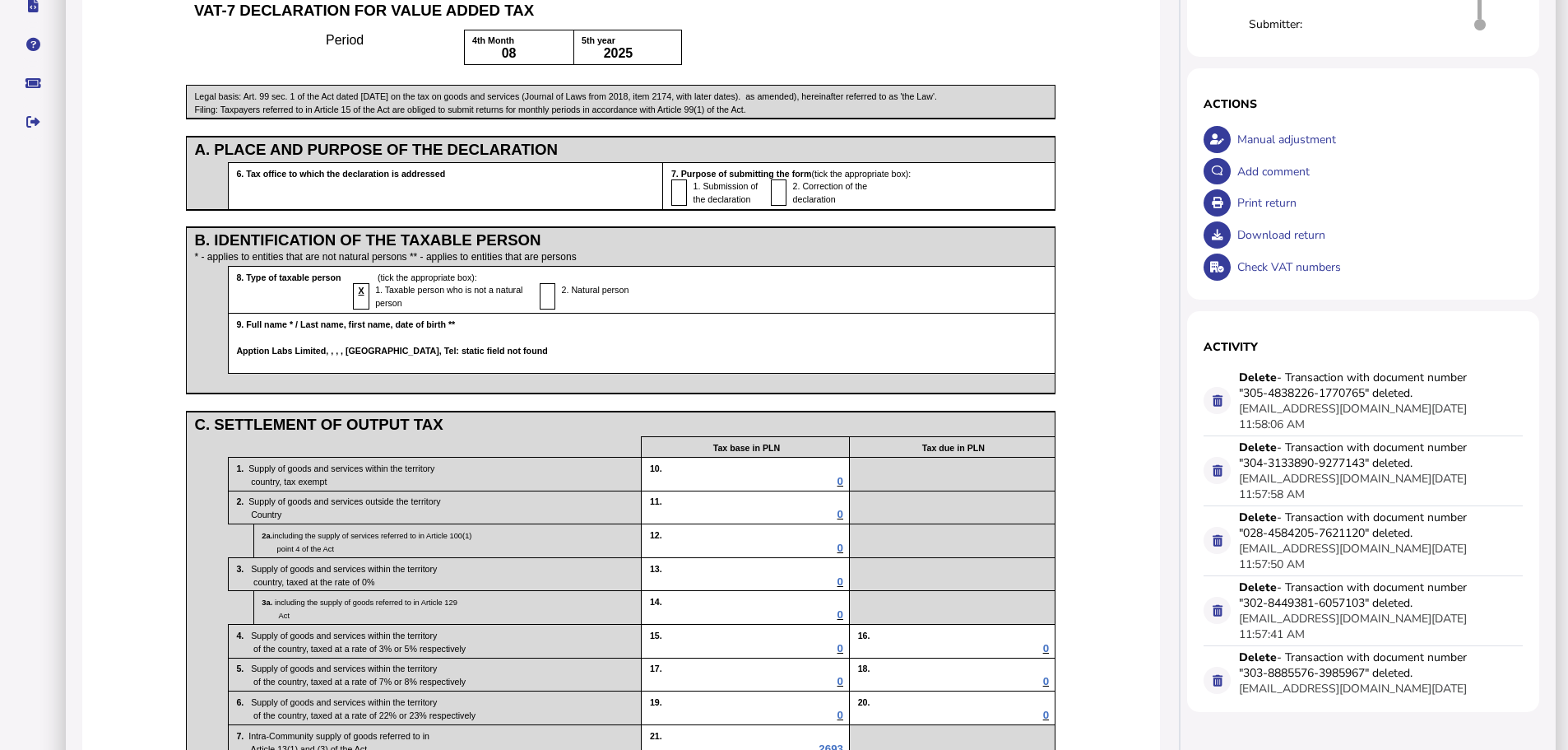
scroll to position [329, 0]
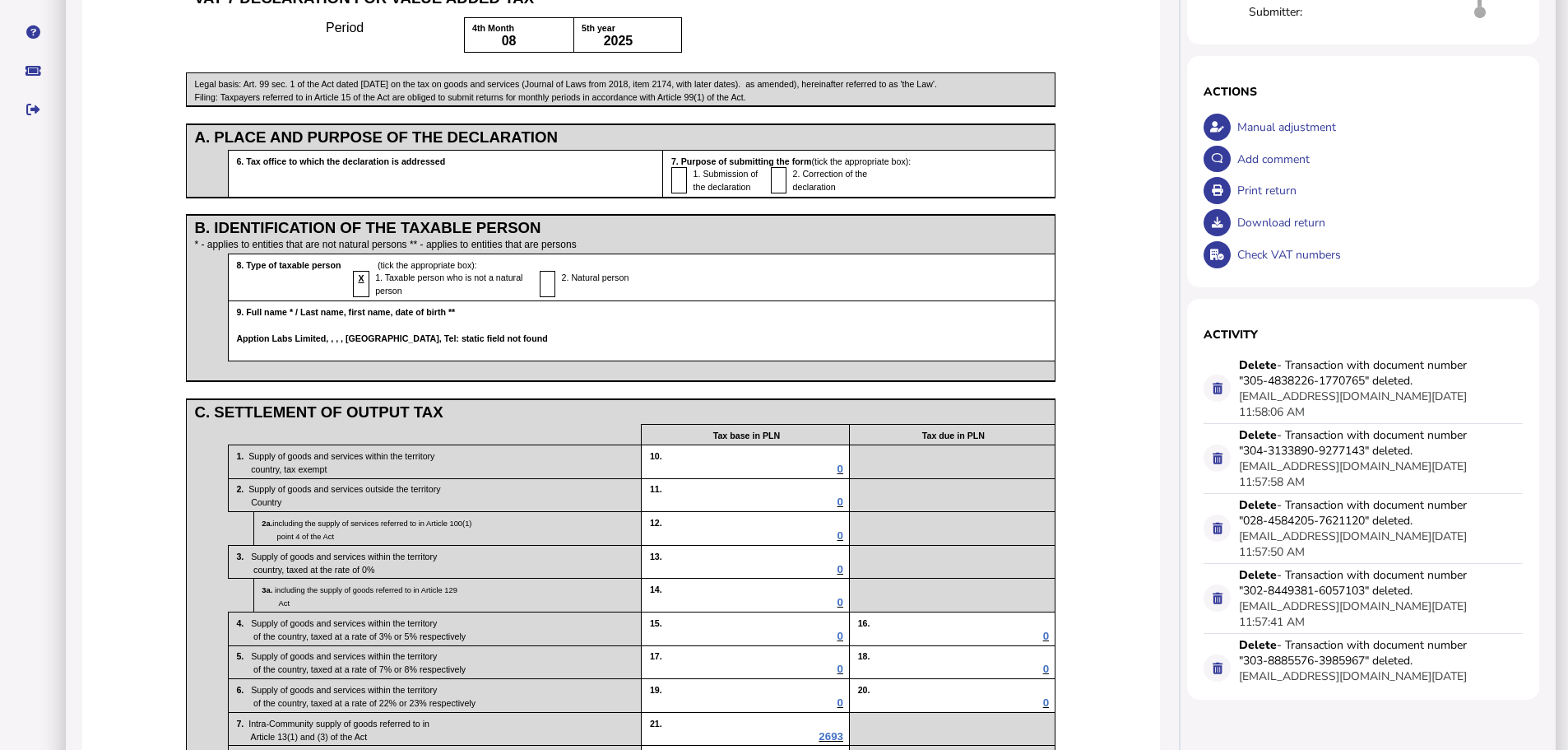
click at [1268, 175] on div "Add comment" at bounding box center [1378, 159] width 291 height 32
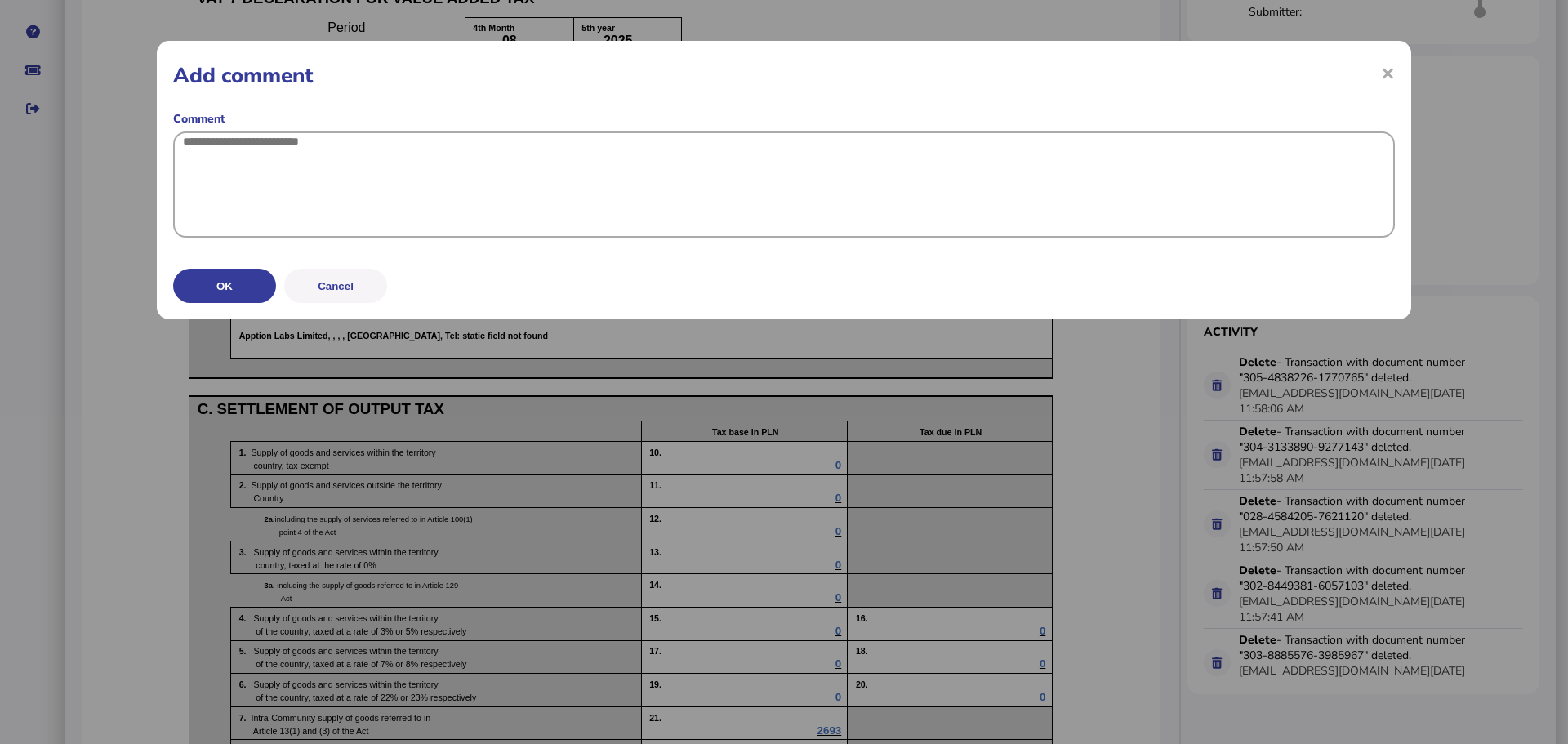
click at [623, 208] on textarea at bounding box center [784, 185] width 1222 height 106
paste textarea "**********"
drag, startPoint x: 373, startPoint y: 141, endPoint x: 245, endPoint y: 143, distance: 128.0
click at [245, 143] on textarea "**********" at bounding box center [784, 185] width 1222 height 106
drag, startPoint x: 190, startPoint y: 138, endPoint x: 181, endPoint y: 138, distance: 9.0
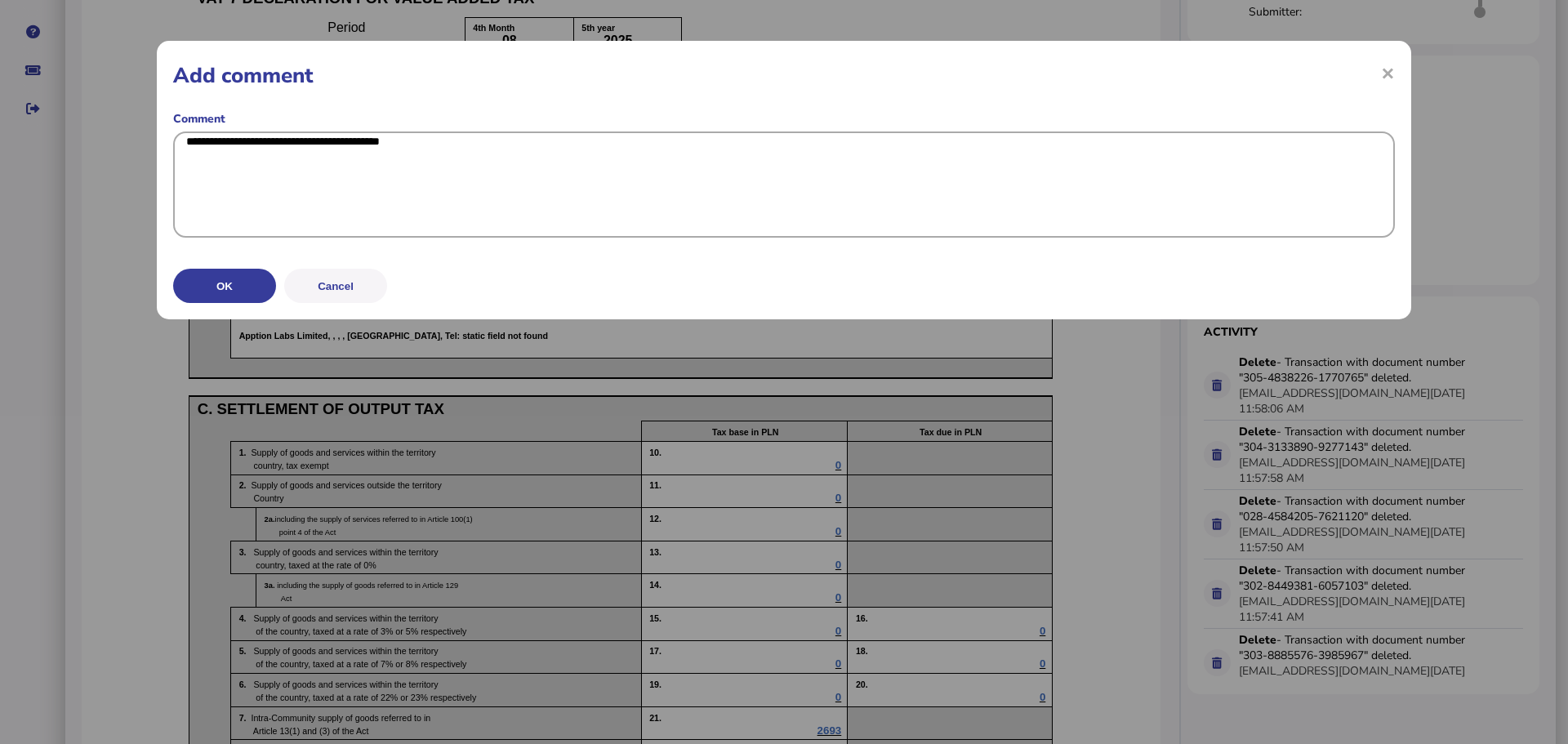
click at [181, 138] on textarea "**********" at bounding box center [784, 185] width 1222 height 106
click at [460, 145] on textarea "**********" at bounding box center [784, 185] width 1222 height 106
type textarea "**********"
click at [256, 301] on button "OK" at bounding box center [225, 284] width 103 height 34
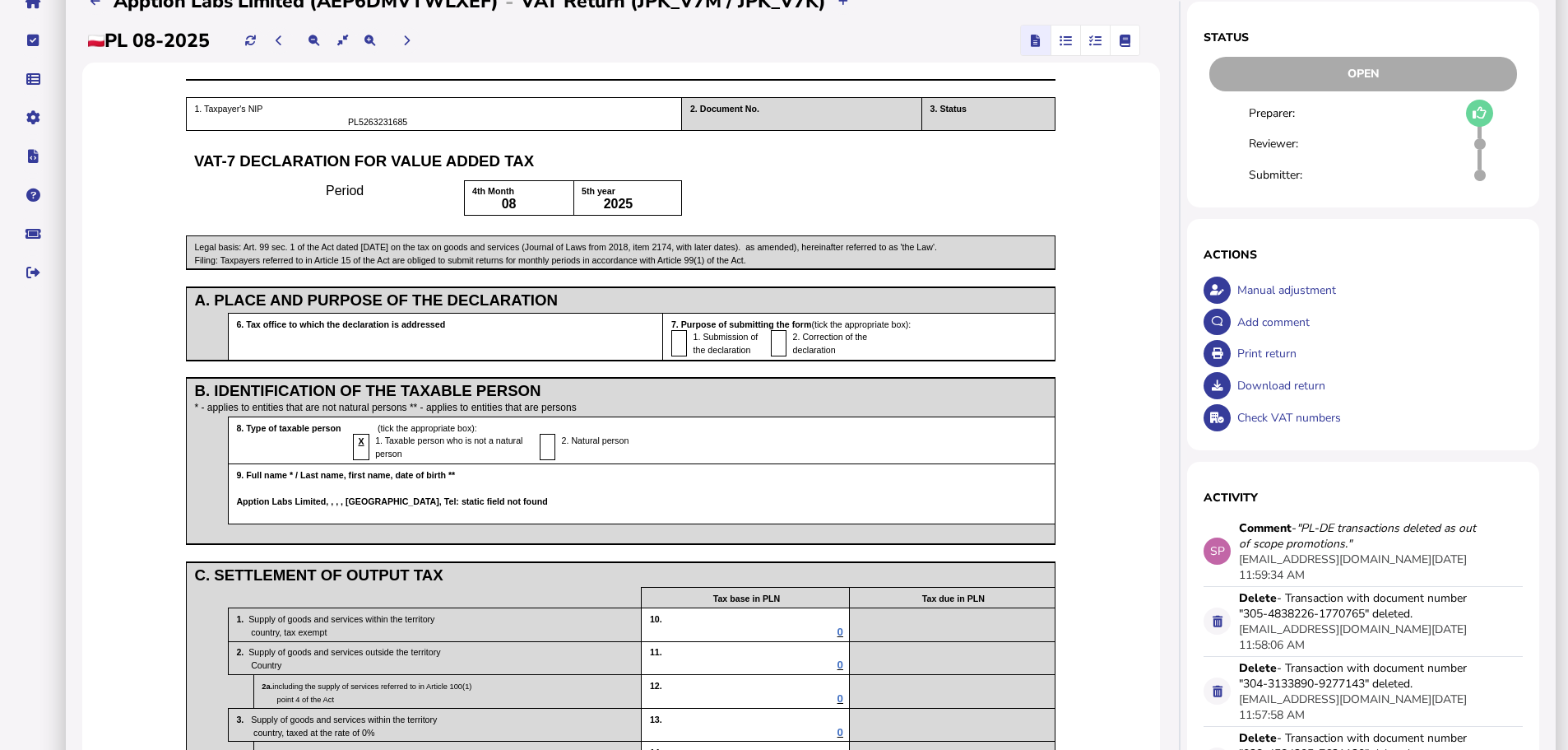
scroll to position [0, 0]
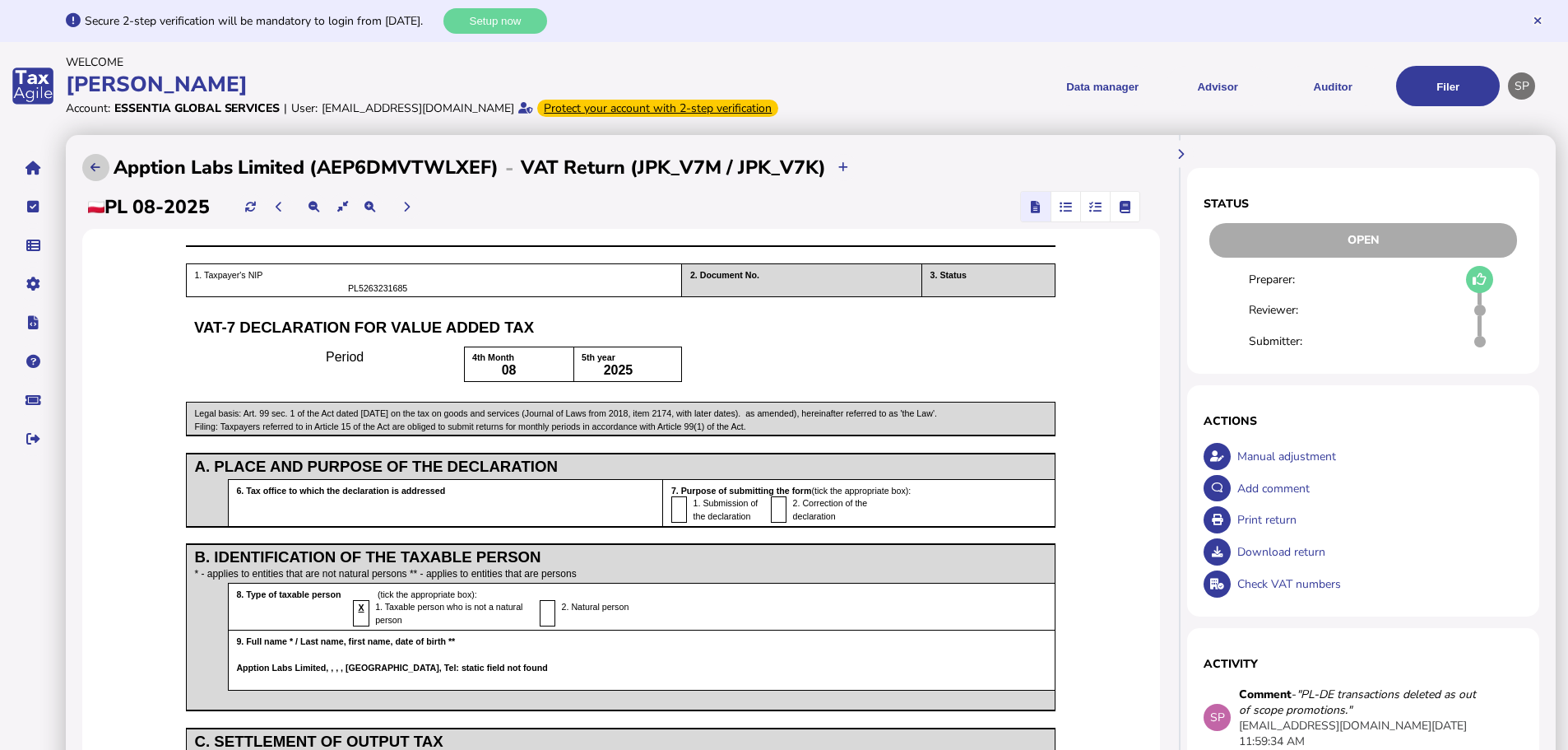
click at [95, 173] on icon at bounding box center [95, 167] width 10 height 11
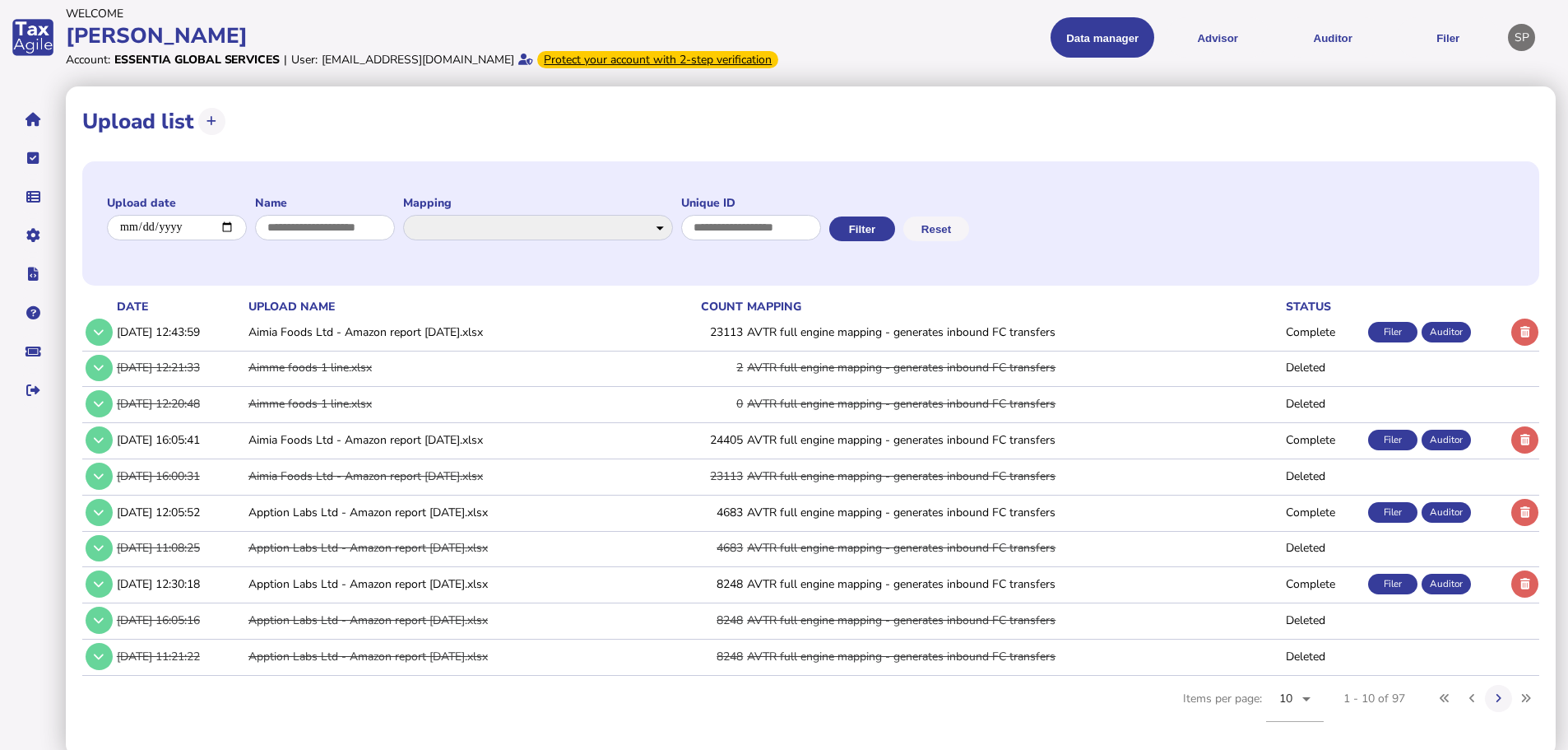
scroll to position [75, 0]
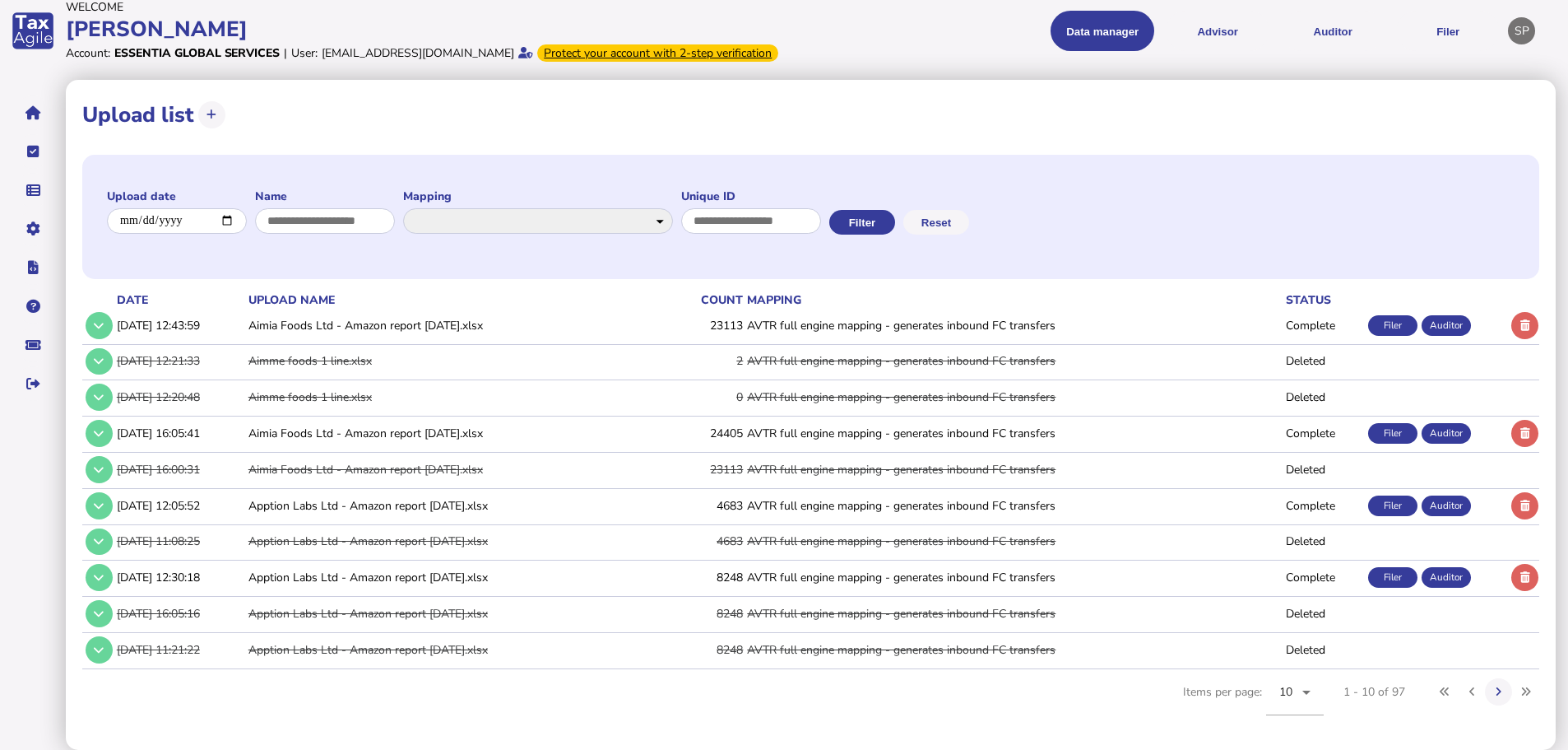
click at [342, 510] on td "Apption Labs Ltd - Amazon report [DATE].xlsx" at bounding box center [455, 505] width 420 height 34
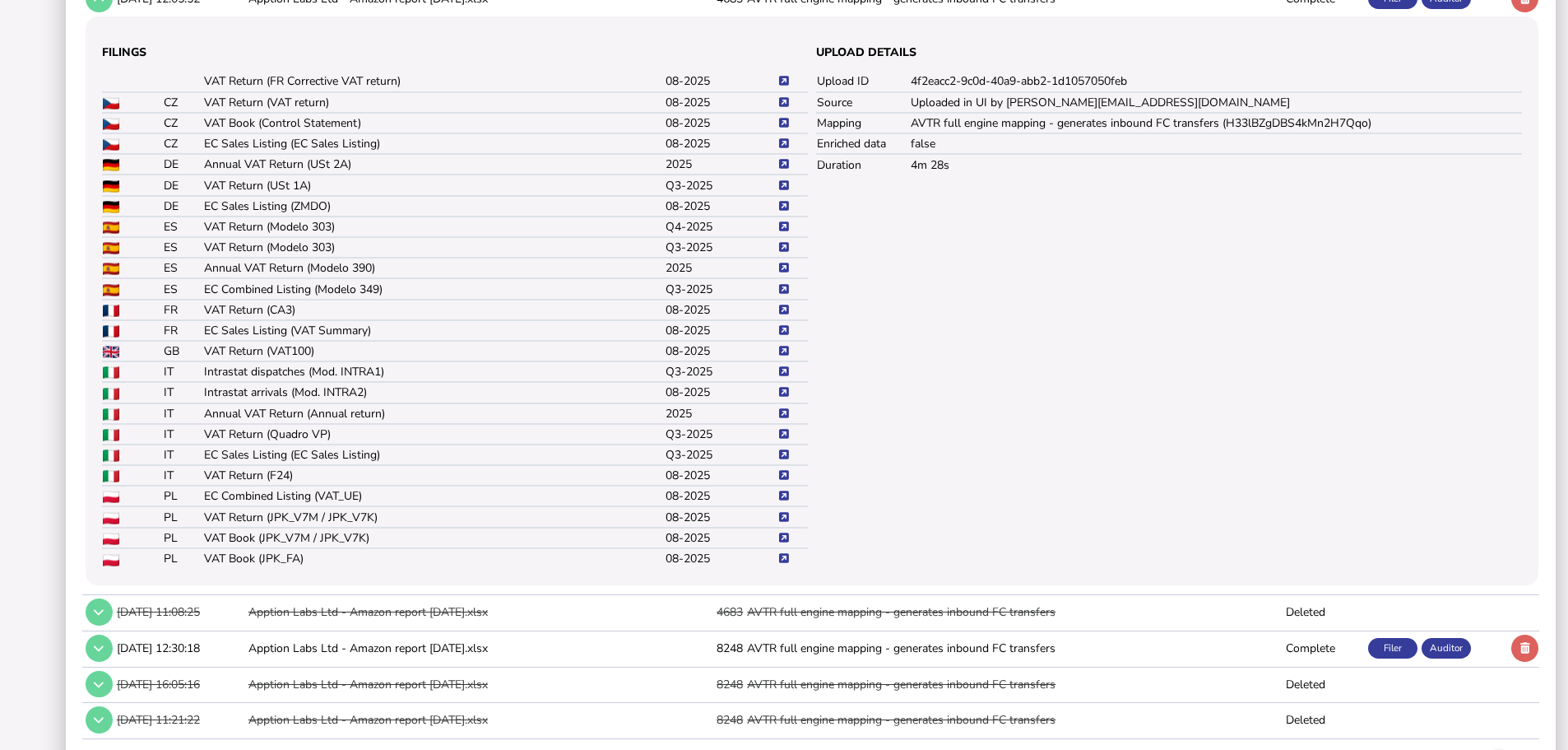
scroll to position [569, 0]
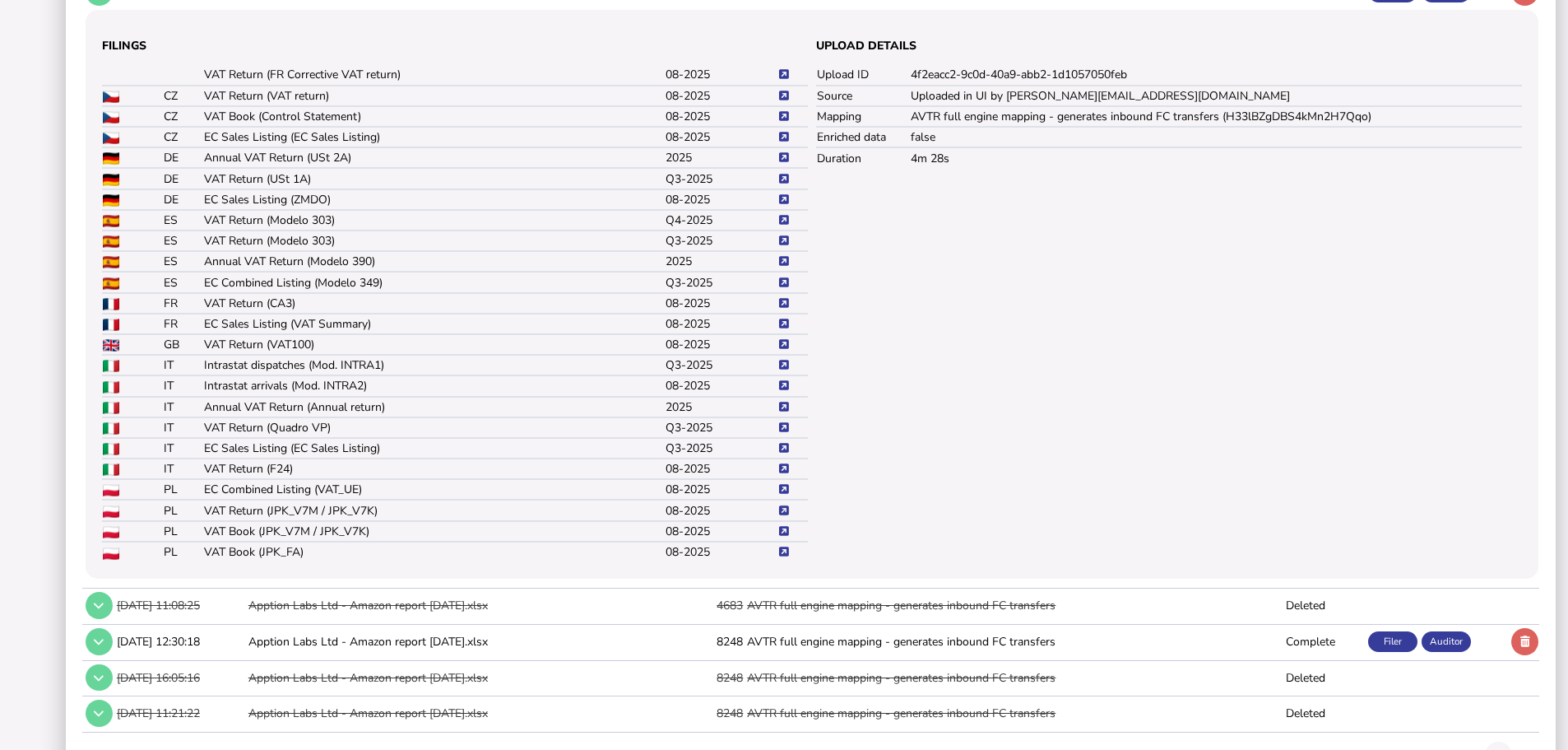
click at [783, 516] on icon at bounding box center [784, 510] width 10 height 11
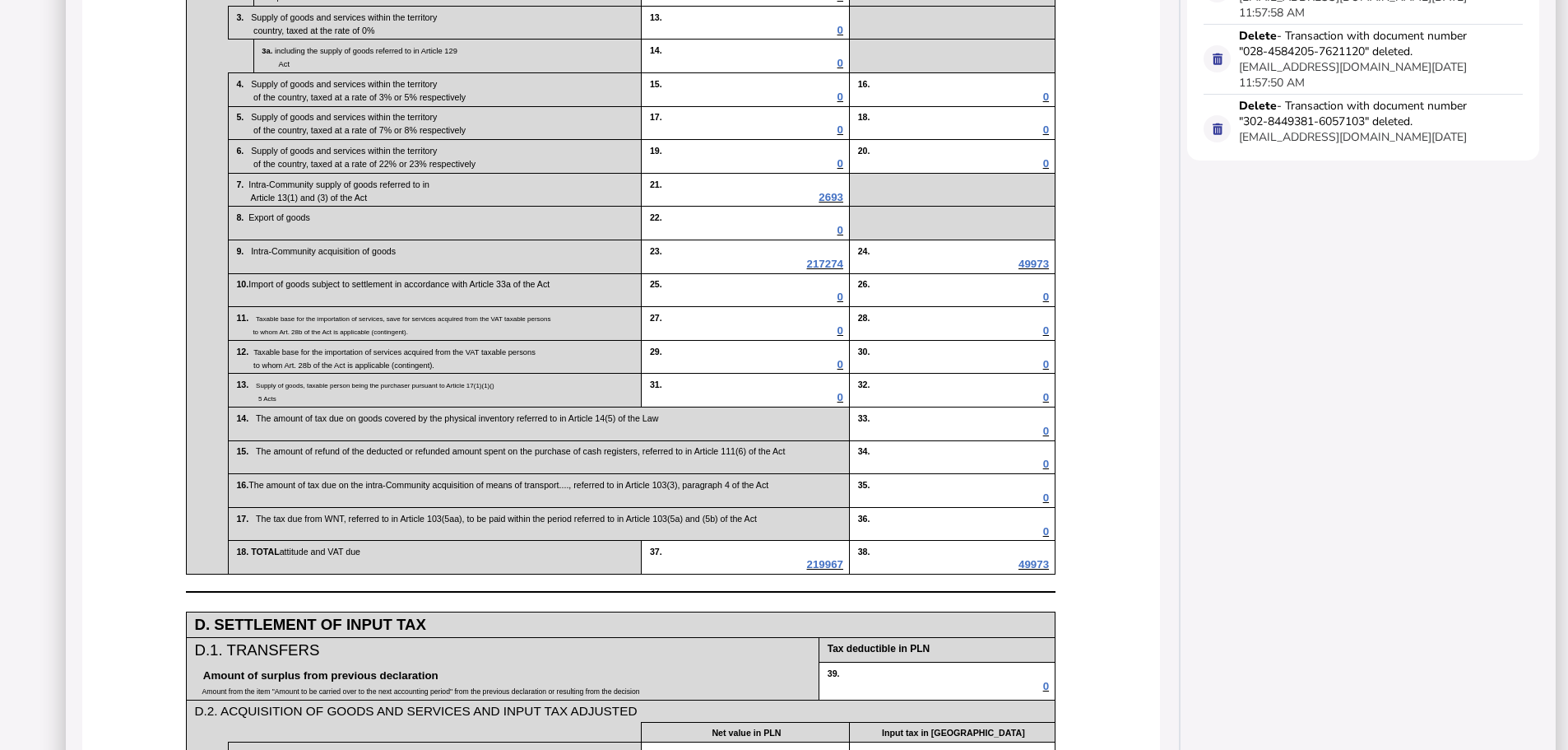
scroll to position [897, 0]
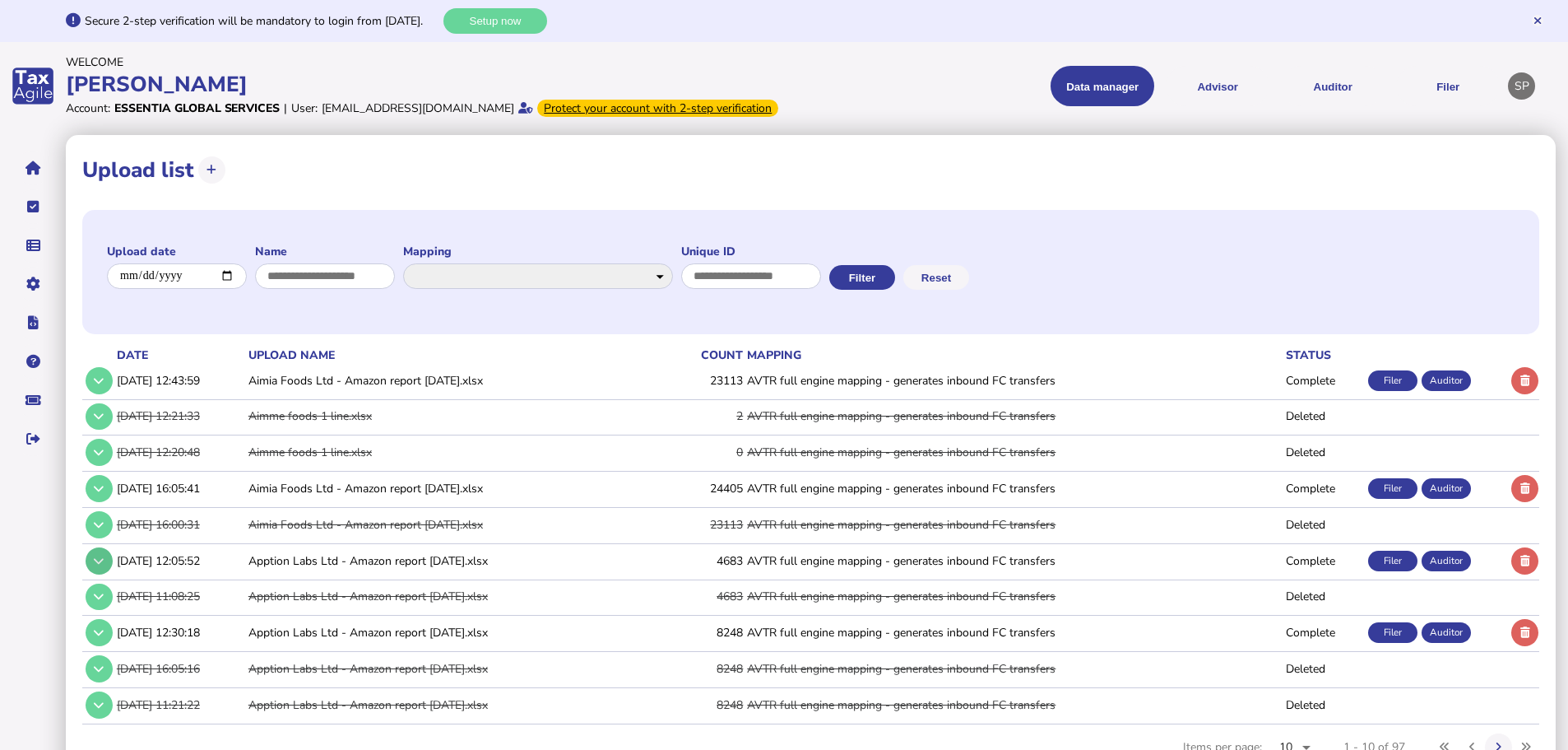
click at [92, 575] on button at bounding box center [99, 561] width 27 height 27
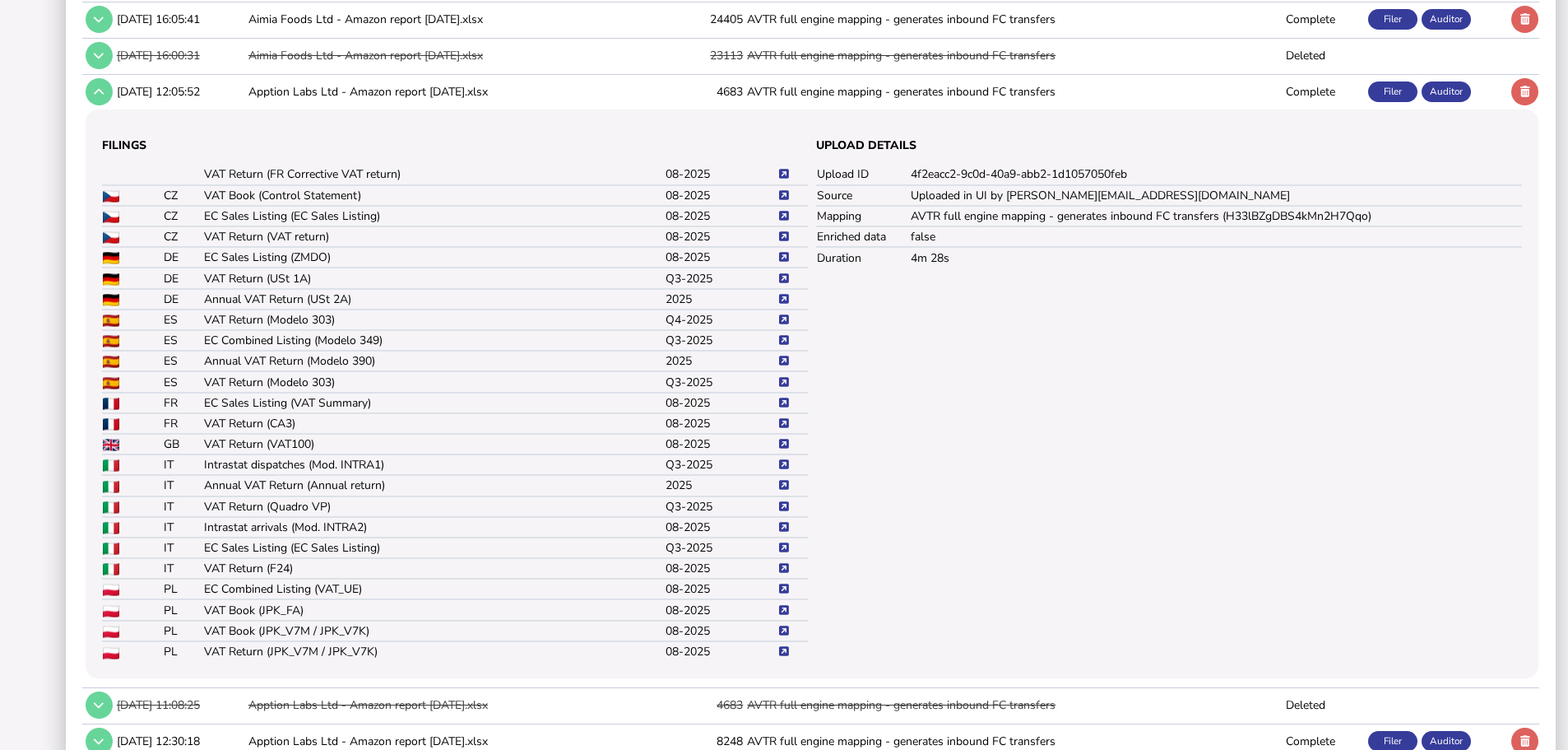
scroll to position [494, 0]
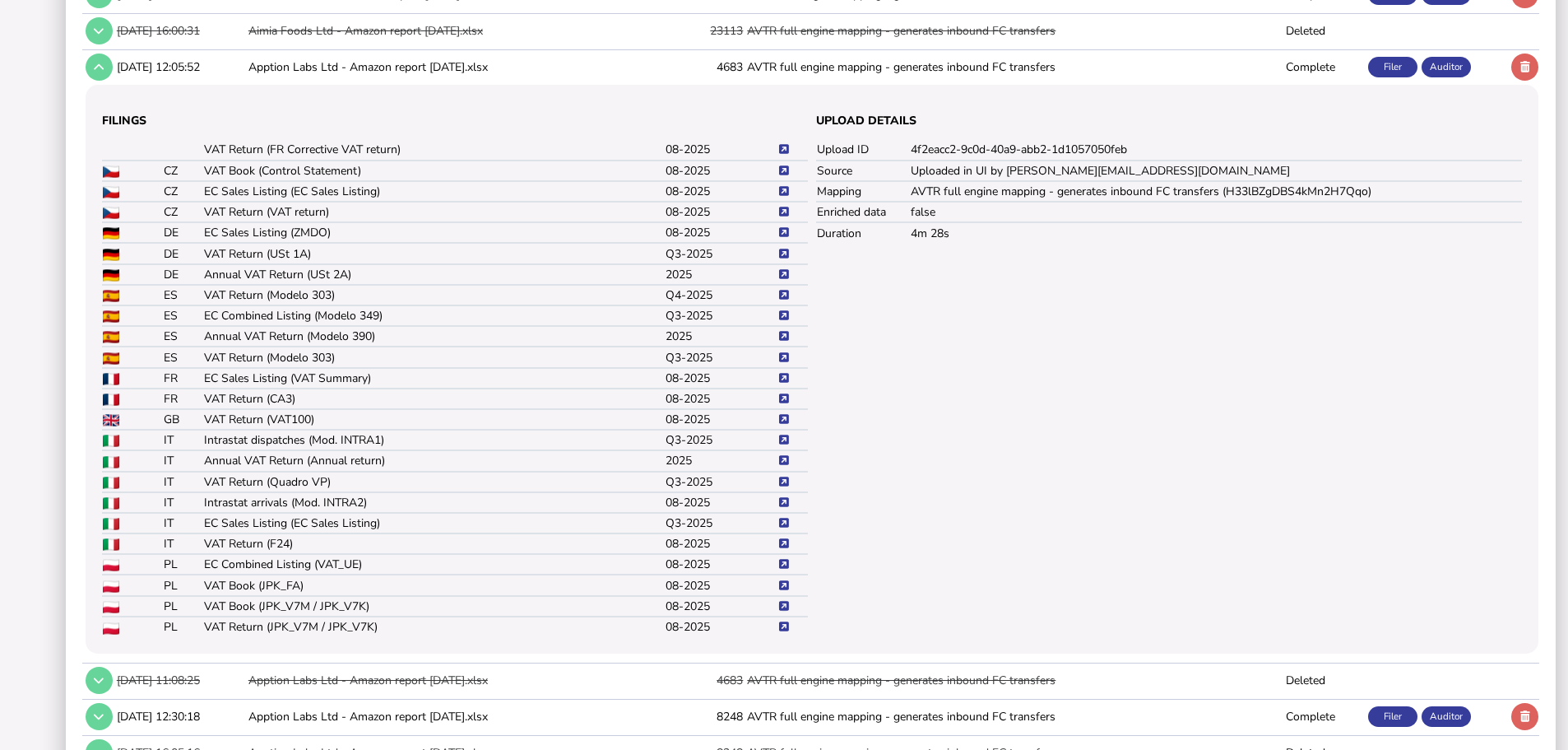
click at [787, 612] on icon at bounding box center [784, 606] width 10 height 11
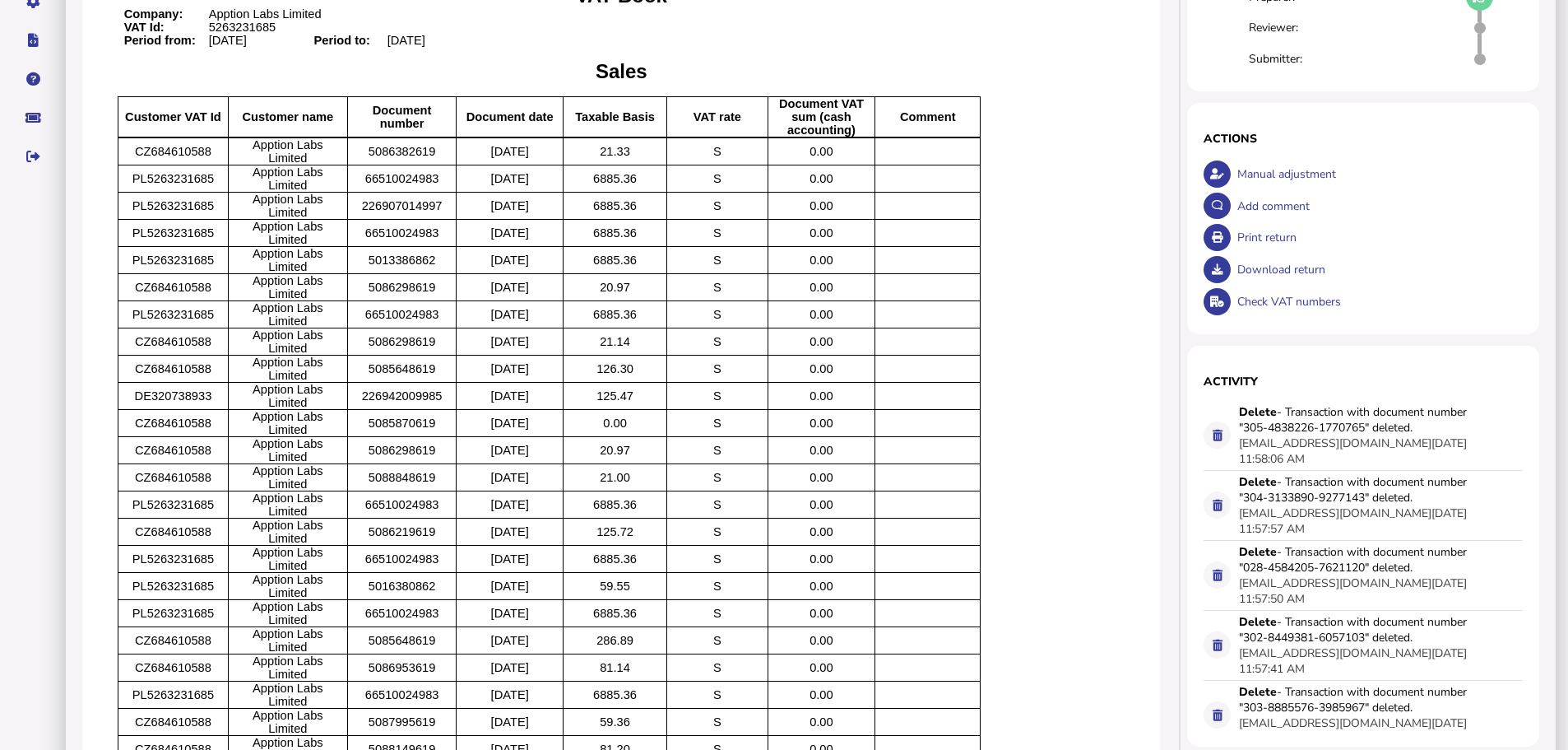
scroll to position [247, 0]
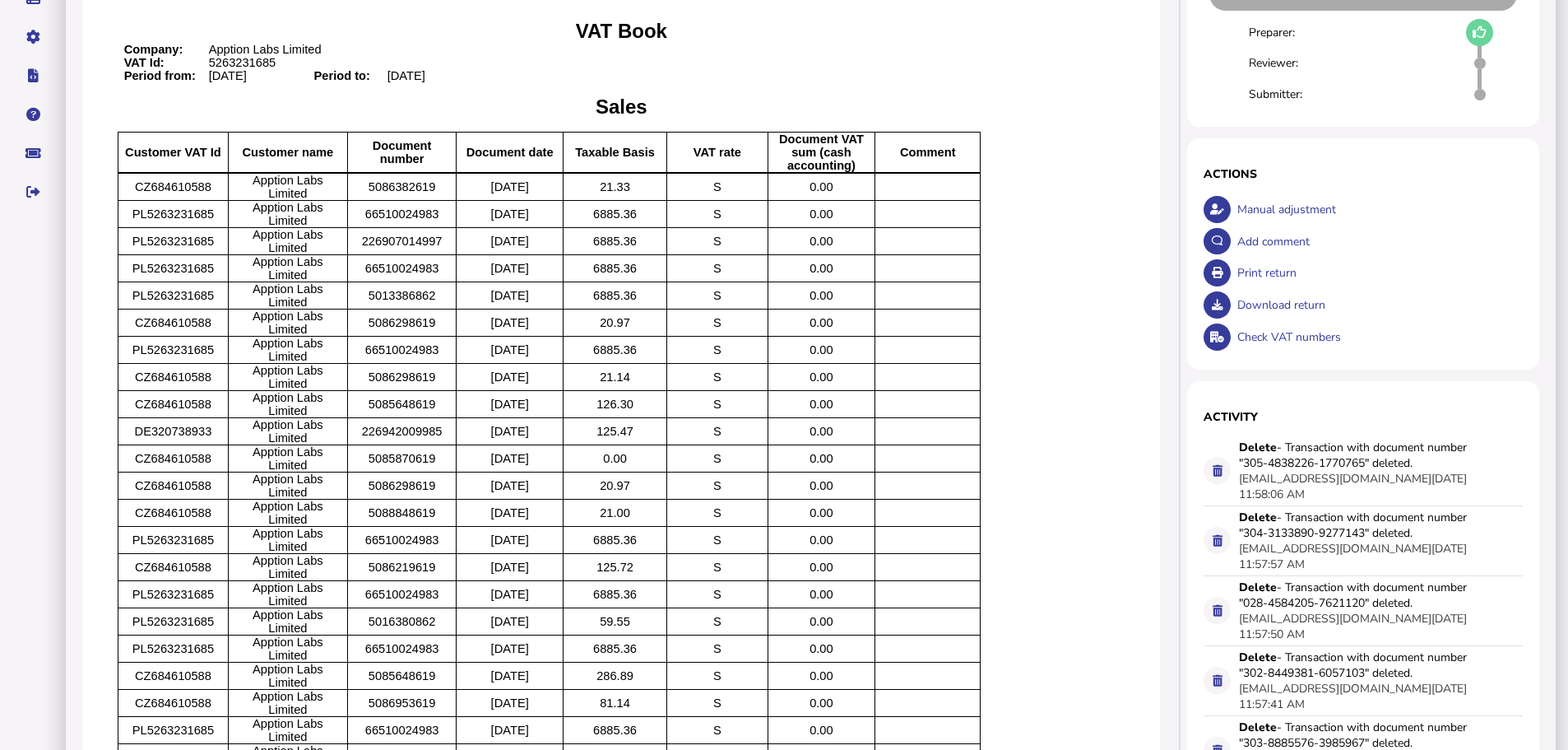
drag, startPoint x: 446, startPoint y: 370, endPoint x: 387, endPoint y: 370, distance: 59.0
click at [387, 452] on span "5085870619" at bounding box center [402, 459] width 67 height 13
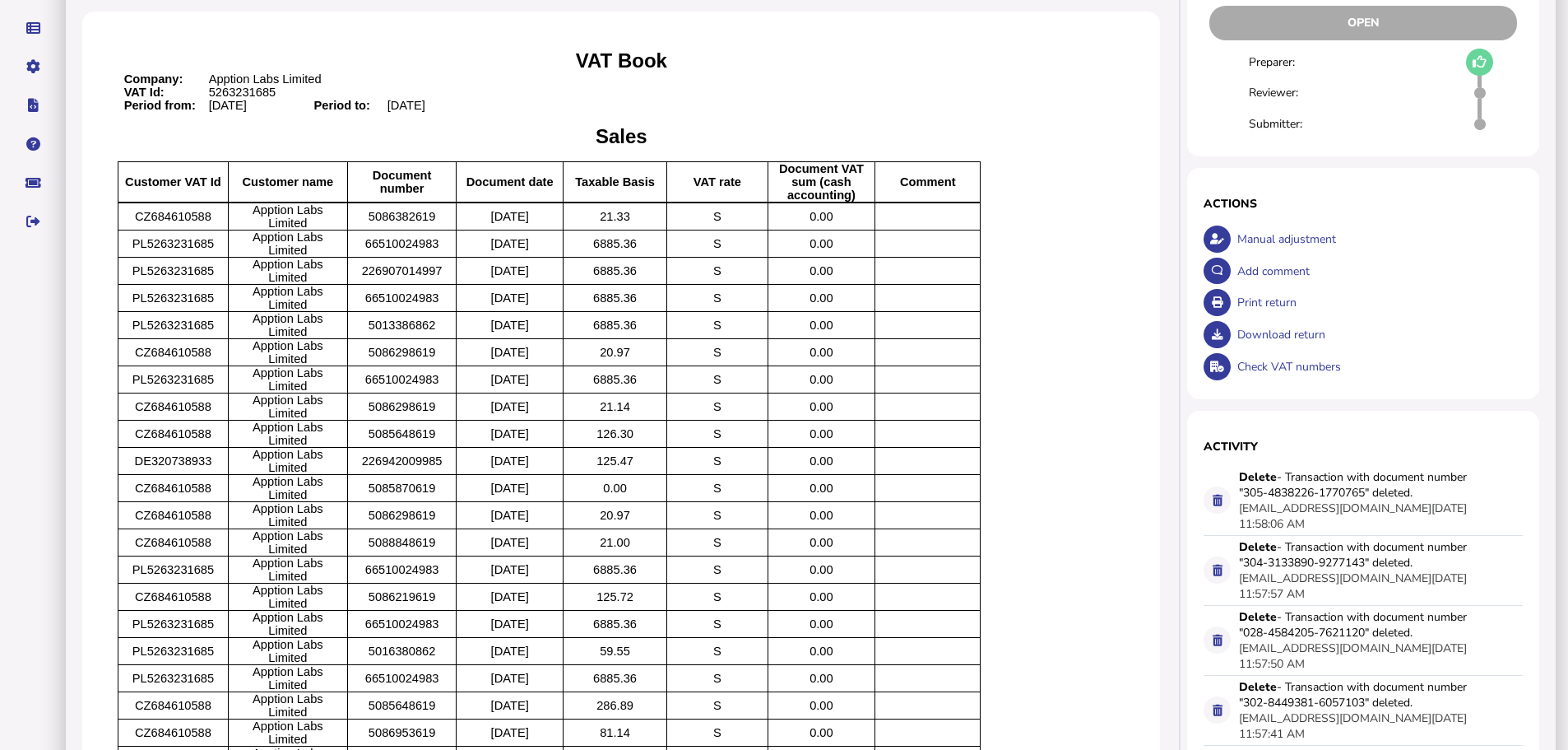
scroll to position [209, 0]
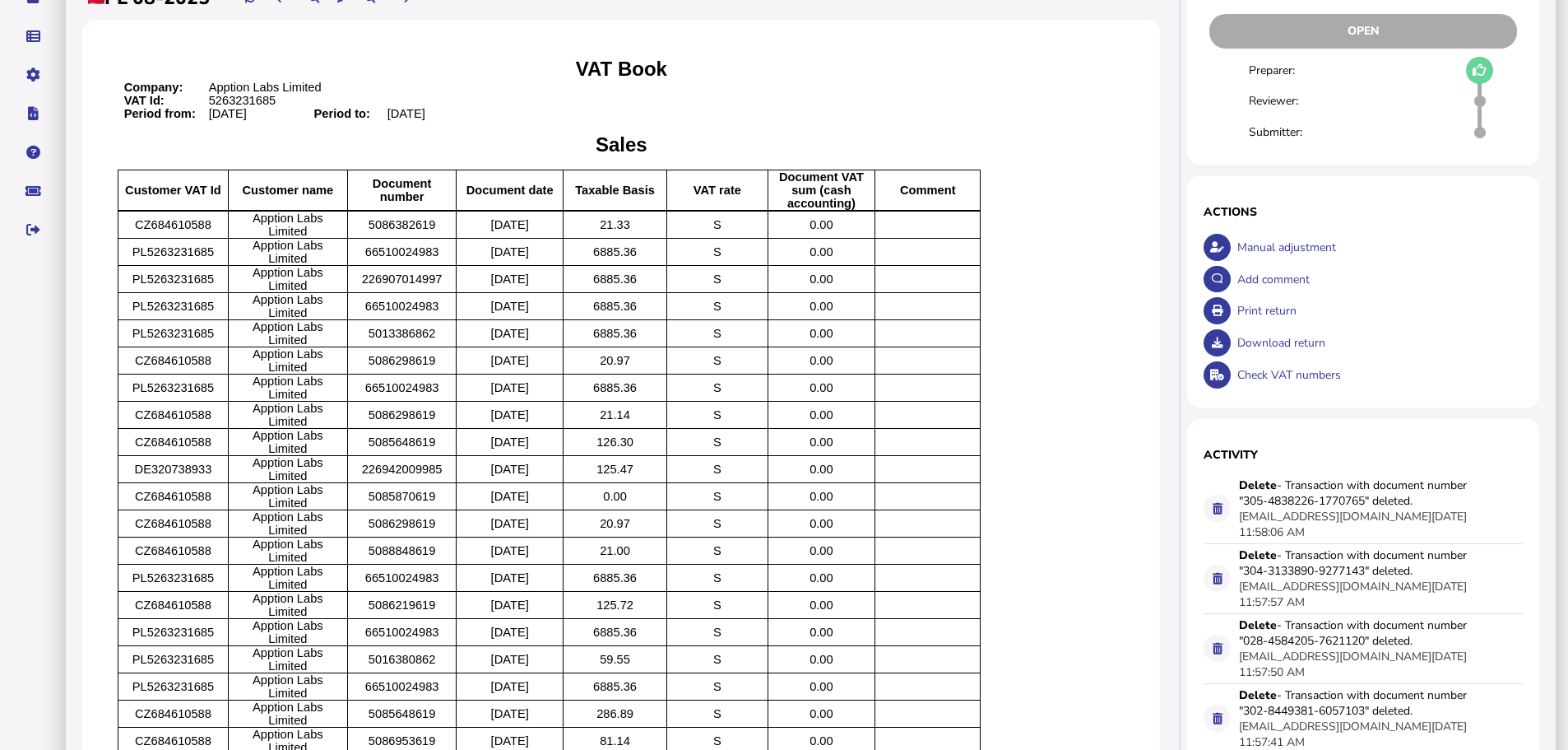
click at [1268, 296] on div "Add comment" at bounding box center [1378, 279] width 291 height 32
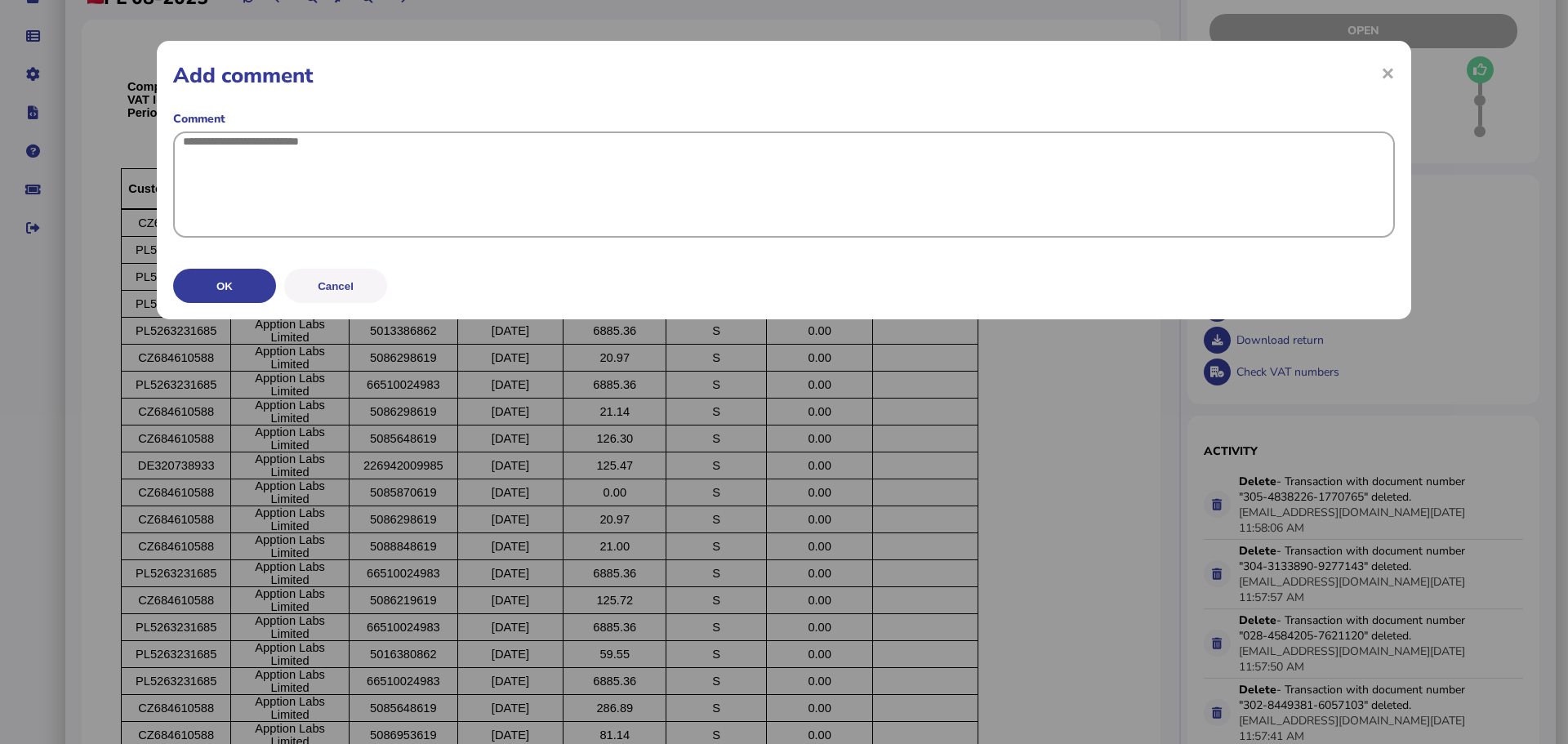
click at [507, 194] on textarea at bounding box center [784, 185] width 1222 height 106
paste textarea "**********"
click at [373, 141] on textarea "**********" at bounding box center [784, 185] width 1222 height 106
type textarea "**********"
click at [356, 301] on button "Cancel" at bounding box center [336, 284] width 103 height 34
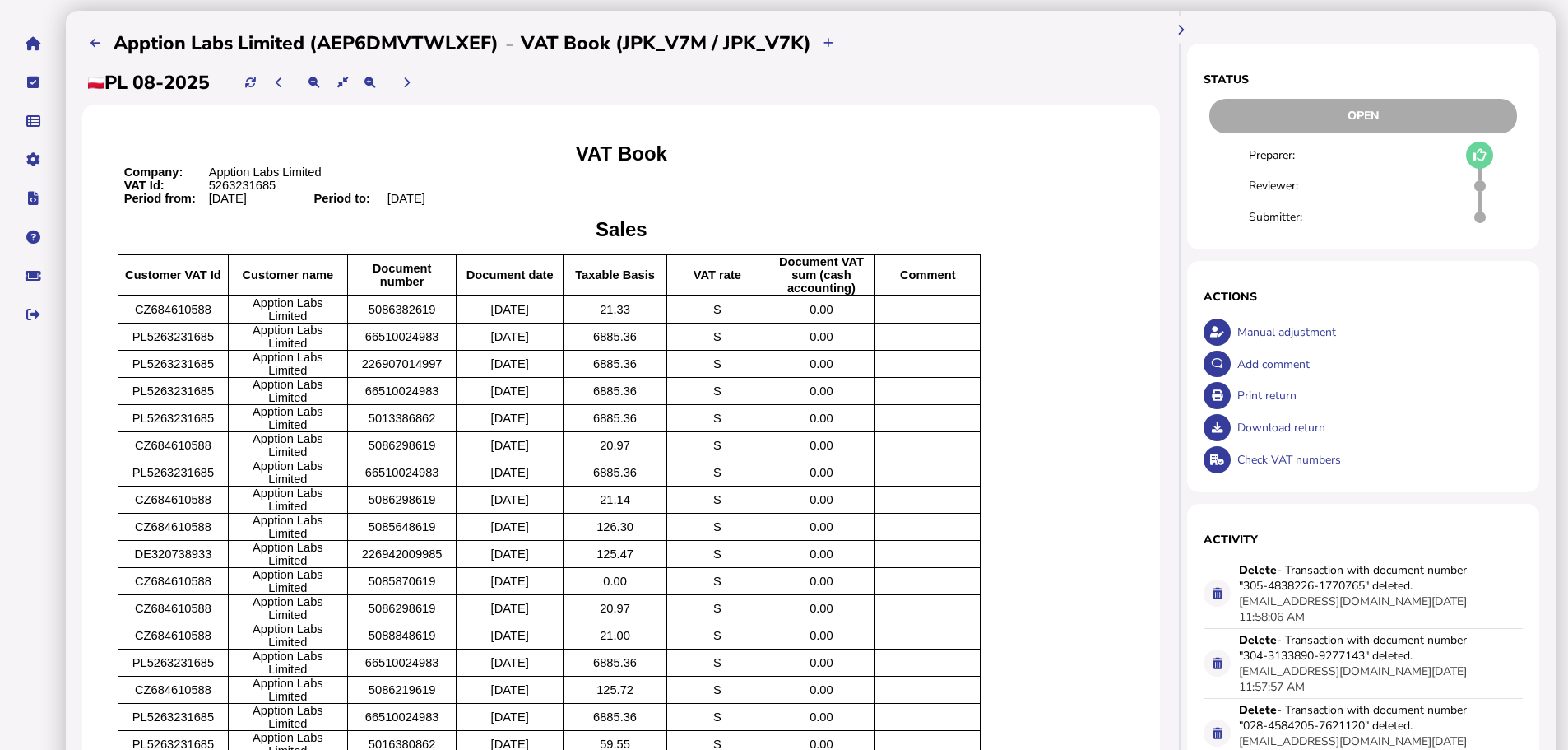
scroll to position [0, 0]
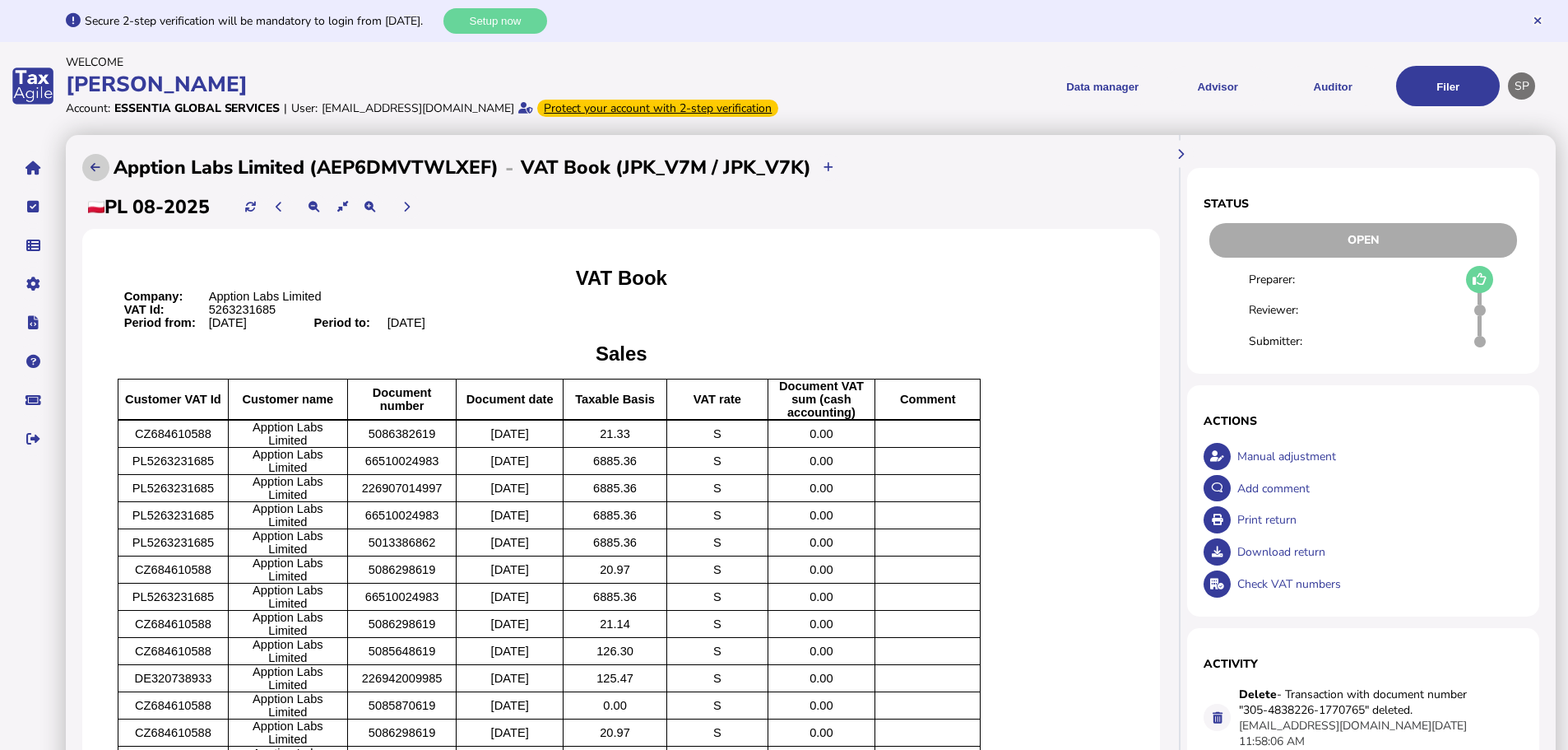
click at [91, 173] on icon at bounding box center [95, 167] width 10 height 11
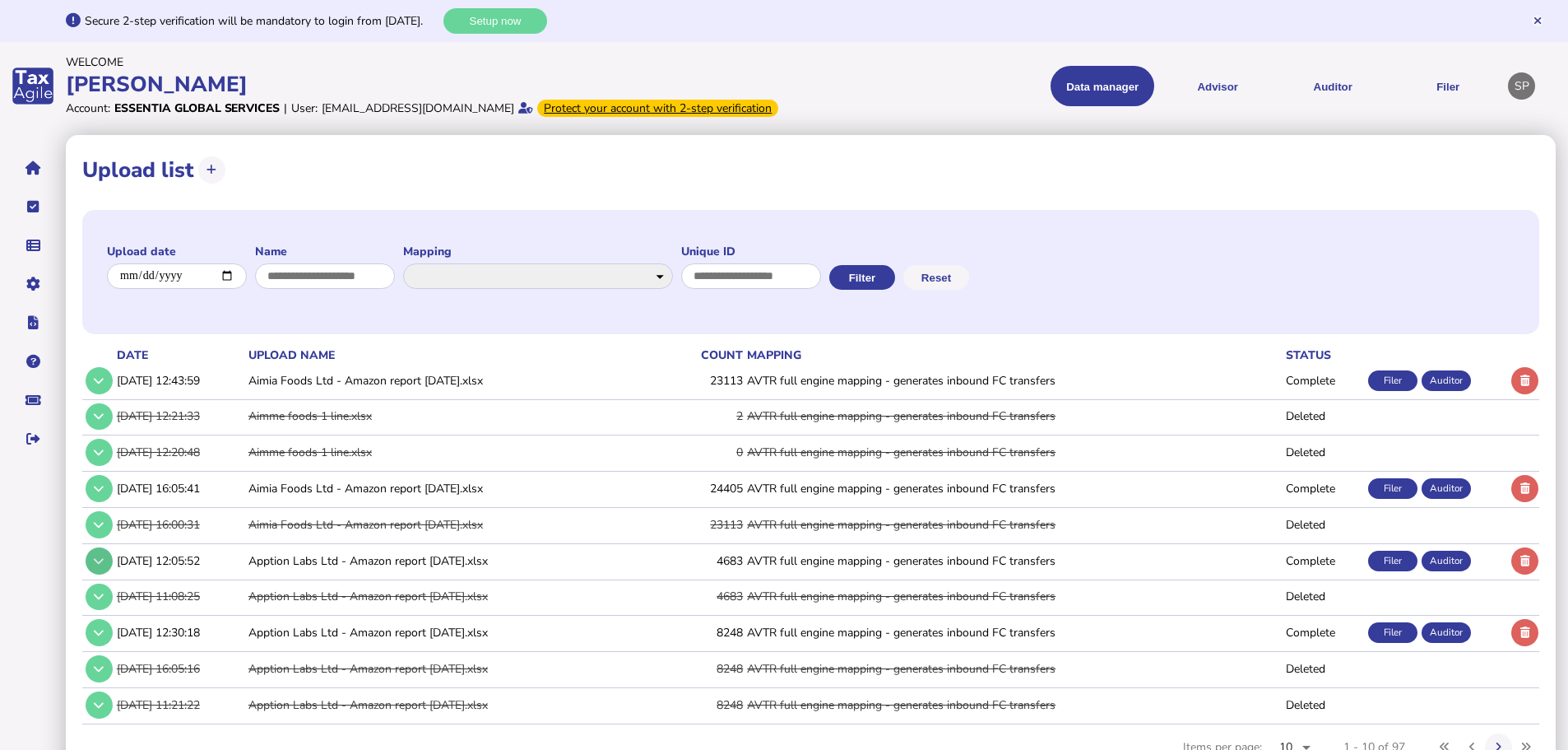
click at [101, 566] on icon at bounding box center [99, 561] width 10 height 11
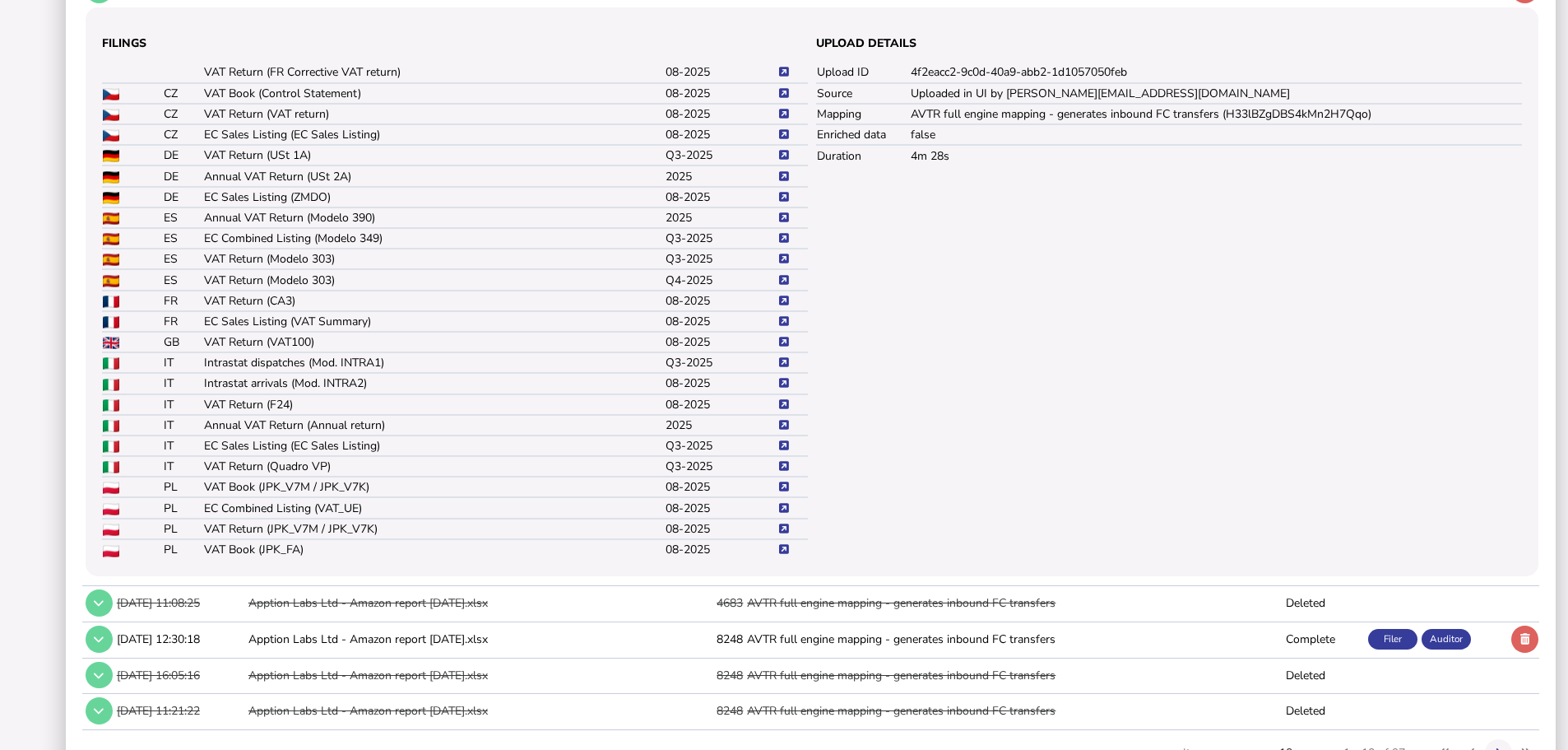
scroll to position [576, 0]
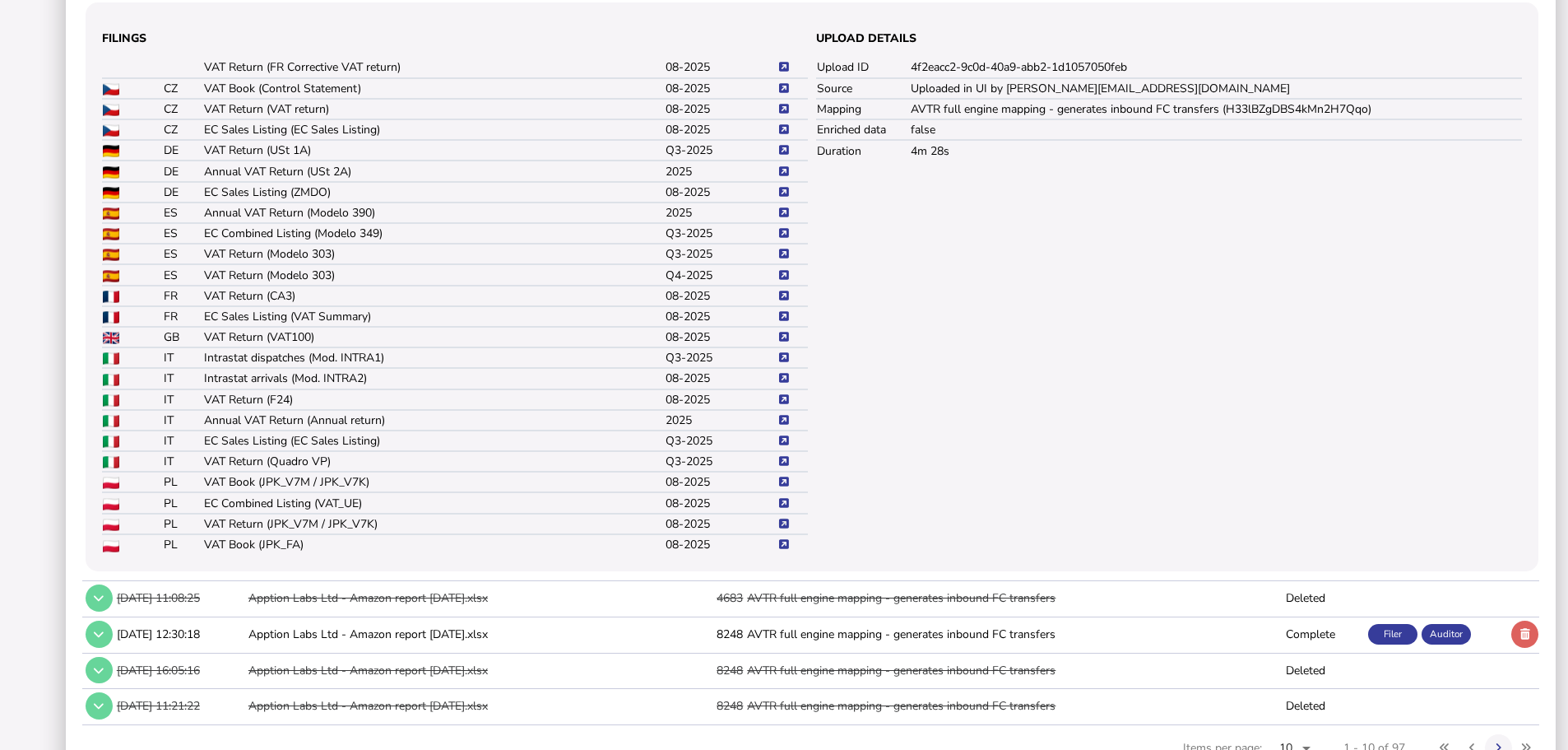
click at [788, 529] on icon at bounding box center [784, 524] width 10 height 11
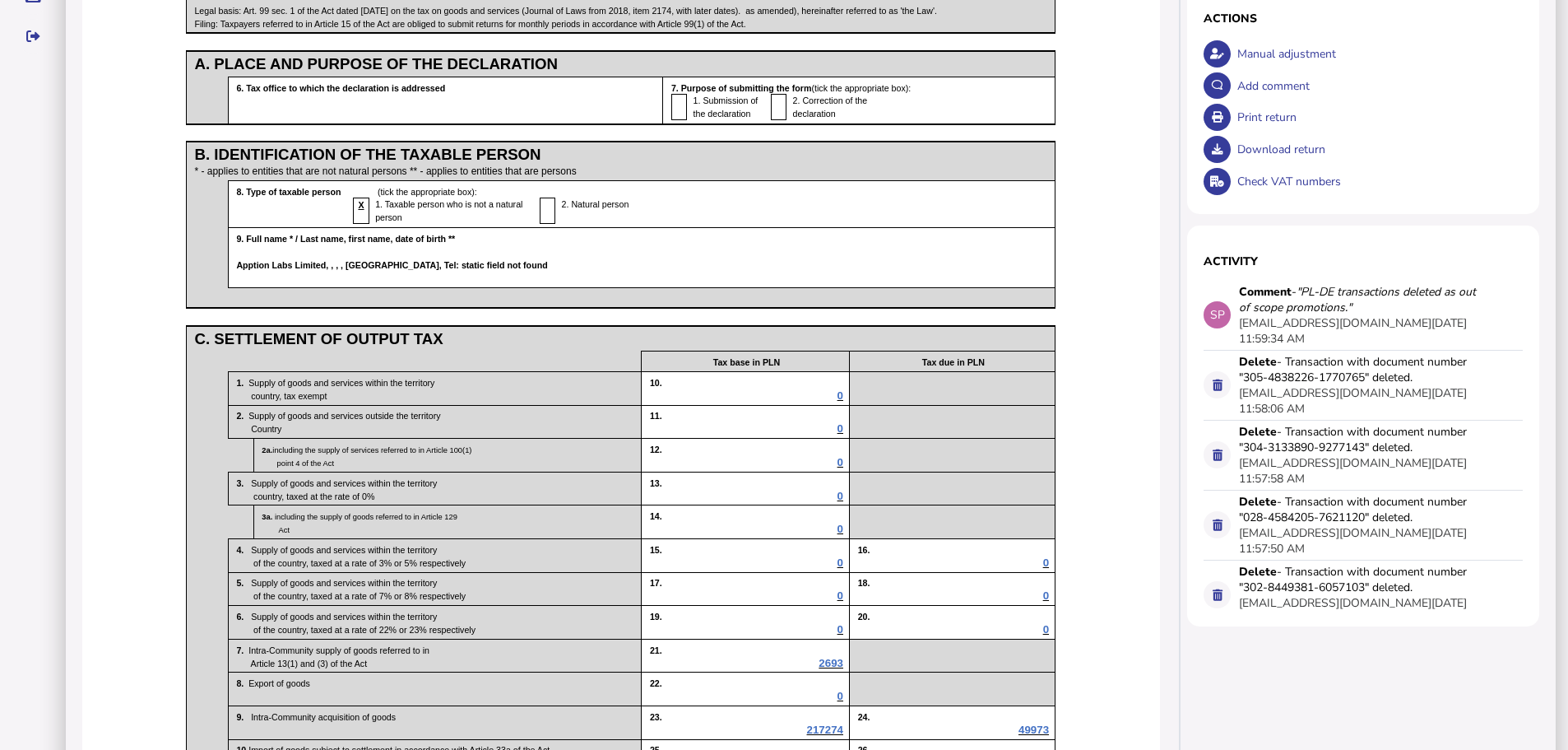
scroll to position [412, 0]
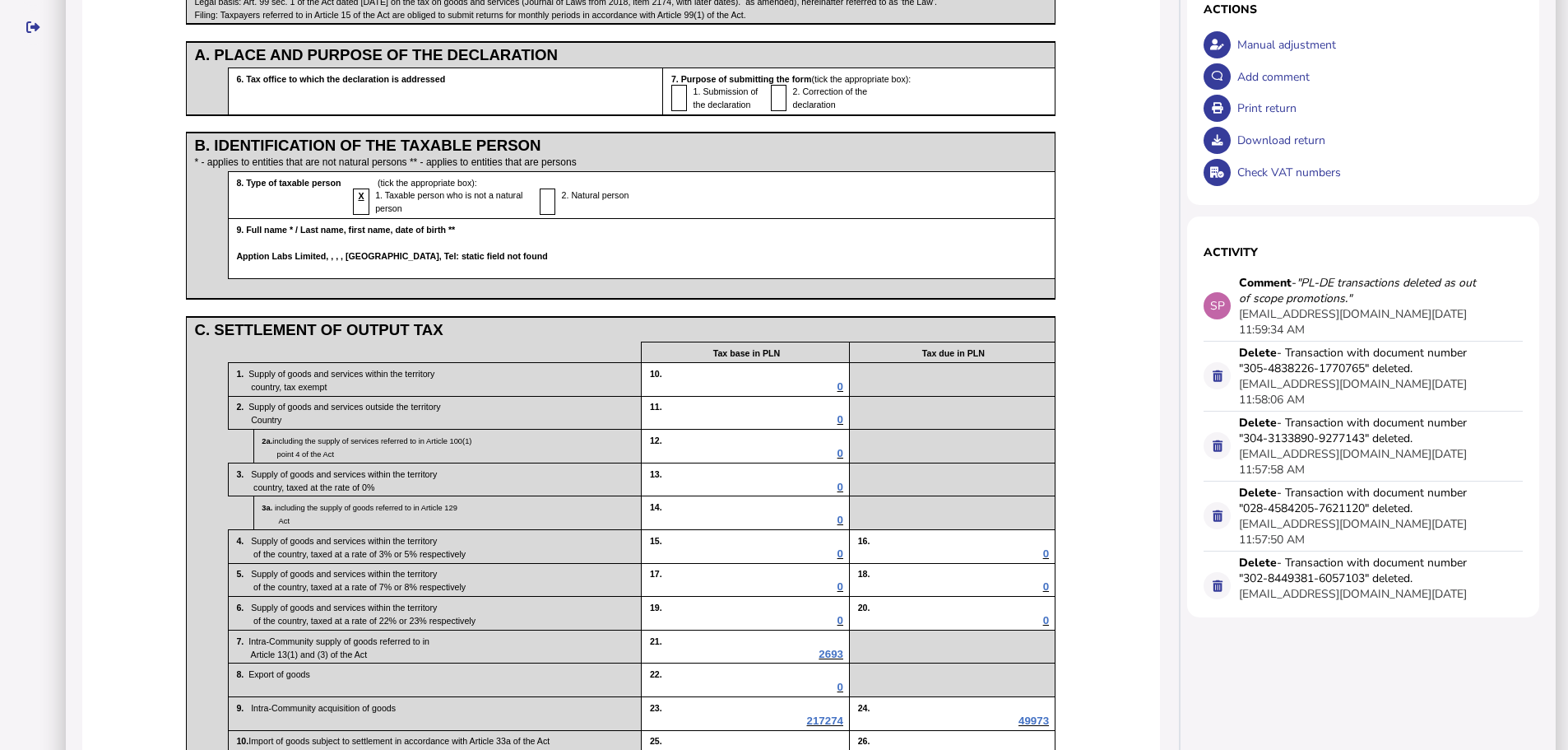
drag, startPoint x: 1308, startPoint y: 299, endPoint x: 1345, endPoint y: 315, distance: 40.3
click at [1345, 306] on icon ""PL-DE transactions deleted as out of scope promotions."" at bounding box center [1357, 291] width 237 height 31
copy icon "PL-DE transactions deleted as out of scope promotions."
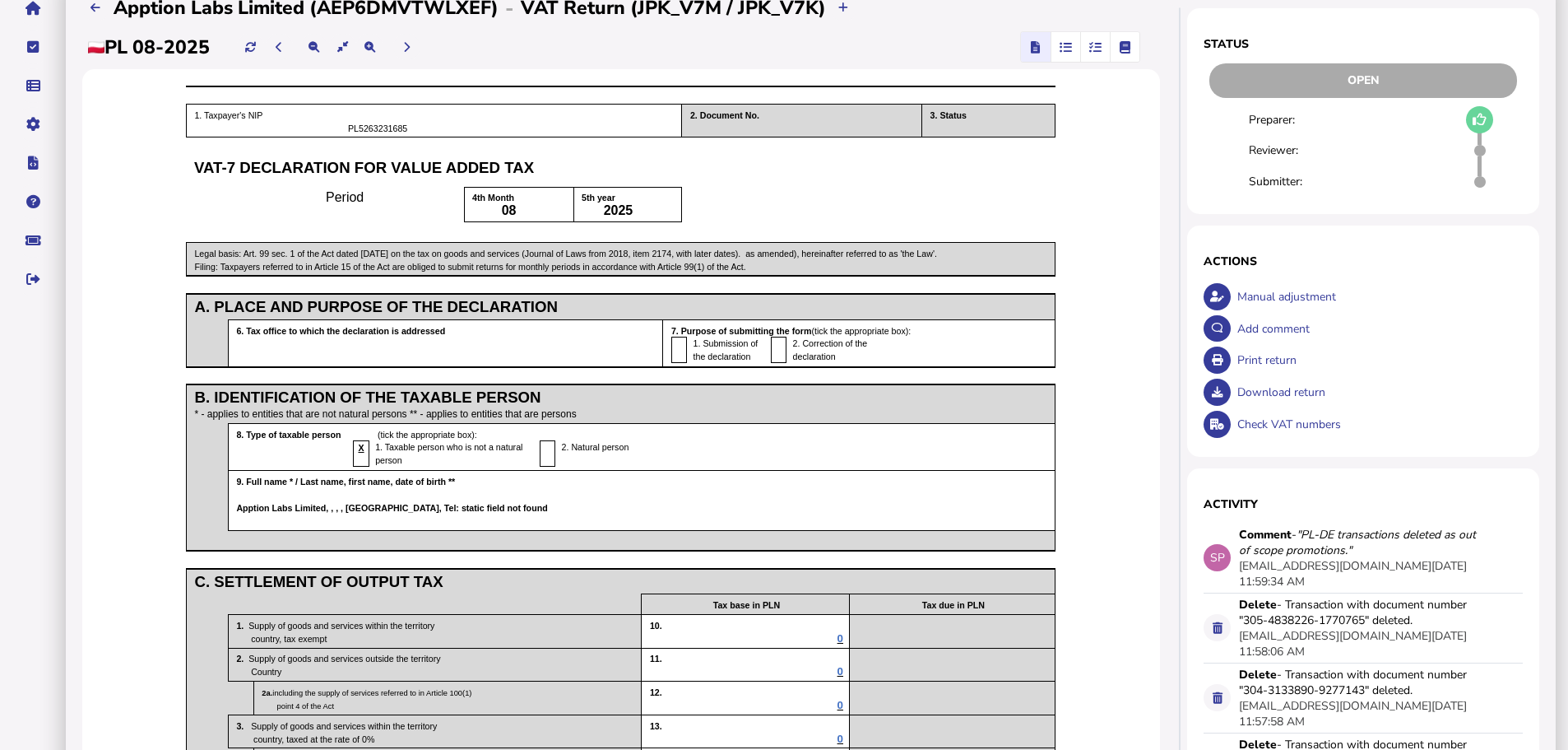
scroll to position [0, 0]
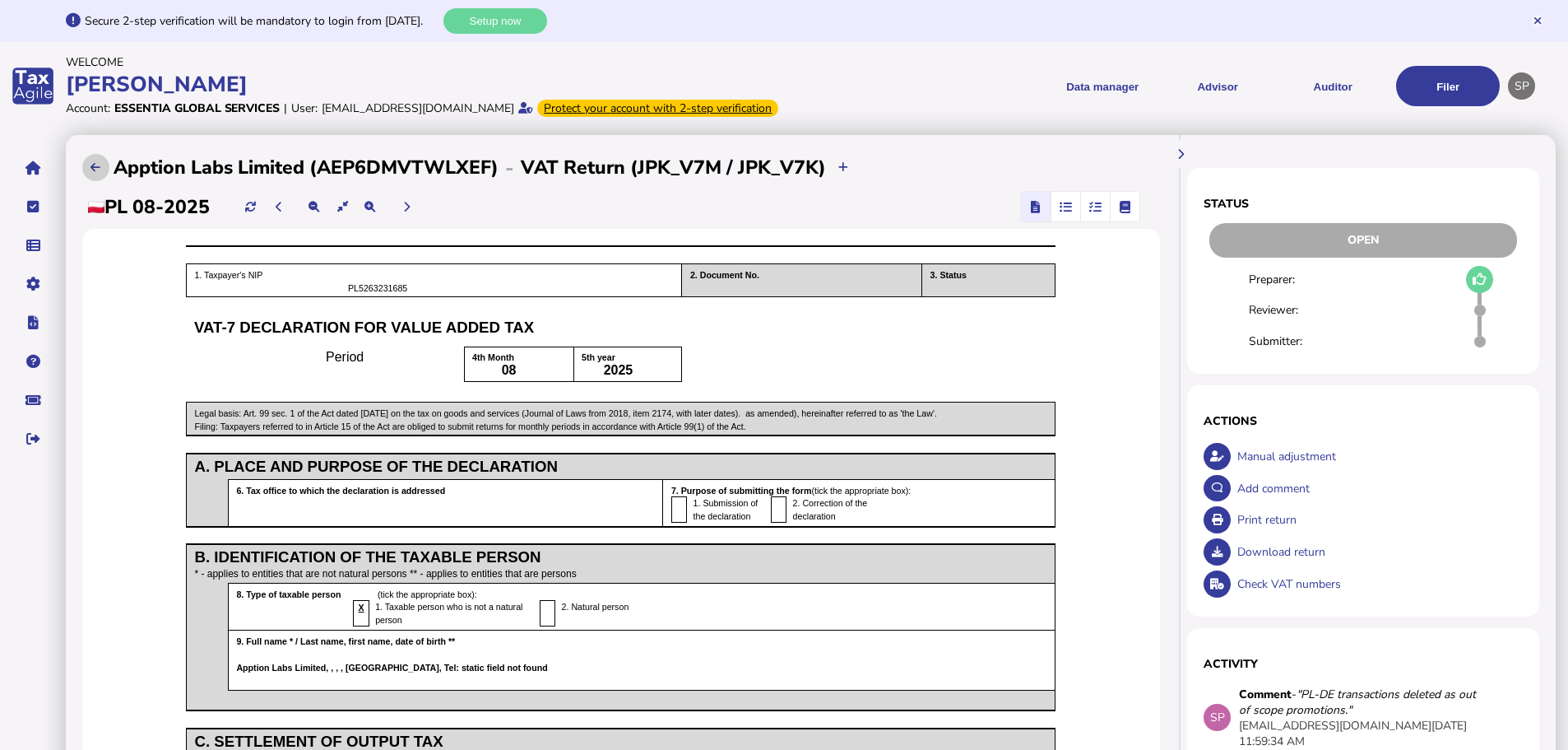
click at [95, 173] on icon at bounding box center [95, 167] width 10 height 11
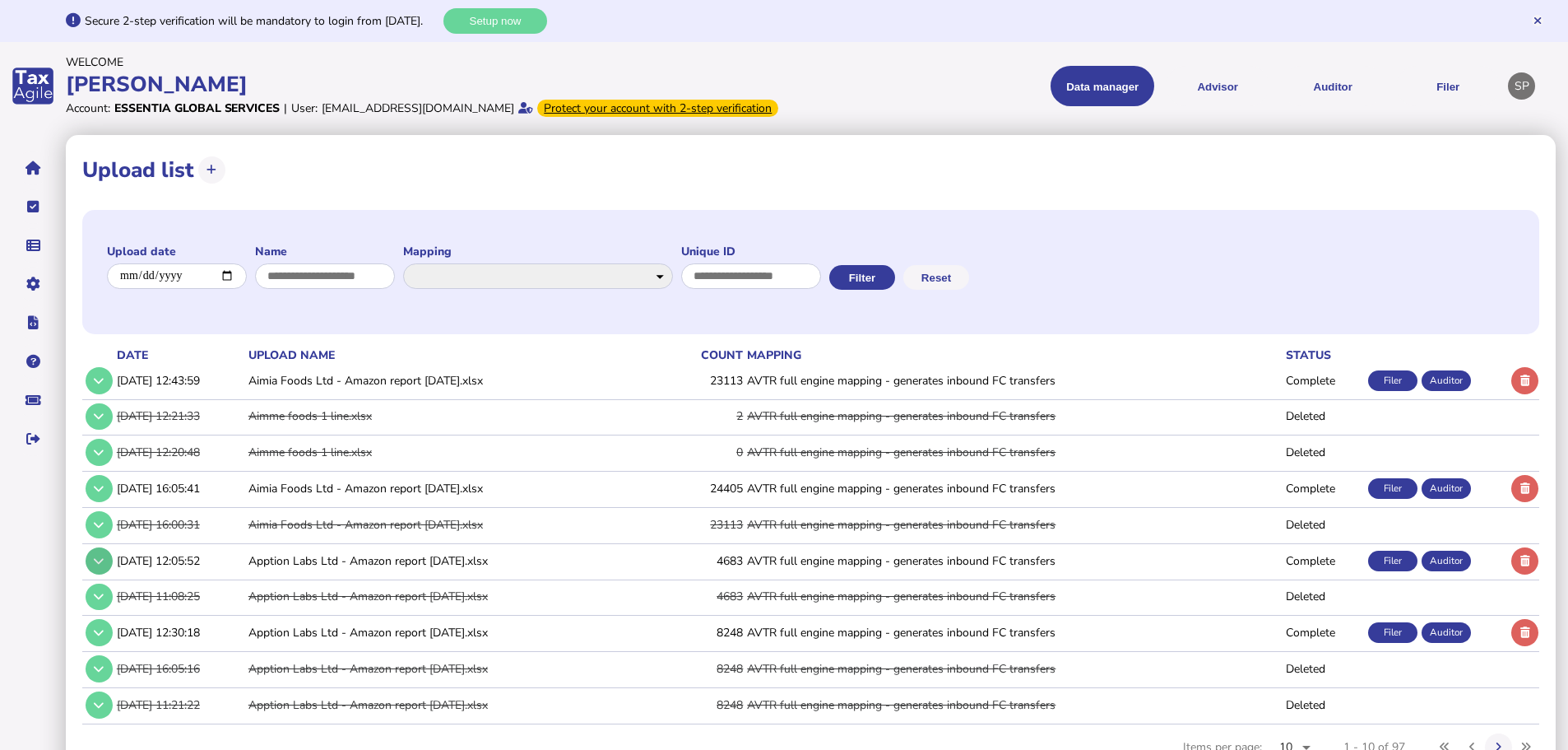
click at [99, 572] on button at bounding box center [99, 561] width 27 height 27
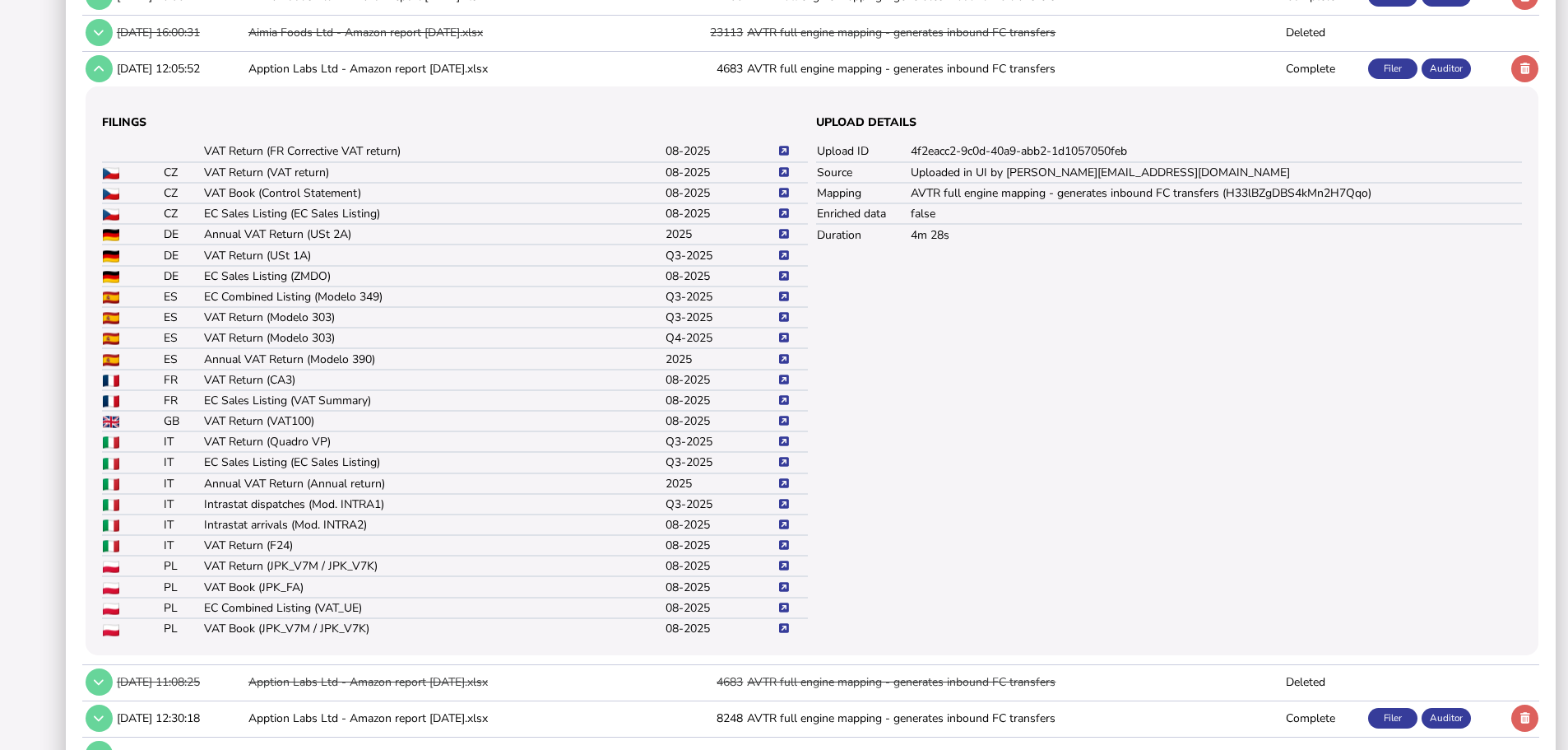
scroll to position [494, 0]
click at [785, 632] on icon at bounding box center [784, 627] width 10 height 11
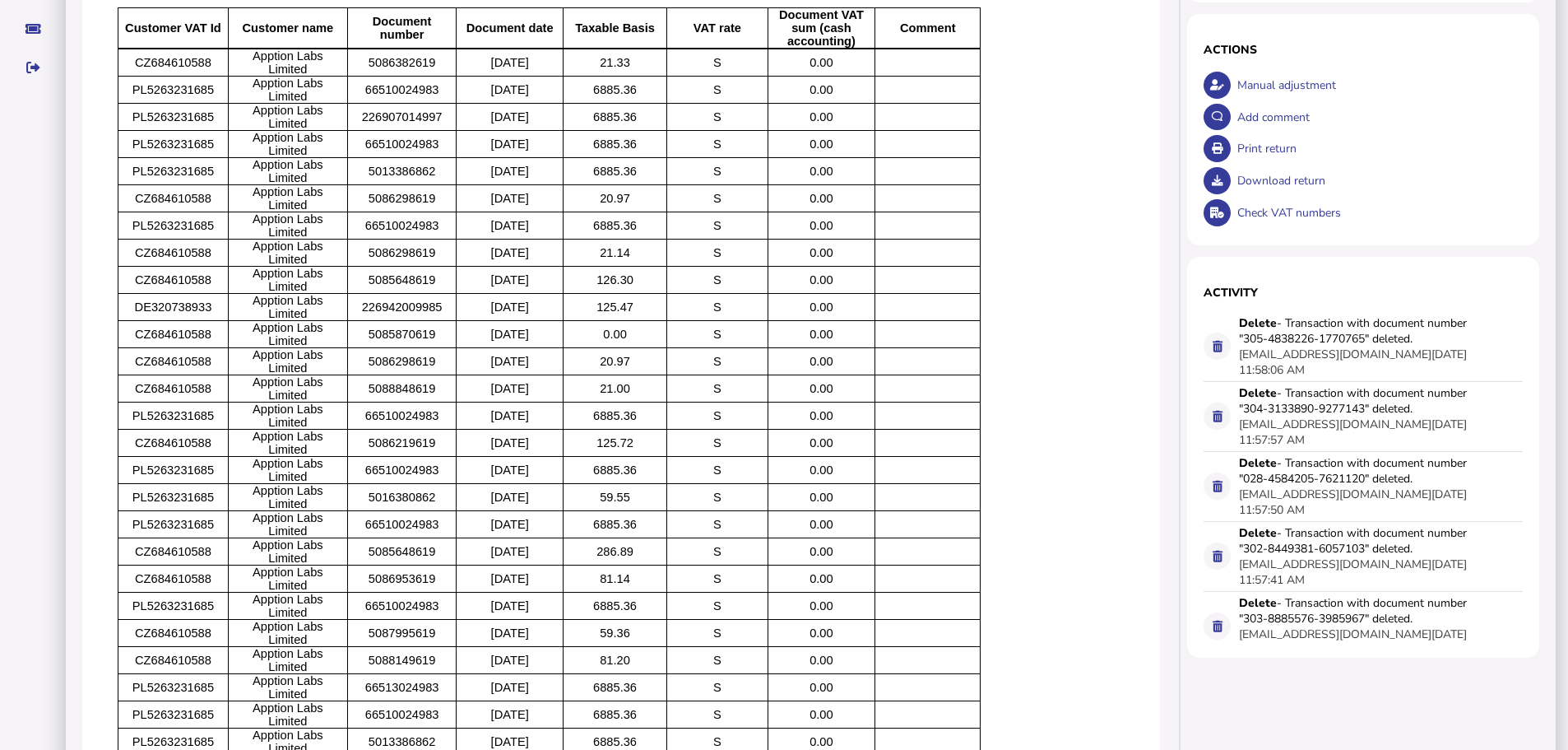
scroll to position [247, 0]
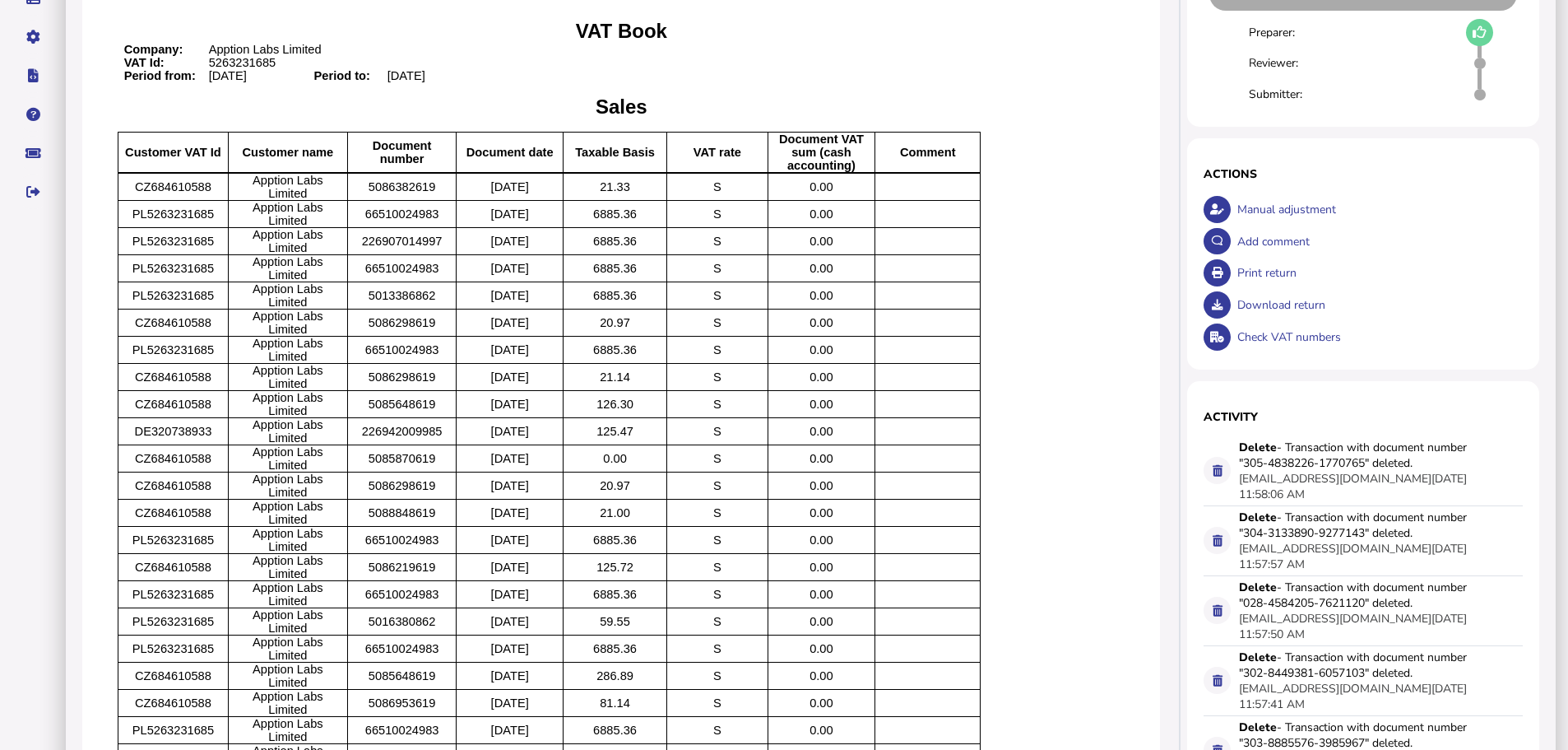
click at [1287, 226] on div "Manual adjustment" at bounding box center [1378, 209] width 291 height 32
select select "**********"
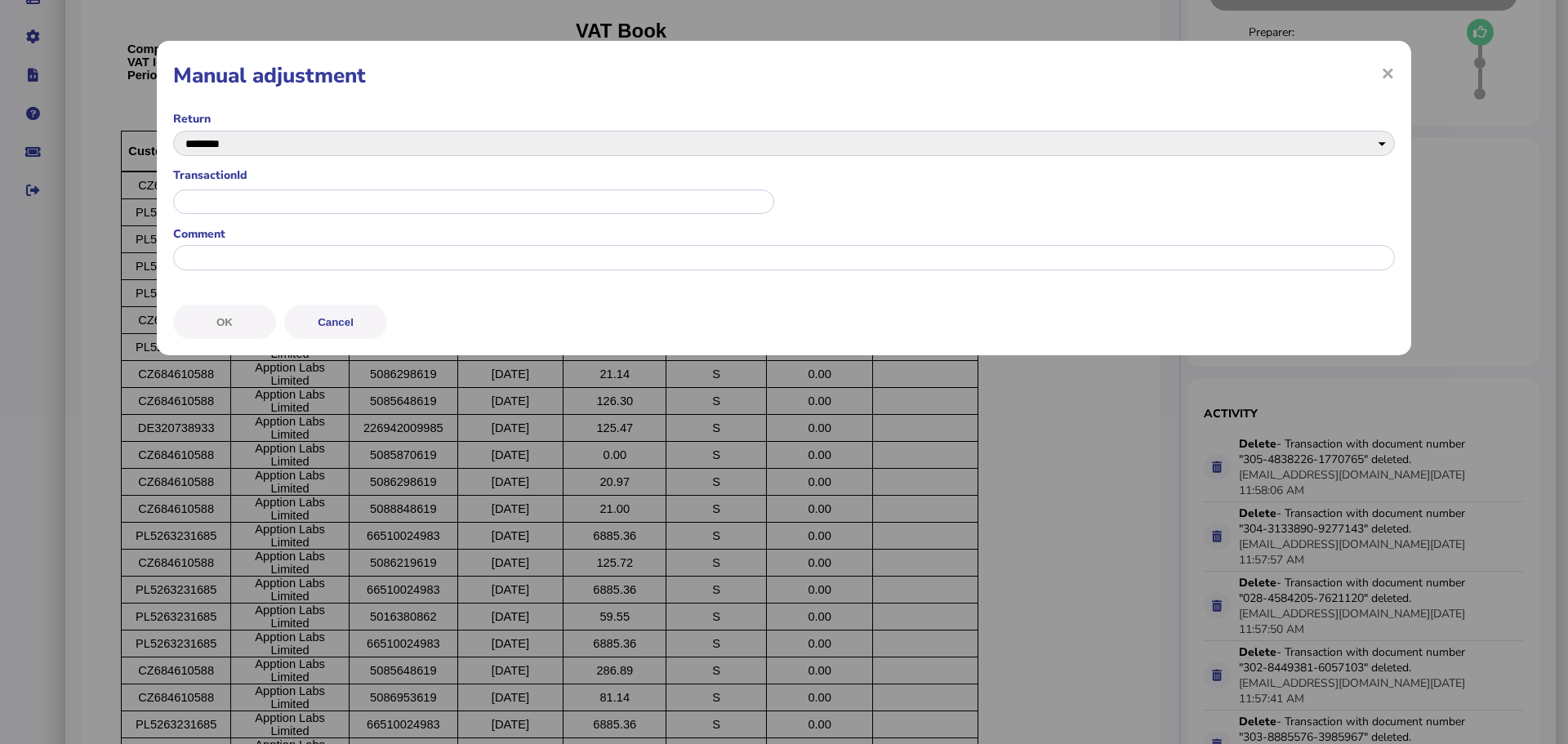
drag, startPoint x: 1391, startPoint y: 79, endPoint x: 1356, endPoint y: 105, distance: 43.6
click at [1390, 79] on span "×" at bounding box center [1387, 73] width 14 height 31
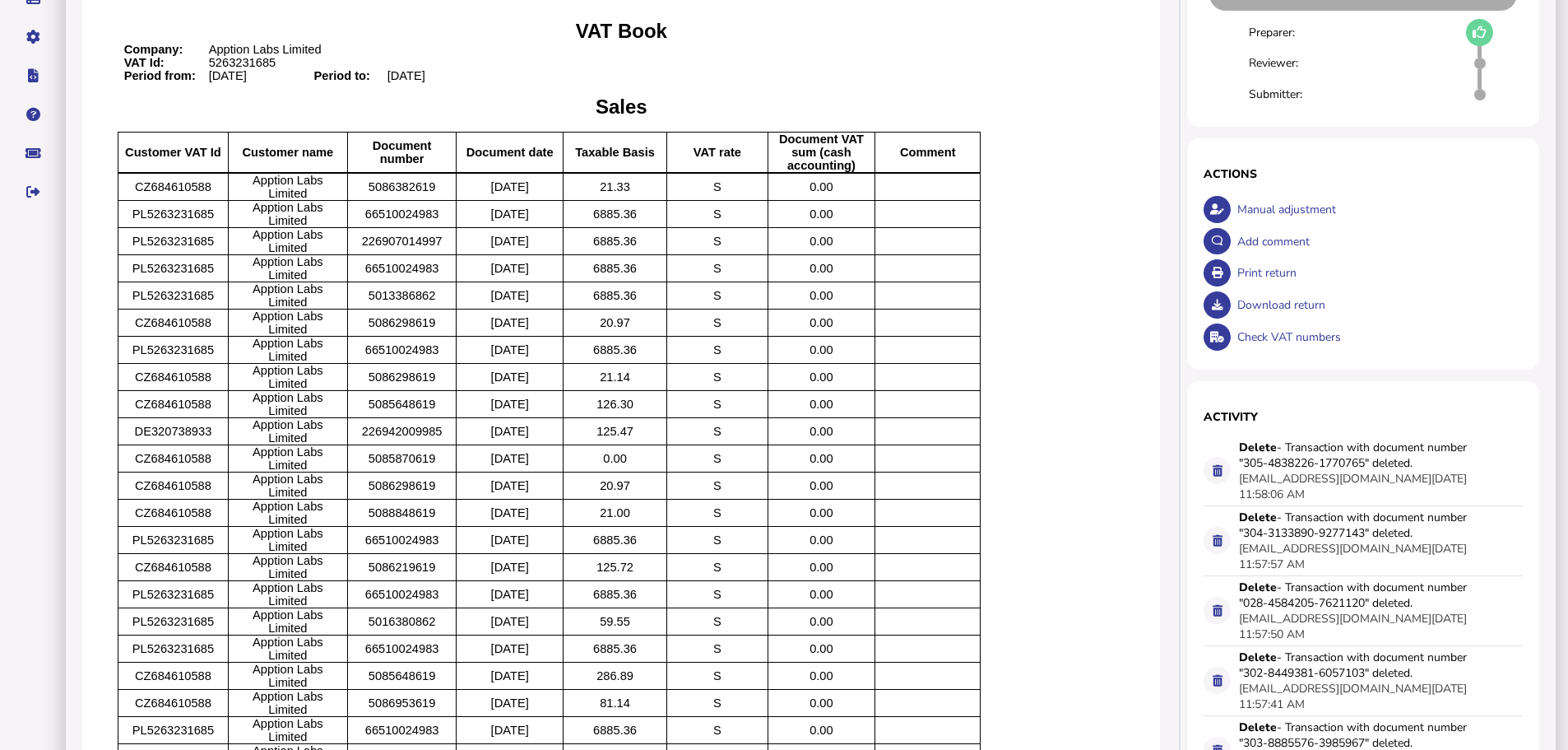
click at [1249, 258] on div "Add comment" at bounding box center [1378, 241] width 291 height 32
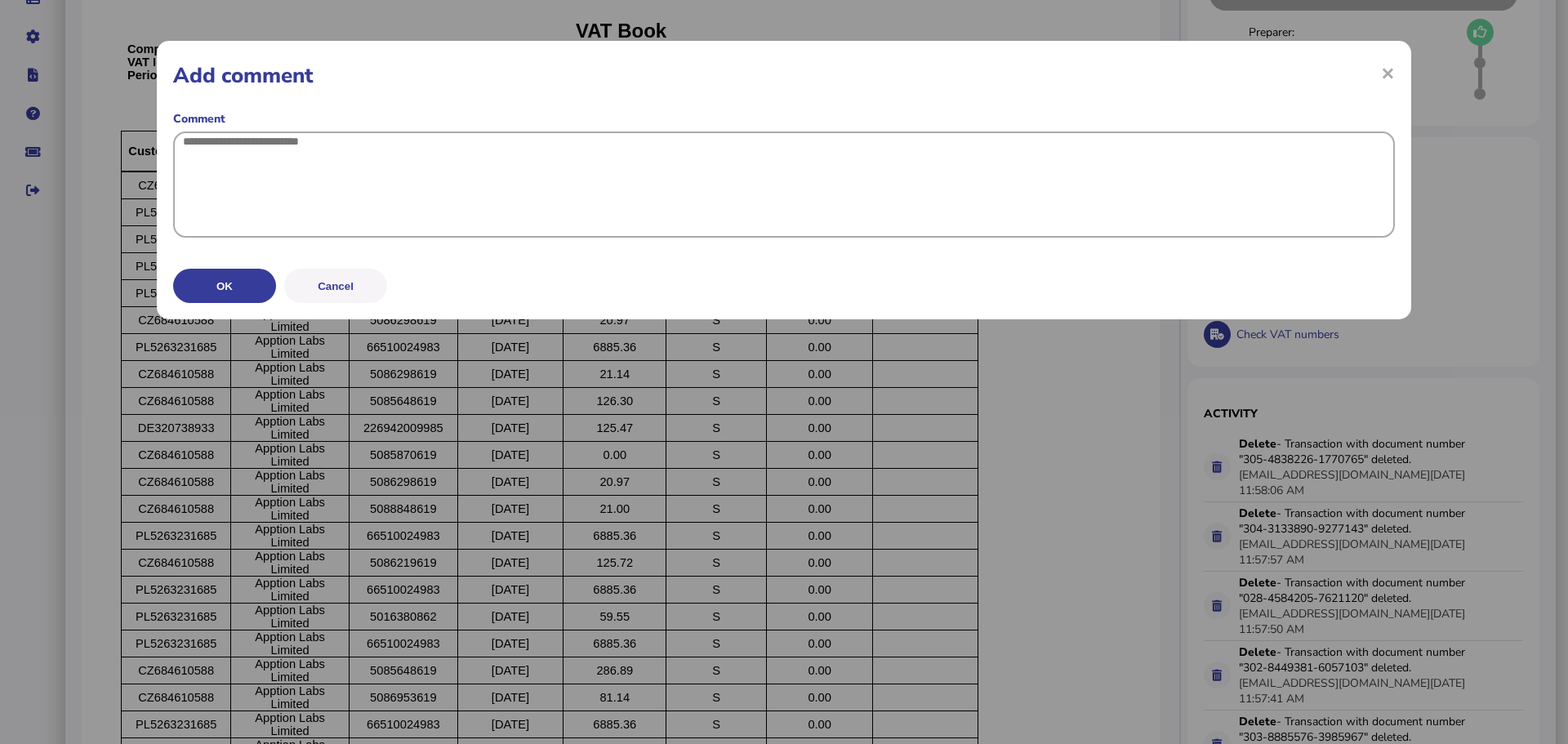
click at [1152, 229] on textarea at bounding box center [784, 185] width 1222 height 106
paste textarea "**********"
type textarea "**********"
click at [232, 301] on button "OK" at bounding box center [225, 284] width 103 height 34
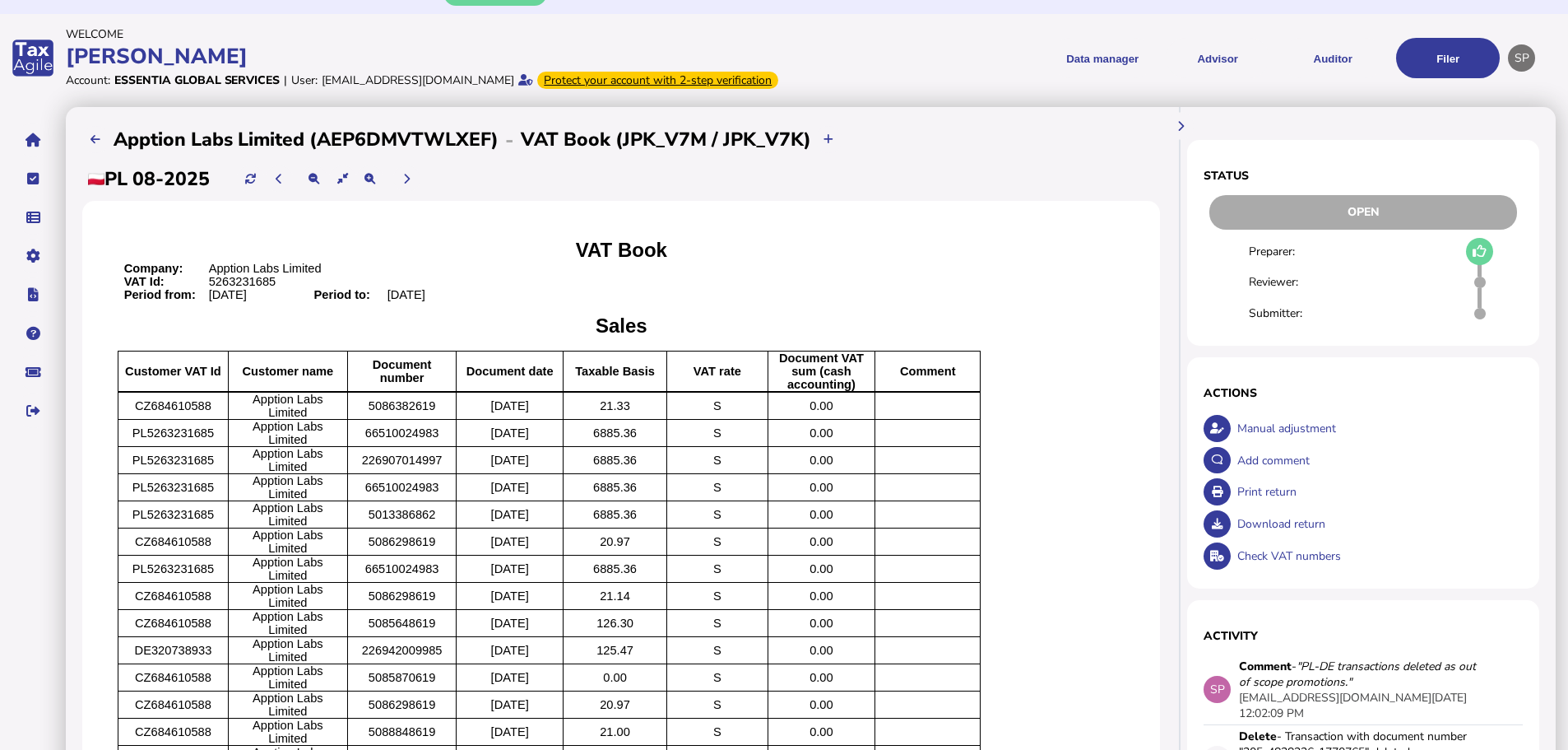
scroll to position [0, 0]
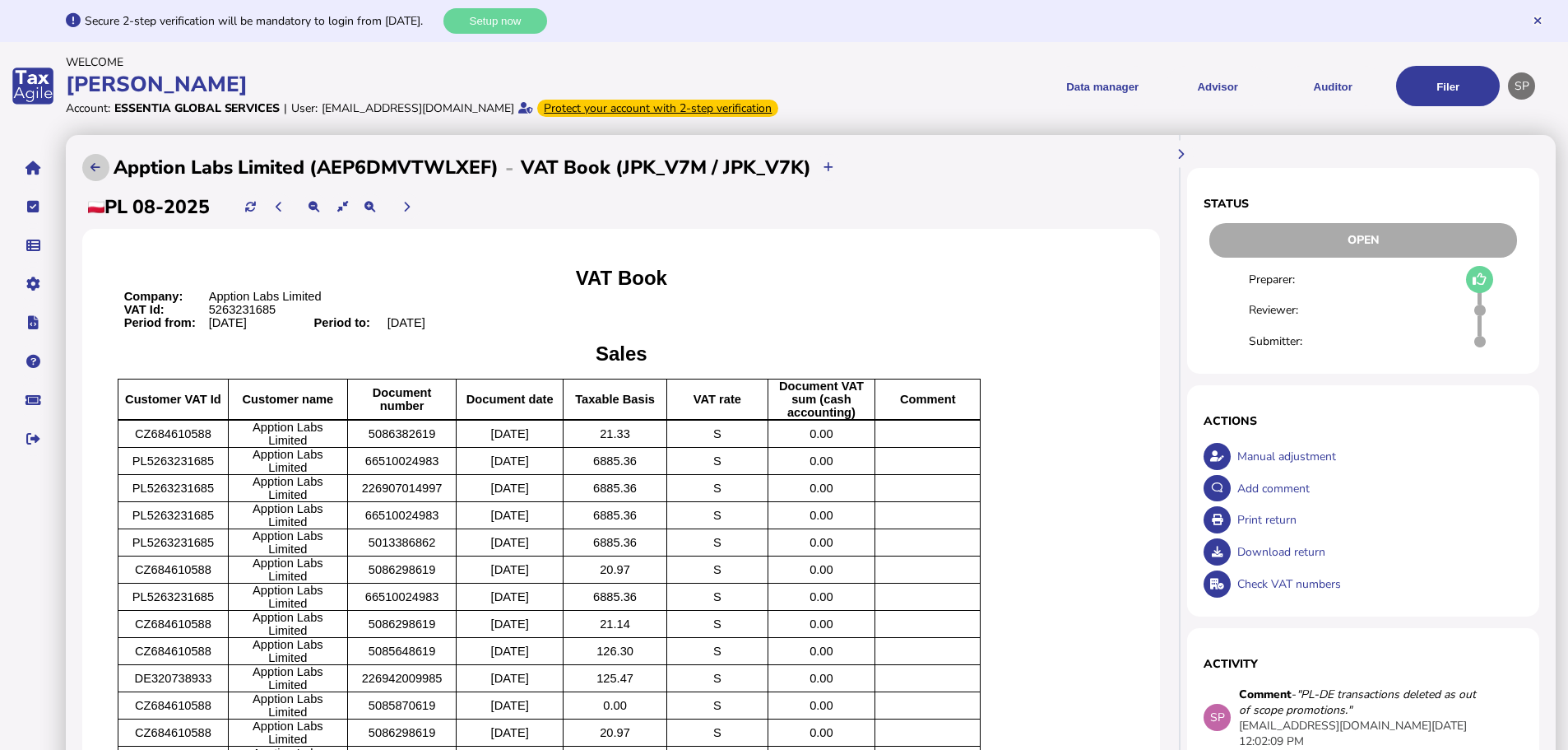
click at [96, 173] on icon at bounding box center [95, 167] width 10 height 11
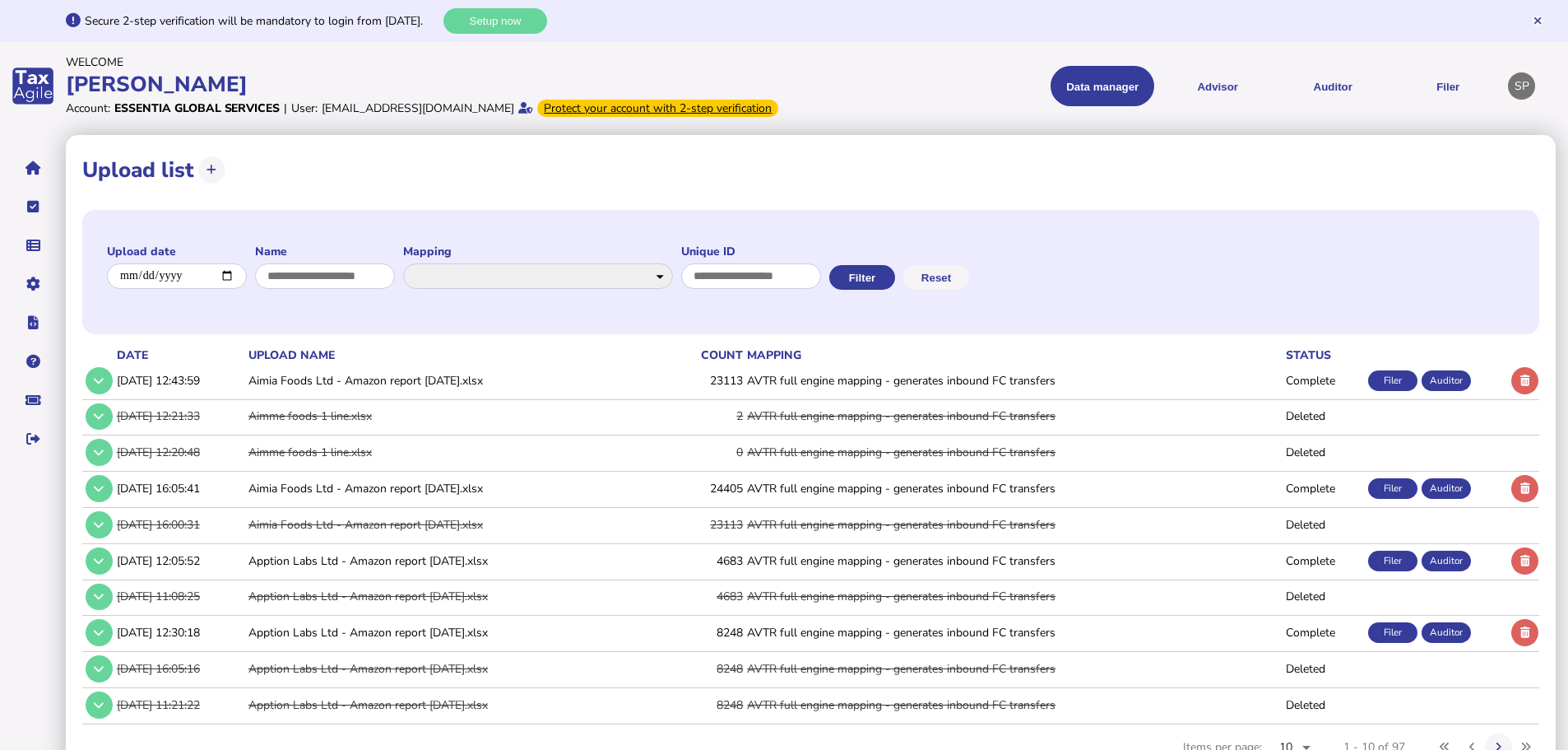
scroll to position [75, 0]
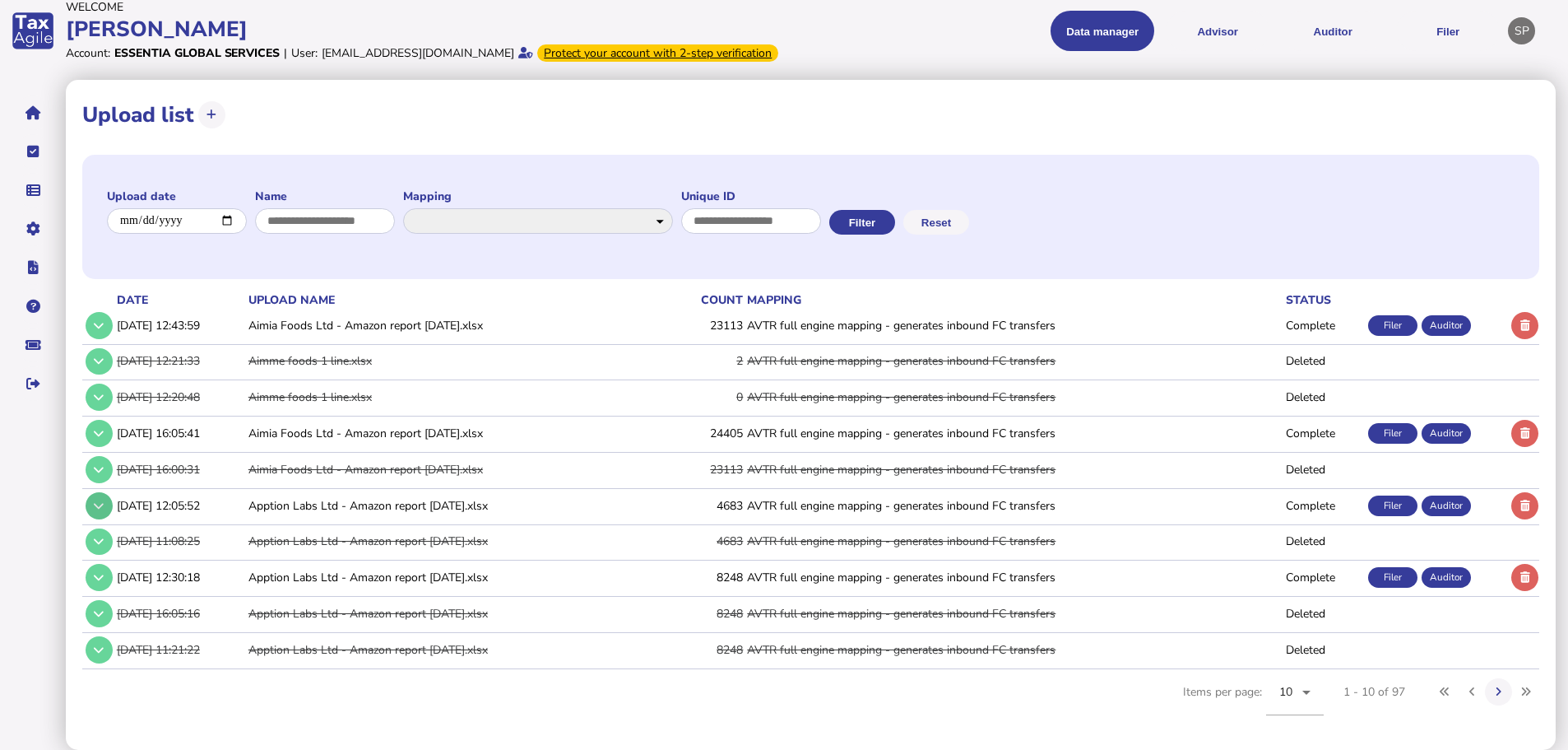
click at [109, 509] on button at bounding box center [99, 505] width 27 height 27
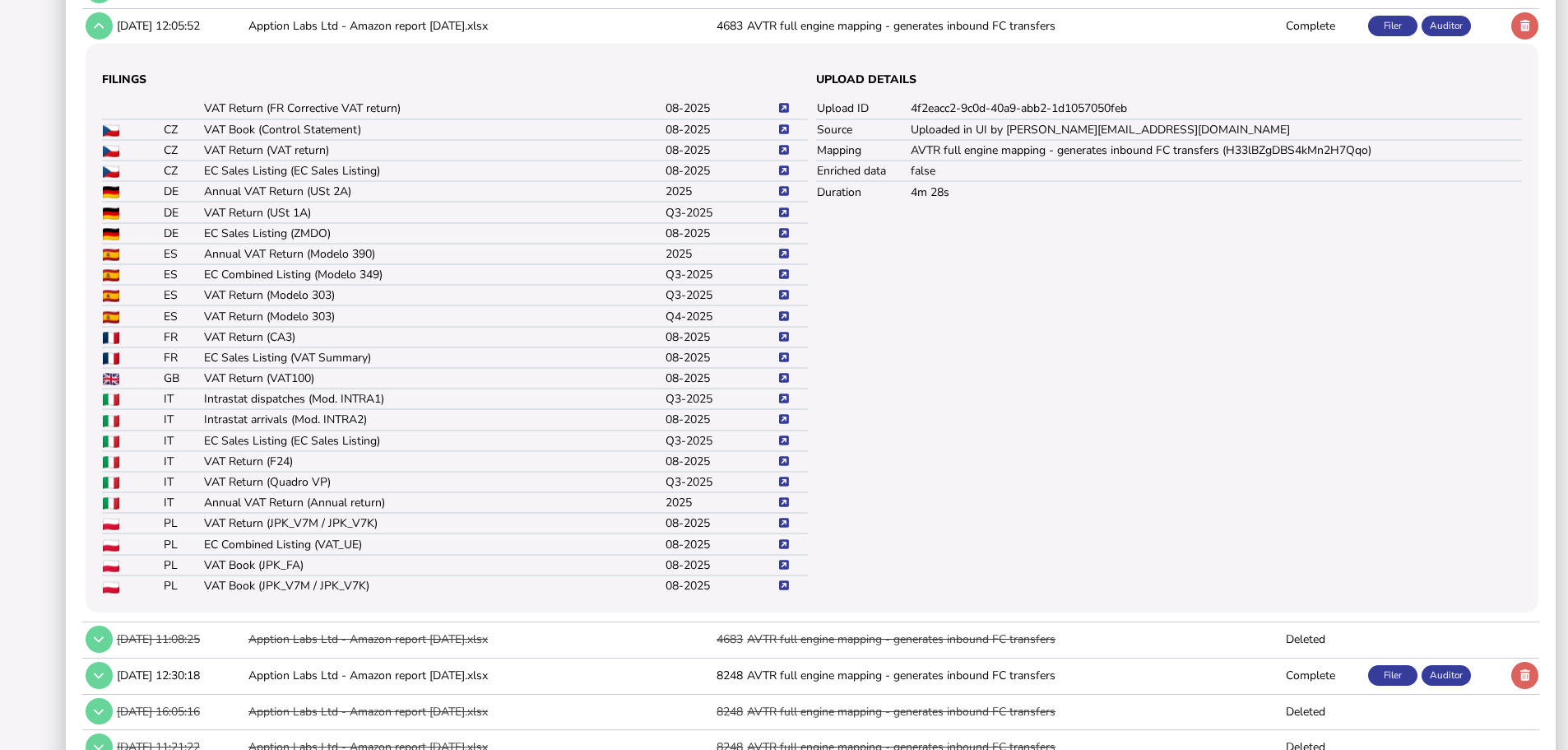
scroll to position [652, 0]
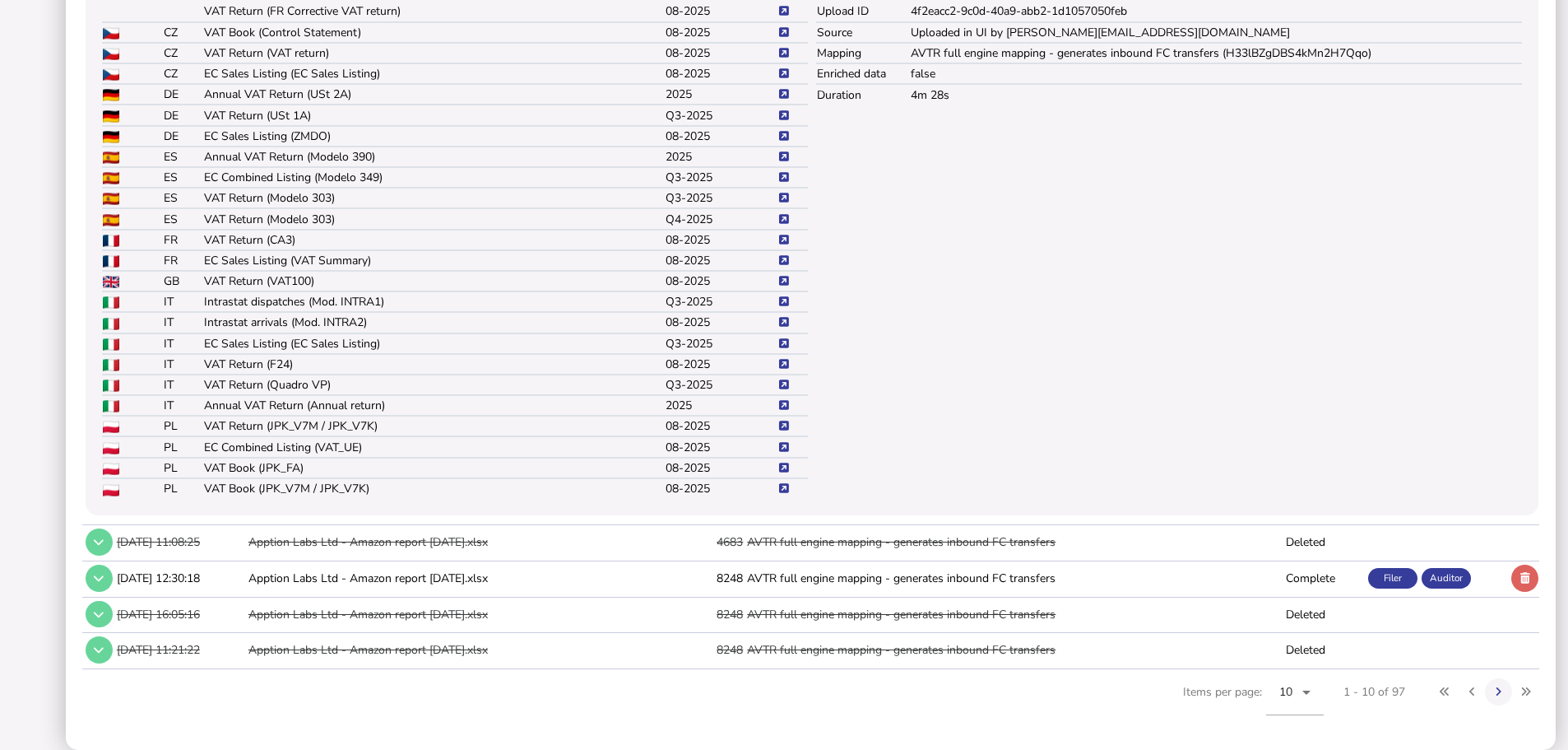
click at [783, 421] on icon at bounding box center [784, 426] width 10 height 11
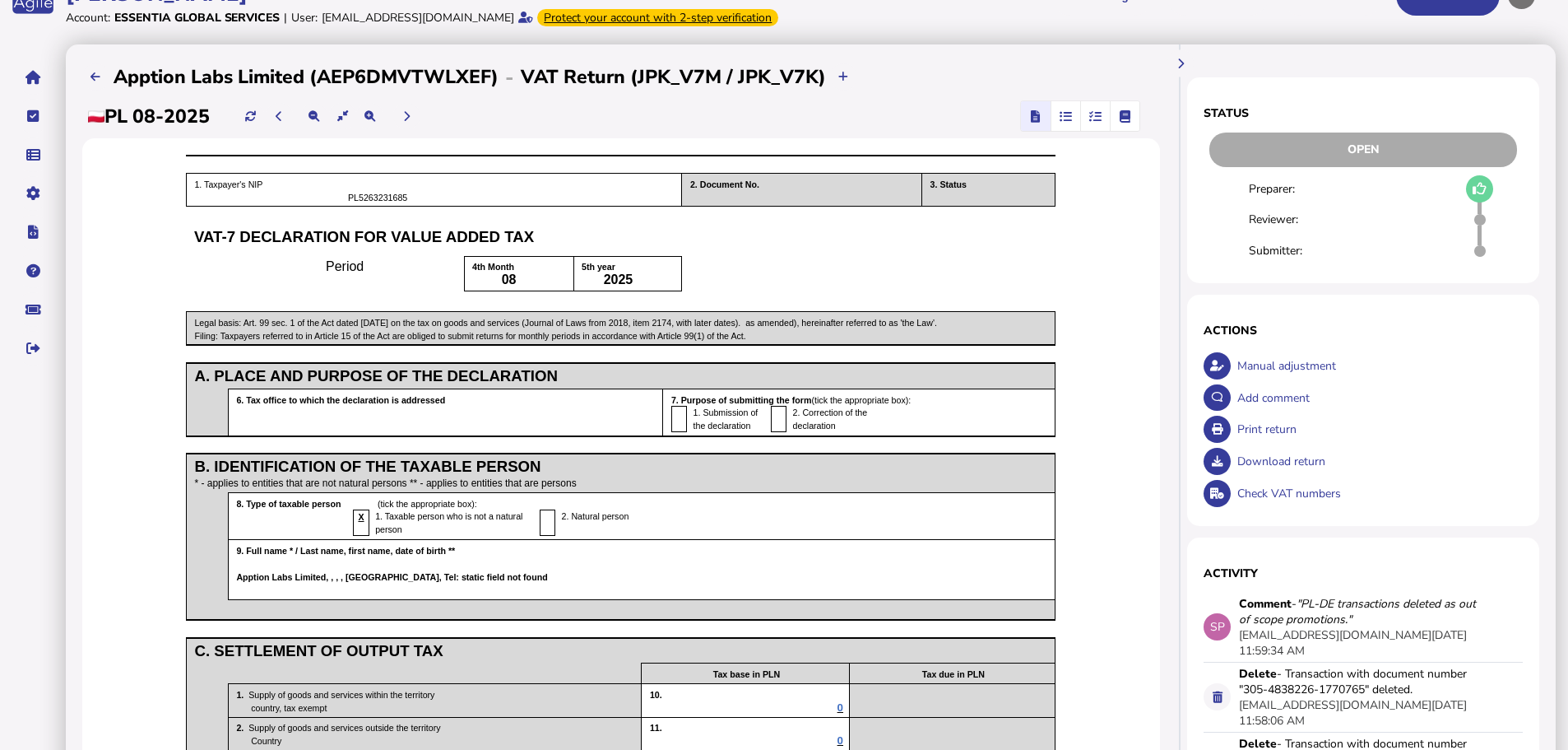
scroll to position [82, 0]
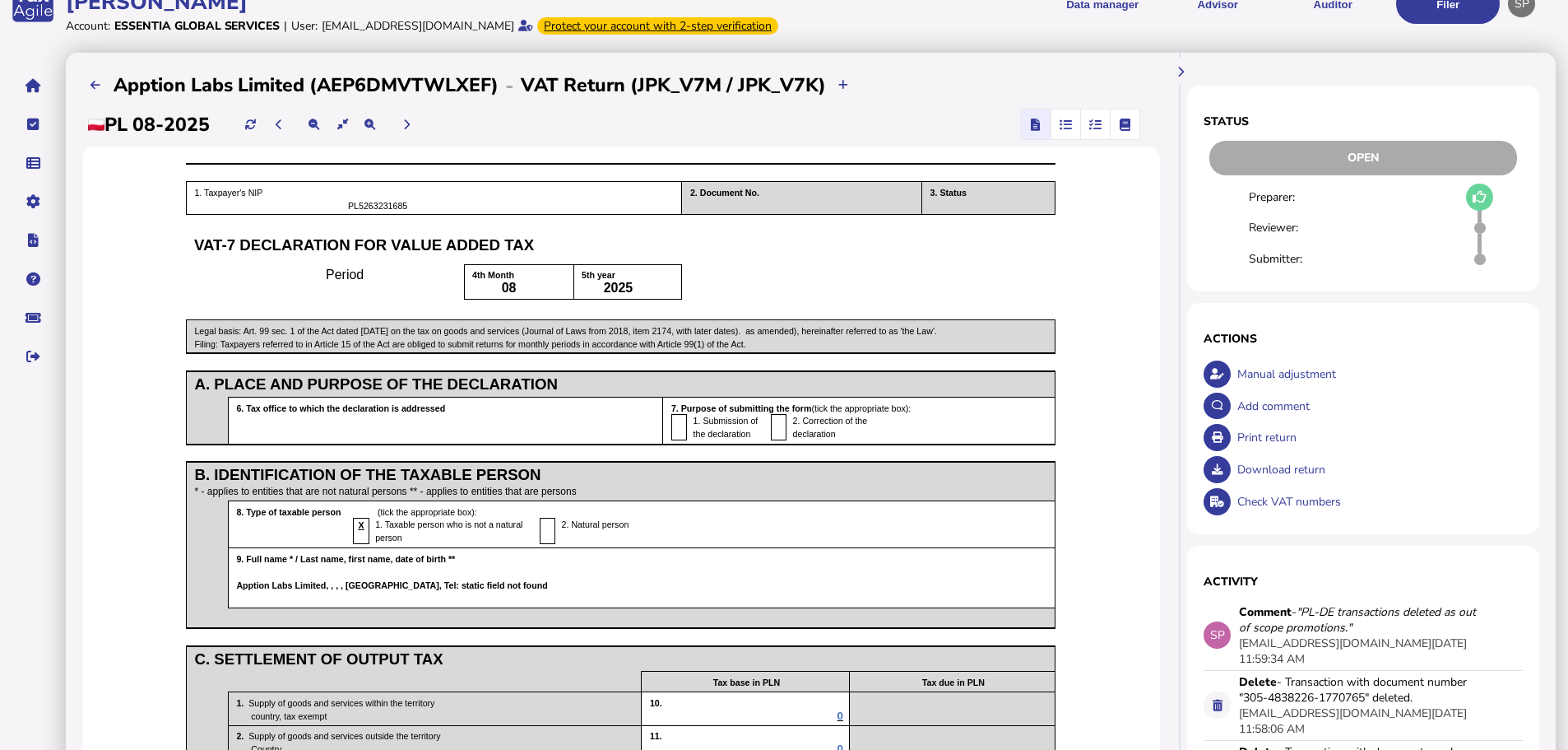
click at [1272, 454] on div "Print return" at bounding box center [1378, 437] width 291 height 32
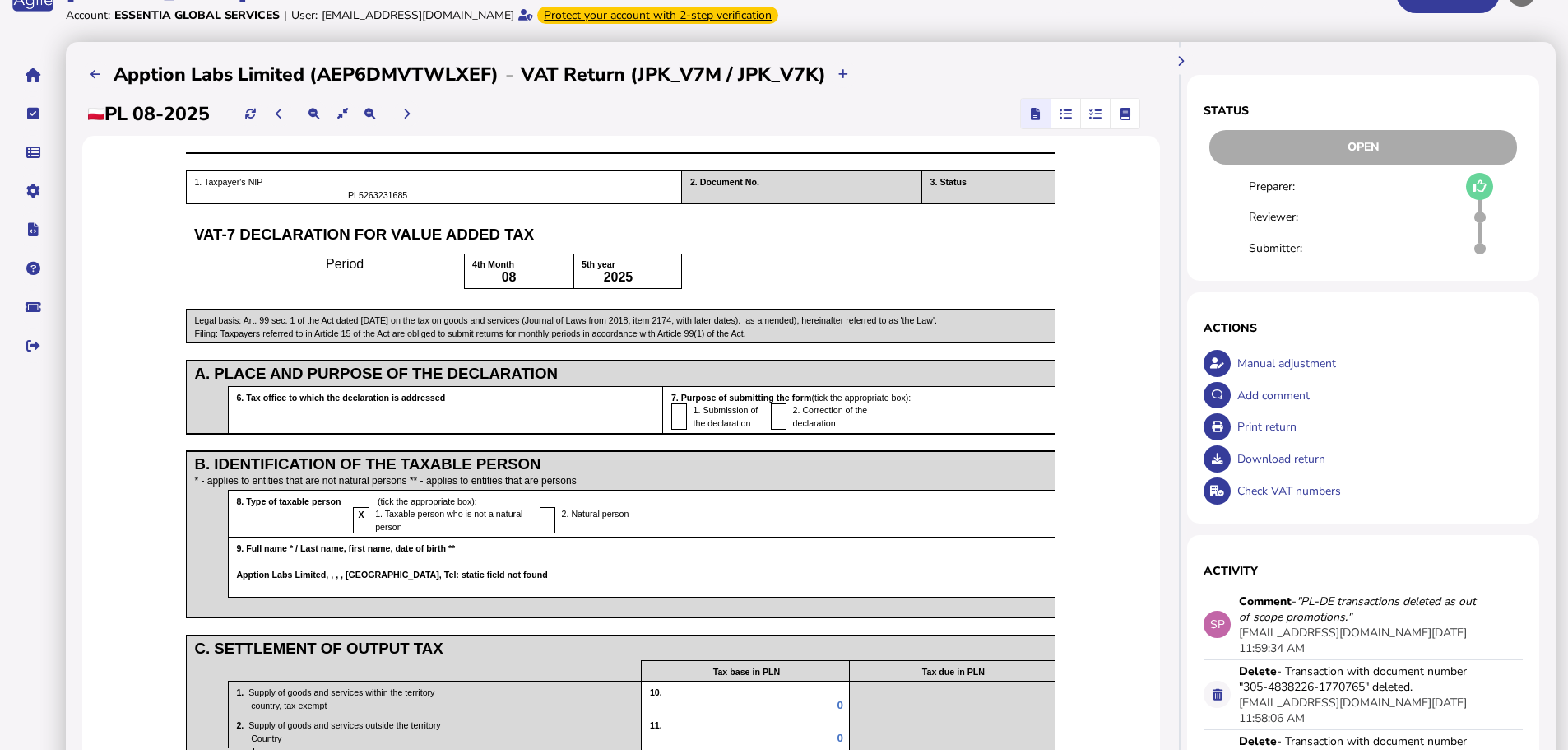
scroll to position [0, 0]
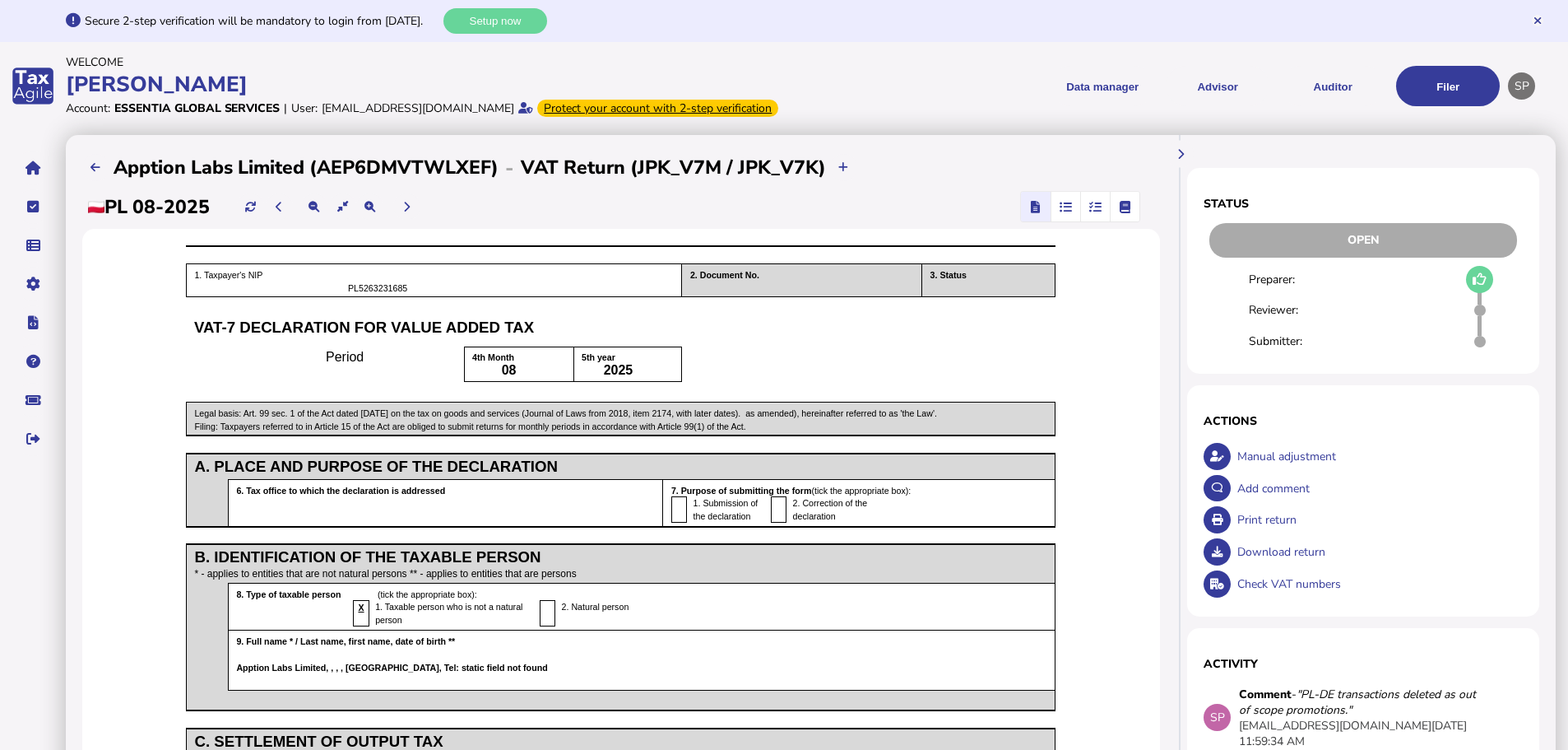
click at [1275, 567] on div "Download return" at bounding box center [1378, 552] width 291 height 32
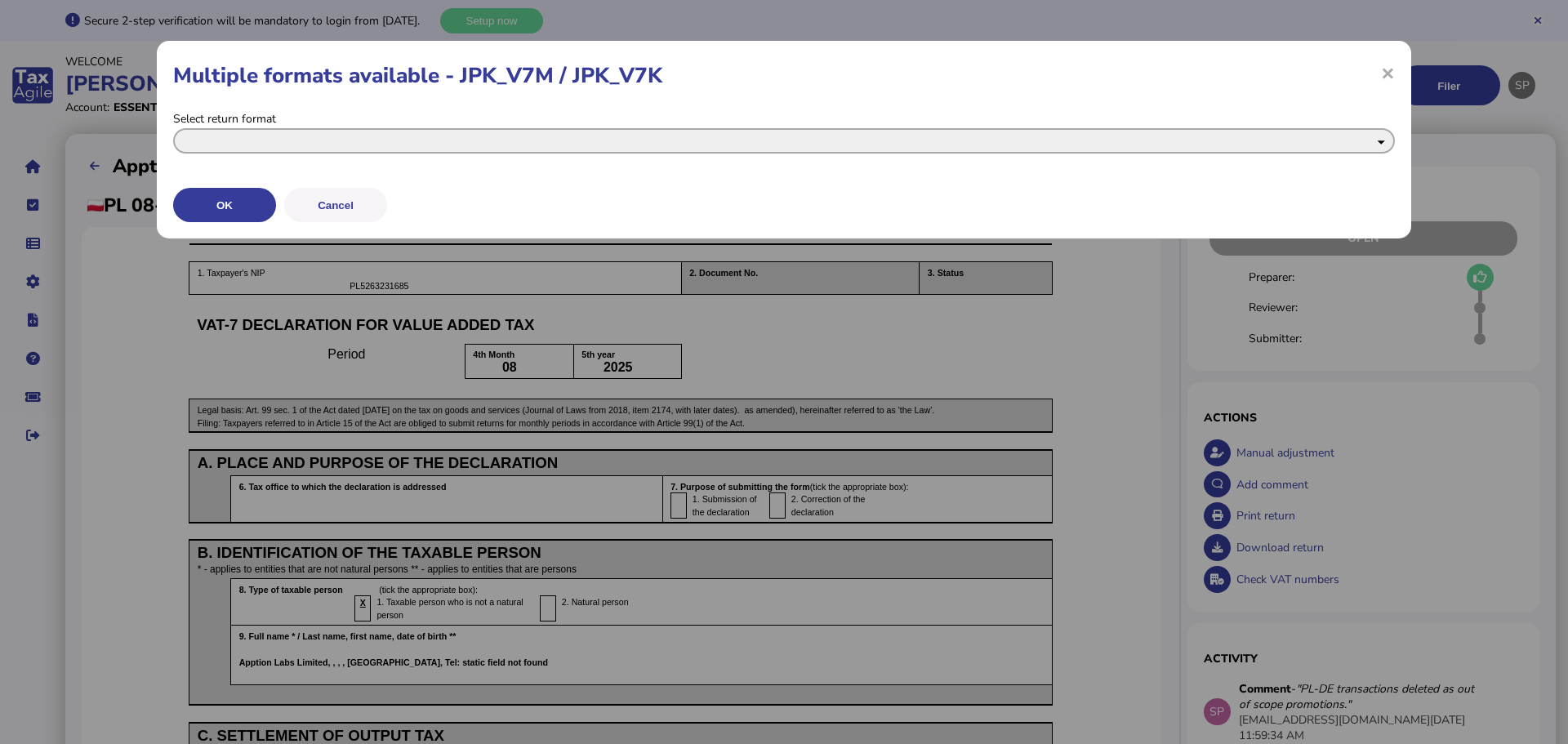
click at [329, 144] on select "**********" at bounding box center [784, 140] width 1222 height 25
click at [310, 136] on select "**********" at bounding box center [784, 140] width 1222 height 25
click at [330, 152] on select "**********" at bounding box center [784, 140] width 1222 height 25
select select "**********"
click at [173, 128] on select "**********" at bounding box center [784, 140] width 1222 height 25
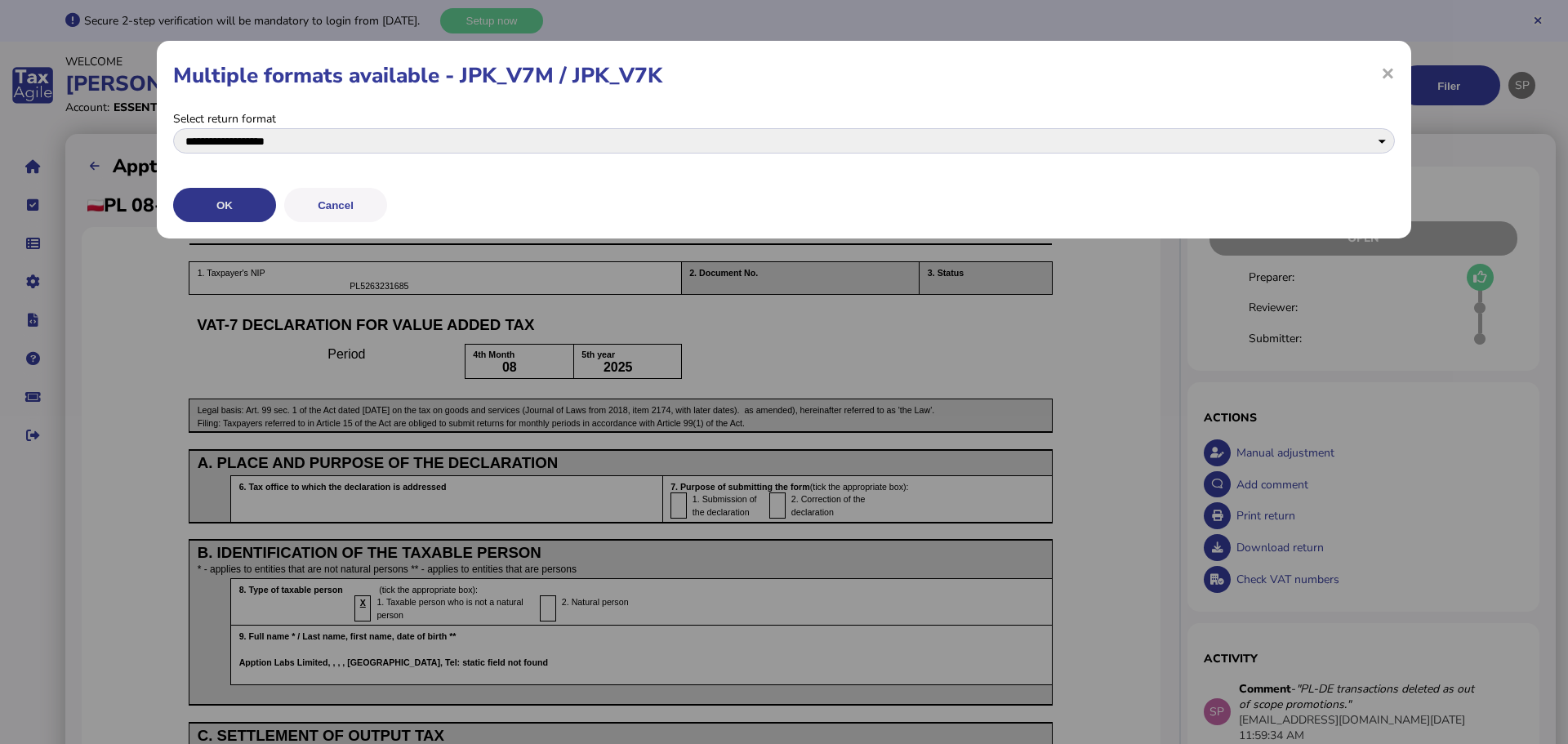
click at [244, 215] on button "OK" at bounding box center [225, 205] width 103 height 34
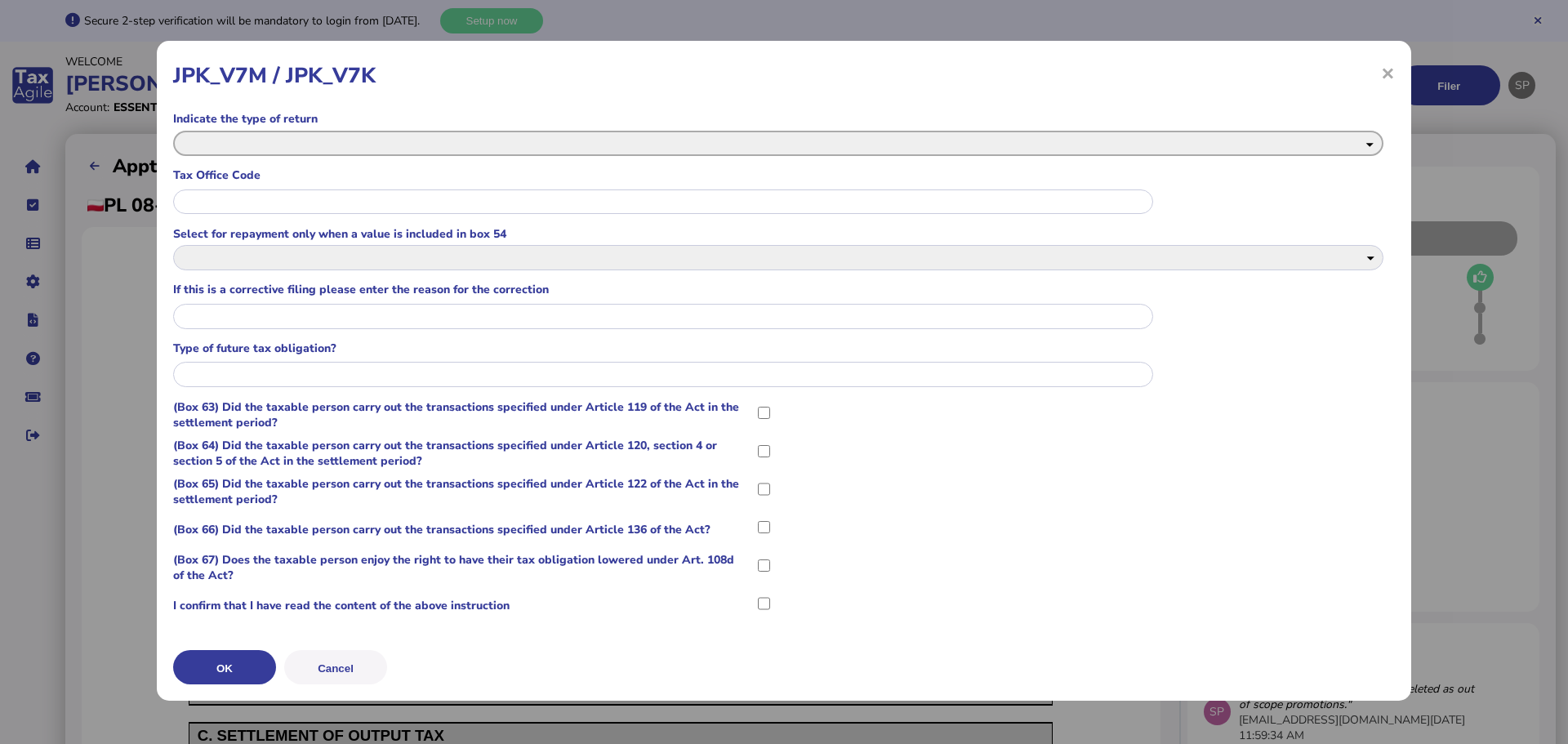
click at [257, 134] on return_0 "**********" at bounding box center [778, 143] width 1210 height 25
select return_0 "**********"
click at [173, 131] on return_0 "**********" at bounding box center [778, 143] width 1210 height 25
click at [312, 201] on input "text" at bounding box center [663, 202] width 981 height 25
click at [1085, 200] on input "text" at bounding box center [663, 202] width 981 height 25
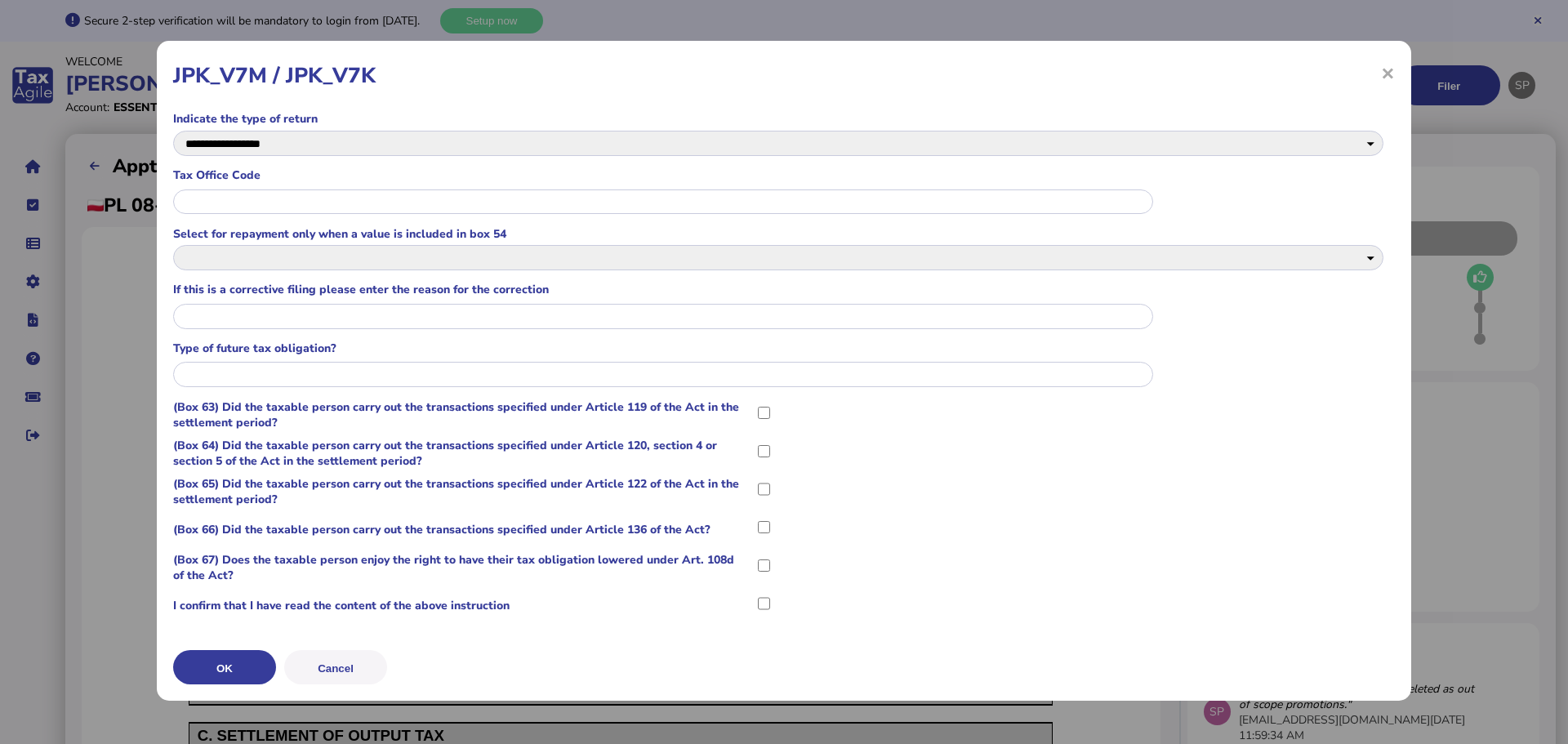
click at [293, 192] on input "text" at bounding box center [663, 202] width 981 height 25
type input "****"
click at [259, 253] on 54_2 "**********" at bounding box center [778, 257] width 1210 height 25
click at [296, 228] on label "Select for repayment only when a value is included in box 54" at bounding box center [778, 234] width 1210 height 16
click at [362, 372] on input "text" at bounding box center [663, 374] width 981 height 25
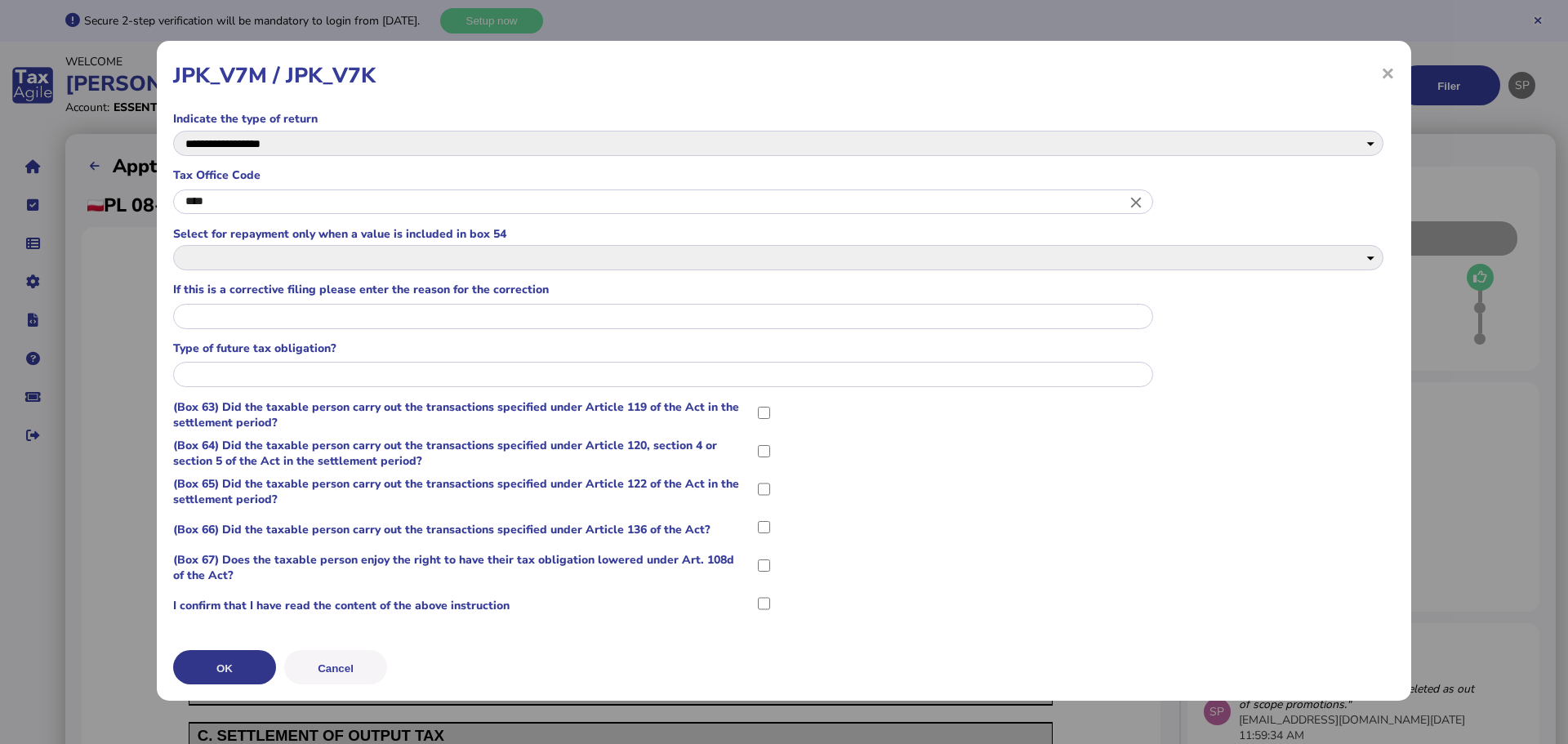
click at [248, 667] on button "OK" at bounding box center [225, 667] width 103 height 34
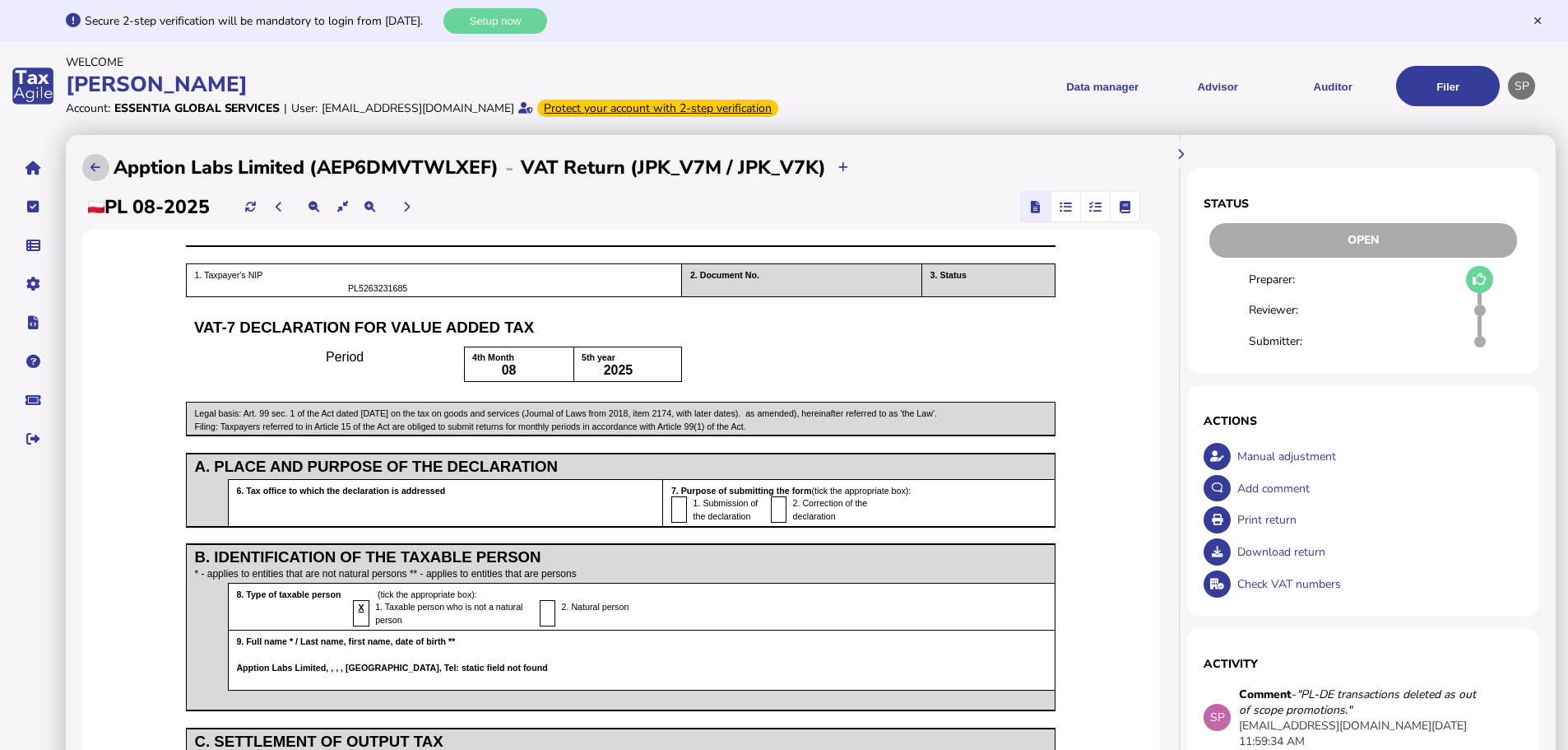
click at [91, 173] on icon at bounding box center [95, 167] width 10 height 11
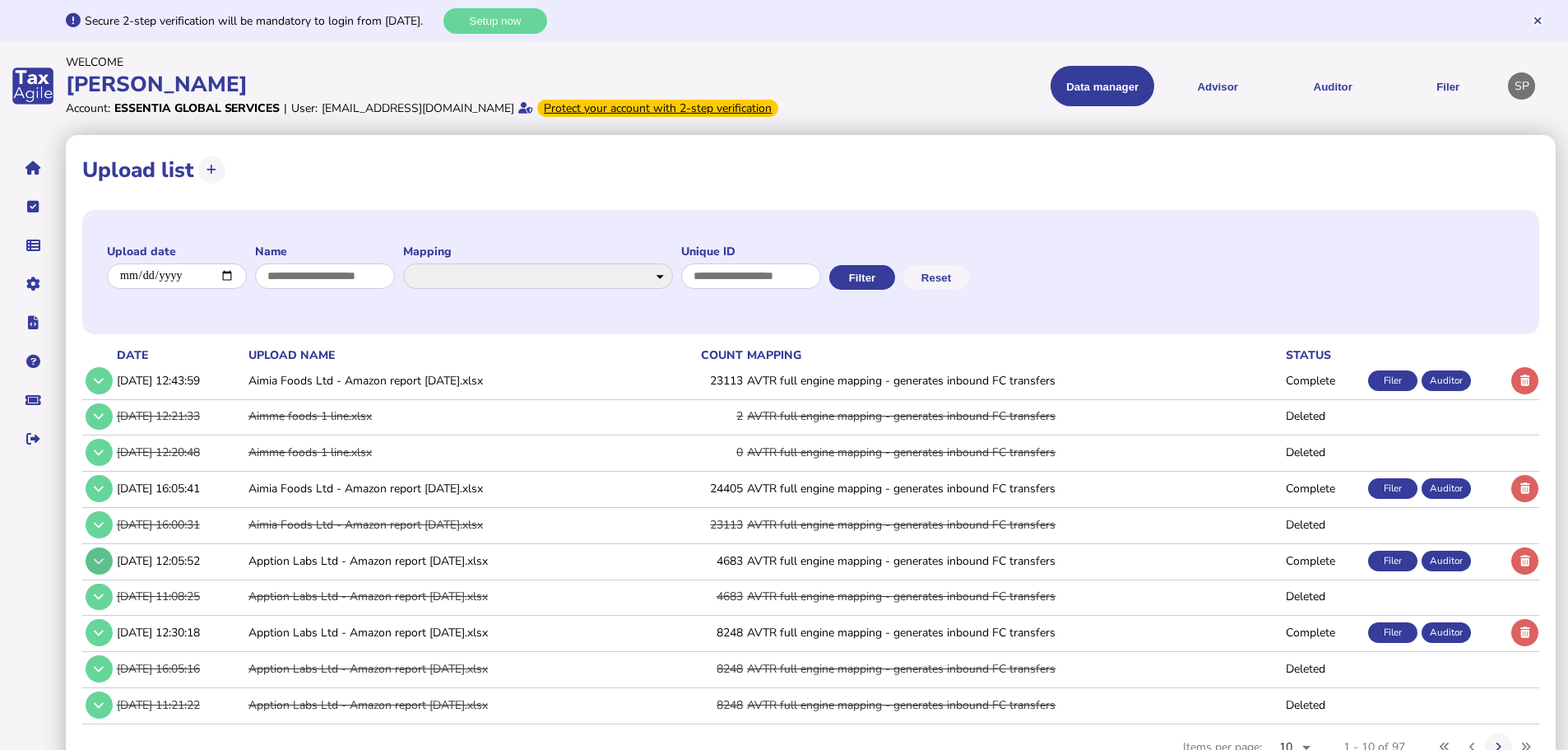
click at [101, 566] on icon at bounding box center [99, 561] width 10 height 11
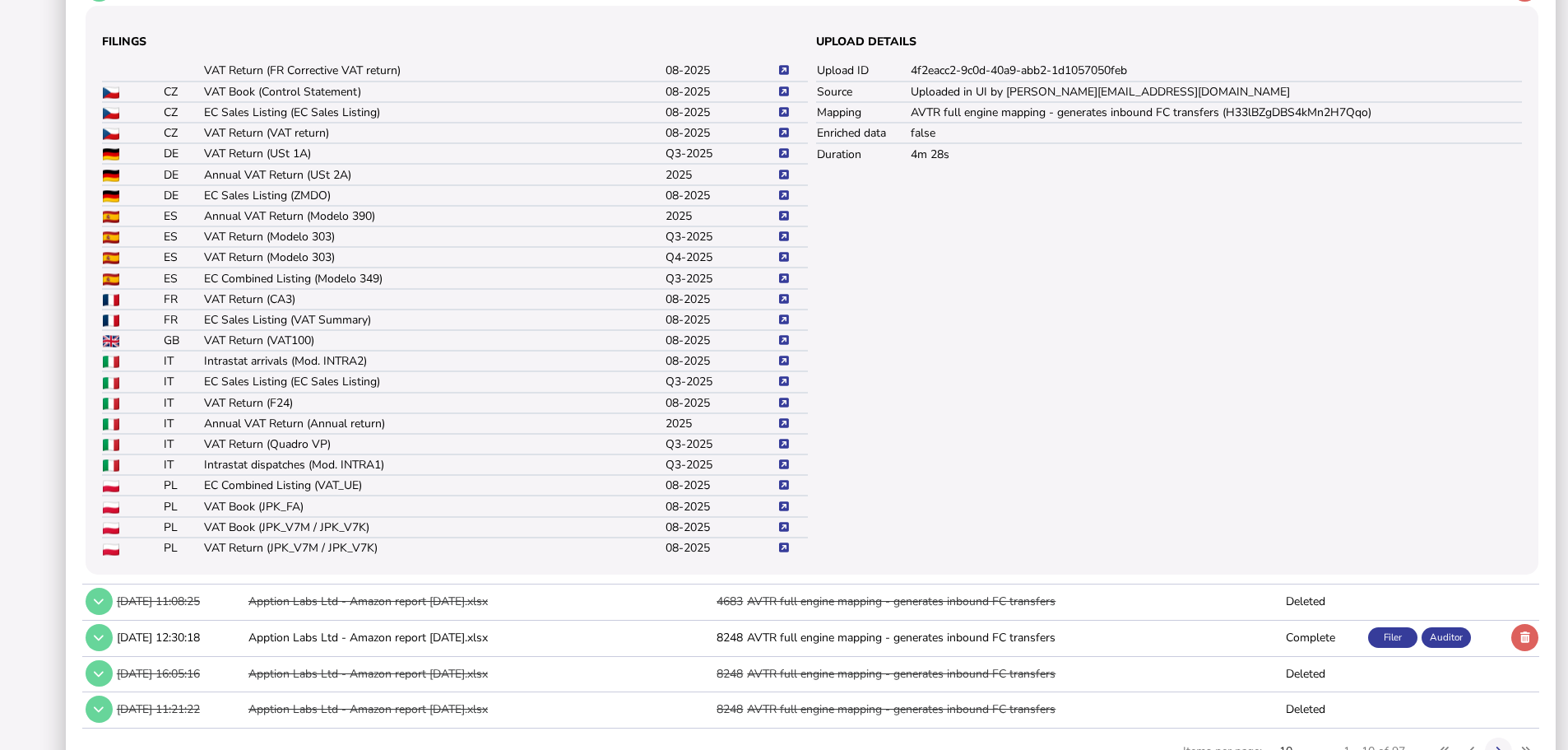
scroll to position [576, 0]
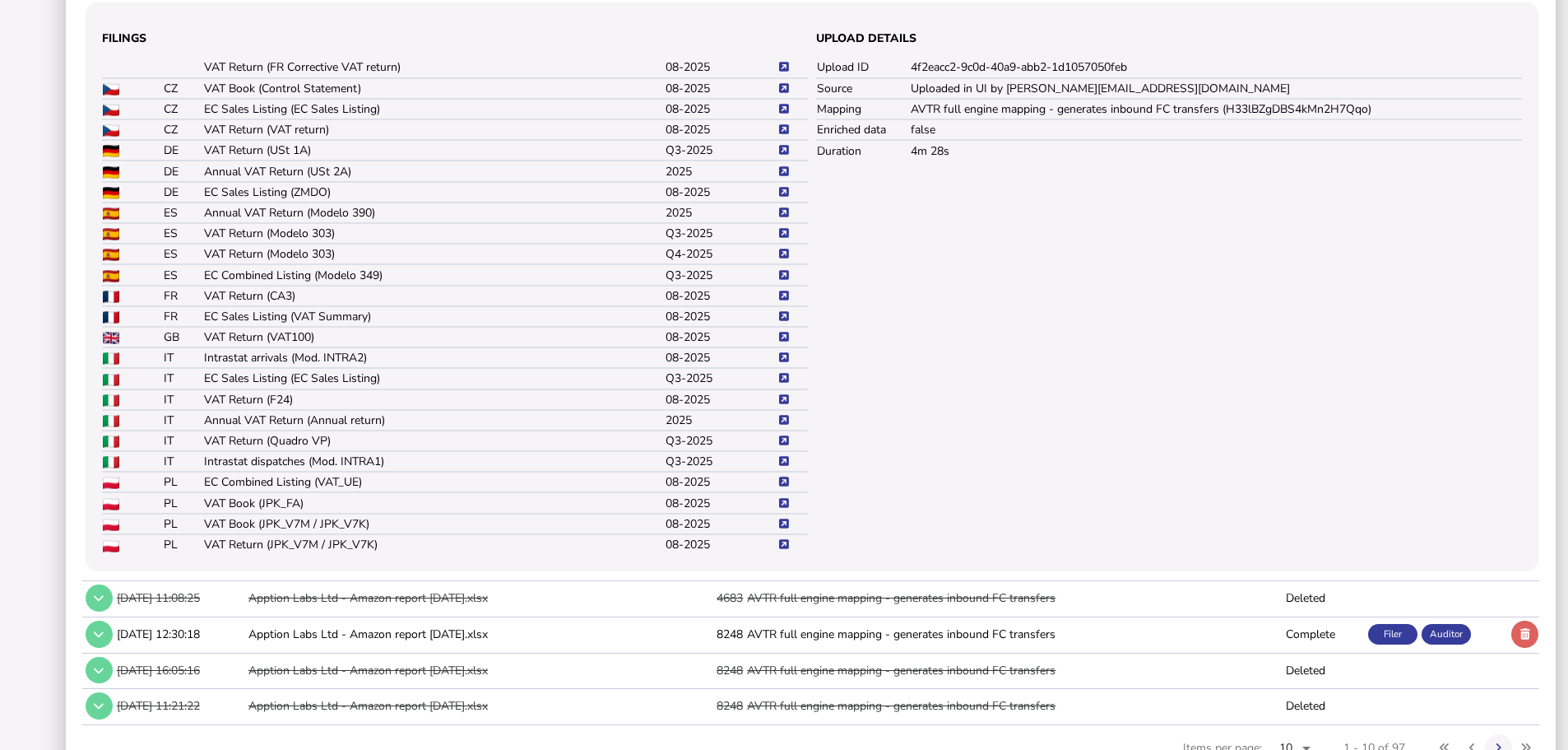
click at [785, 487] on icon at bounding box center [784, 482] width 10 height 11
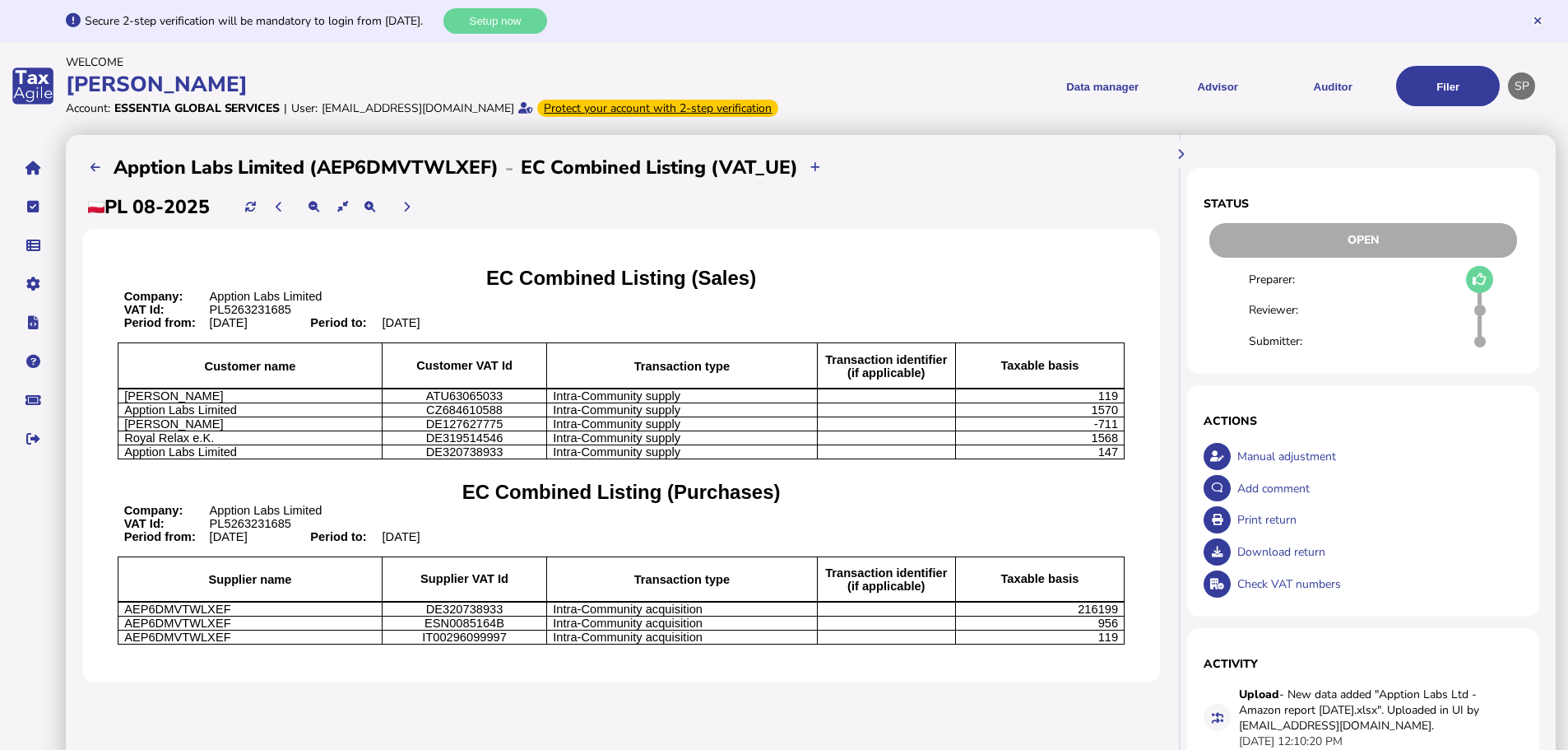
click at [1270, 536] on div "Print return" at bounding box center [1378, 519] width 291 height 32
click at [1275, 568] on div "Download return" at bounding box center [1378, 552] width 291 height 32
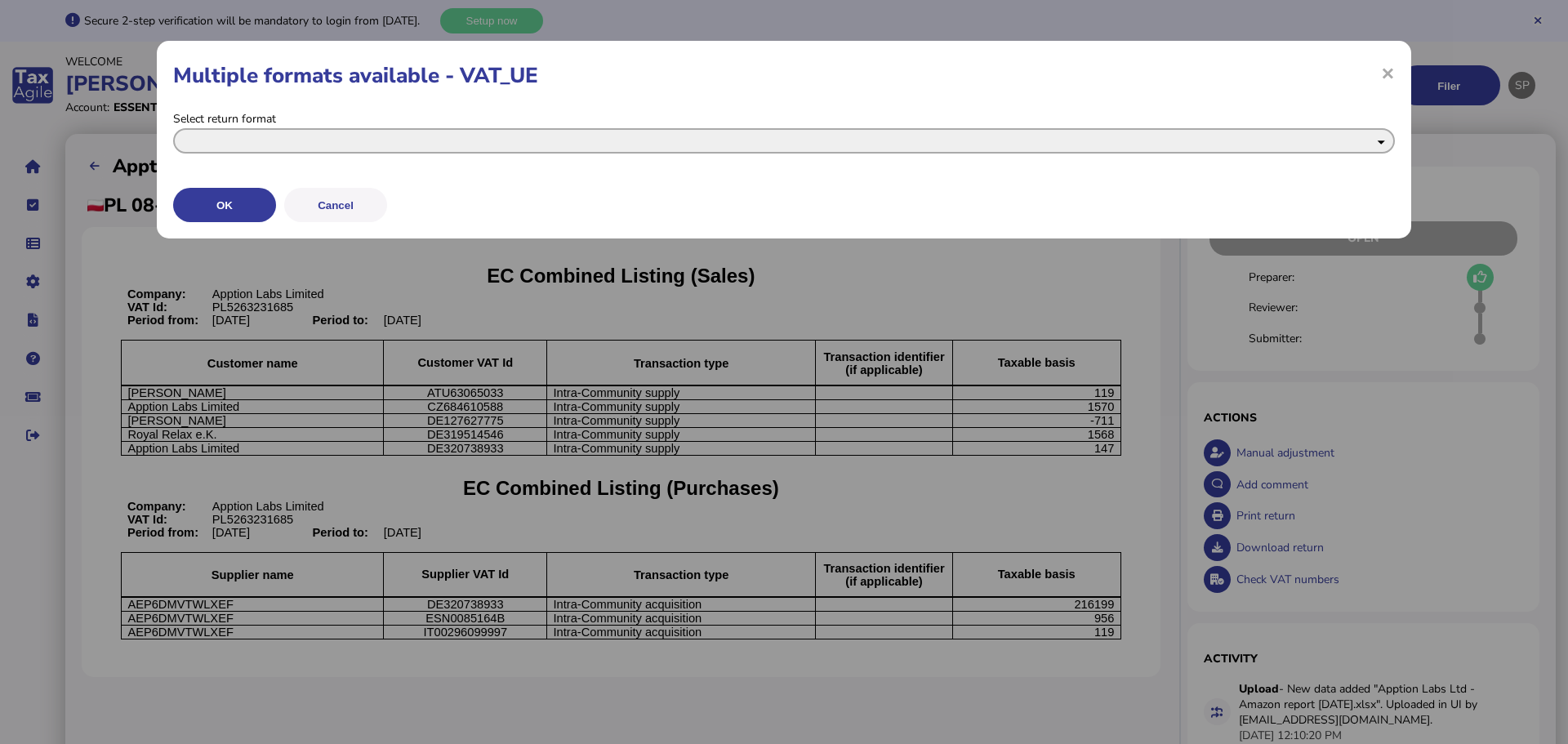
click at [287, 136] on select "**********" at bounding box center [784, 140] width 1222 height 25
select select "**********"
click at [173, 128] on select "**********" at bounding box center [784, 140] width 1222 height 25
click at [250, 201] on button "OK" at bounding box center [225, 205] width 103 height 34
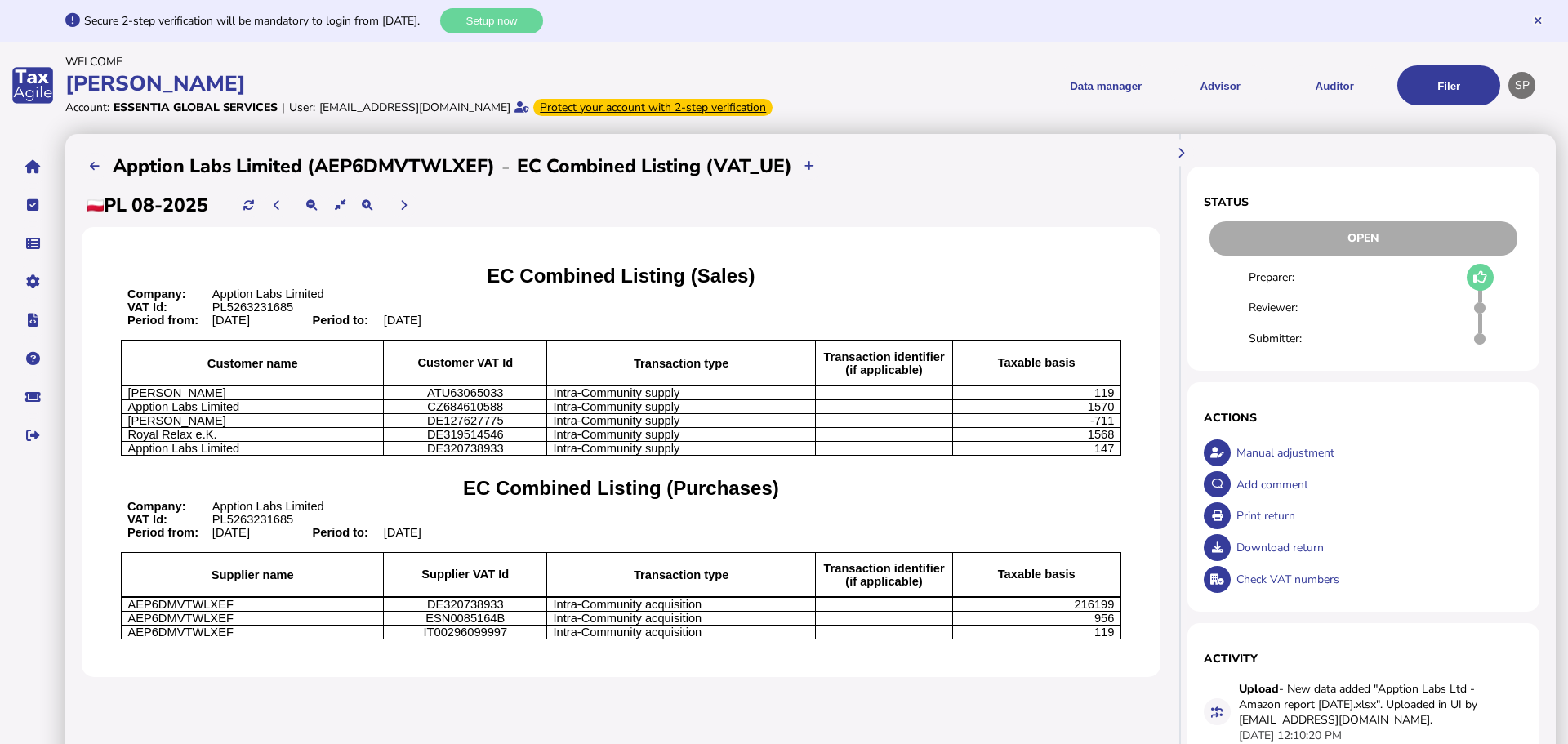
select return_0 "**********"
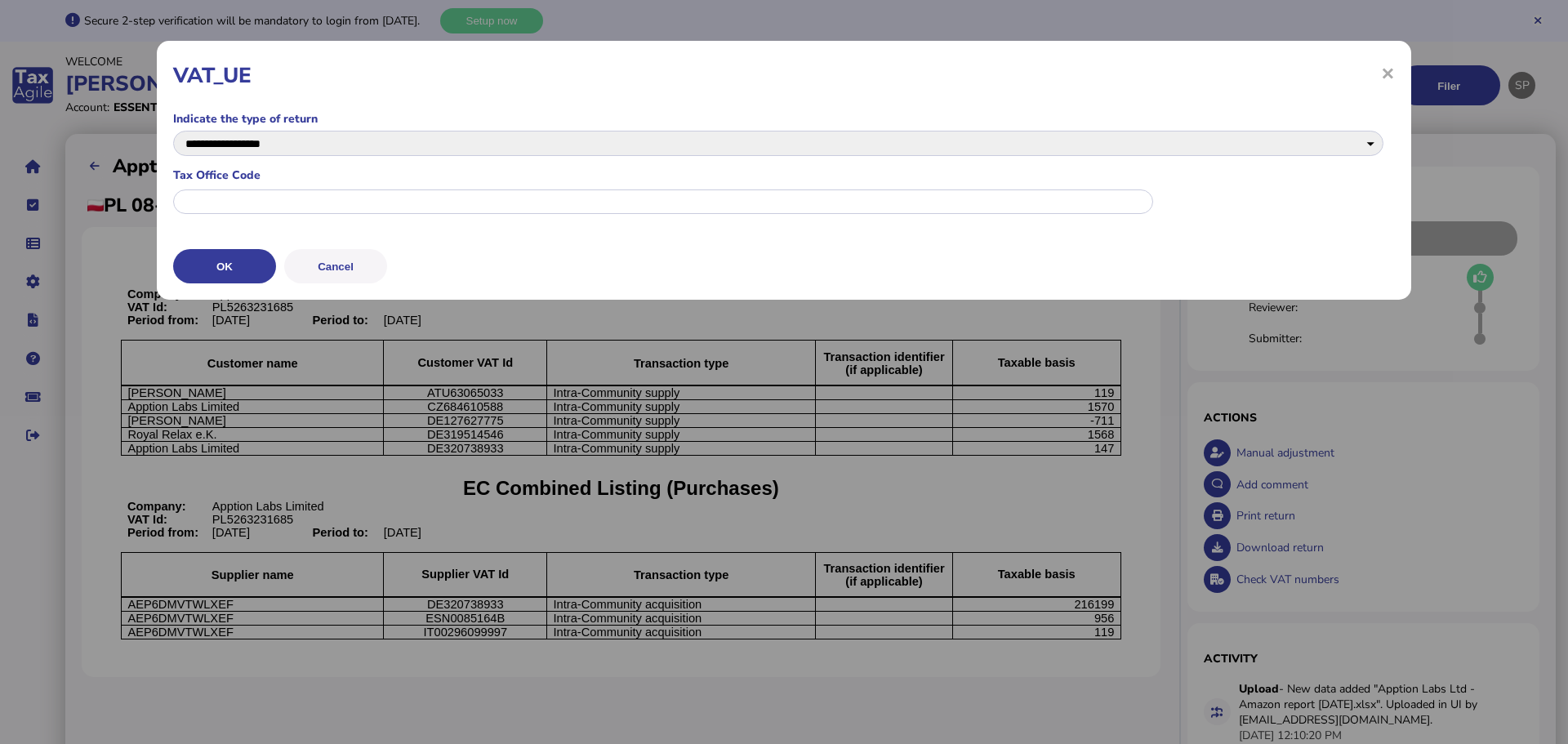
click at [280, 195] on input "text" at bounding box center [663, 202] width 981 height 25
click at [284, 205] on input "text" at bounding box center [663, 202] width 981 height 25
type input "****"
click at [229, 267] on button "OK" at bounding box center [225, 266] width 103 height 34
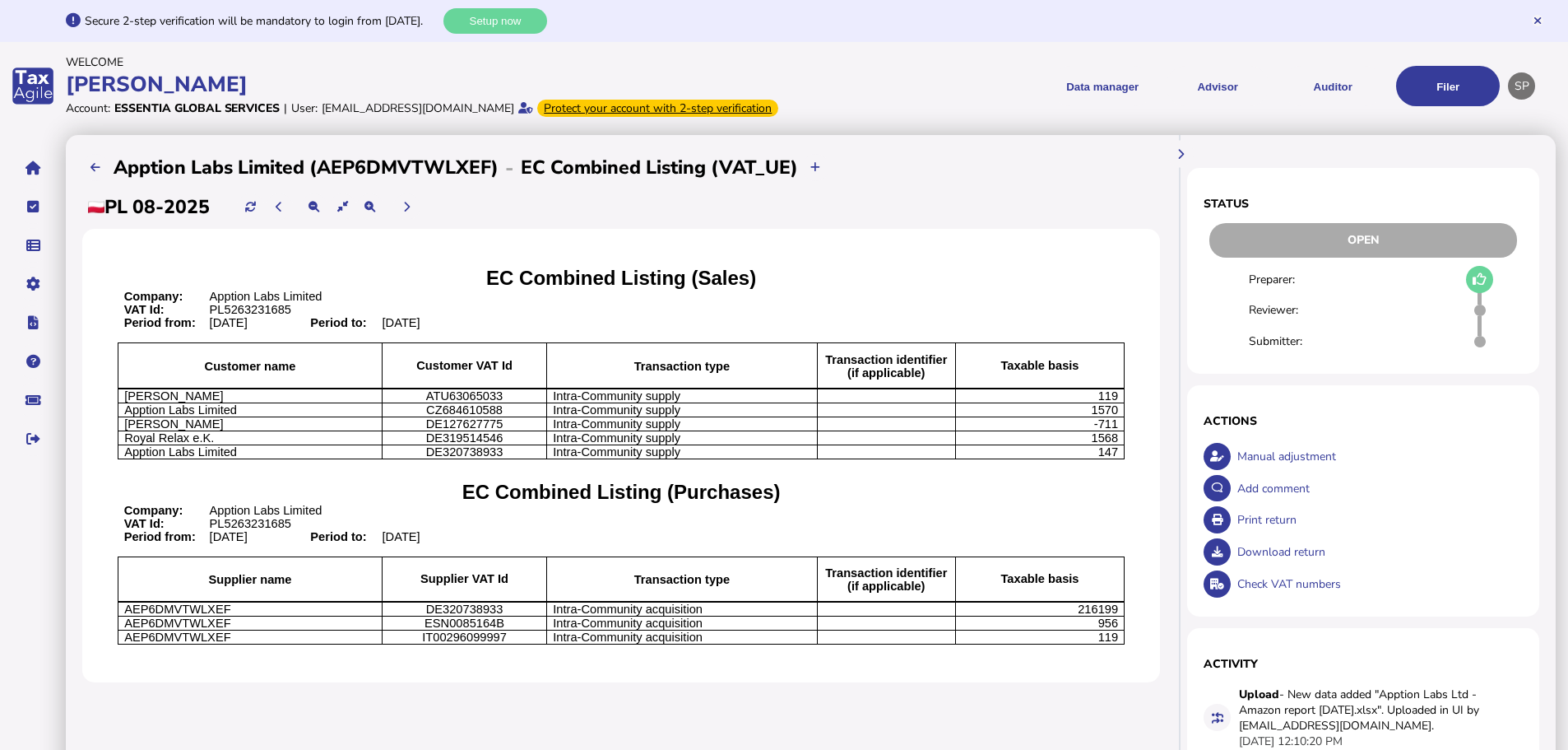
click at [1266, 536] on div "Print return" at bounding box center [1378, 519] width 291 height 32
click at [93, 173] on icon at bounding box center [95, 167] width 10 height 11
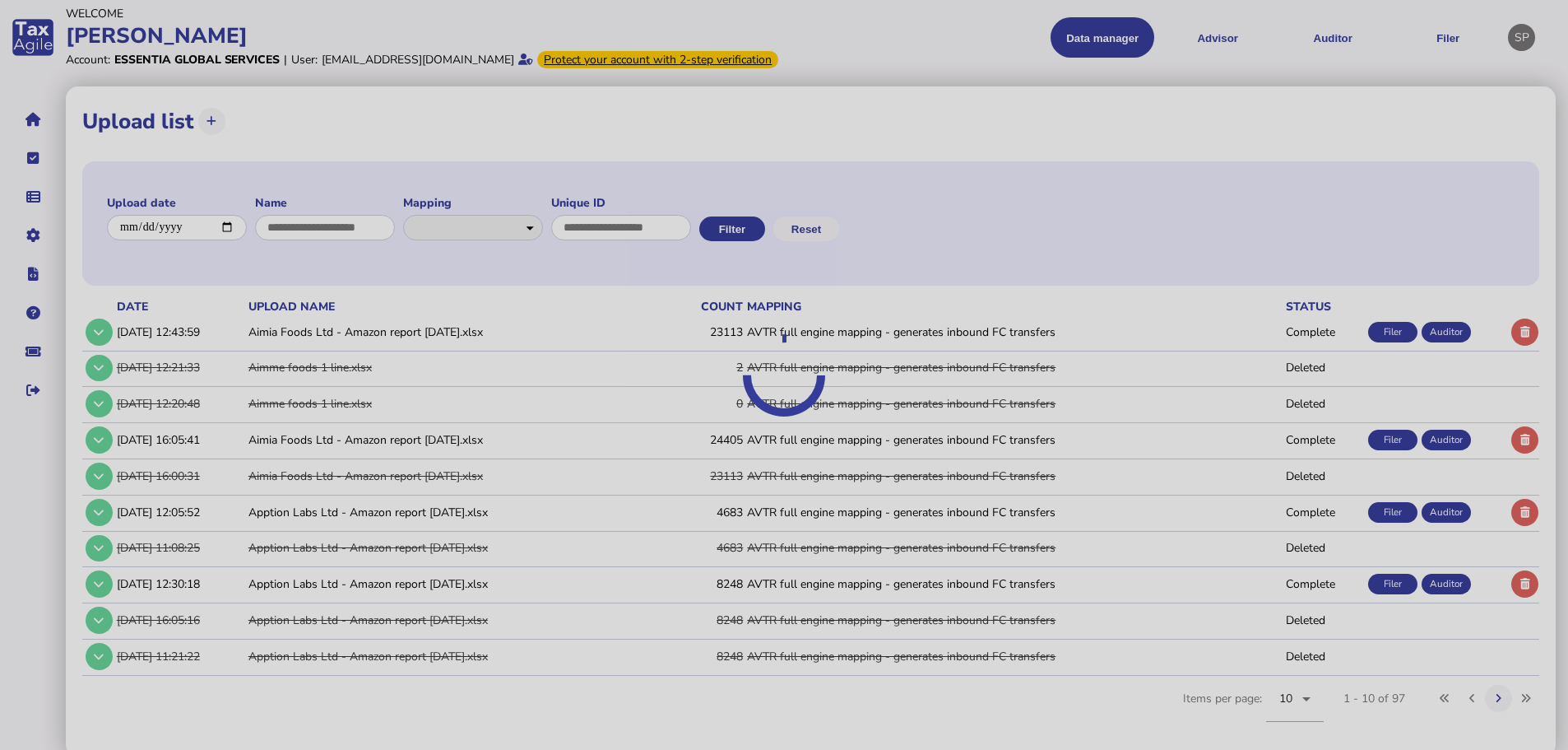
scroll to position [75, 0]
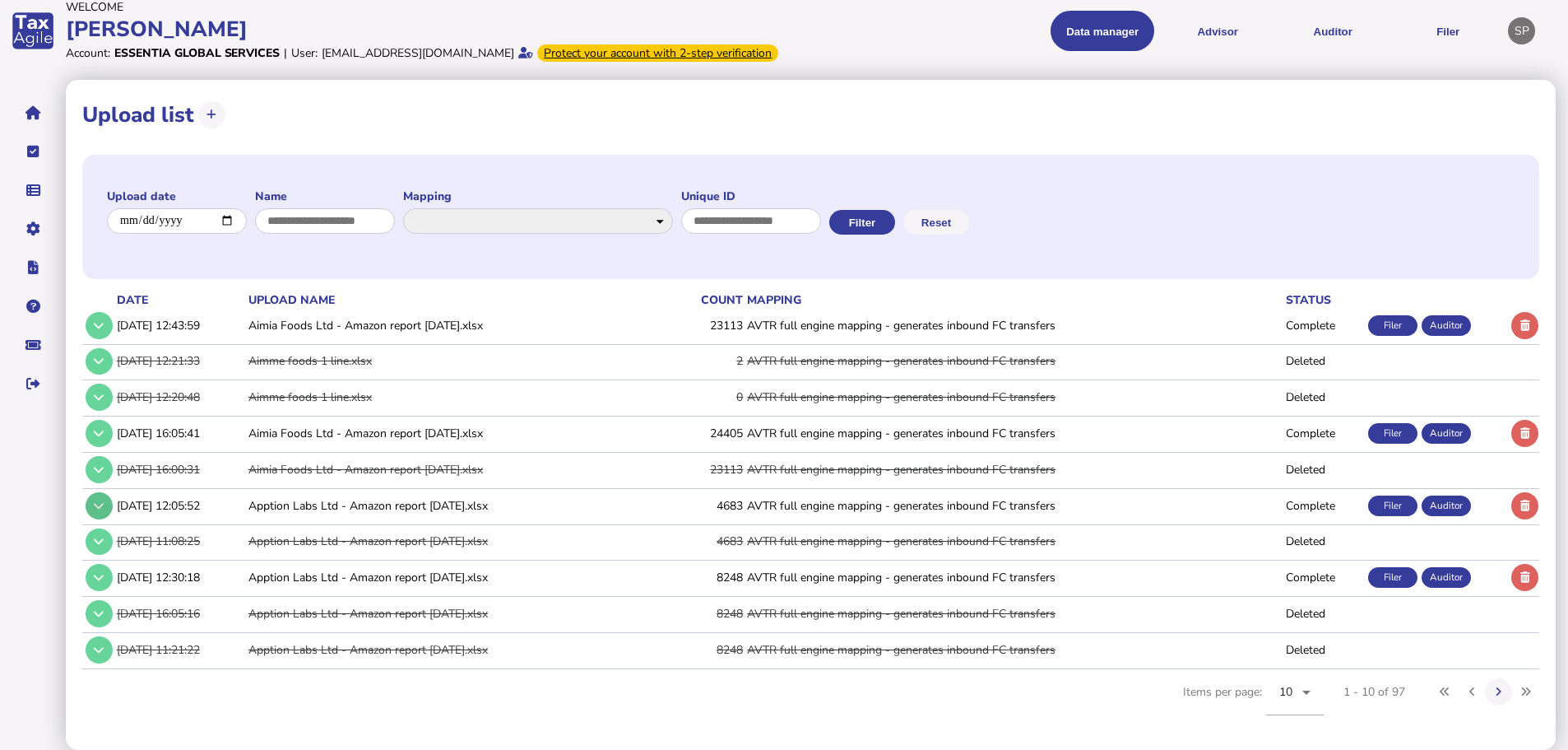
click at [92, 495] on button at bounding box center [99, 505] width 27 height 27
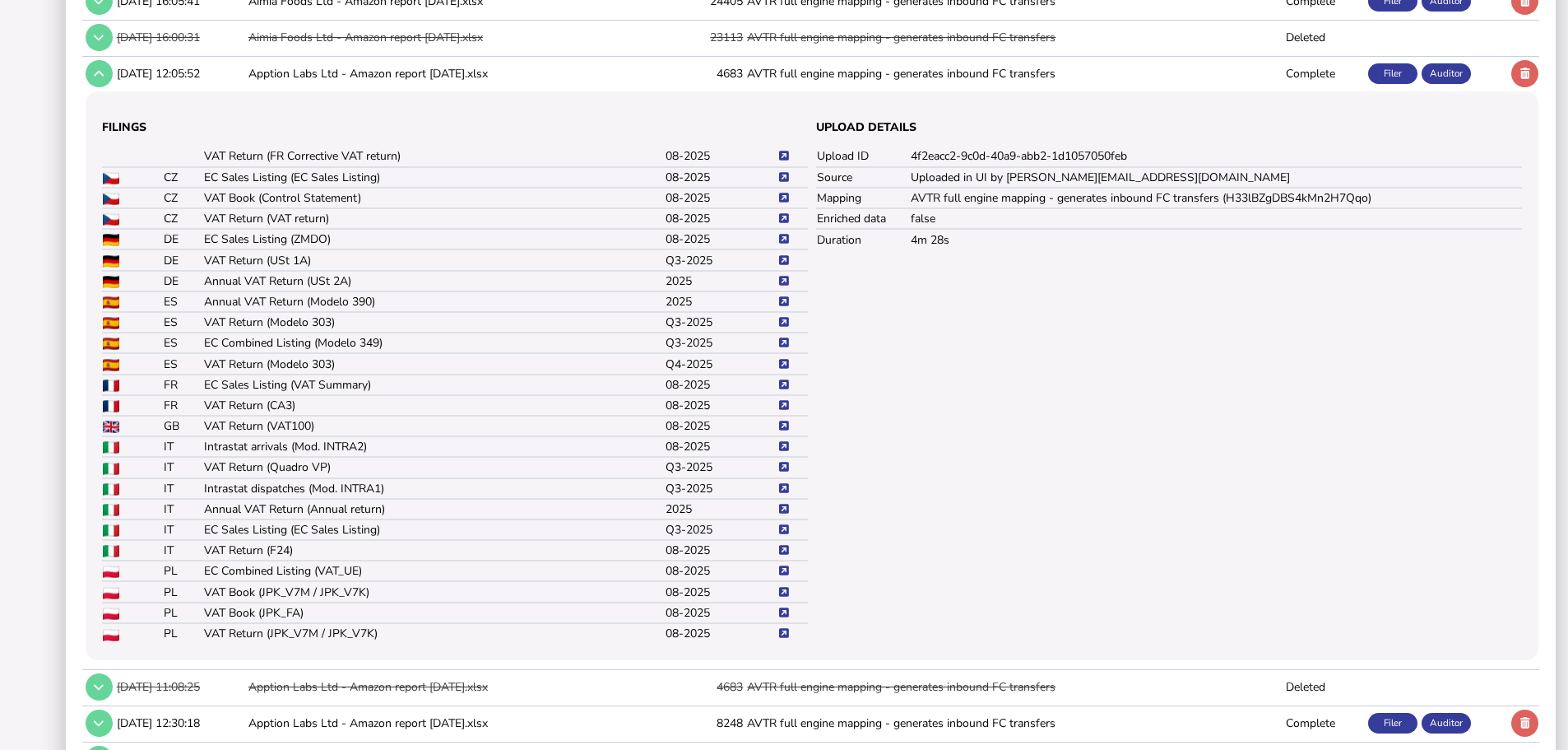
scroll to position [651, 0]
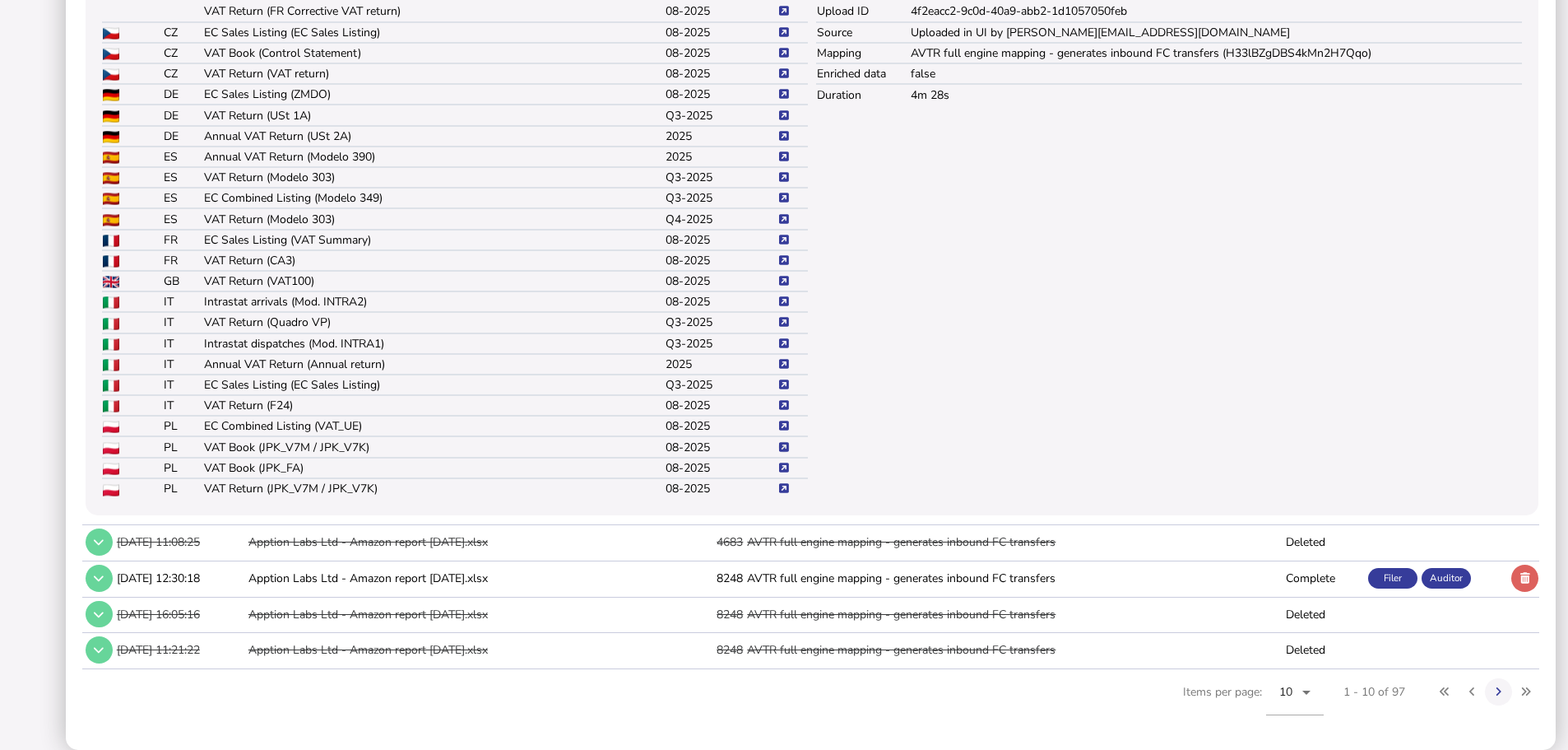
click at [782, 447] on icon at bounding box center [784, 447] width 10 height 11
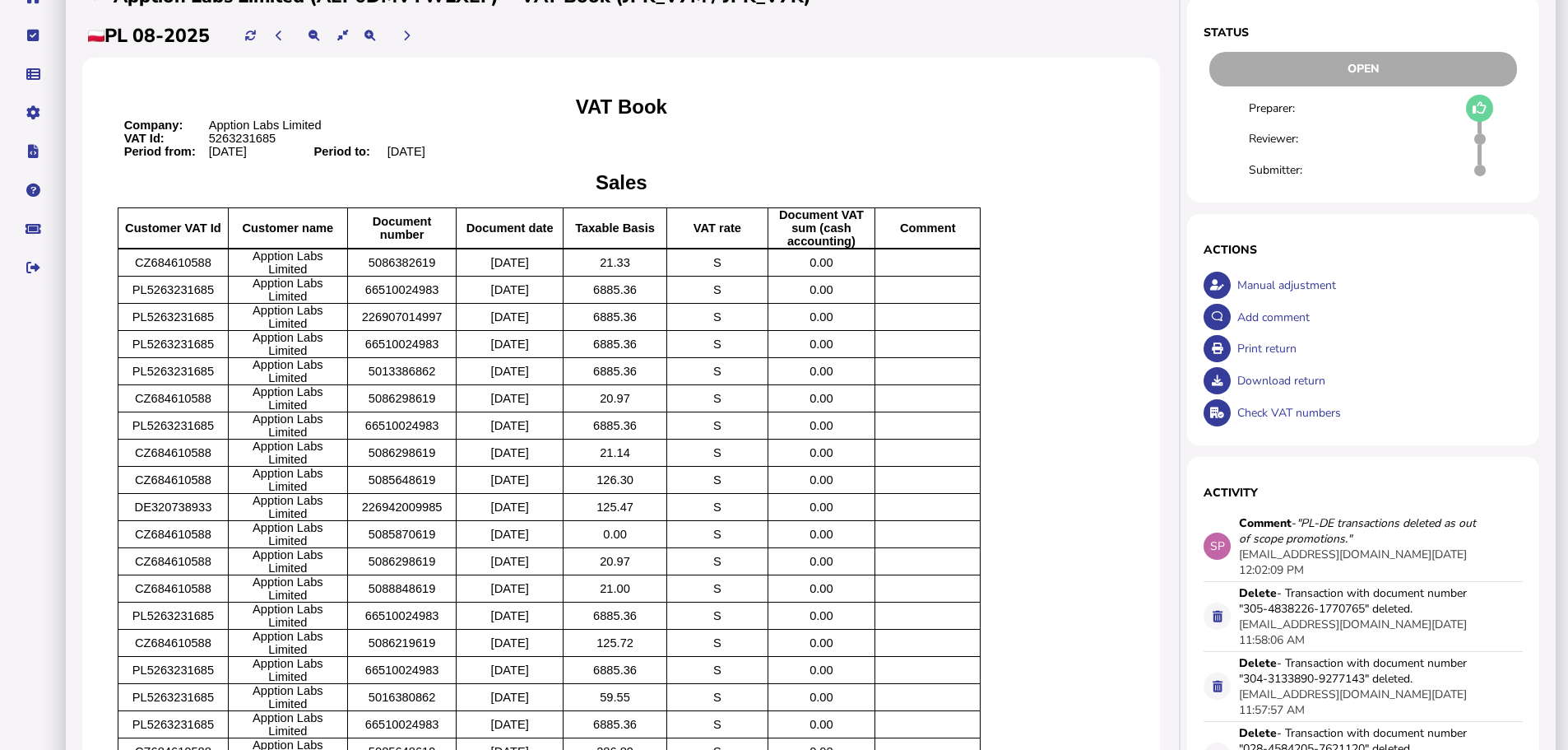
scroll to position [165, 0]
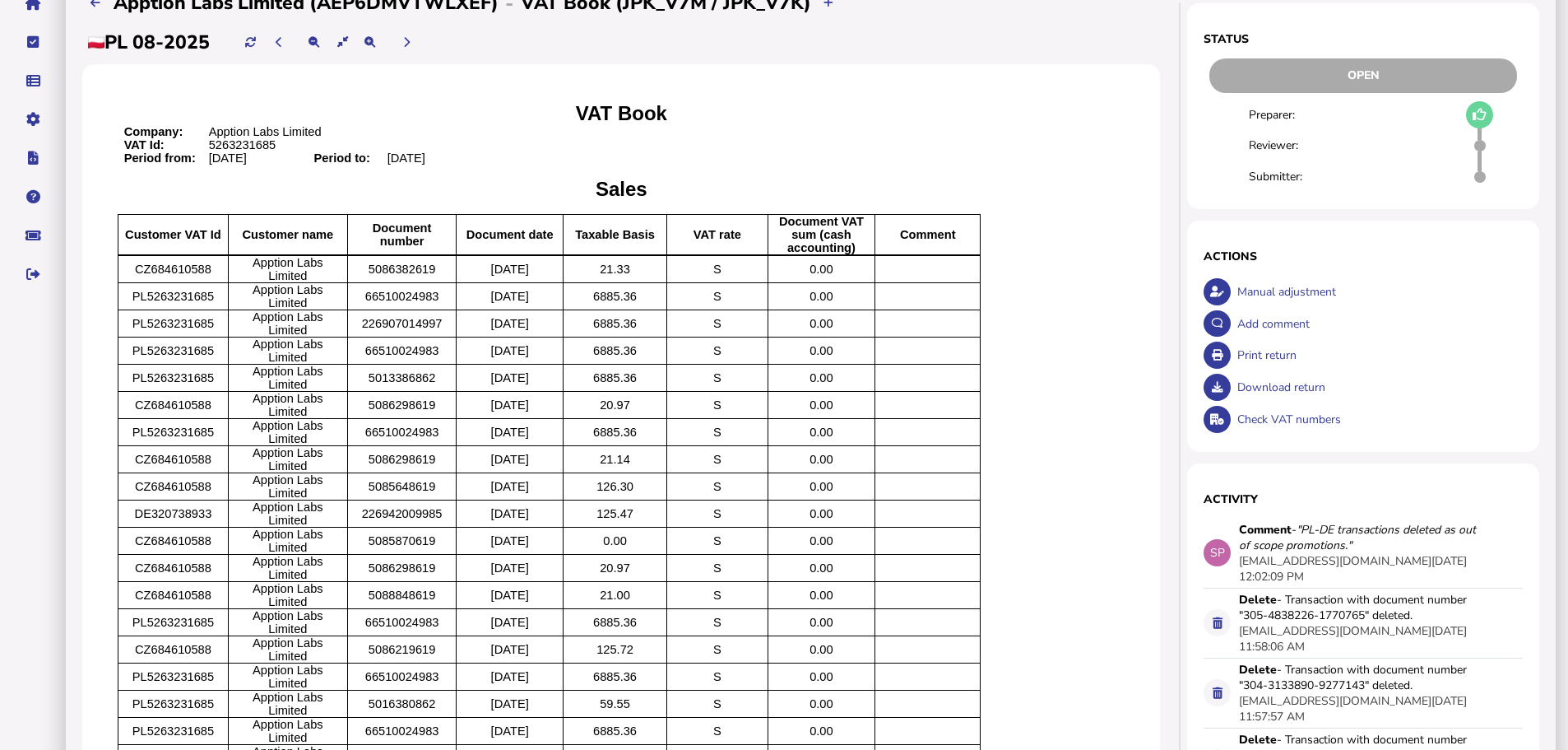
click at [1251, 371] on div "Print return" at bounding box center [1378, 355] width 291 height 32
click at [1277, 403] on div "Download return" at bounding box center [1378, 387] width 291 height 32
